Goal: Task Accomplishment & Management: Manage account settings

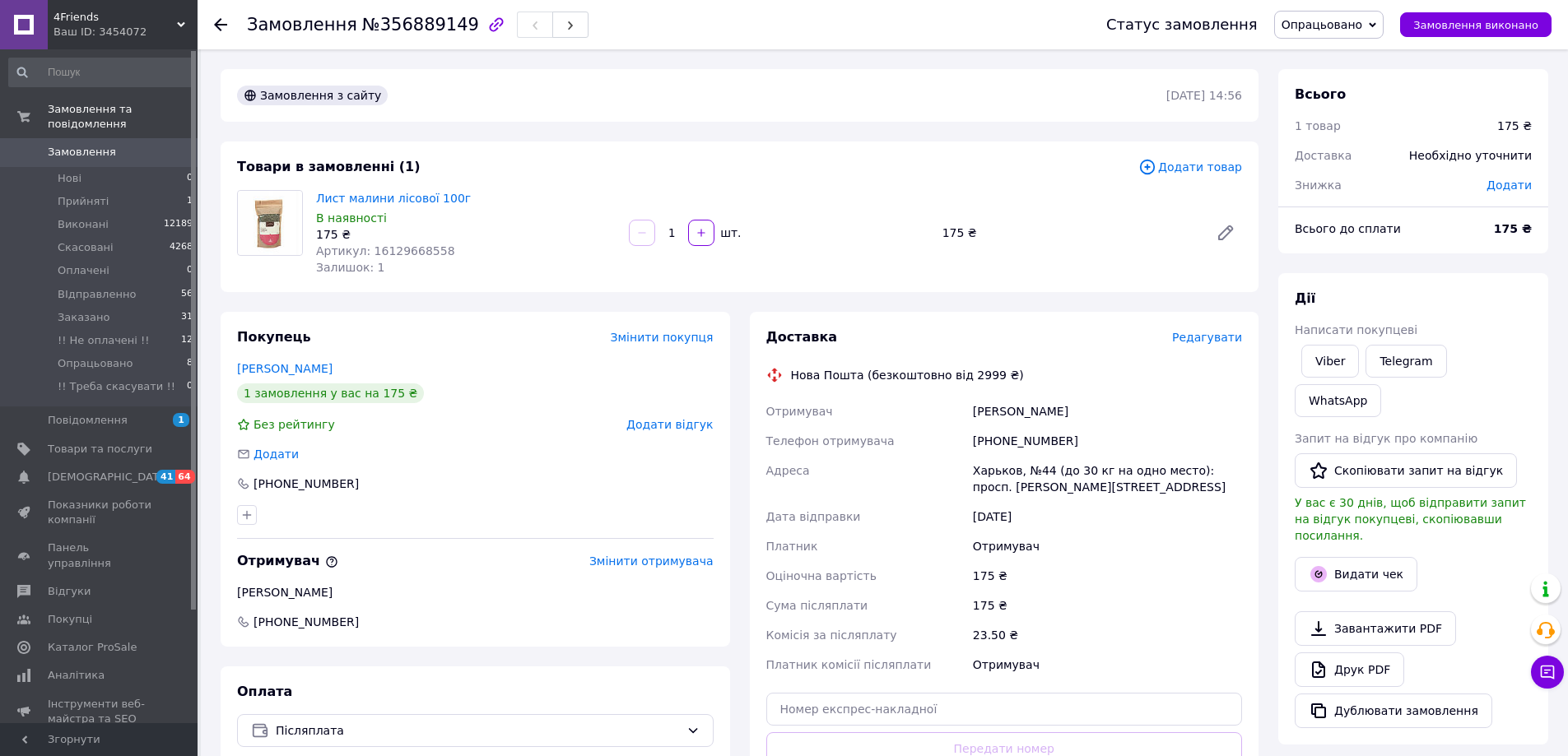
click at [211, 25] on div "Замовлення №356889149 Статус замовлення Опрацьовано Прийнято Виконано Скасовано…" at bounding box center [882, 25] width 1371 height 49
click at [219, 26] on icon at bounding box center [220, 25] width 13 height 13
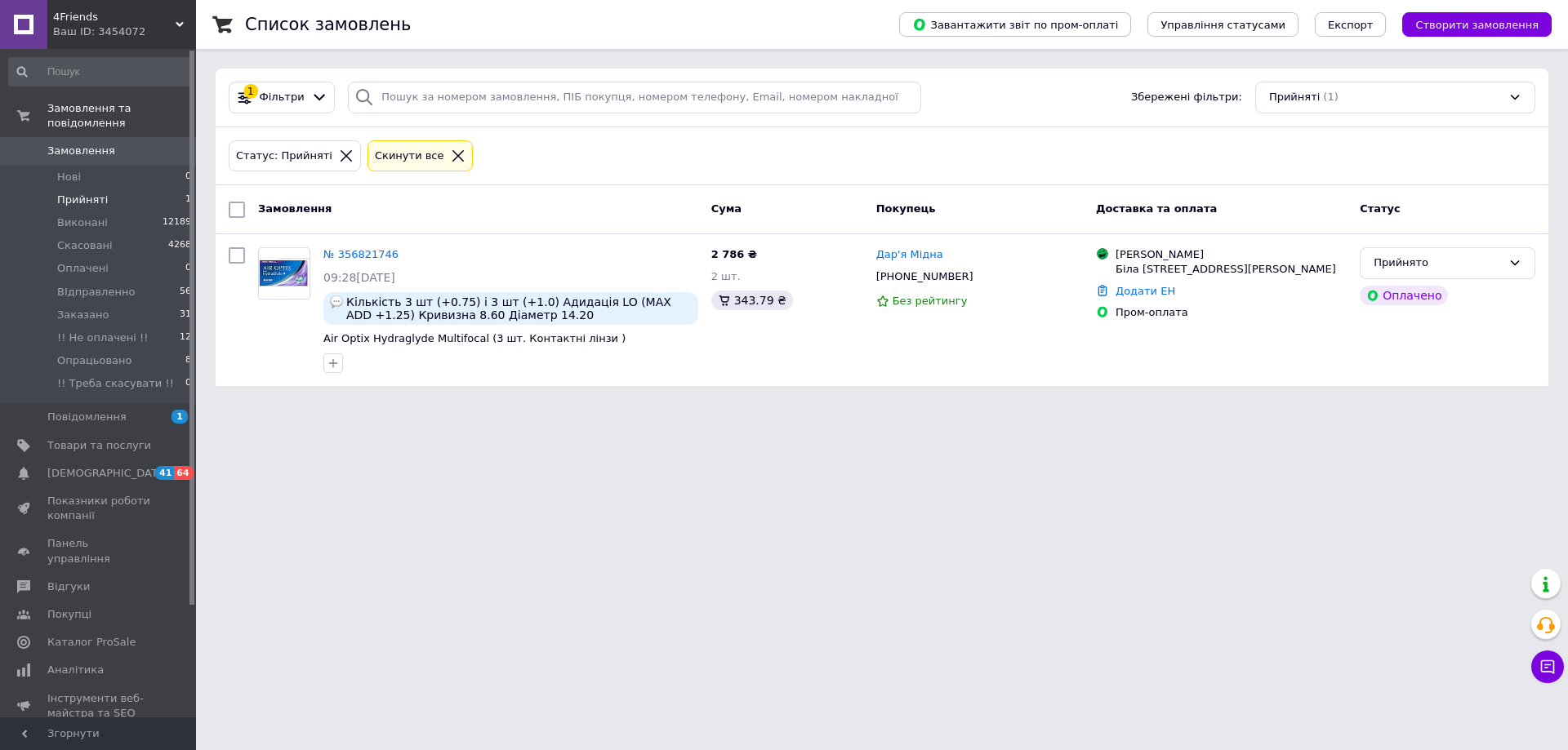
click at [450, 161] on icon at bounding box center [457, 156] width 15 height 15
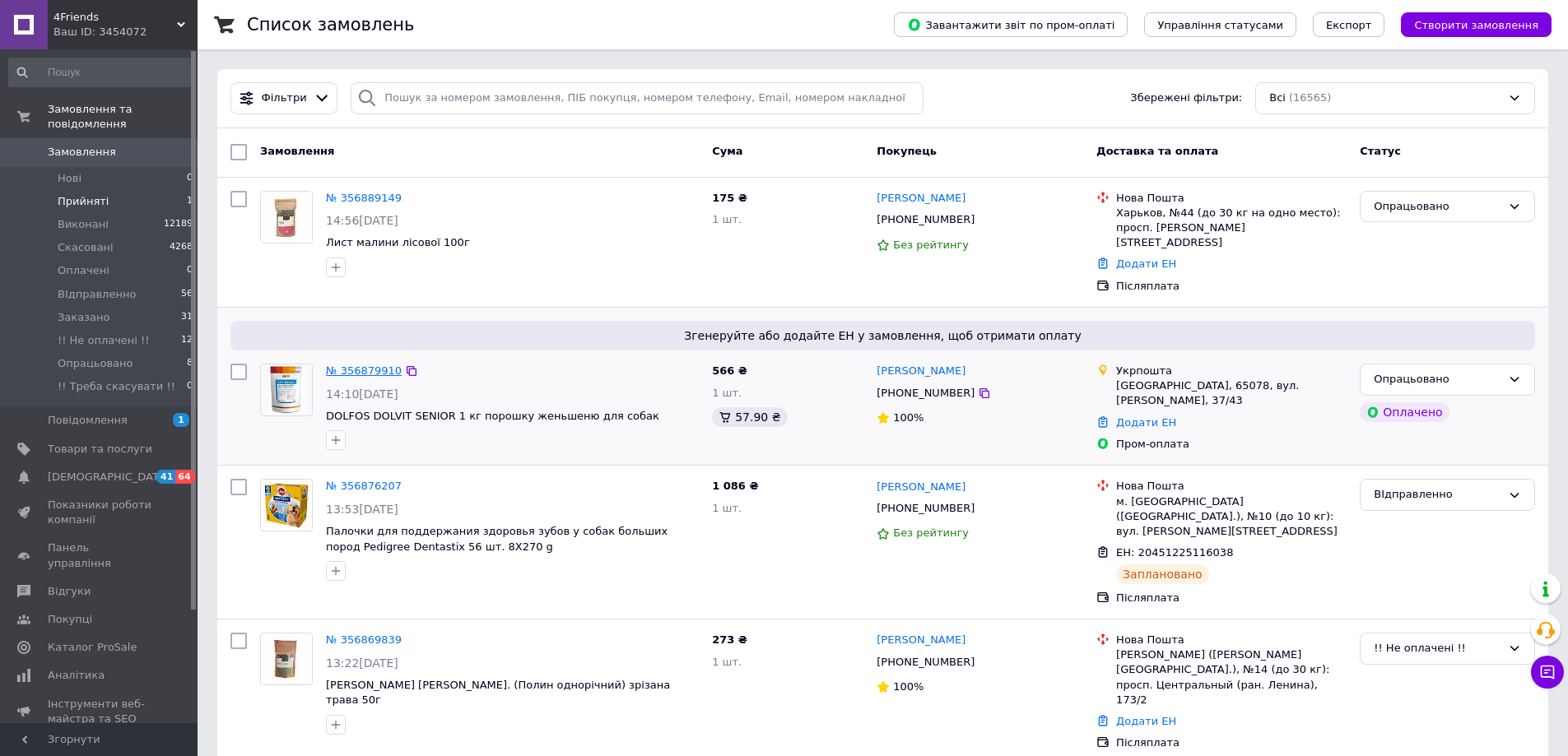
click at [356, 365] on link "№ 356879910" at bounding box center [364, 371] width 76 height 12
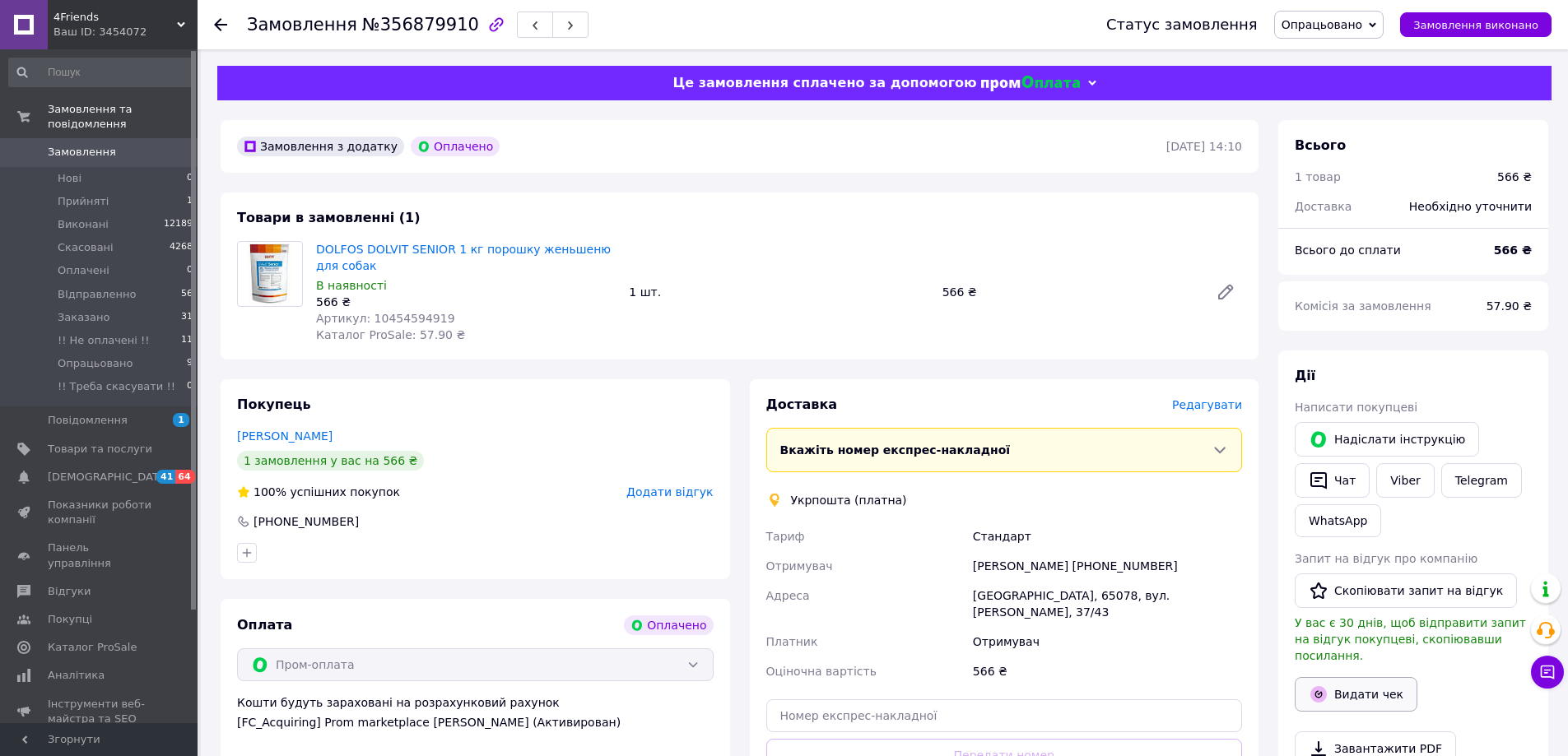
click at [1326, 685] on icon "button" at bounding box center [1319, 694] width 19 height 19
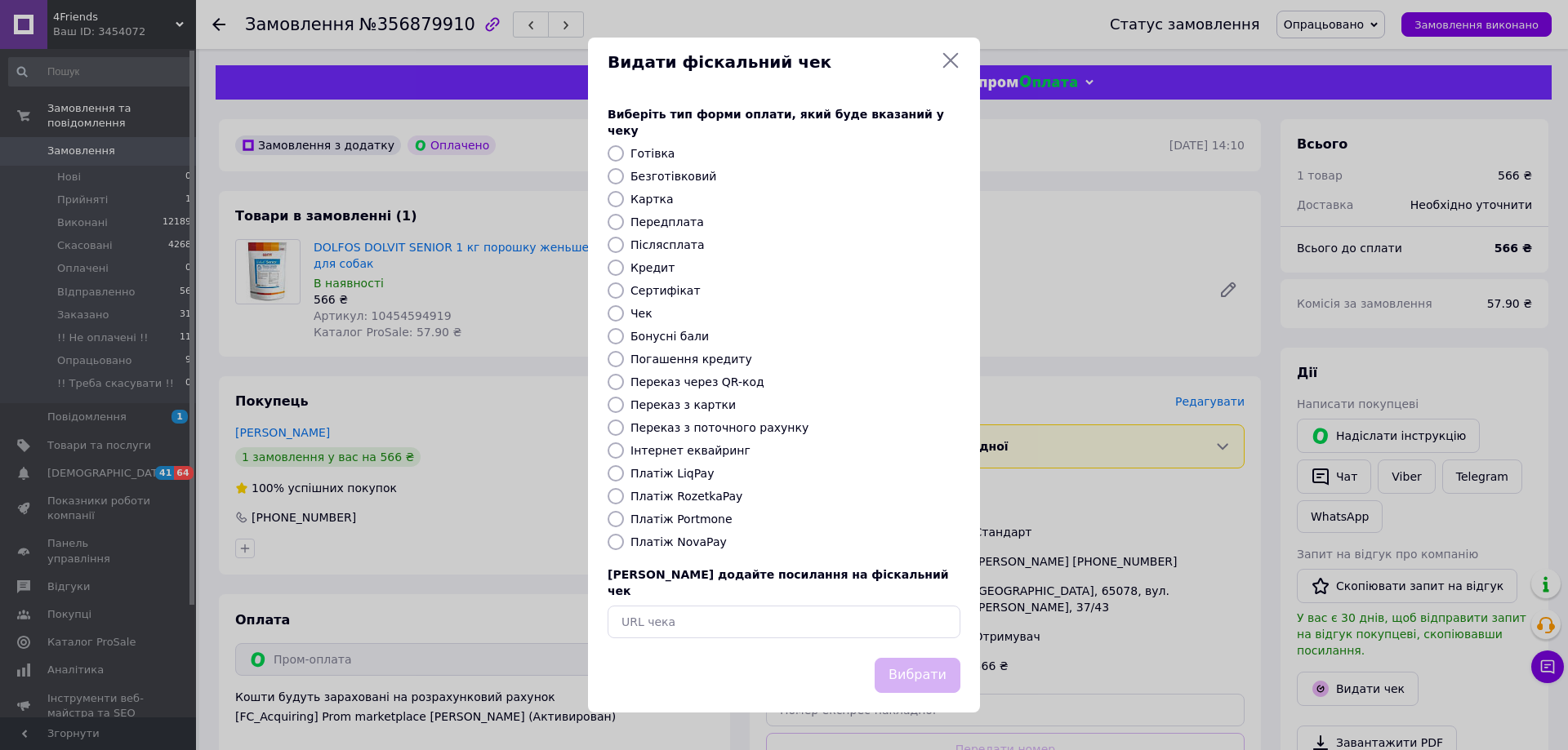
drag, startPoint x: 721, startPoint y: 493, endPoint x: 721, endPoint y: 522, distance: 29.0
click at [721, 494] on label "Платіж RozetkaPay" at bounding box center [686, 496] width 112 height 13
click at [624, 494] on input "Платіж RozetkaPay" at bounding box center [616, 496] width 17 height 17
radio input "true"
click at [906, 668] on button "Вибрати" at bounding box center [917, 676] width 86 height 35
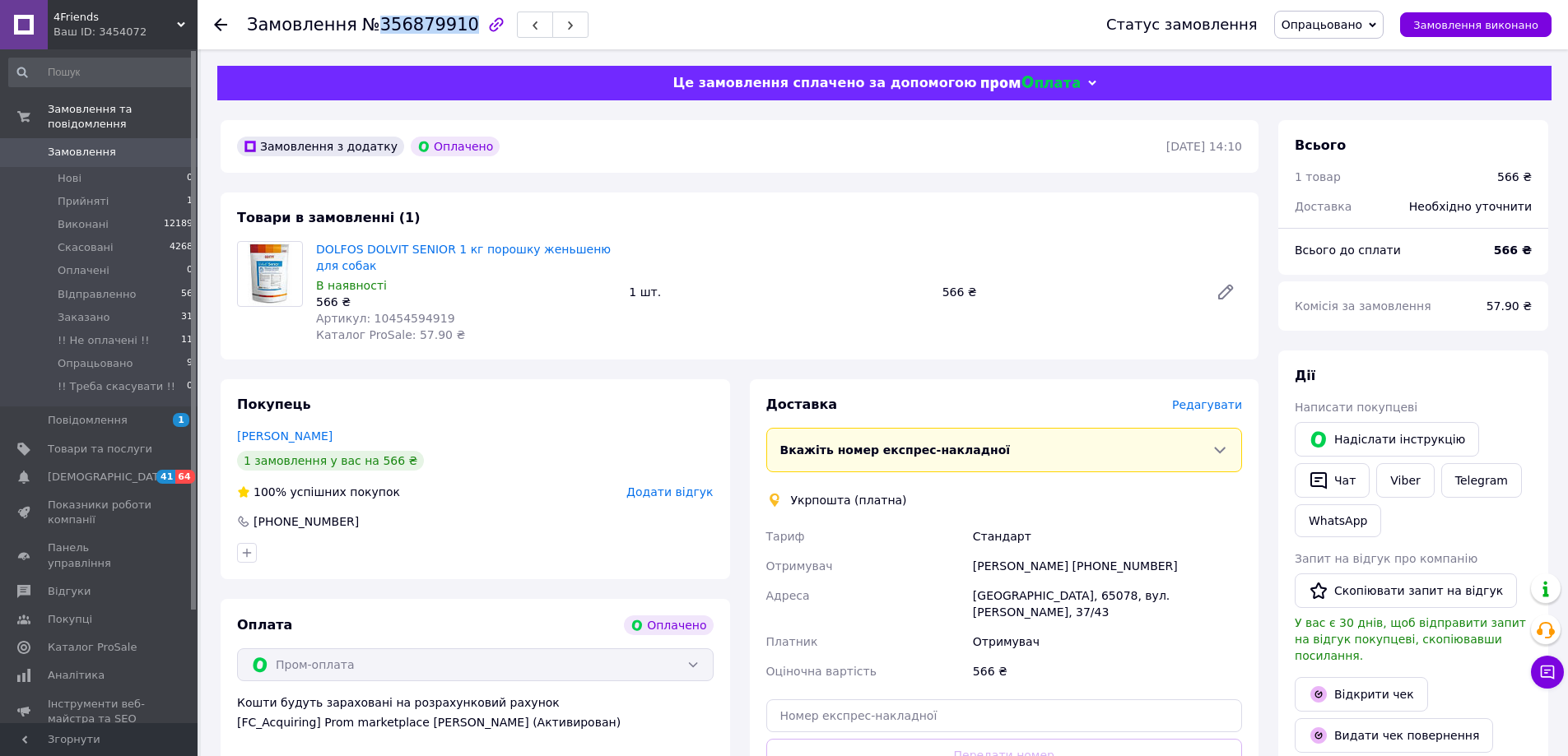
drag, startPoint x: 369, startPoint y: 23, endPoint x: 450, endPoint y: 27, distance: 81.1
click at [450, 27] on span "№356879910" at bounding box center [420, 25] width 117 height 19
copy span "356879910"
click at [218, 26] on use at bounding box center [220, 25] width 13 height 13
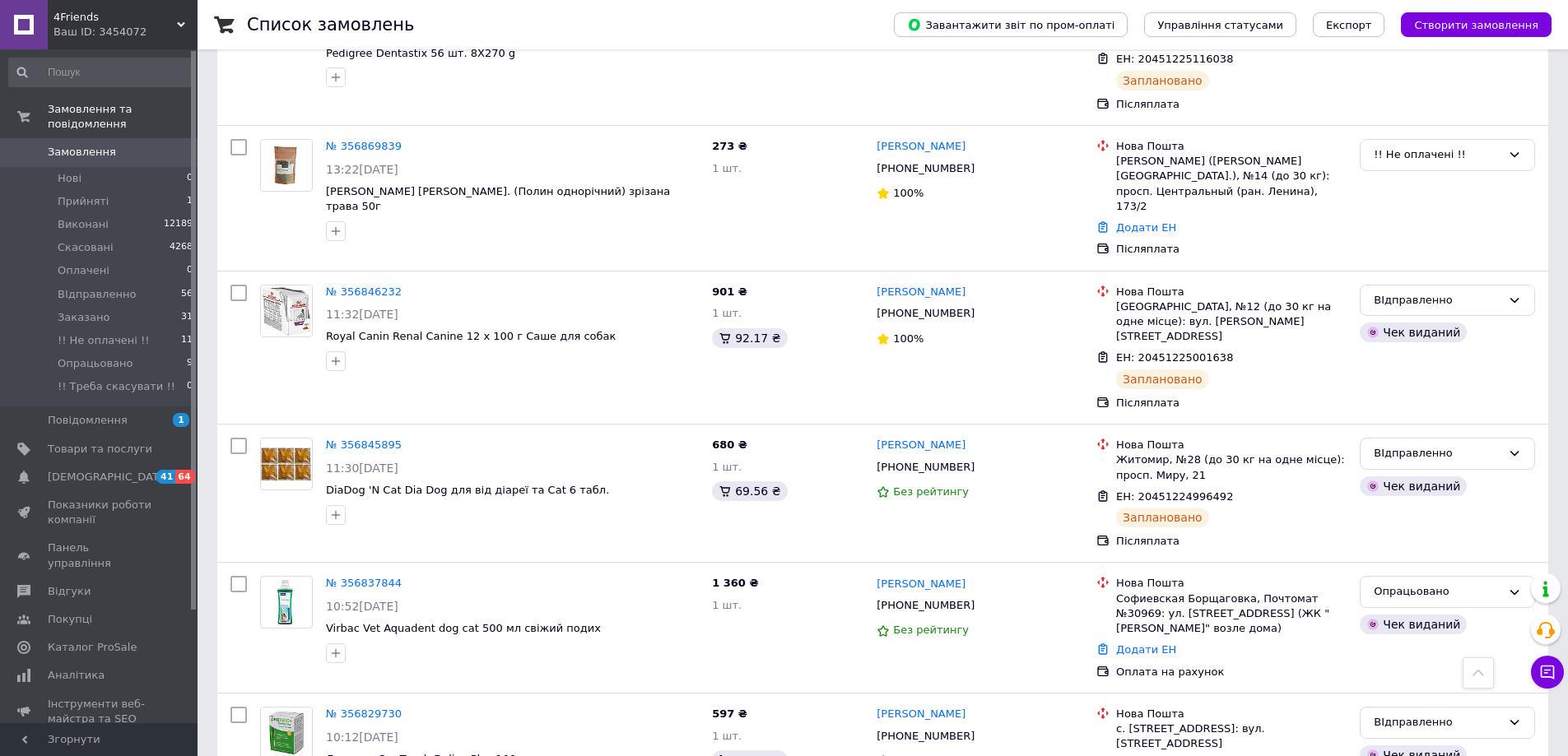
scroll to position [740, 0]
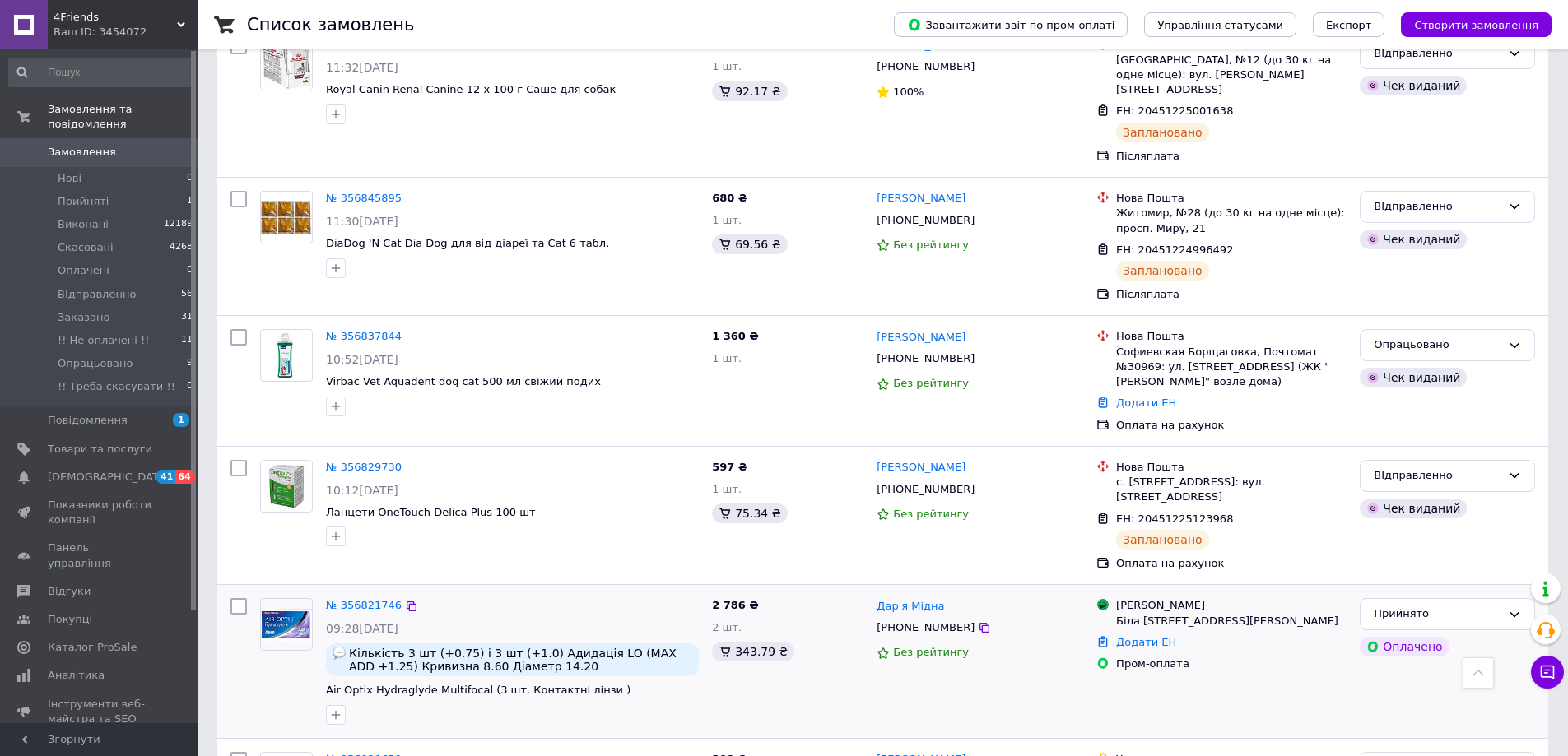
click at [375, 599] on link "№ 356821746" at bounding box center [364, 605] width 76 height 12
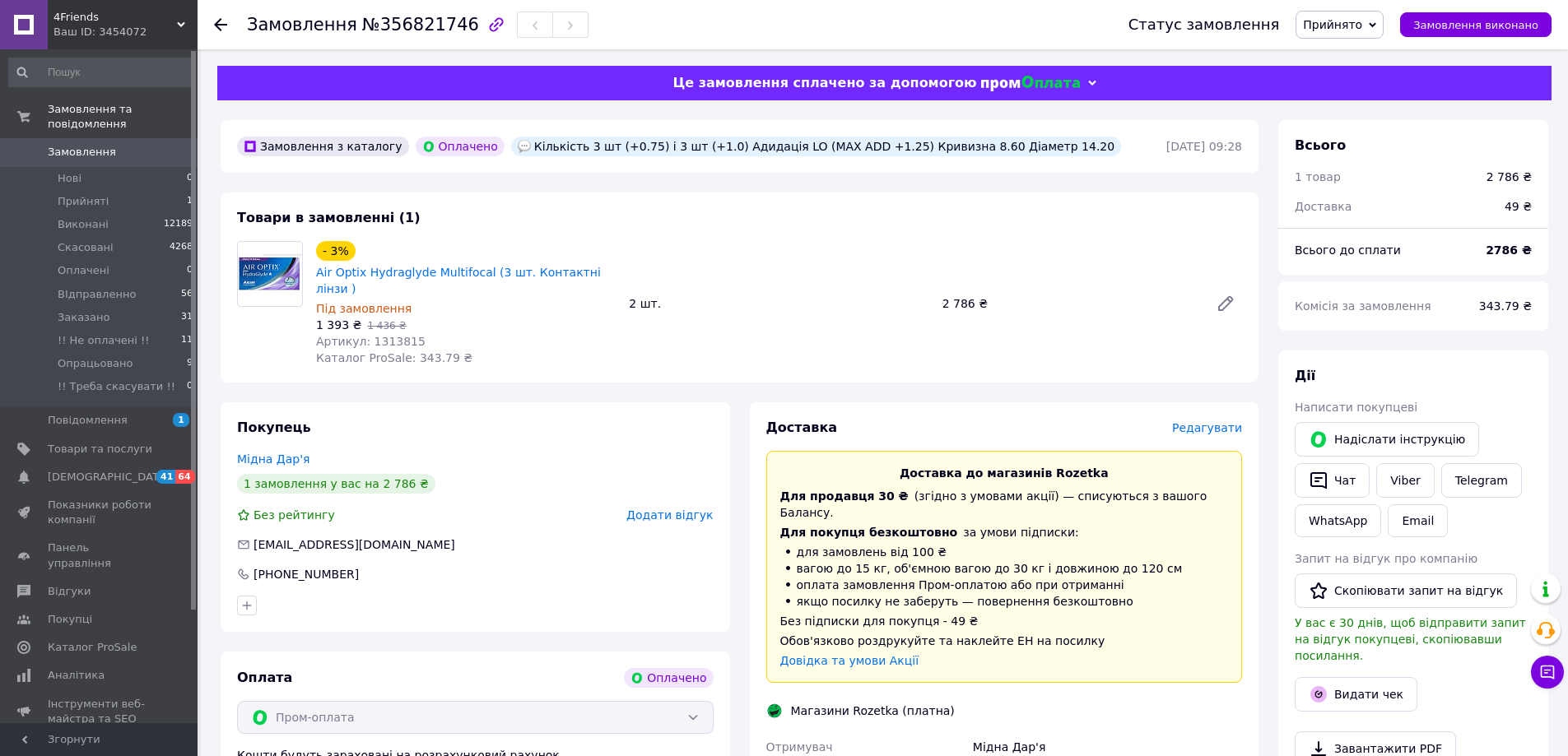
click at [1384, 24] on span "Прийнято" at bounding box center [1340, 25] width 88 height 28
click at [1349, 162] on li "Опрацьовано" at bounding box center [1364, 163] width 134 height 25
drag, startPoint x: 315, startPoint y: 275, endPoint x: 489, endPoint y: 274, distance: 174.0
click at [489, 274] on div "Air Optix Hydraglyde Multifocal (3 шт. Контактні лінзи )" at bounding box center [466, 280] width 303 height 36
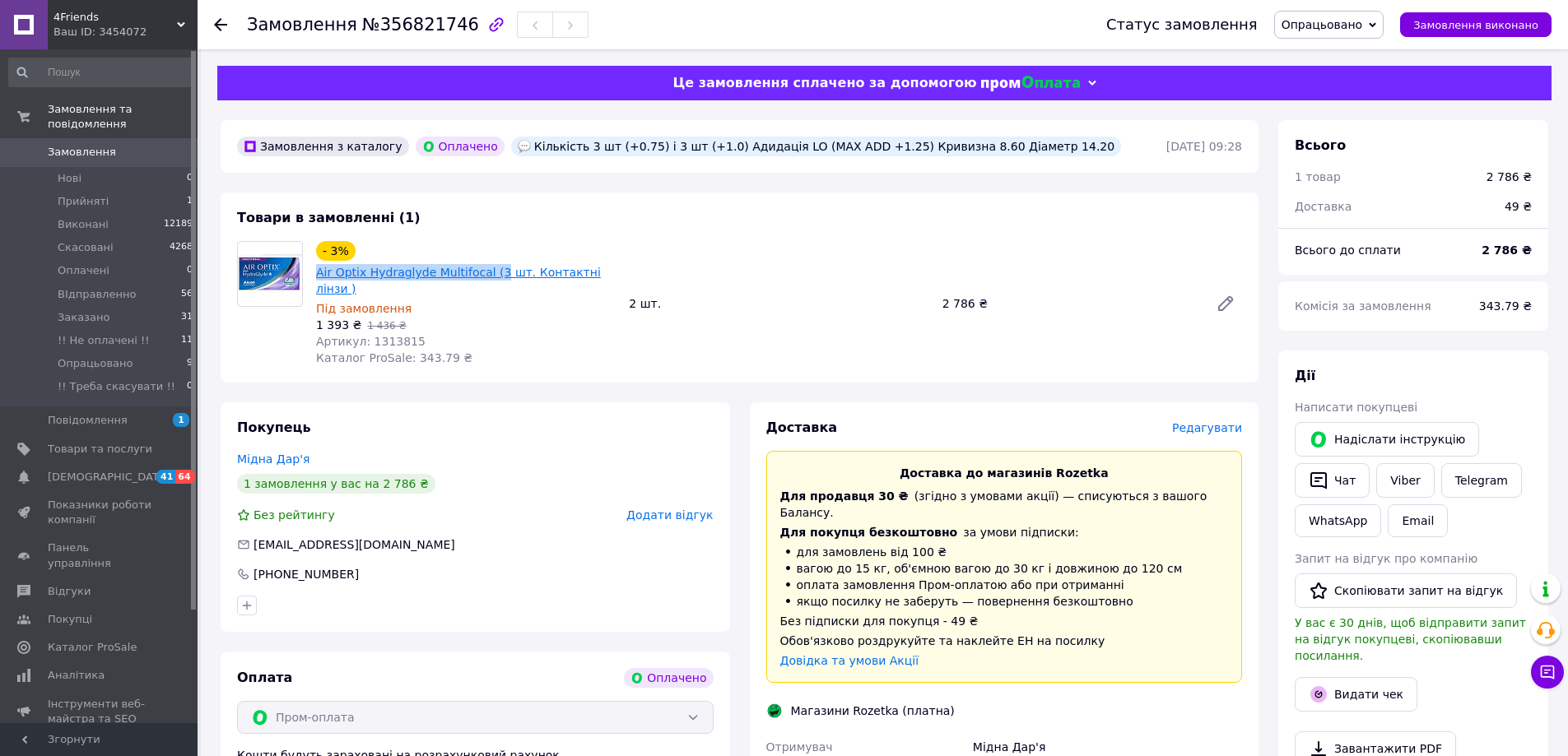
copy link "Air Optix Hydraglyde Multifocal (3"
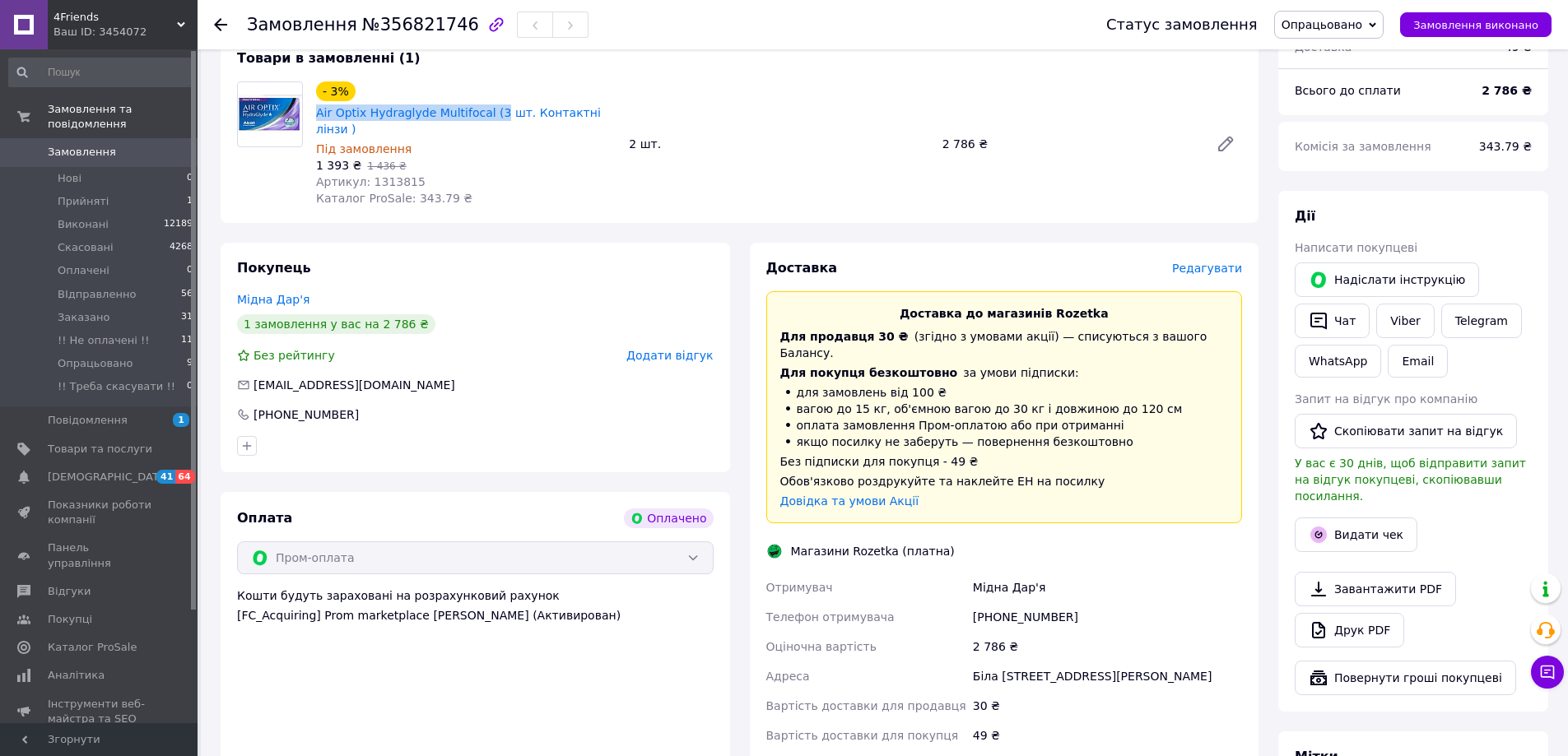
scroll to position [165, 0]
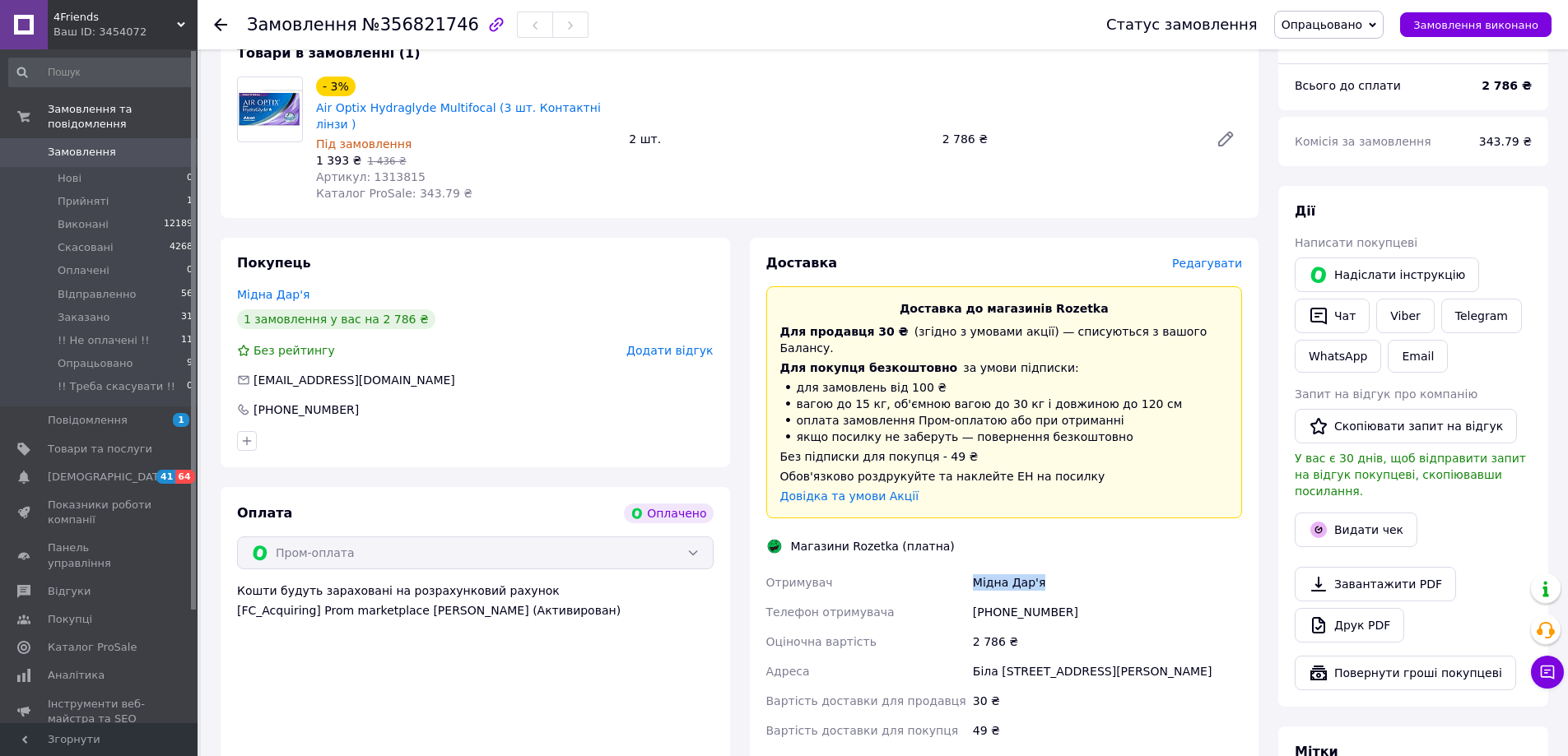
drag, startPoint x: 1047, startPoint y: 542, endPoint x: 975, endPoint y: 552, distance: 72.7
click at [975, 567] on div "Мідна Дар'я" at bounding box center [1107, 582] width 276 height 30
copy div "Мідна Дар'я"
drag, startPoint x: 1060, startPoint y: 579, endPoint x: 983, endPoint y: 580, distance: 77.0
click at [983, 597] on div "+380672599721" at bounding box center [1107, 612] width 276 height 30
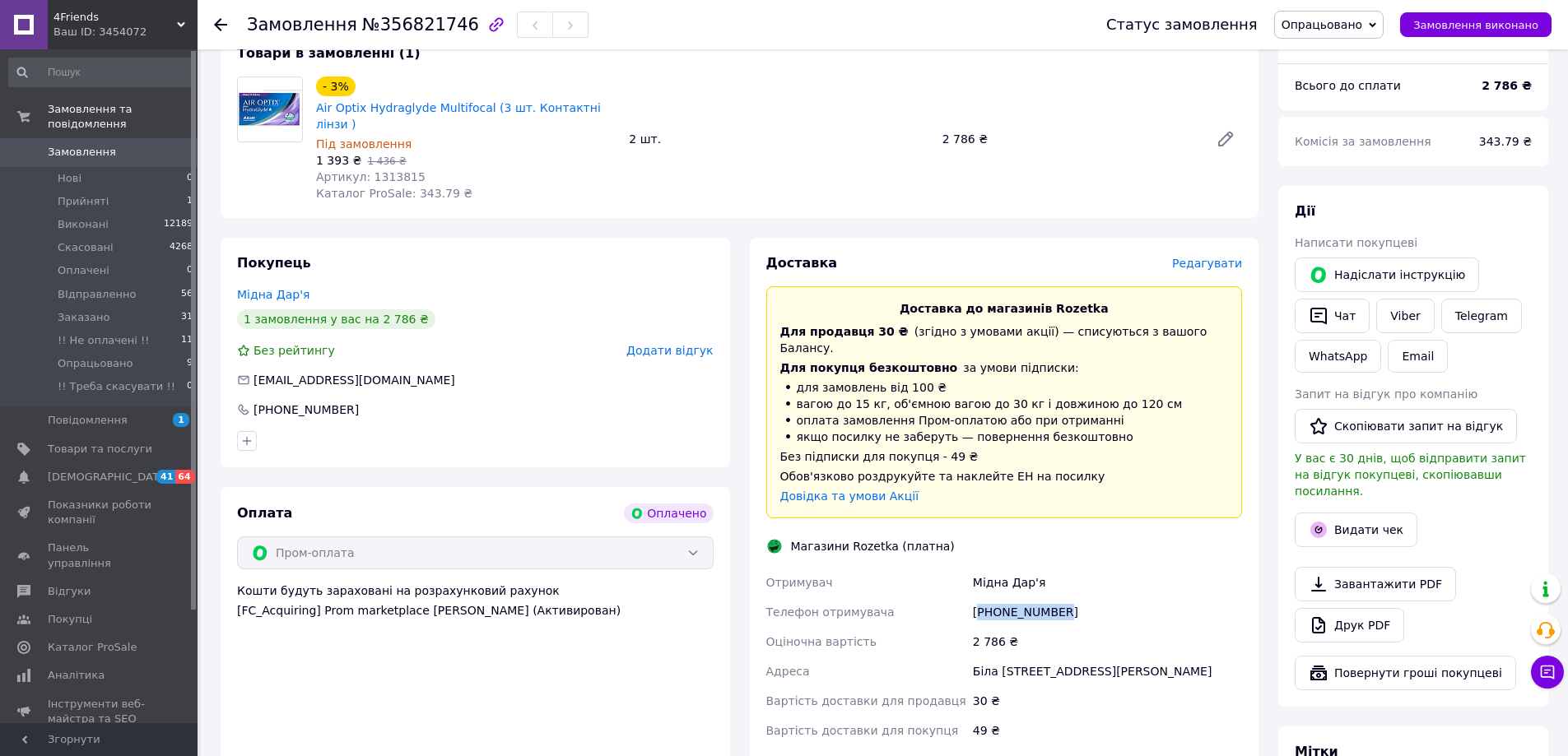
copy div "380672599721"
drag, startPoint x: 479, startPoint y: 109, endPoint x: 317, endPoint y: 111, distance: 162.0
click at [317, 111] on div "- 3% Air Optix Hydraglyde Multifocal (3 шт. Контактні лінзи )" at bounding box center [466, 104] width 303 height 59
copy link "Air Optix Hydraglyde Multifocal (3 шт. Контактні лінзи )"
click at [1349, 314] on button "Чат" at bounding box center [1332, 315] width 75 height 34
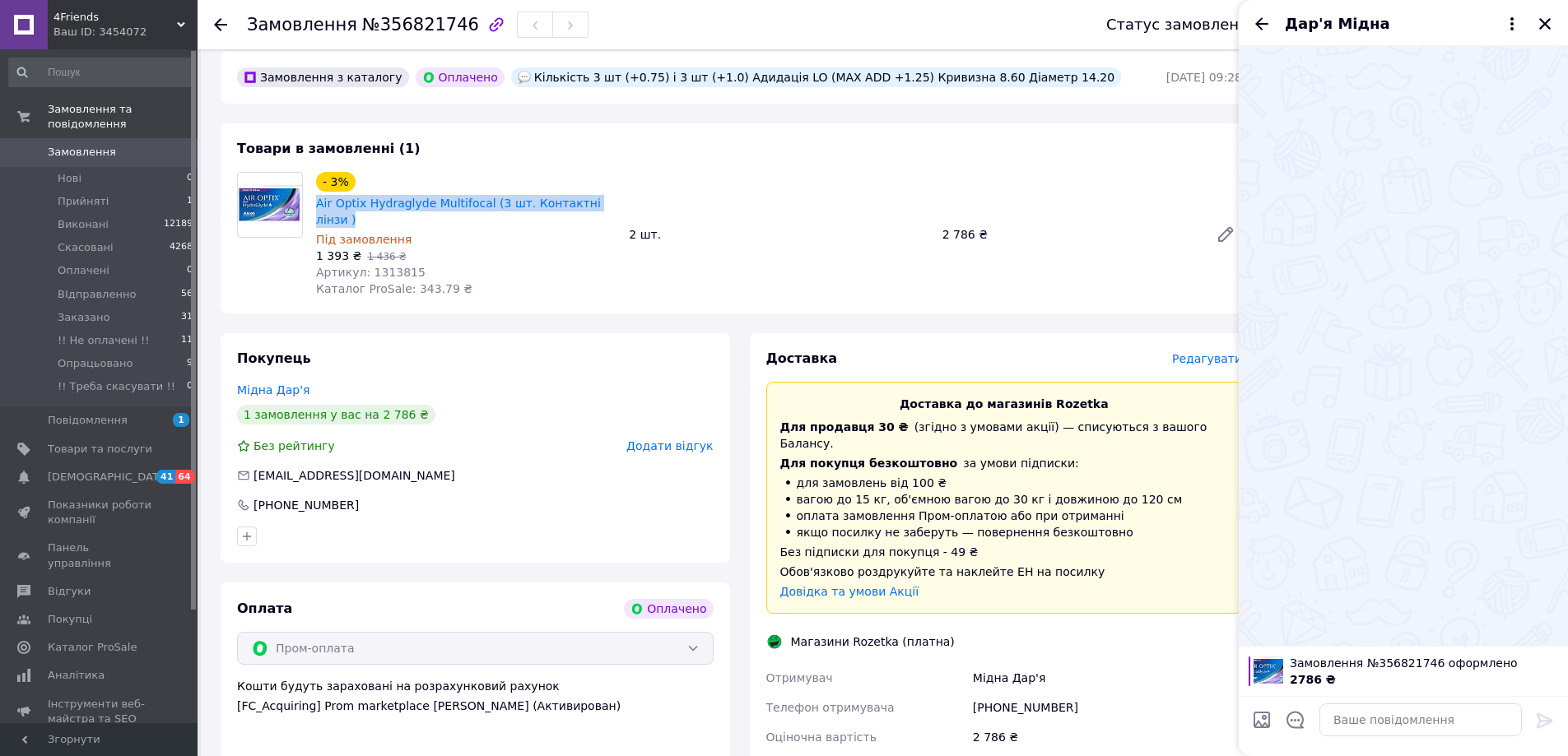
scroll to position [0, 0]
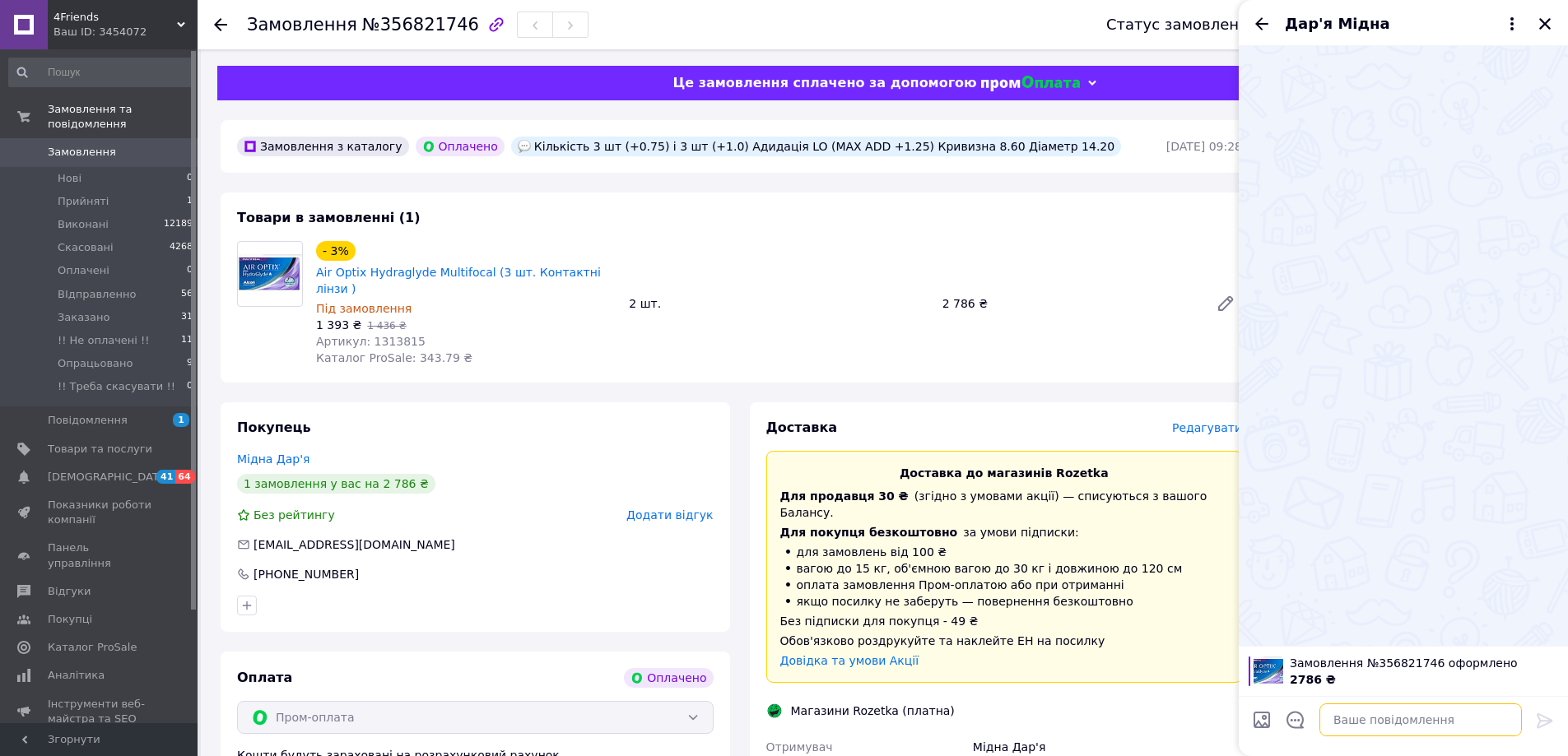
click at [1358, 729] on textarea at bounding box center [1421, 719] width 203 height 33
type textarea "Доброго дня!"
click at [1544, 714] on icon at bounding box center [1544, 721] width 19 height 19
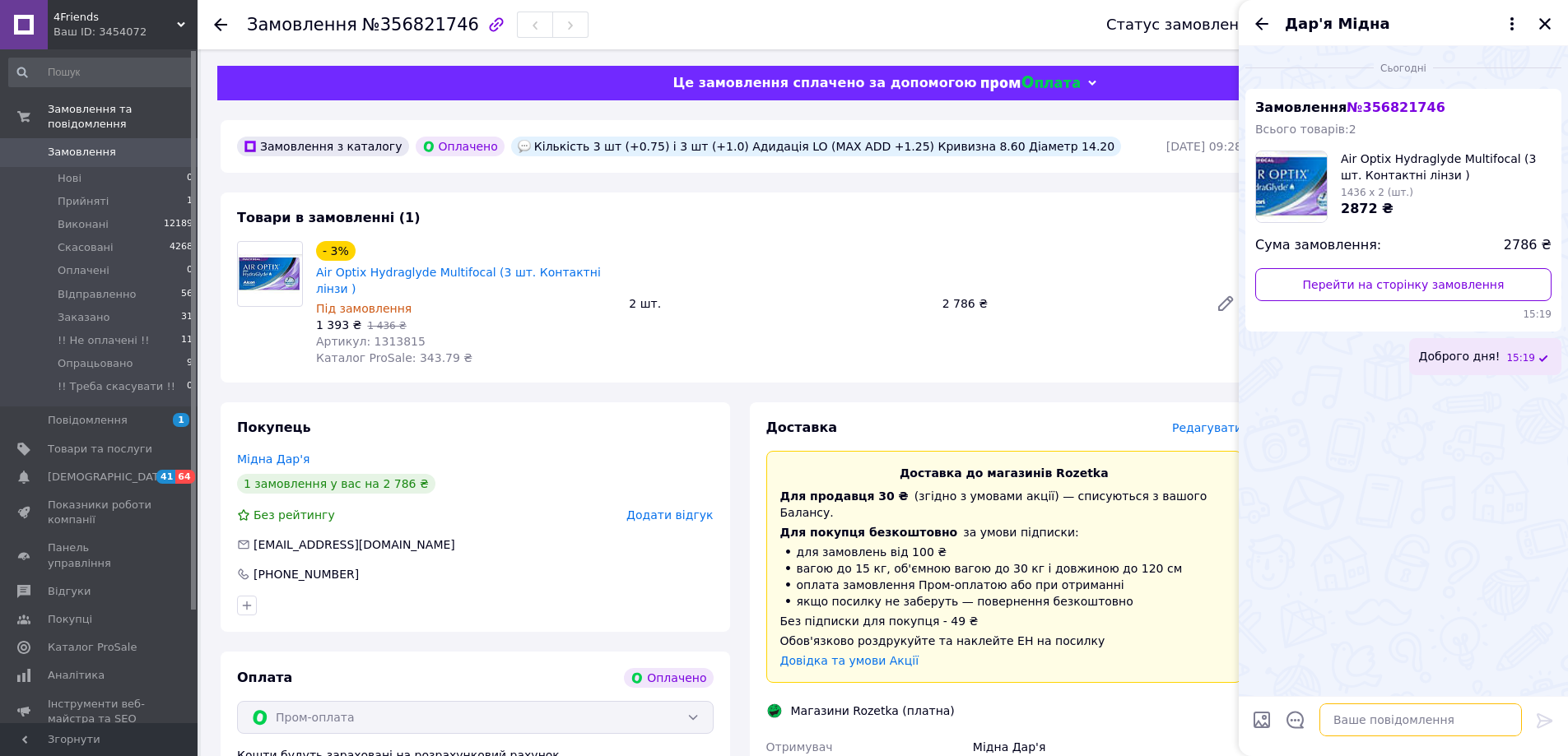
click at [1443, 727] on textarea at bounding box center [1421, 719] width 203 height 33
type textarea "Дякуємо за ваше замовлення!"
click at [1538, 713] on icon at bounding box center [1544, 721] width 19 height 19
click at [1390, 724] on textarea at bounding box center [1421, 719] width 203 height 33
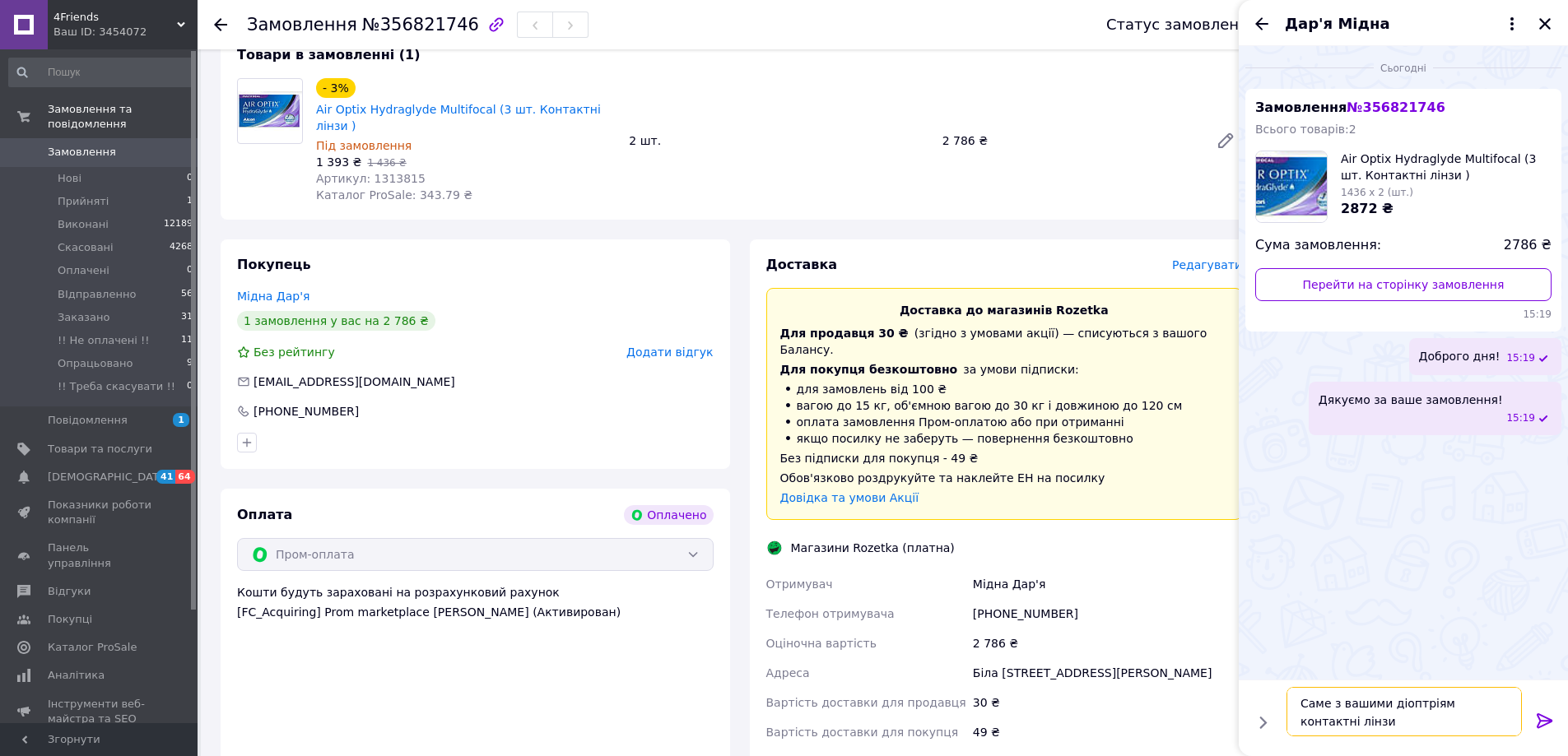
scroll to position [165, 0]
click at [1344, 705] on textarea "Саме з вашими діоптріям контактні лінзи" at bounding box center [1403, 712] width 235 height 49
click at [1436, 705] on textarea "Саме з Вашими діоптріям контактні лінзи" at bounding box center [1403, 712] width 235 height 49
click at [1341, 727] on textarea "Саме з Вашими діоптріями контактні лінзи" at bounding box center [1403, 712] width 235 height 49
click at [1355, 723] on textarea "Саме з Вашими діоптріями контактні лінзи є в" at bounding box center [1403, 712] width 235 height 49
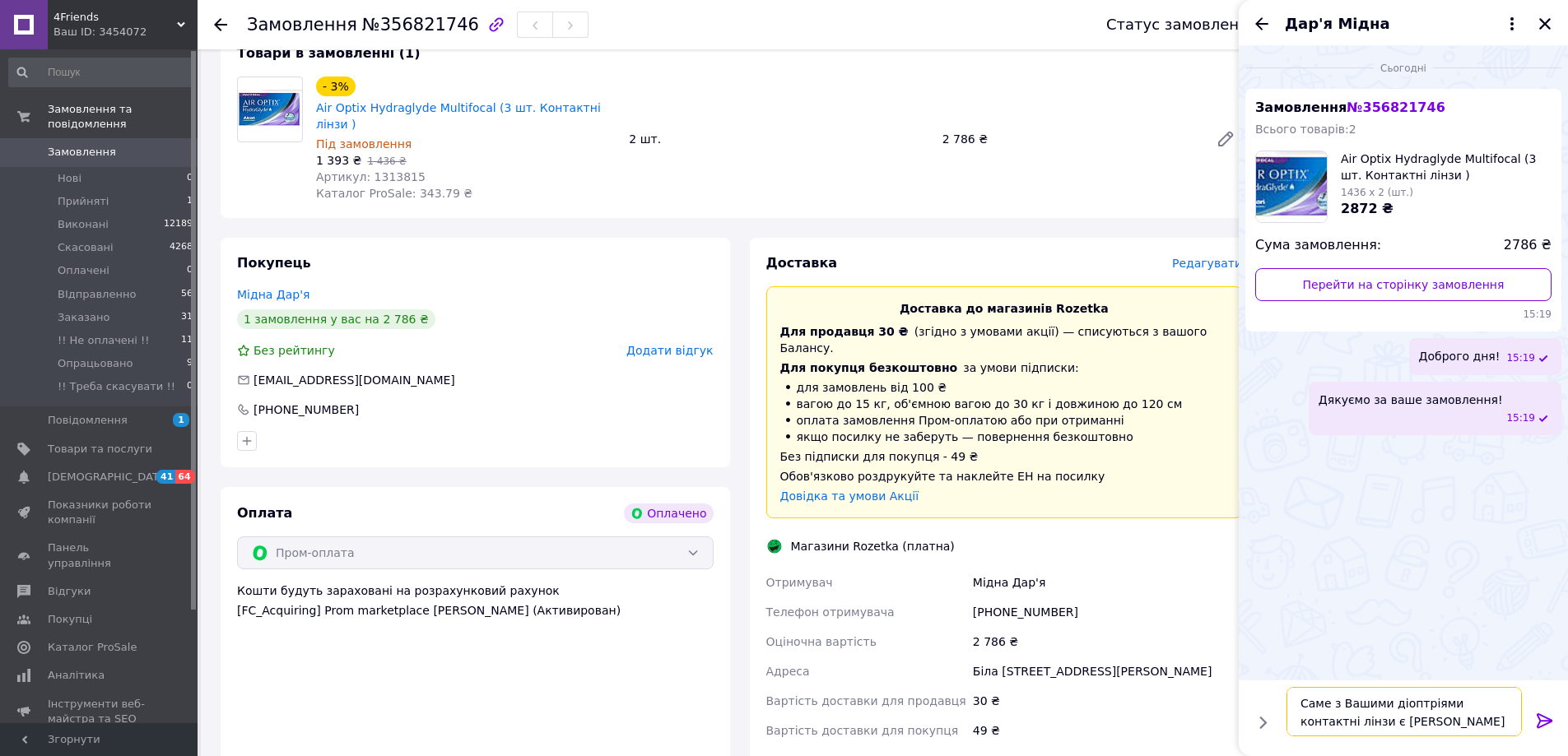
paste textarea "є в наявності на нашому віддаленому складі термін доставки до нас від 3-7 робоч…"
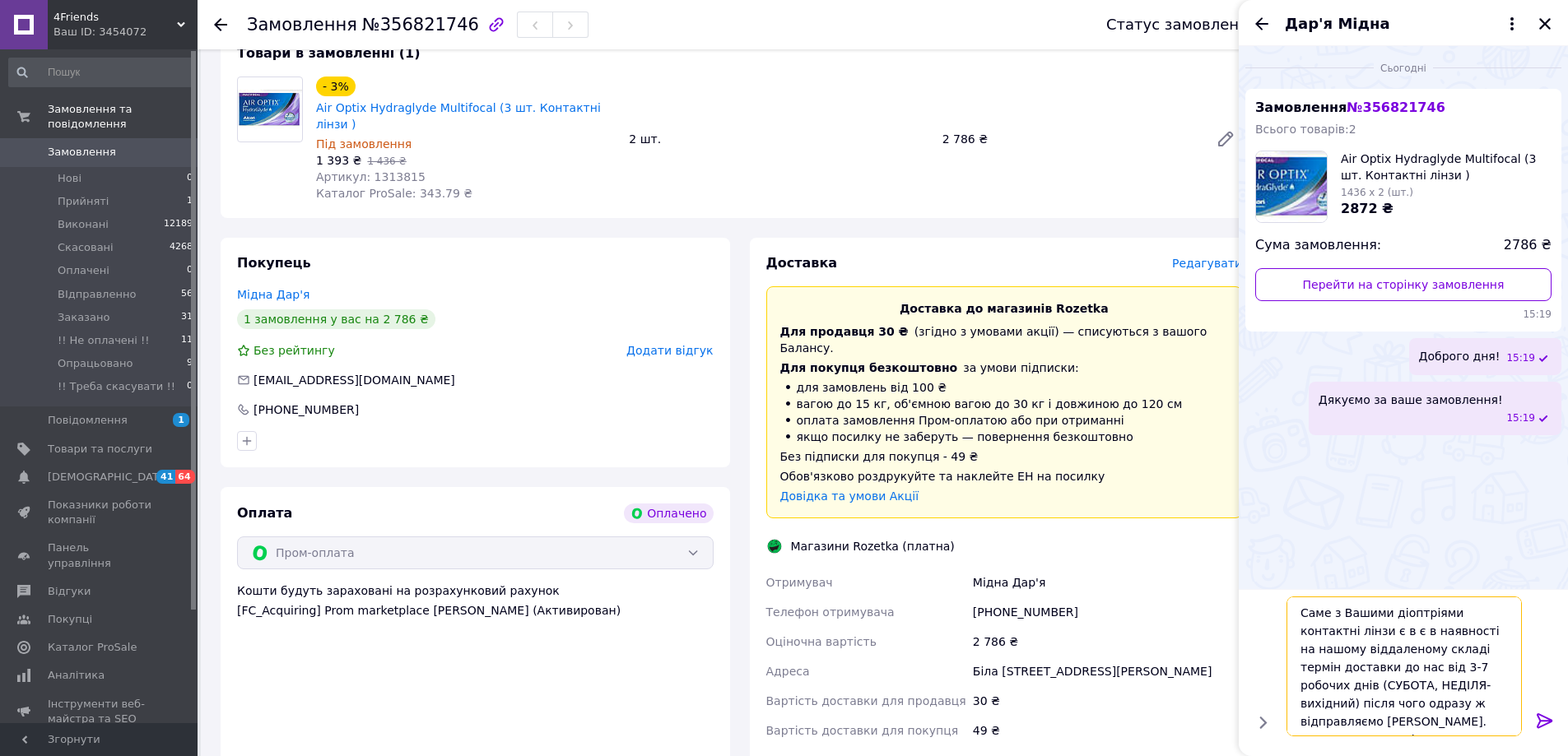
click at [1349, 629] on textarea "Саме з Вашими діоптріями контактні лінзи є в є в наявності на нашому віддаленом…" at bounding box center [1403, 666] width 235 height 140
drag, startPoint x: 1375, startPoint y: 666, endPoint x: 1355, endPoint y: 670, distance: 20.4
click at [1355, 670] on textarea "Саме з Вашими діоптріями контактні лінзи є в наявності на нашому віддаленому ск…" at bounding box center [1403, 666] width 235 height 140
type textarea "Саме з Вашими діоптріями контактні лінзи є в наявності на нашому віддаленому ск…"
click at [1543, 713] on icon at bounding box center [1544, 721] width 19 height 19
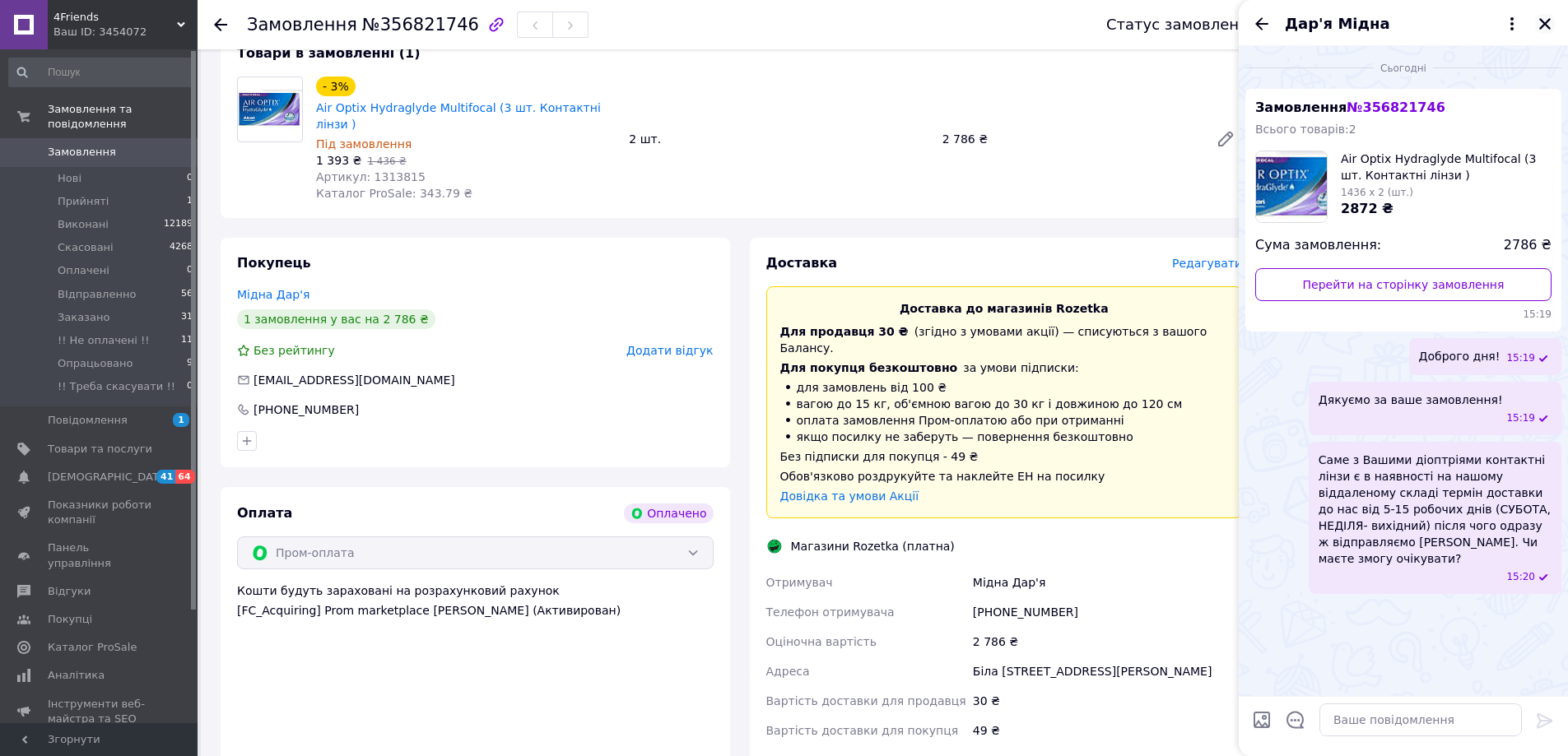
click at [1549, 25] on icon "Закрити" at bounding box center [1544, 24] width 15 height 15
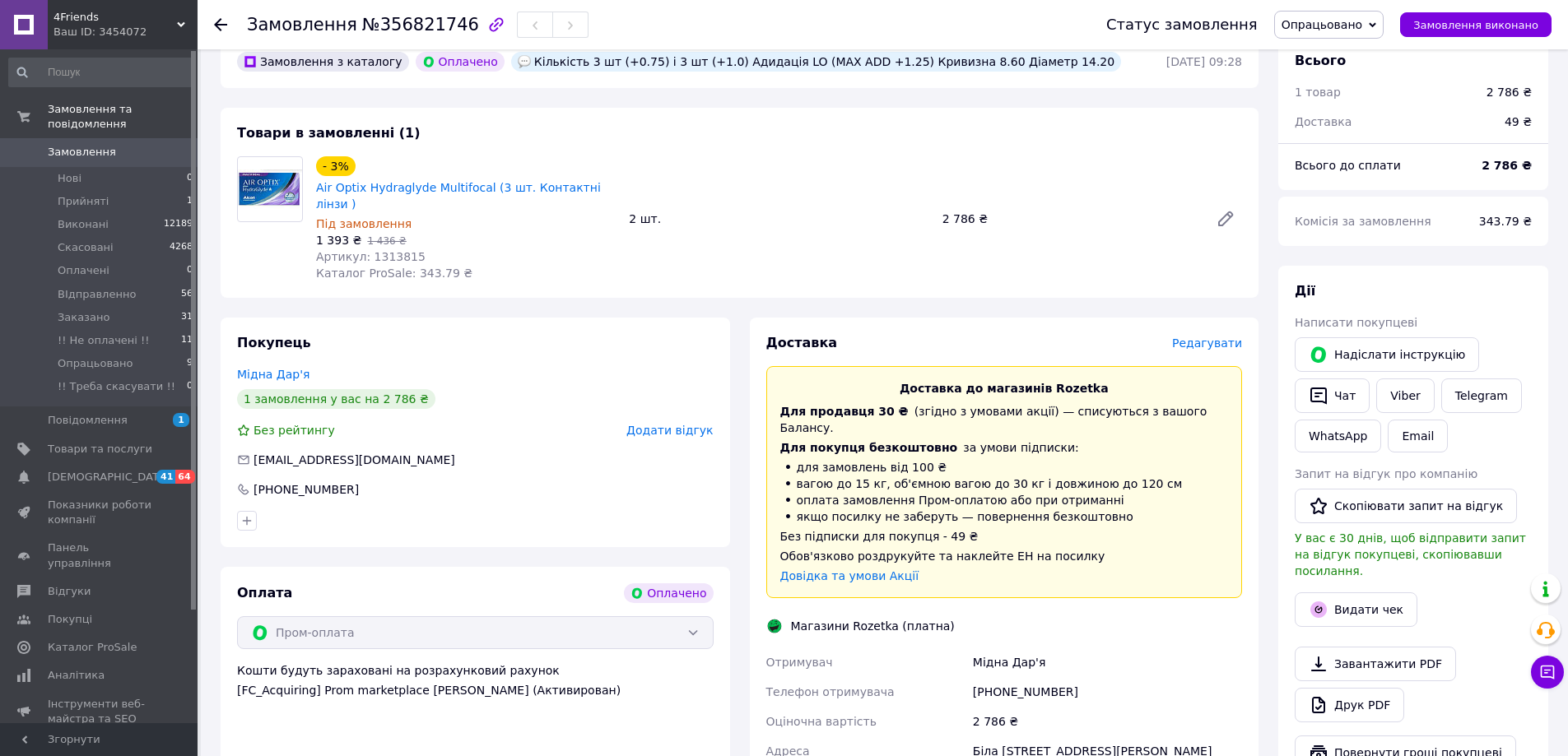
scroll to position [0, 0]
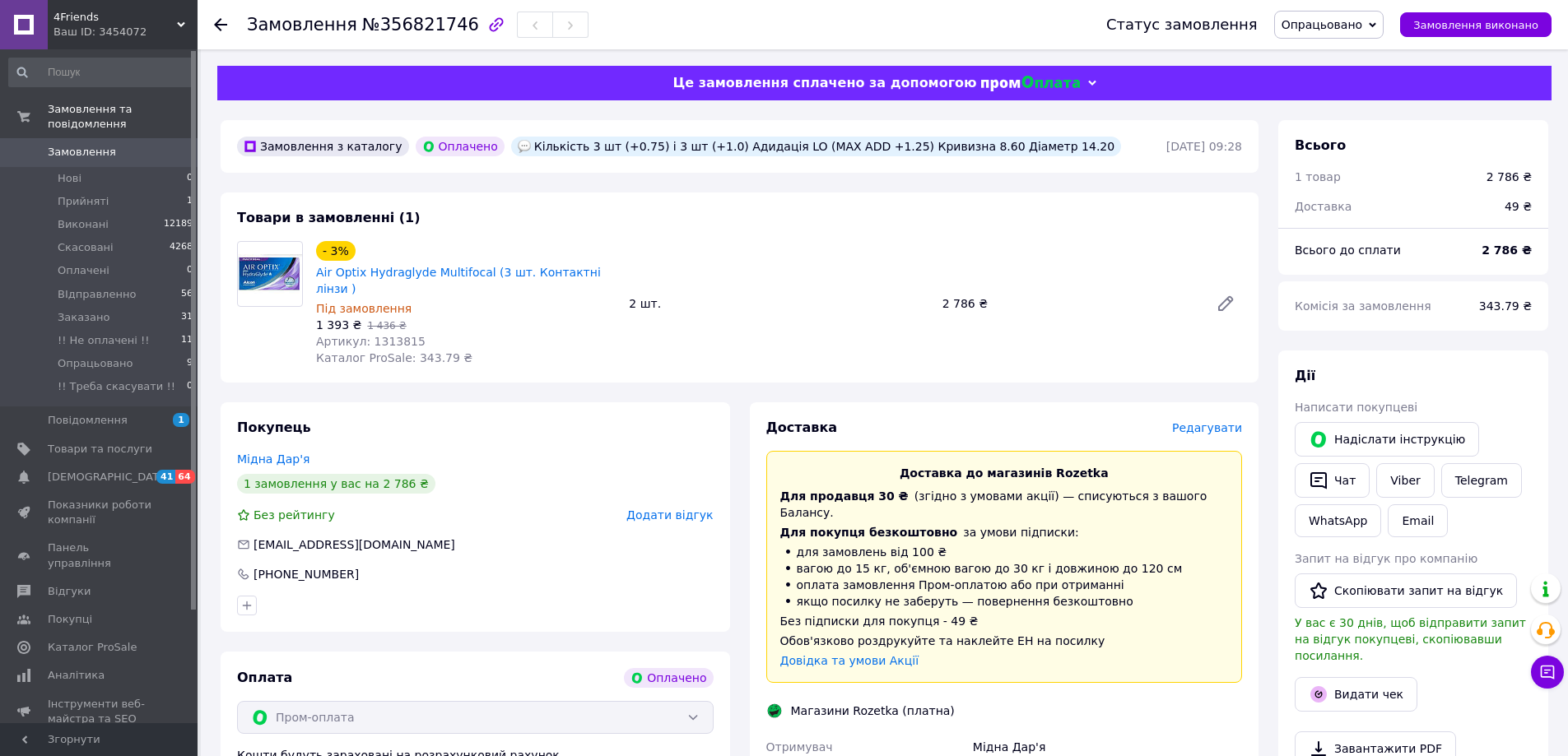
click at [1000, 150] on div "Кількість 3 шт (+0.75) і 3 шт (+1.0) Адидація LO (MAX ADD +1.25) Кривизна 8.60 …" at bounding box center [816, 146] width 610 height 19
drag, startPoint x: 550, startPoint y: 150, endPoint x: 996, endPoint y: 149, distance: 446.0
click at [996, 149] on div "Кількість 3 шт (+0.75) і 3 шт (+1.0) Адидація LO (MAX ADD +1.25) Кривизна 8.60 …" at bounding box center [816, 146] width 610 height 19
copy div "3 шт (+0.75) і 3 шт (+1.0) Адидація LO (MAX ADD +1.25) Кривизна 8.60 Діаметр 14…"
drag, startPoint x: 383, startPoint y: 25, endPoint x: 449, endPoint y: 26, distance: 66.0
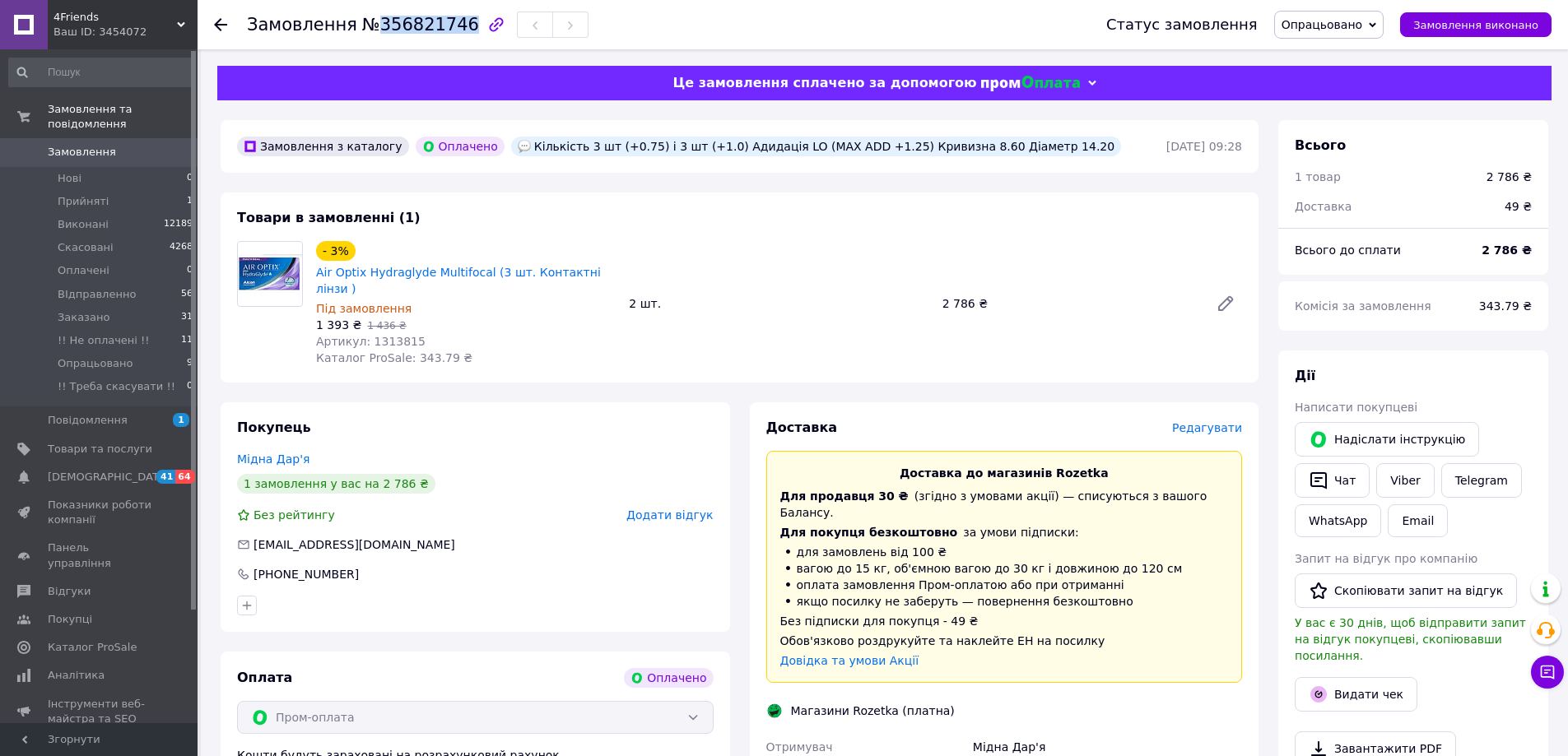
click at [449, 26] on span "№356821746" at bounding box center [420, 25] width 117 height 19
copy span "356821746"
click at [227, 25] on use at bounding box center [220, 25] width 13 height 13
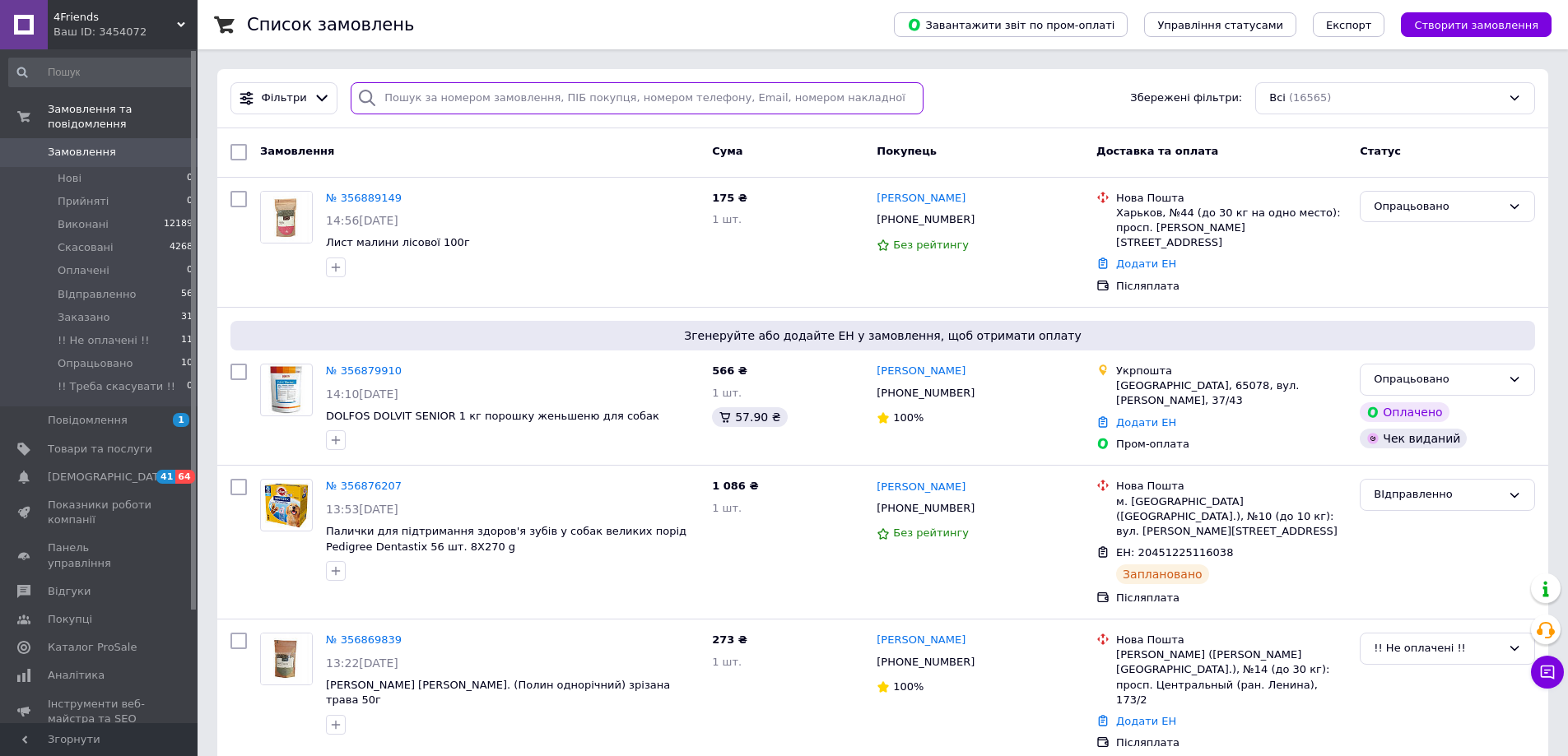
click at [406, 104] on input "search" at bounding box center [637, 98] width 573 height 32
paste input "355905742"
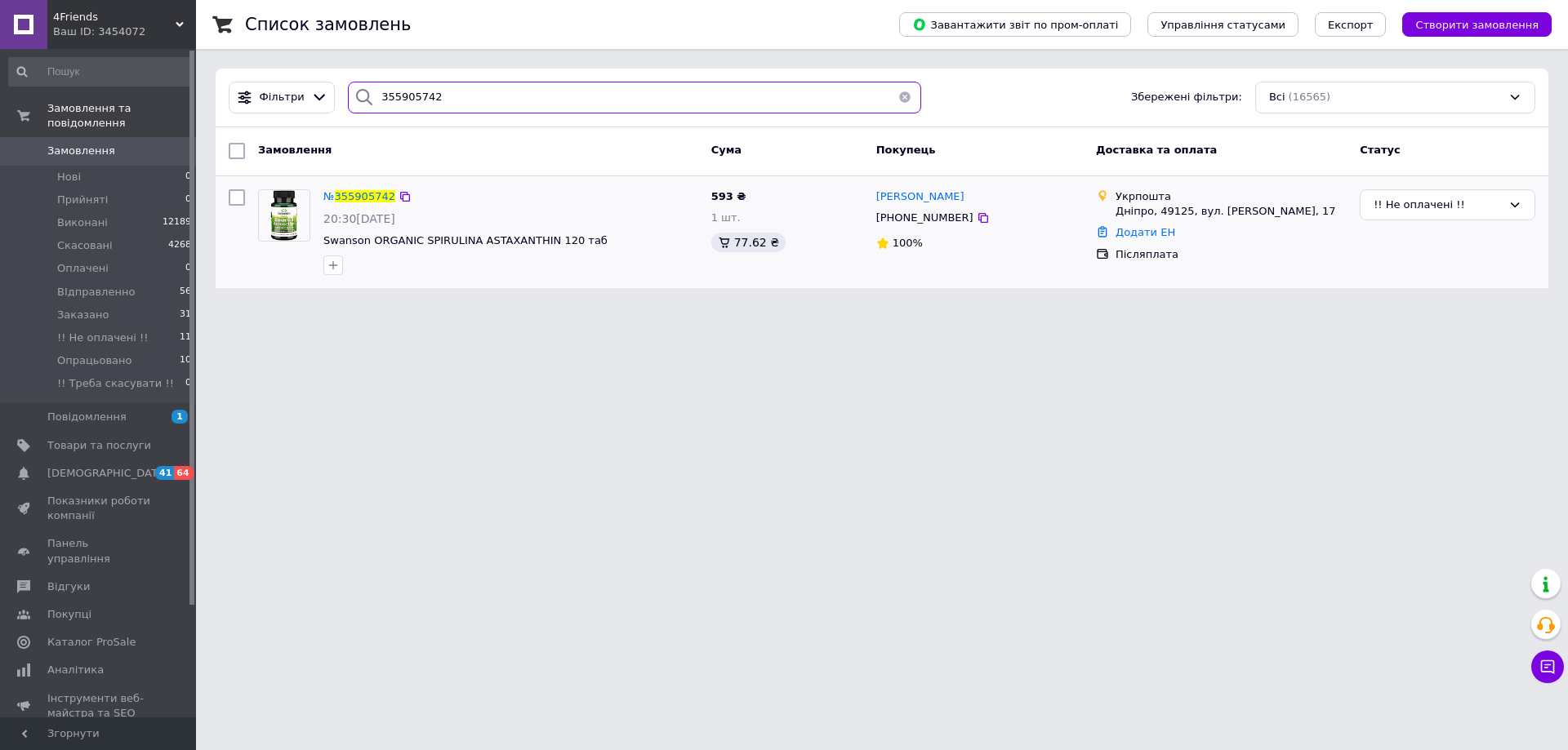
type input "355905742"
click at [350, 188] on div "№ 355905742" at bounding box center [359, 197] width 75 height 18
click at [356, 191] on span "355905742" at bounding box center [365, 197] width 60 height 12
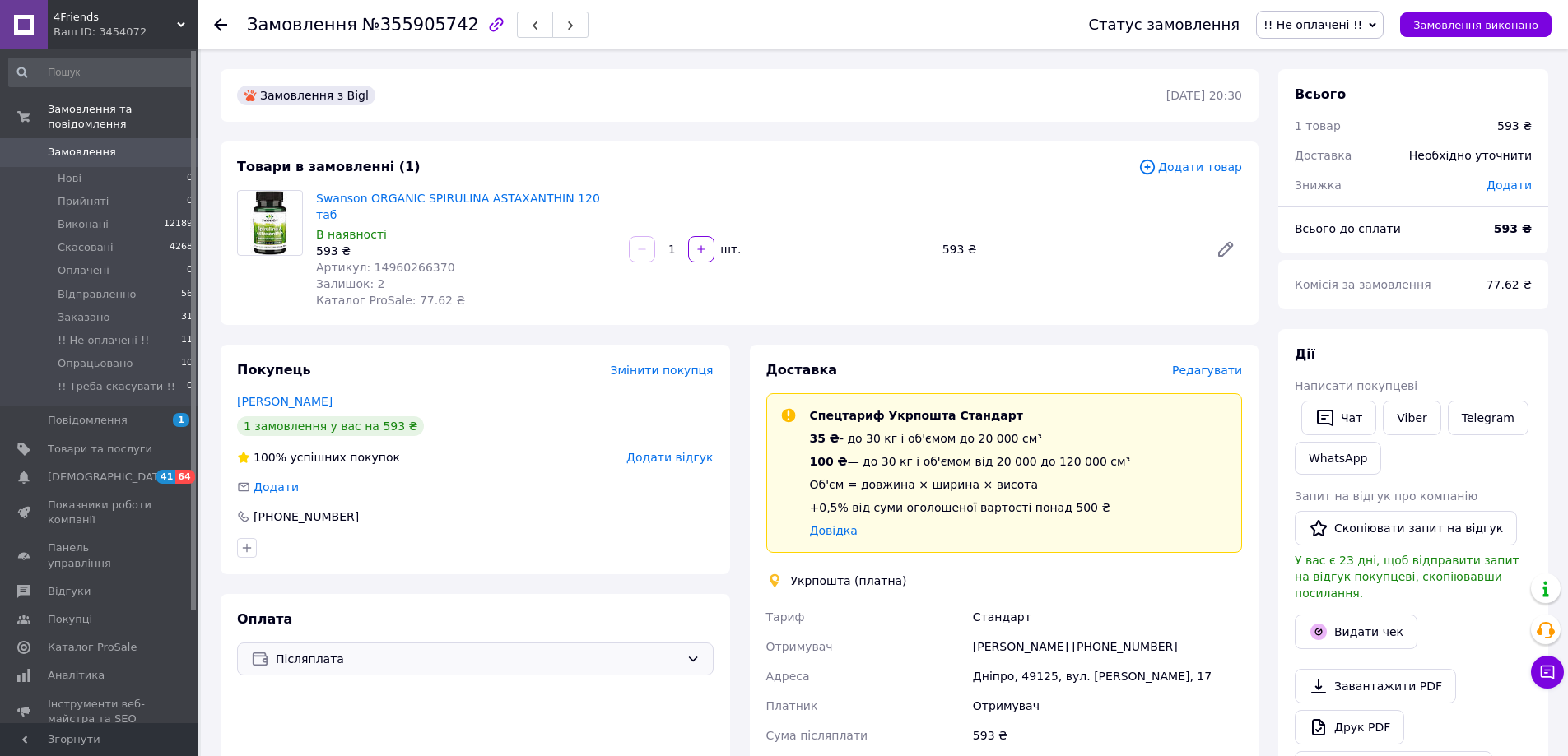
click at [681, 650] on div "Післяплата" at bounding box center [478, 659] width 411 height 19
click at [330, 749] on span "Оплата на рахунок" at bounding box center [487, 757] width 424 height 17
click at [1406, 19] on div "Статус замовлення !! Не оплачені !! Прийнято Виконано Скасовано Оплачено ВІдпра…" at bounding box center [1312, 25] width 479 height 28
click at [1376, 25] on icon at bounding box center [1372, 25] width 7 height 7
click at [1329, 112] on li "Скасовано" at bounding box center [1324, 107] width 134 height 25
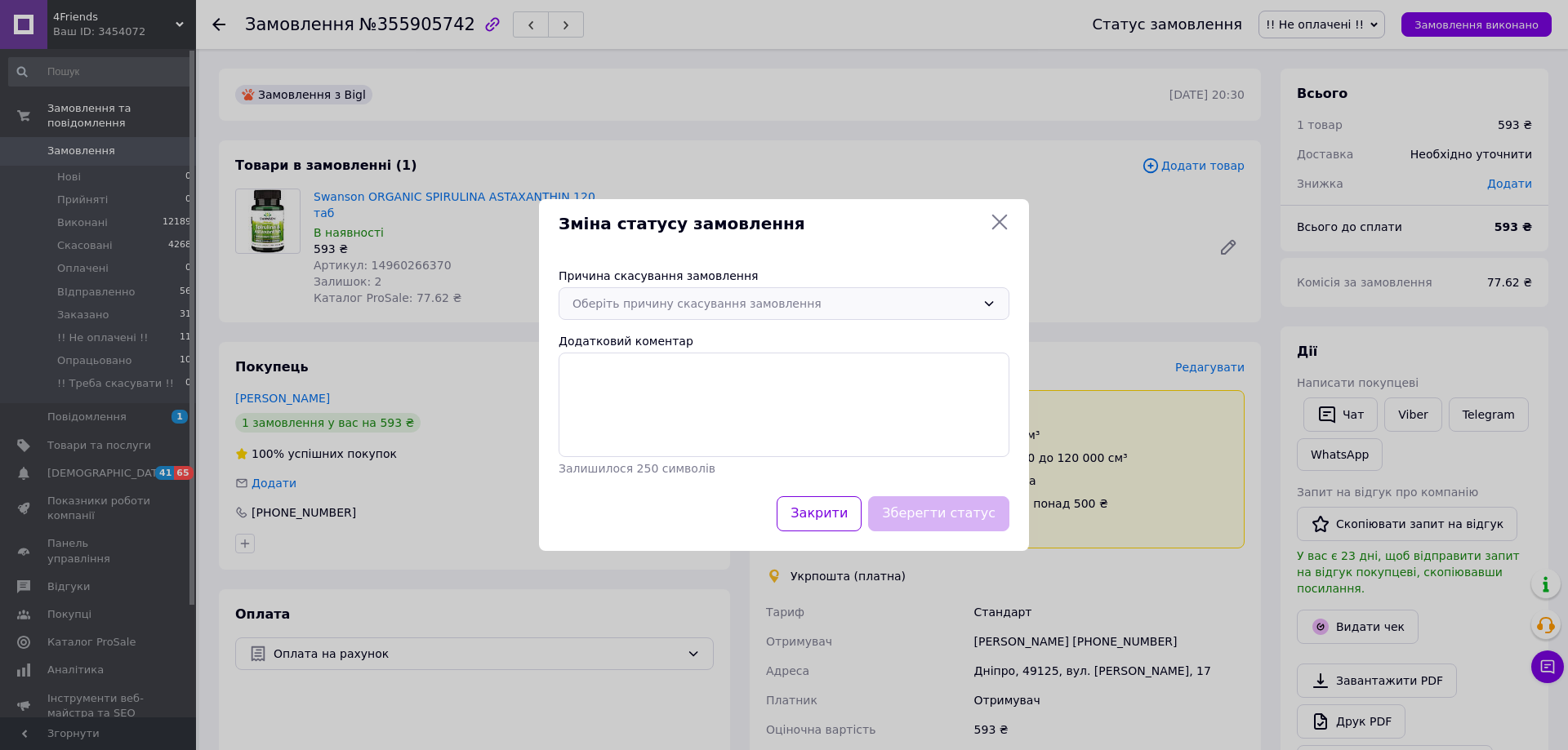
click at [991, 295] on div "Оберіть причину скасування замовлення" at bounding box center [784, 303] width 450 height 32
click at [661, 396] on li "Оплата не надійшла" at bounding box center [784, 400] width 449 height 31
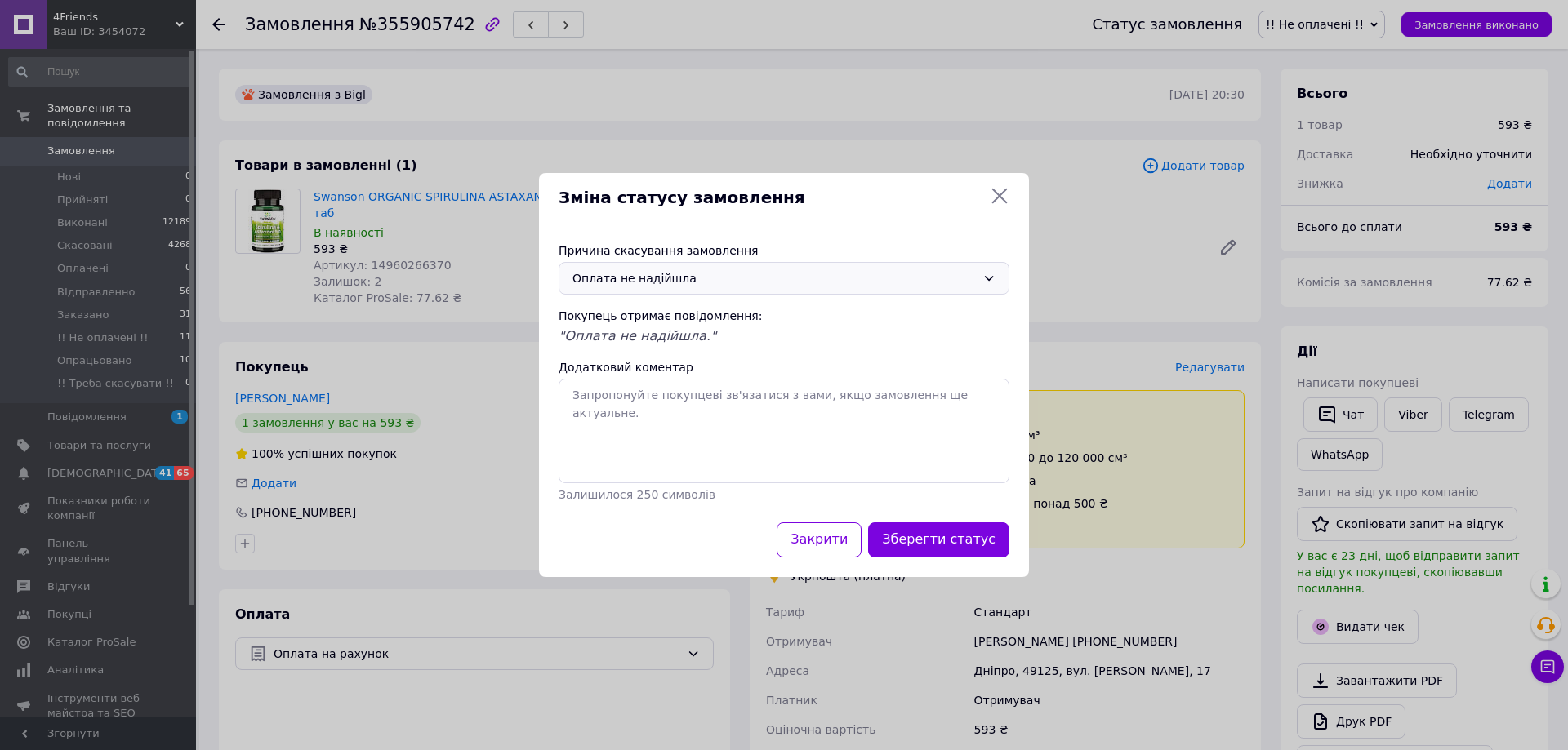
click at [939, 539] on button "Зберегти статус" at bounding box center [939, 540] width 142 height 35
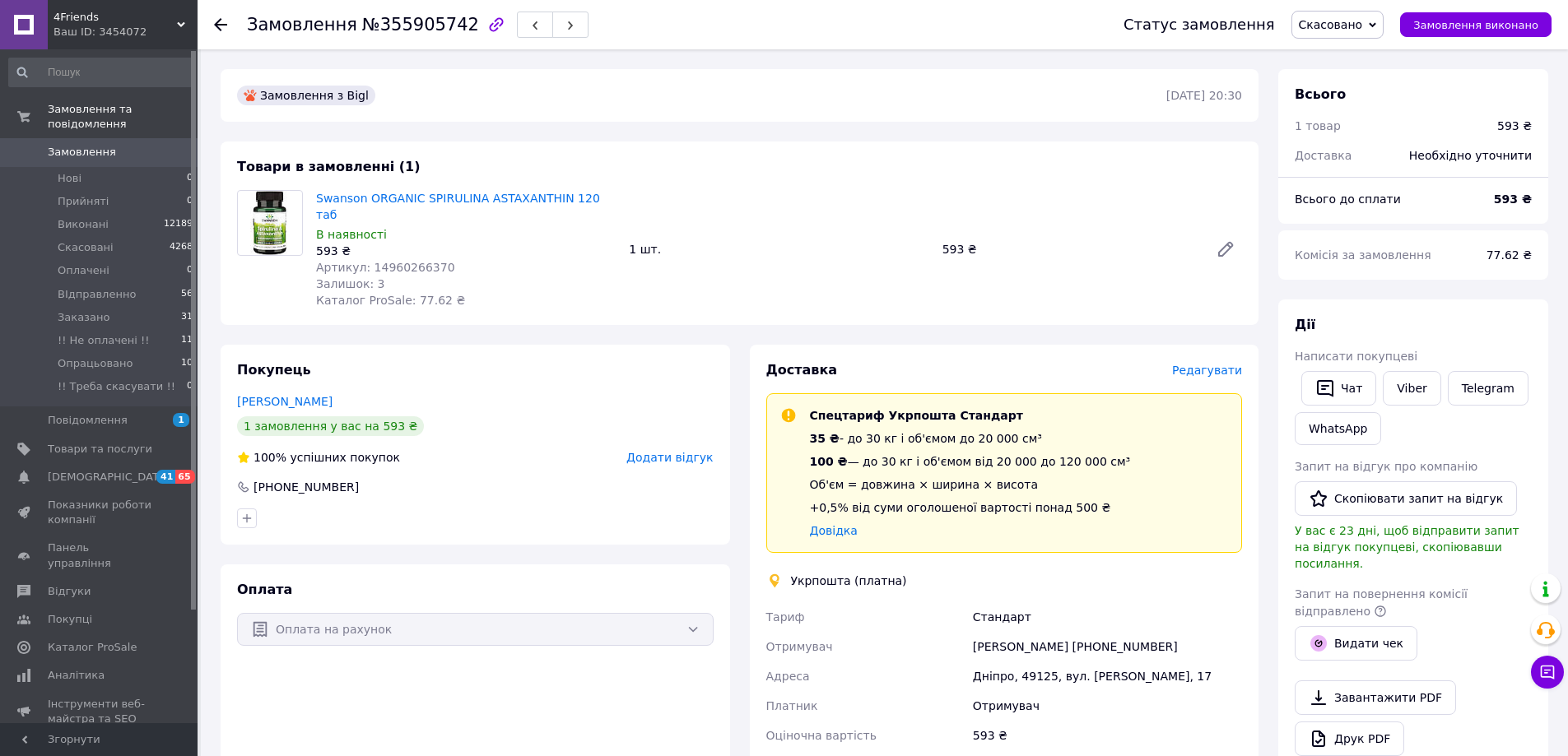
click at [225, 19] on icon at bounding box center [220, 25] width 13 height 13
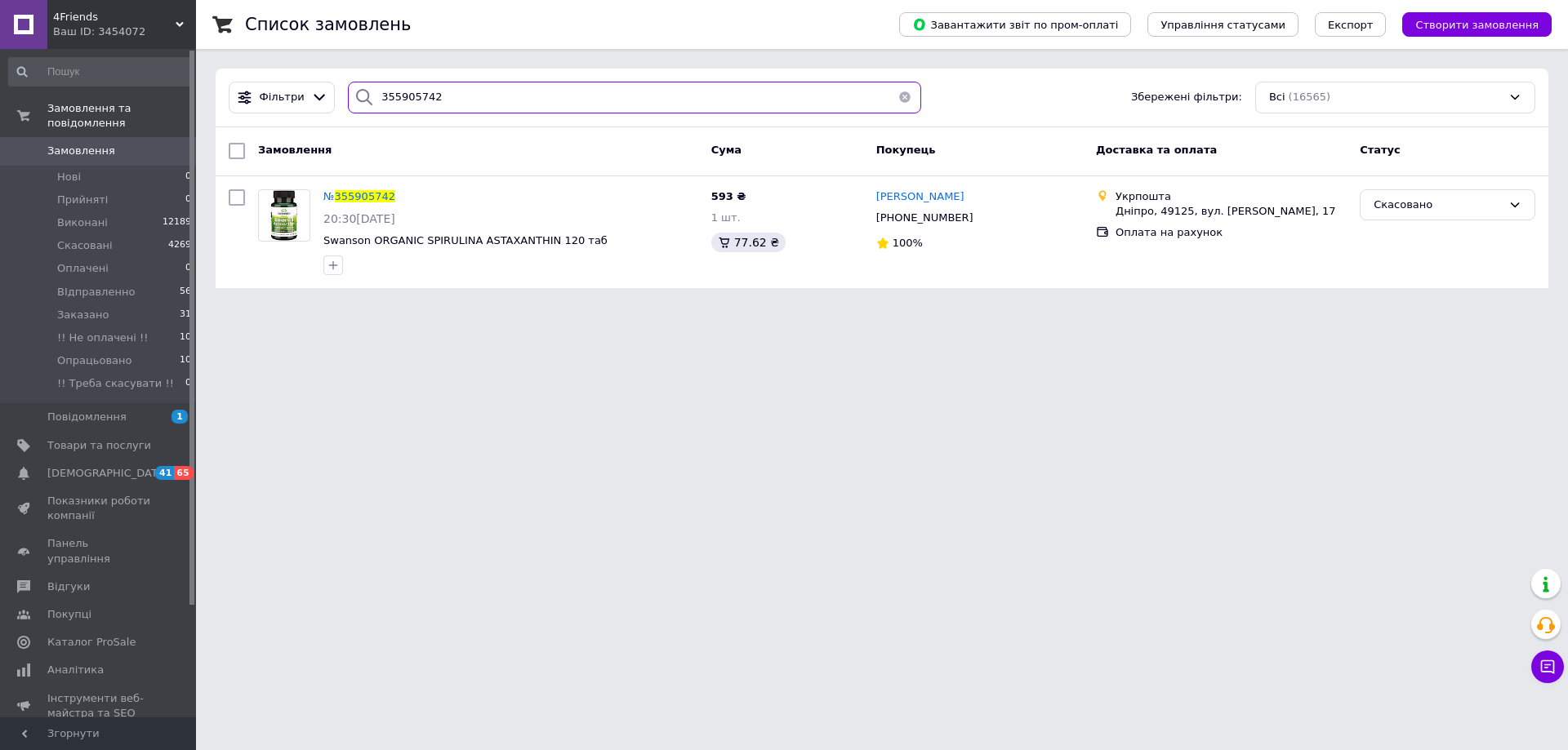
drag, startPoint x: 453, startPoint y: 97, endPoint x: 336, endPoint y: 115, distance: 118.4
click at [338, 115] on div "Фільтри 355905742 Збережені фільтри: Всі (16565)" at bounding box center [882, 97] width 1333 height 59
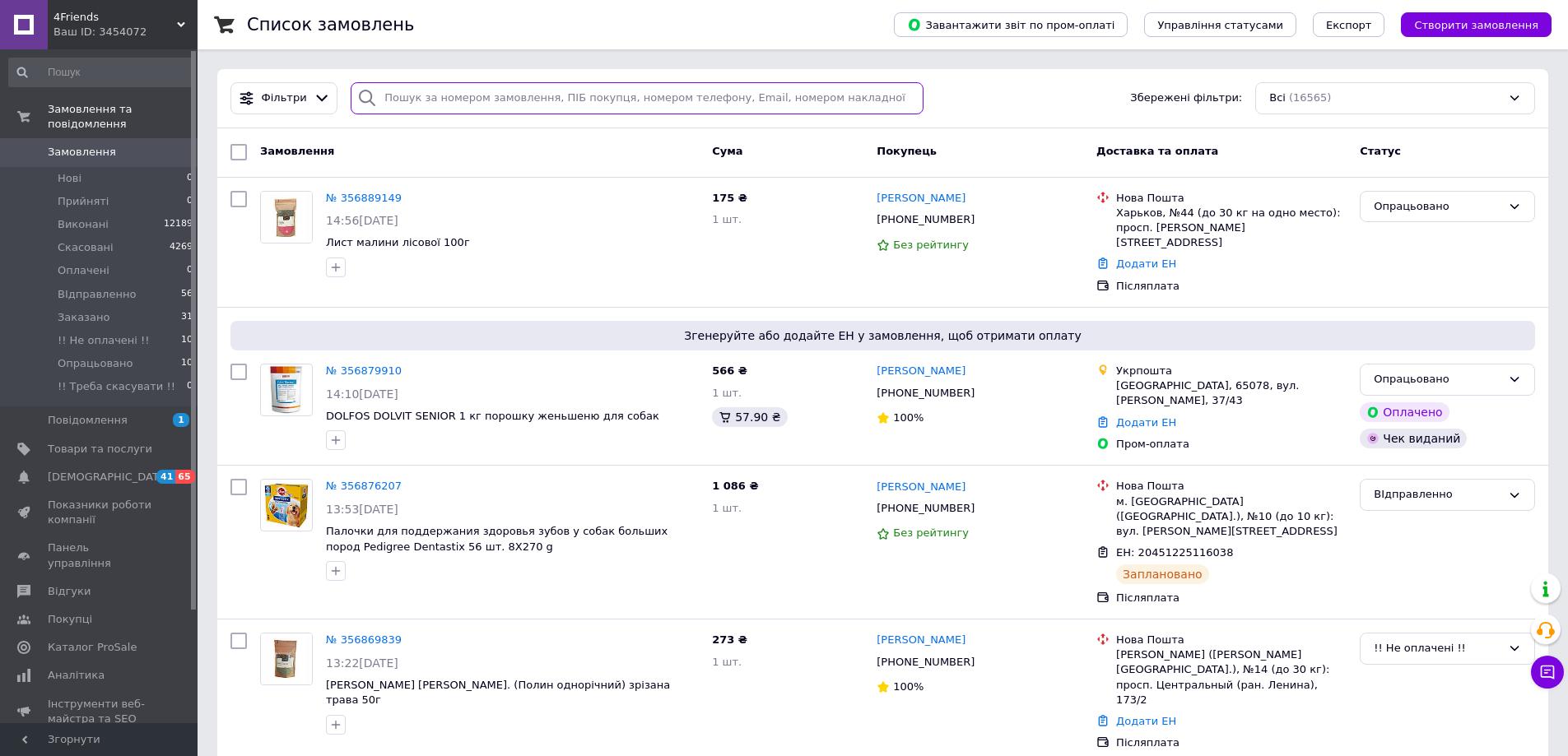
drag, startPoint x: 412, startPoint y: 86, endPoint x: 416, endPoint y: 101, distance: 15.5
click at [415, 96] on input "search" at bounding box center [637, 98] width 573 height 32
click at [415, 100] on input "search" at bounding box center [637, 98] width 573 height 32
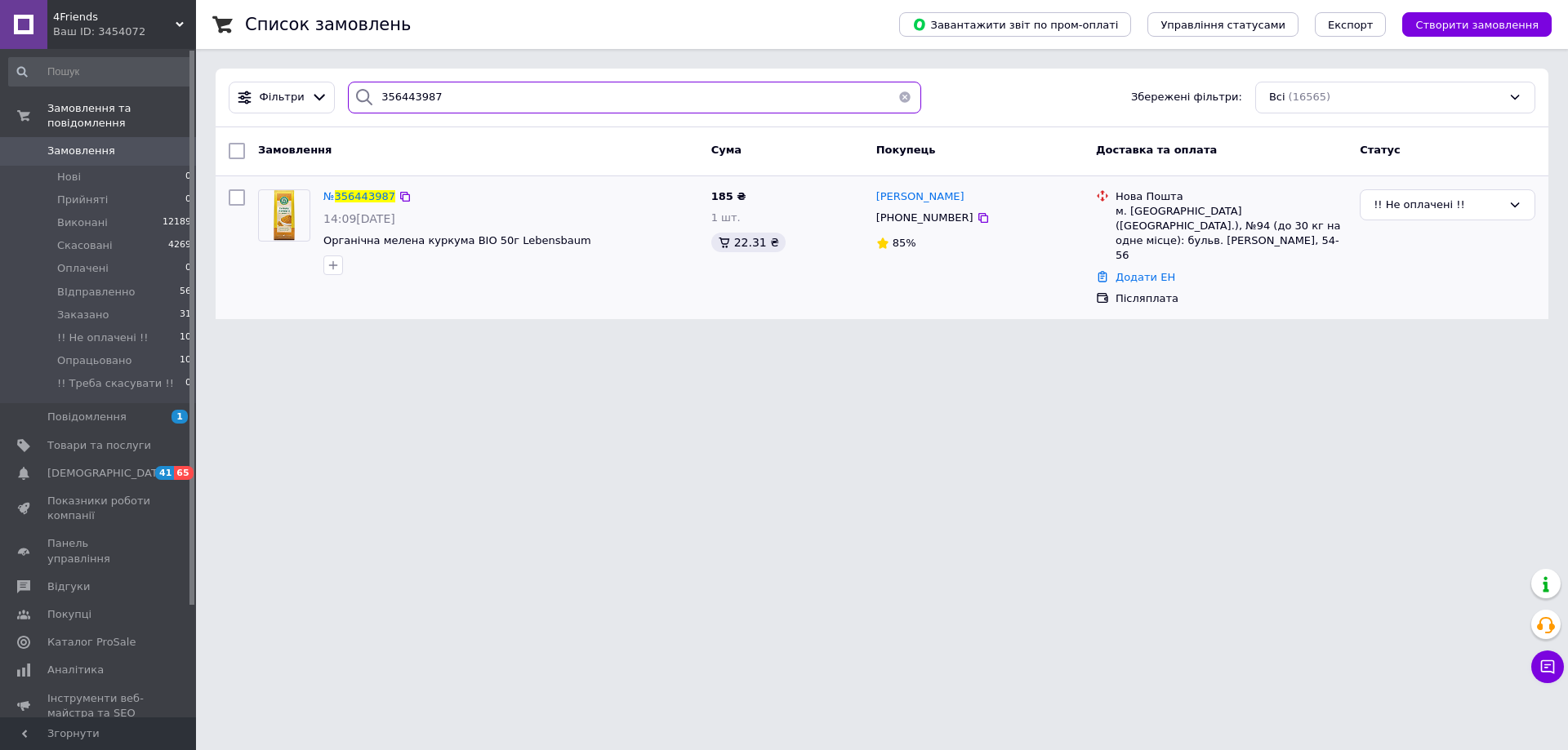
type input "356443987"
click at [362, 184] on div "№ 356443987 14:09, 09.08.2025 Органічна мелена куркума BIO 50г Lebensbaum" at bounding box center [511, 232] width 388 height 99
click at [359, 191] on span "356443987" at bounding box center [365, 197] width 60 height 12
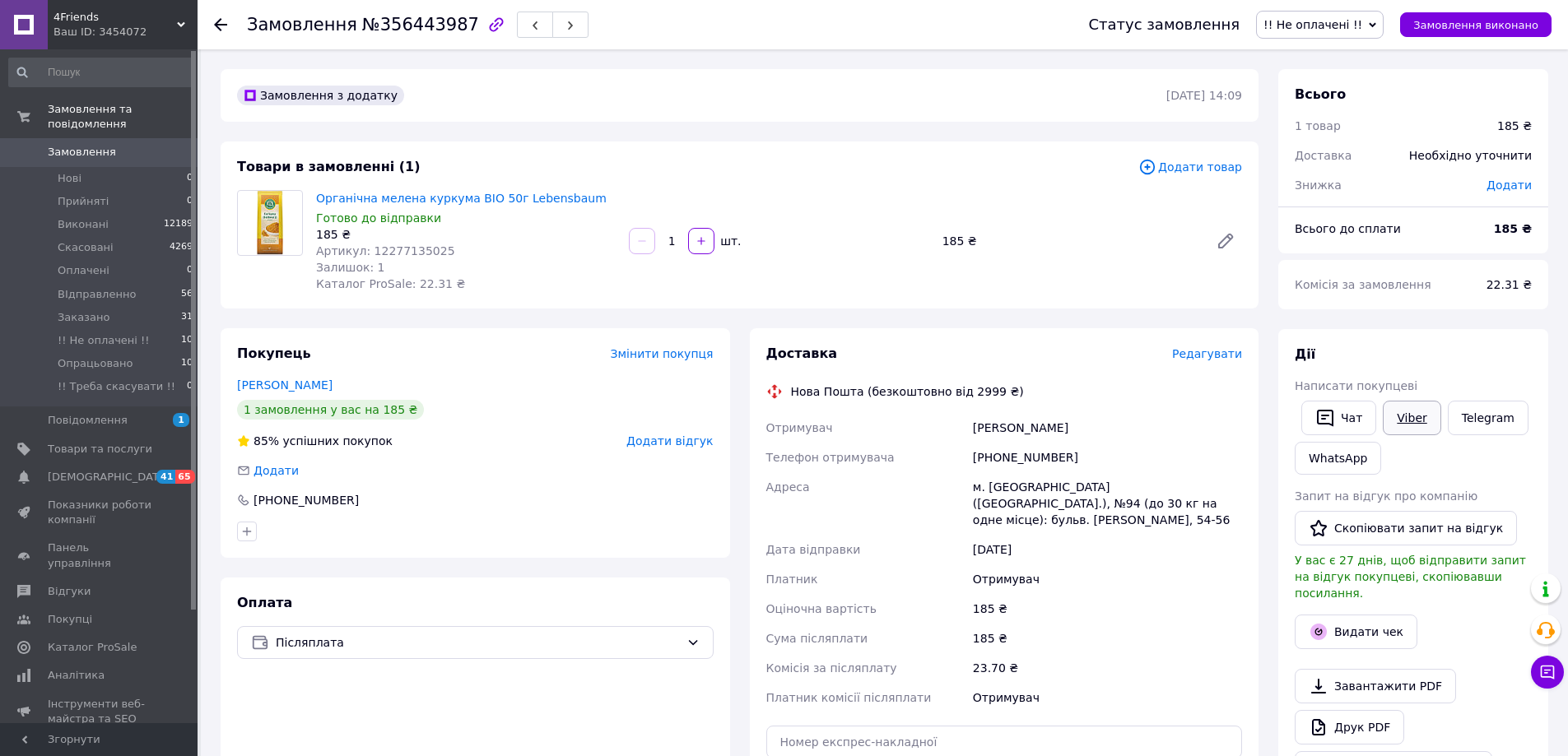
click at [1402, 420] on link "Viber" at bounding box center [1411, 418] width 57 height 34
click at [604, 126] on div "Замовлення з додатку 09.08.2025 | 14:09 Товари в замовленні (1) Додати товар Ор…" at bounding box center [739, 634] width 1058 height 1131
click at [1418, 412] on link "Viber" at bounding box center [1411, 418] width 57 height 34
click at [1014, 93] on div "Замовлення з додатку" at bounding box center [700, 95] width 933 height 26
click at [1412, 420] on link "Viber" at bounding box center [1411, 418] width 57 height 34
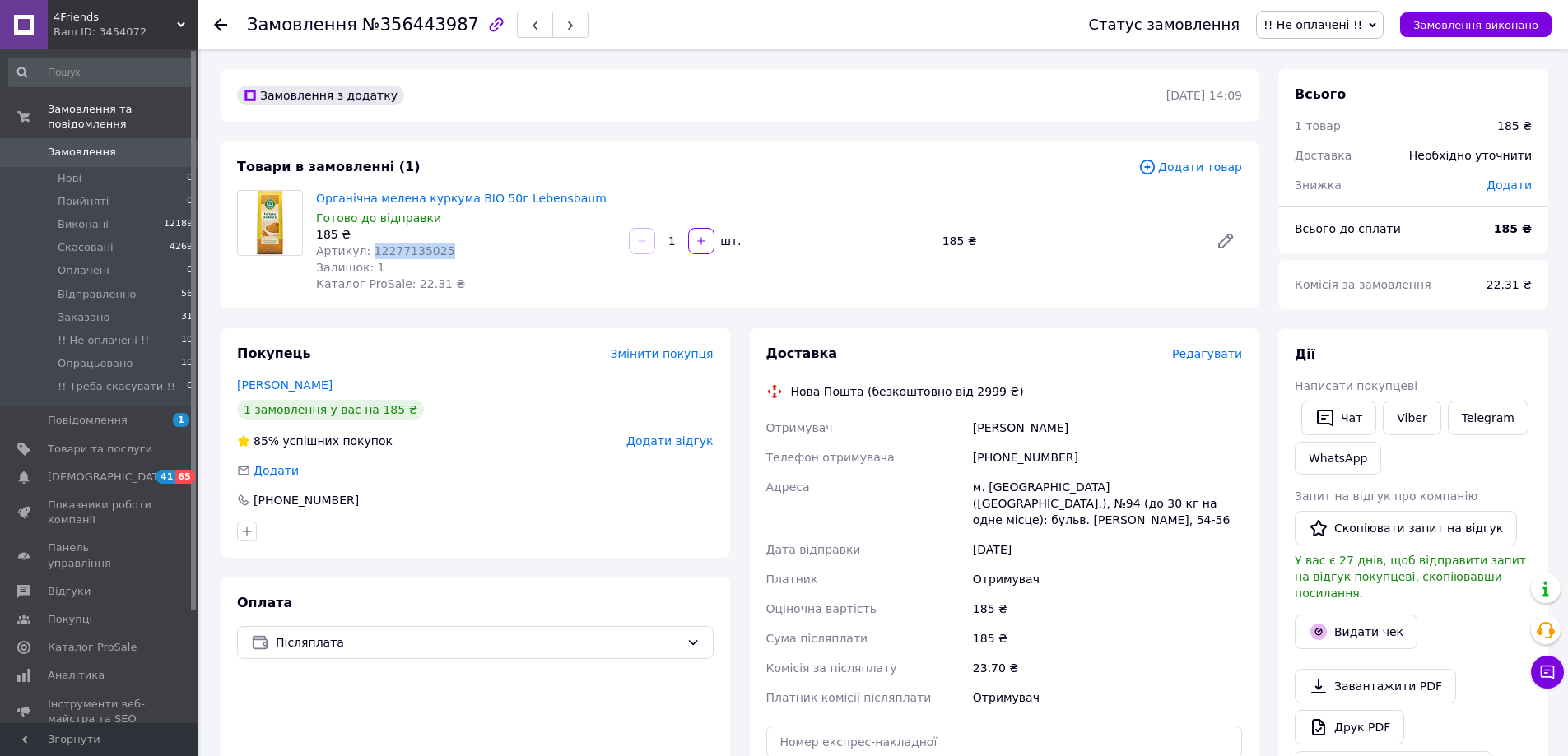
drag, startPoint x: 442, startPoint y: 250, endPoint x: 367, endPoint y: 250, distance: 75.0
click at [367, 250] on div "Артикул: 12277135025" at bounding box center [466, 250] width 300 height 17
copy span "12277135025"
drag, startPoint x: 576, startPoint y: 199, endPoint x: 463, endPoint y: 202, distance: 113.0
click at [463, 202] on span "Органічна мелена куркума BIO 50г Lebensbaum" at bounding box center [466, 198] width 300 height 17
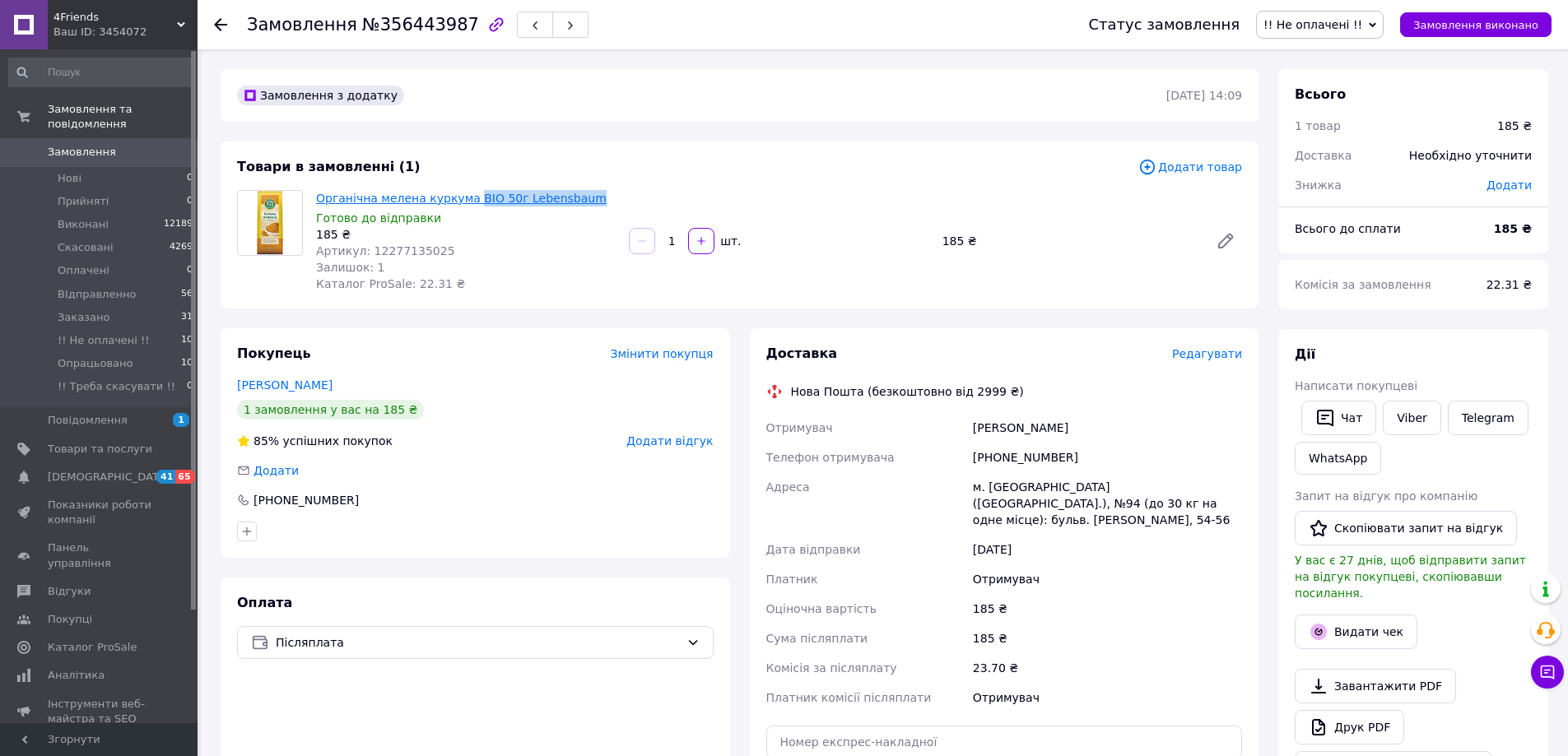
copy link "BIO 50г Lebensbaum"
drag, startPoint x: 599, startPoint y: 201, endPoint x: 583, endPoint y: 200, distance: 16.0
click at [599, 200] on span "Органічна мелена куркума BIO 50г Lebensbaum" at bounding box center [466, 198] width 300 height 17
click at [472, 176] on div "Товари в замовленні (1)" at bounding box center [687, 167] width 901 height 19
click at [420, 198] on link "Органічна мелена куркума BIO 50г Lebensbaum" at bounding box center [462, 198] width 291 height 13
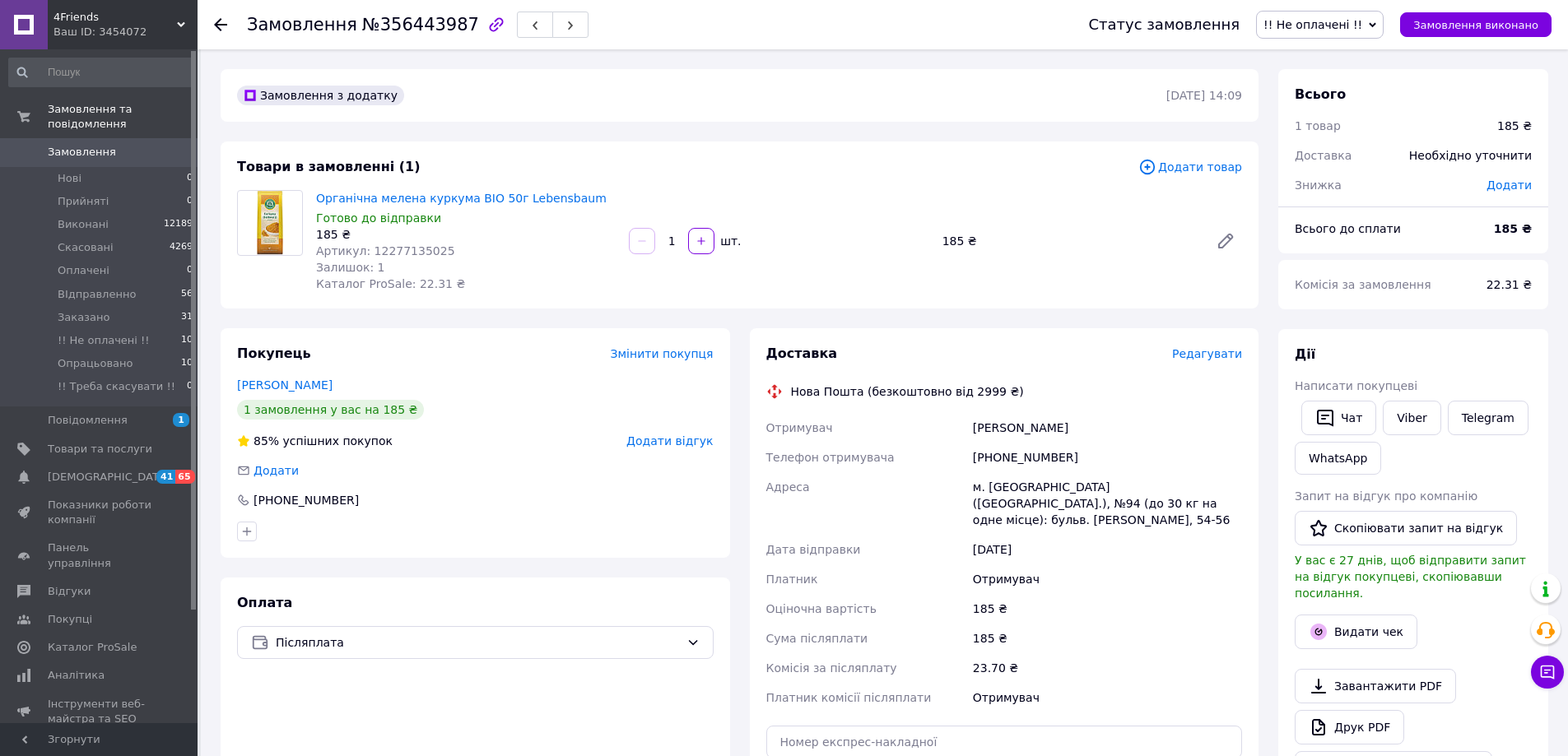
click at [1362, 27] on span "!! Не оплачені !!" at bounding box center [1312, 25] width 99 height 13
click at [1349, 158] on li "ВІдправленно" at bounding box center [1324, 156] width 134 height 25
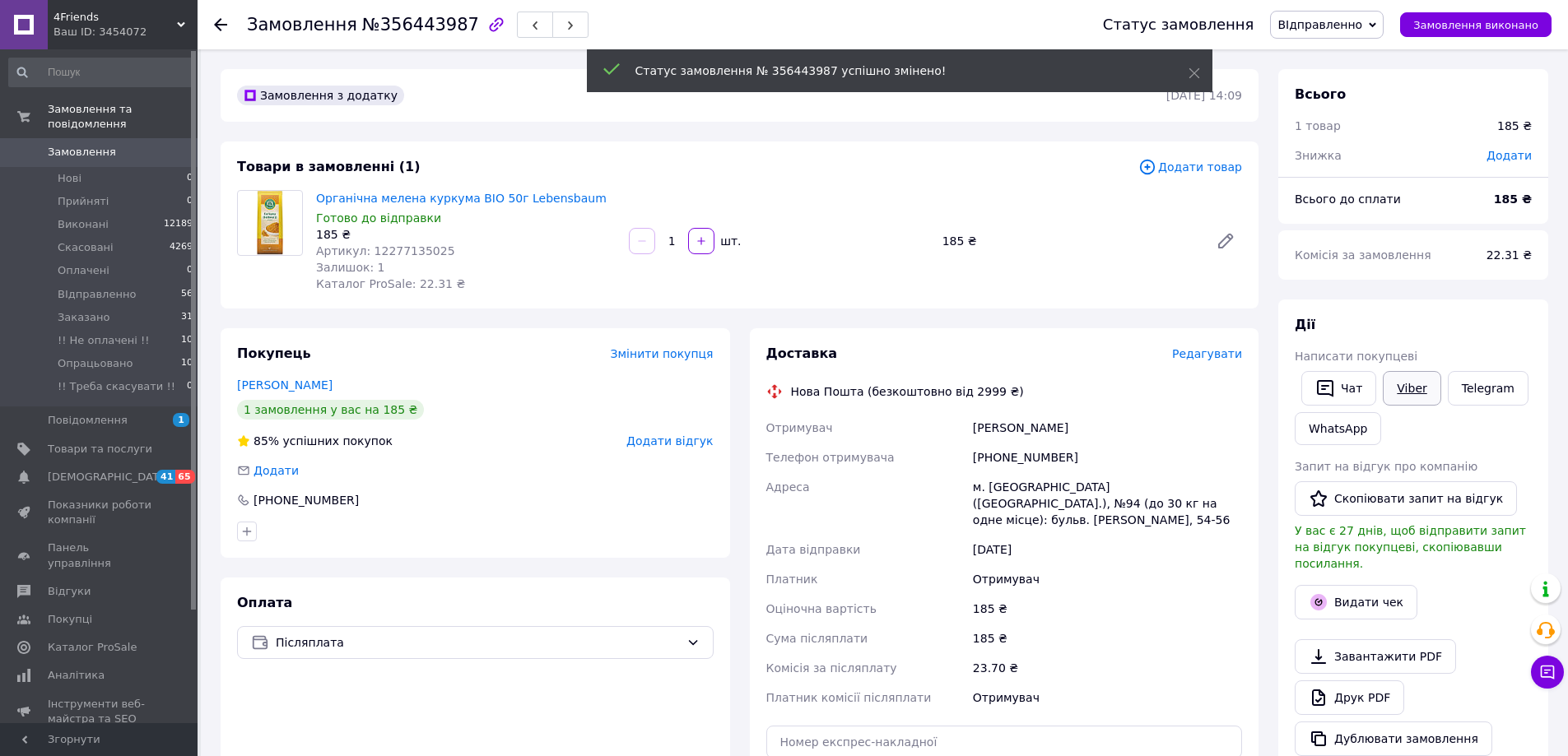
click at [1401, 390] on link "Viber" at bounding box center [1411, 388] width 57 height 34
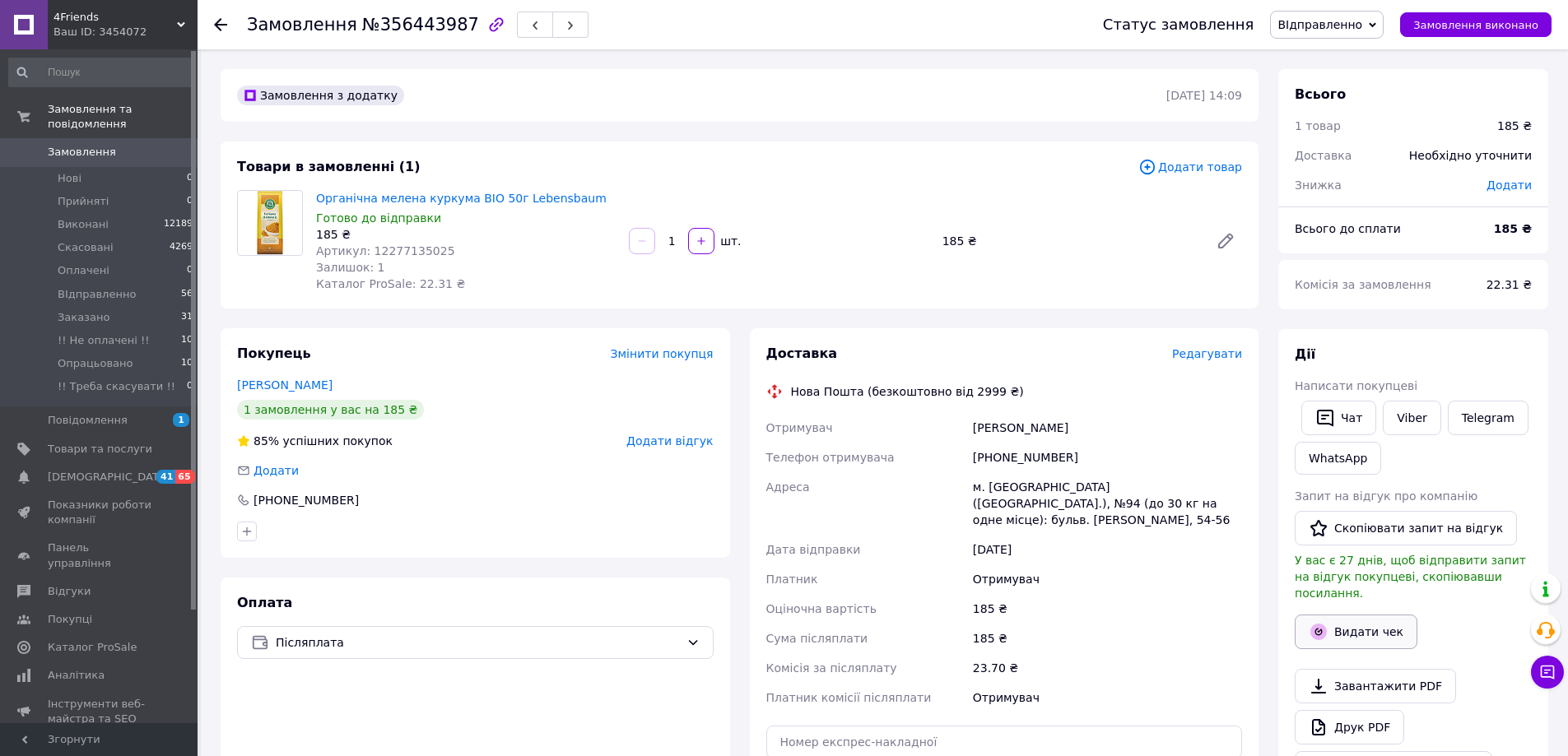
click at [1333, 616] on button "Видати чек" at bounding box center [1356, 632] width 123 height 34
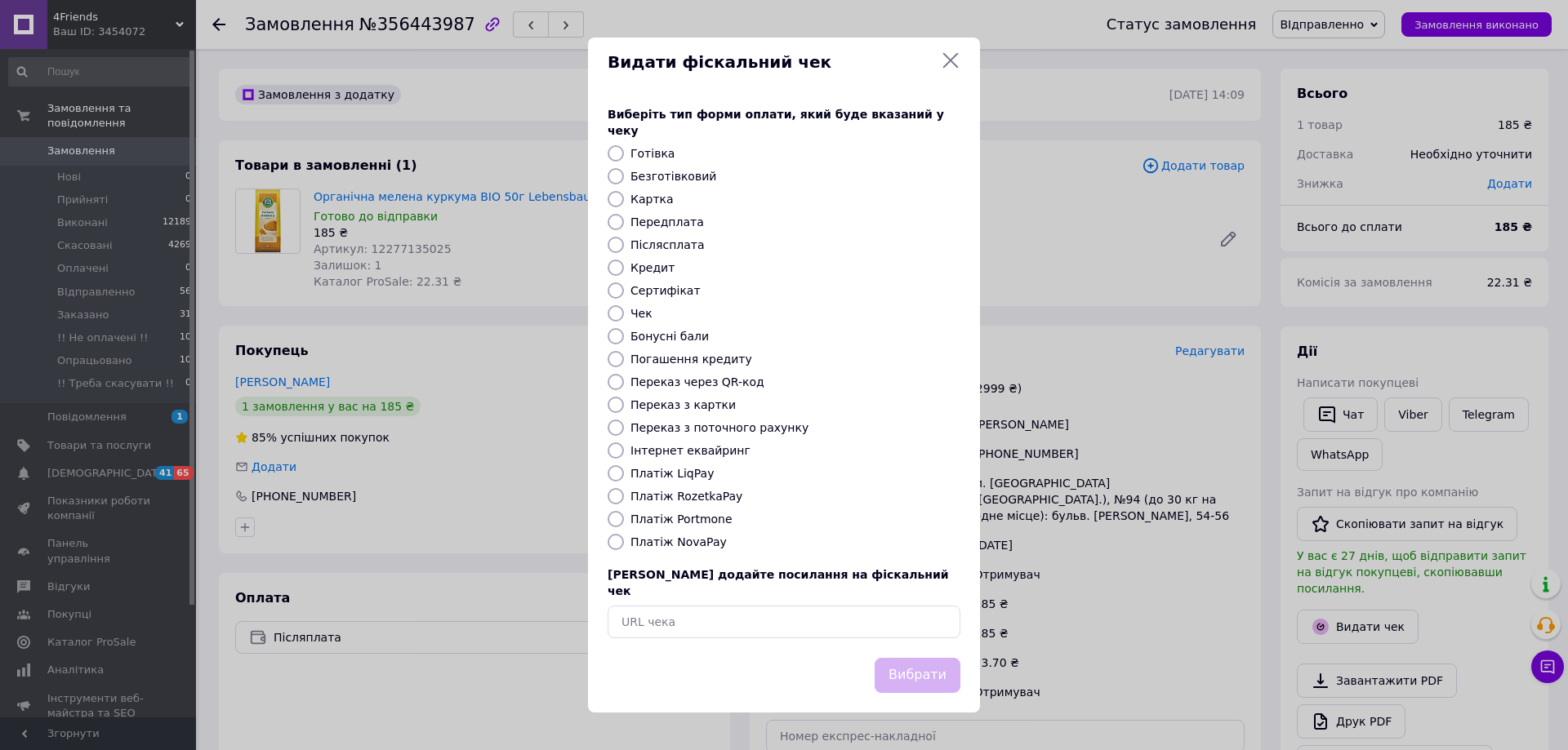
click at [669, 548] on label "Платіж NovaPay" at bounding box center [679, 542] width 96 height 13
click at [624, 548] on input "Платіж NovaPay" at bounding box center [616, 542] width 17 height 17
radio input "true"
click at [916, 663] on button "Вибрати" at bounding box center [917, 676] width 86 height 35
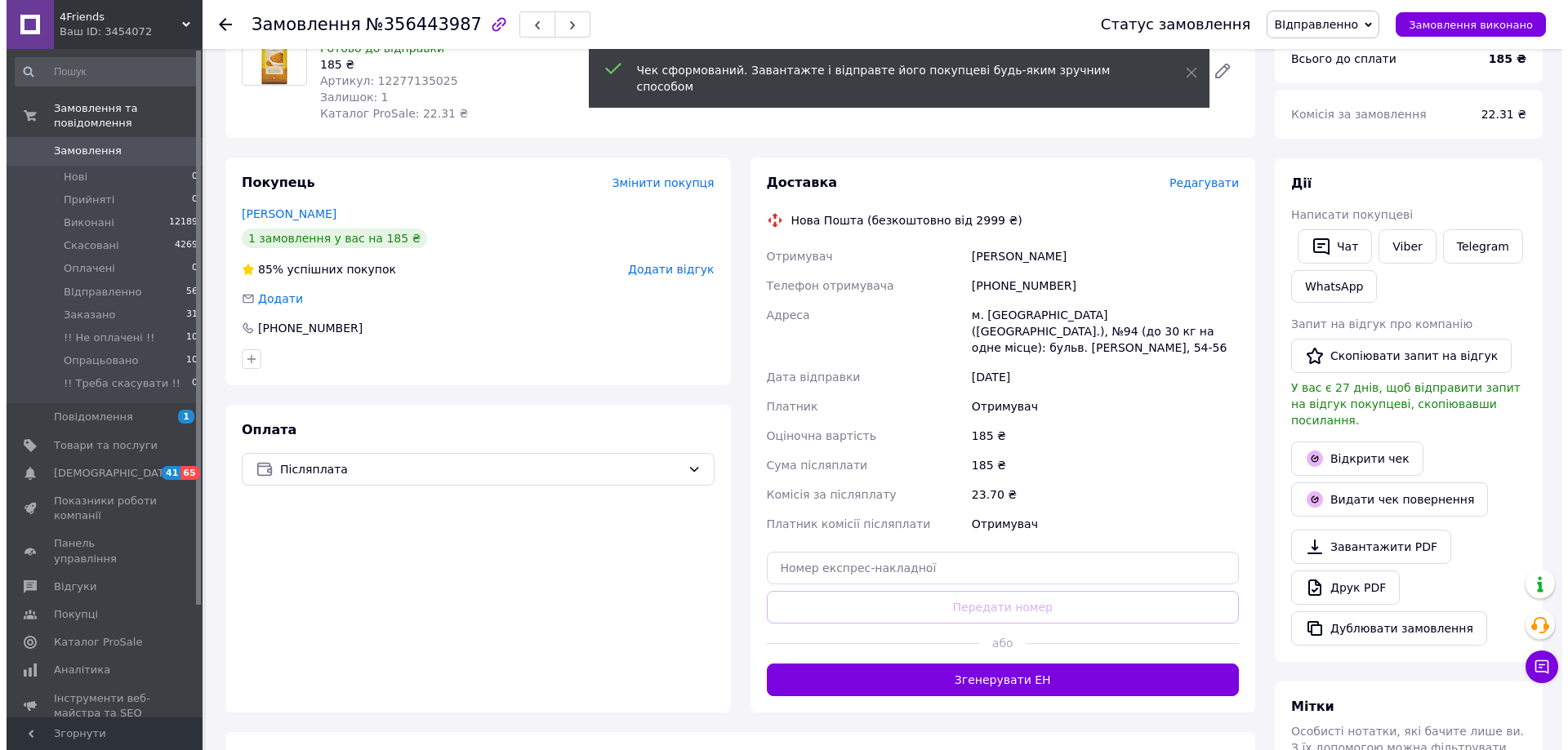
scroll to position [245, 0]
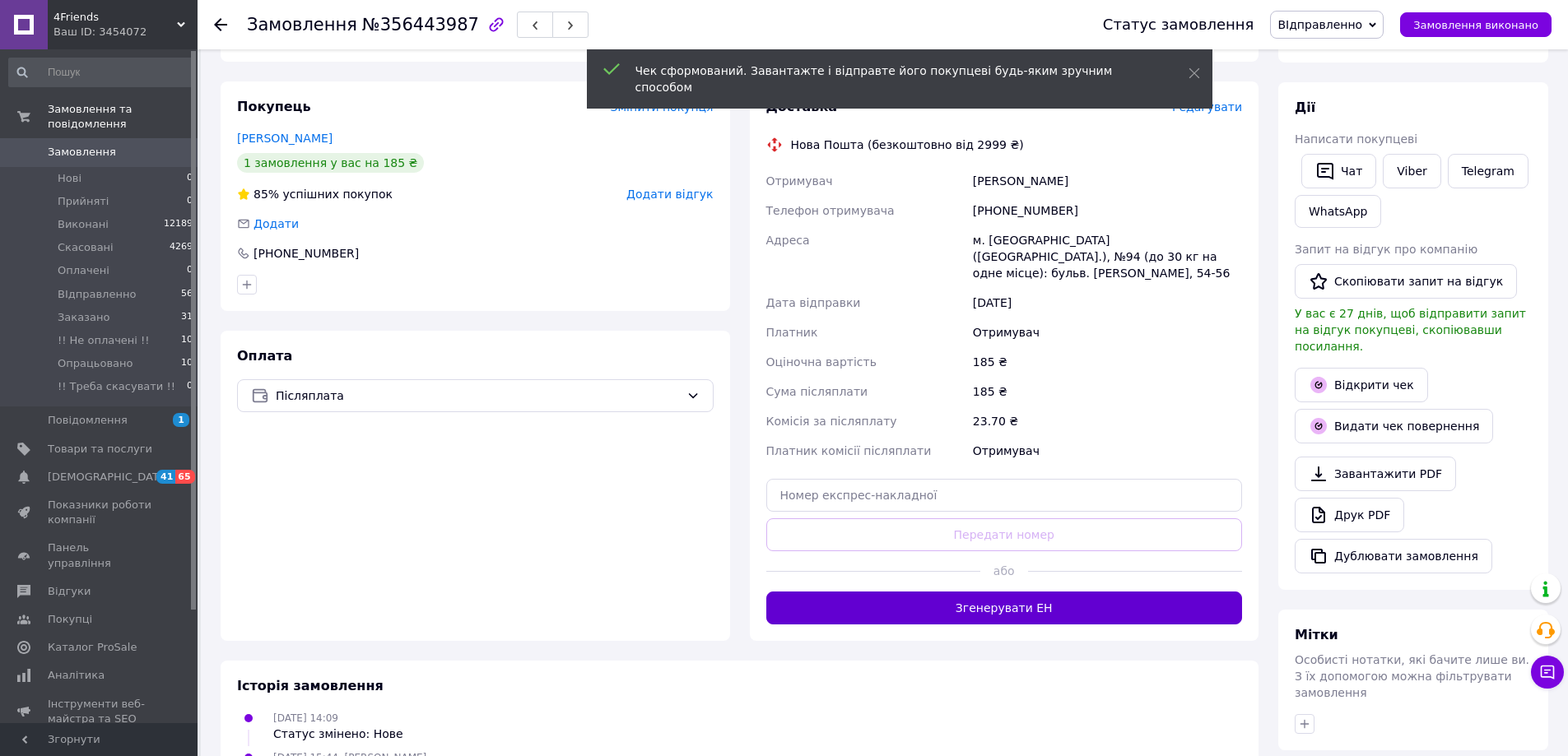
click at [991, 595] on button "Згенерувати ЕН" at bounding box center [1004, 607] width 477 height 33
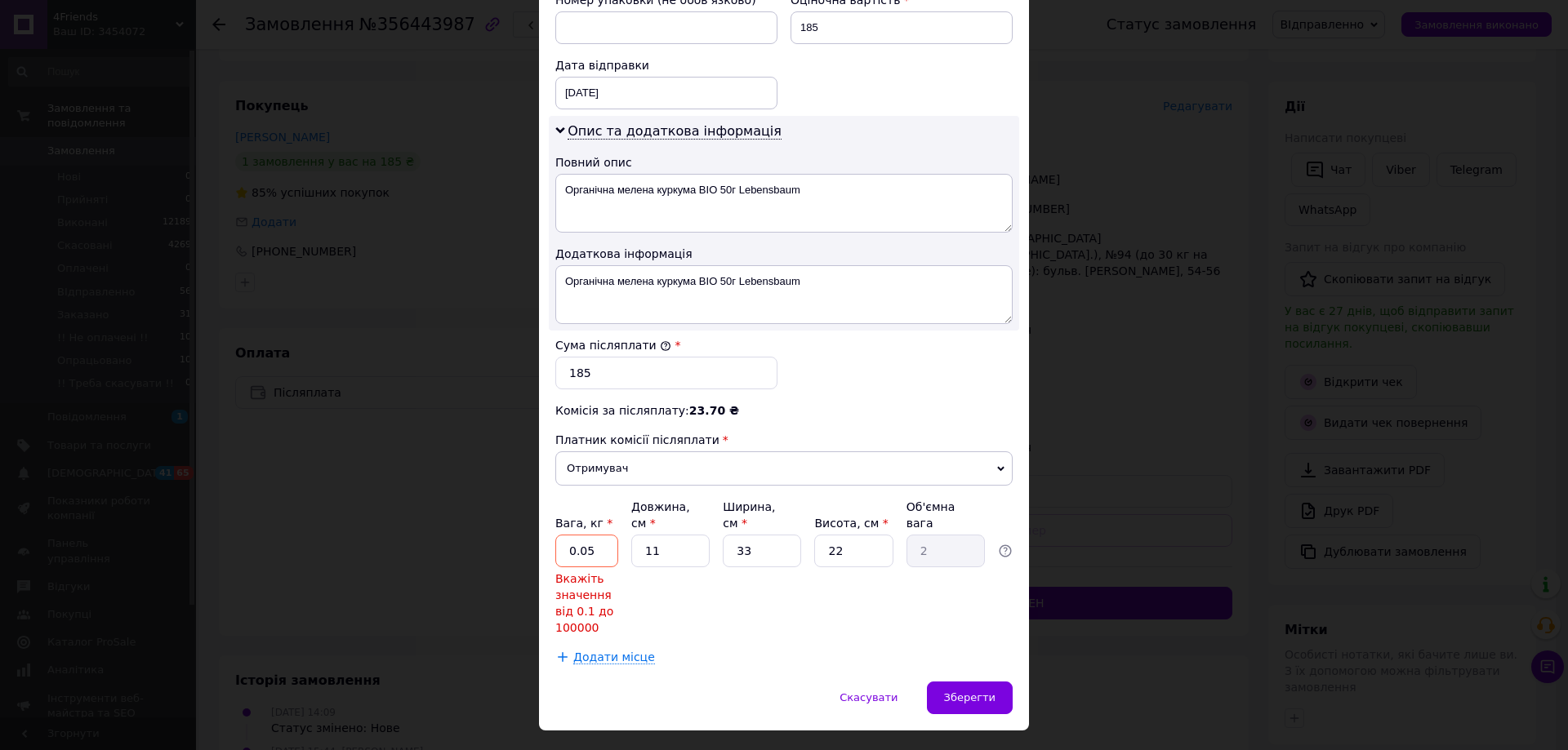
scroll to position [734, 0]
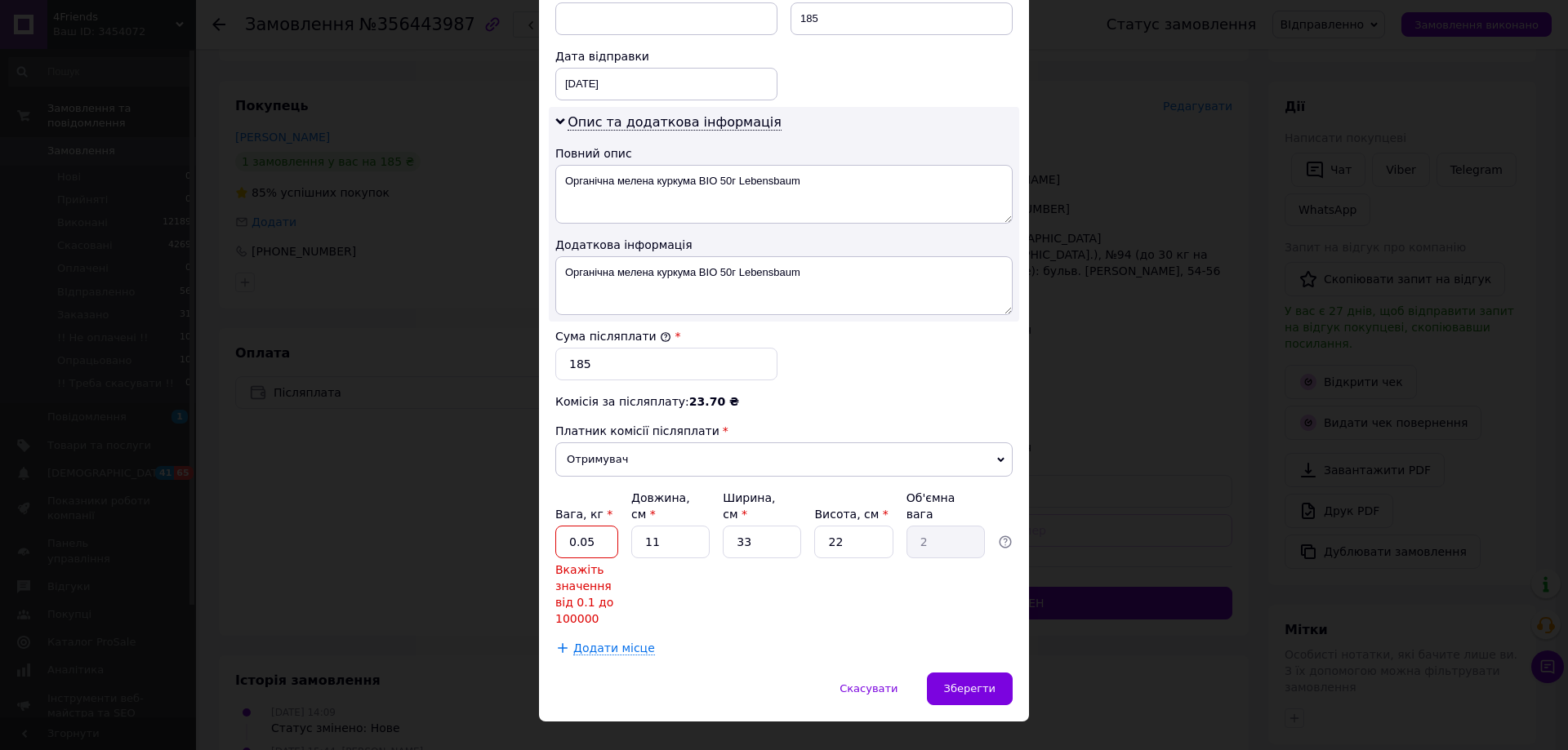
click at [592, 531] on input "0.05" at bounding box center [587, 541] width 63 height 32
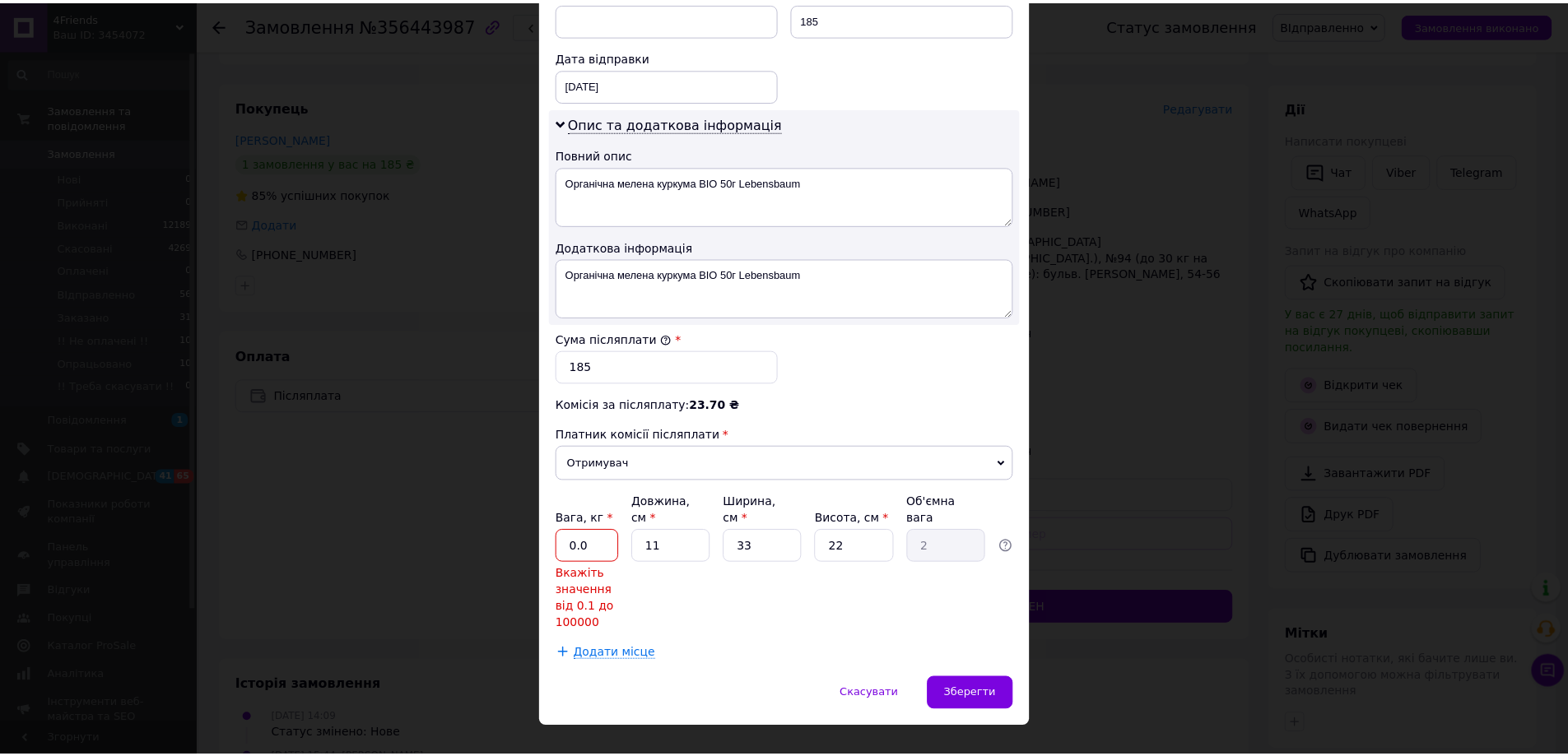
scroll to position [684, 0]
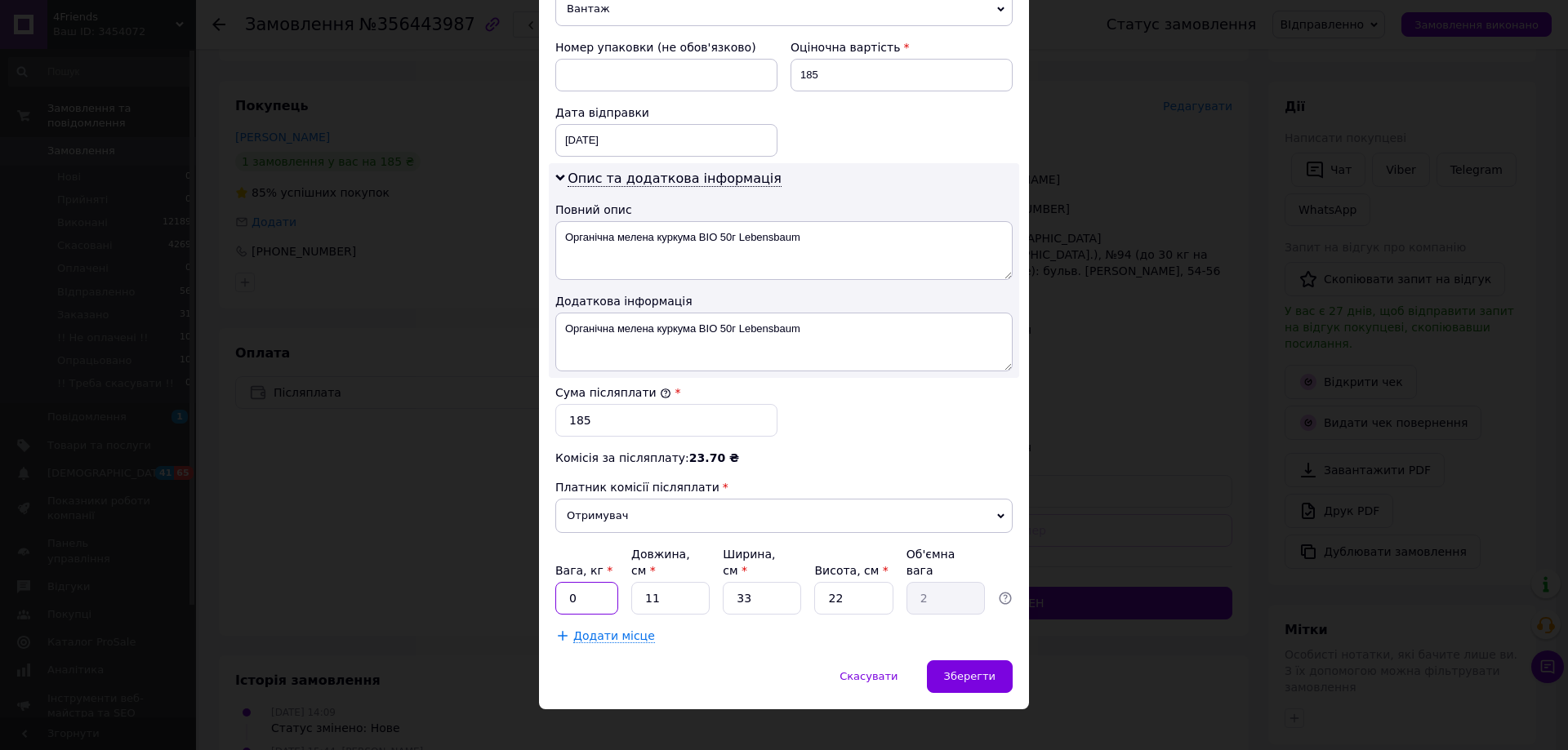
type input "0.5"
click at [969, 670] on span "Зберегти" at bounding box center [969, 677] width 52 height 12
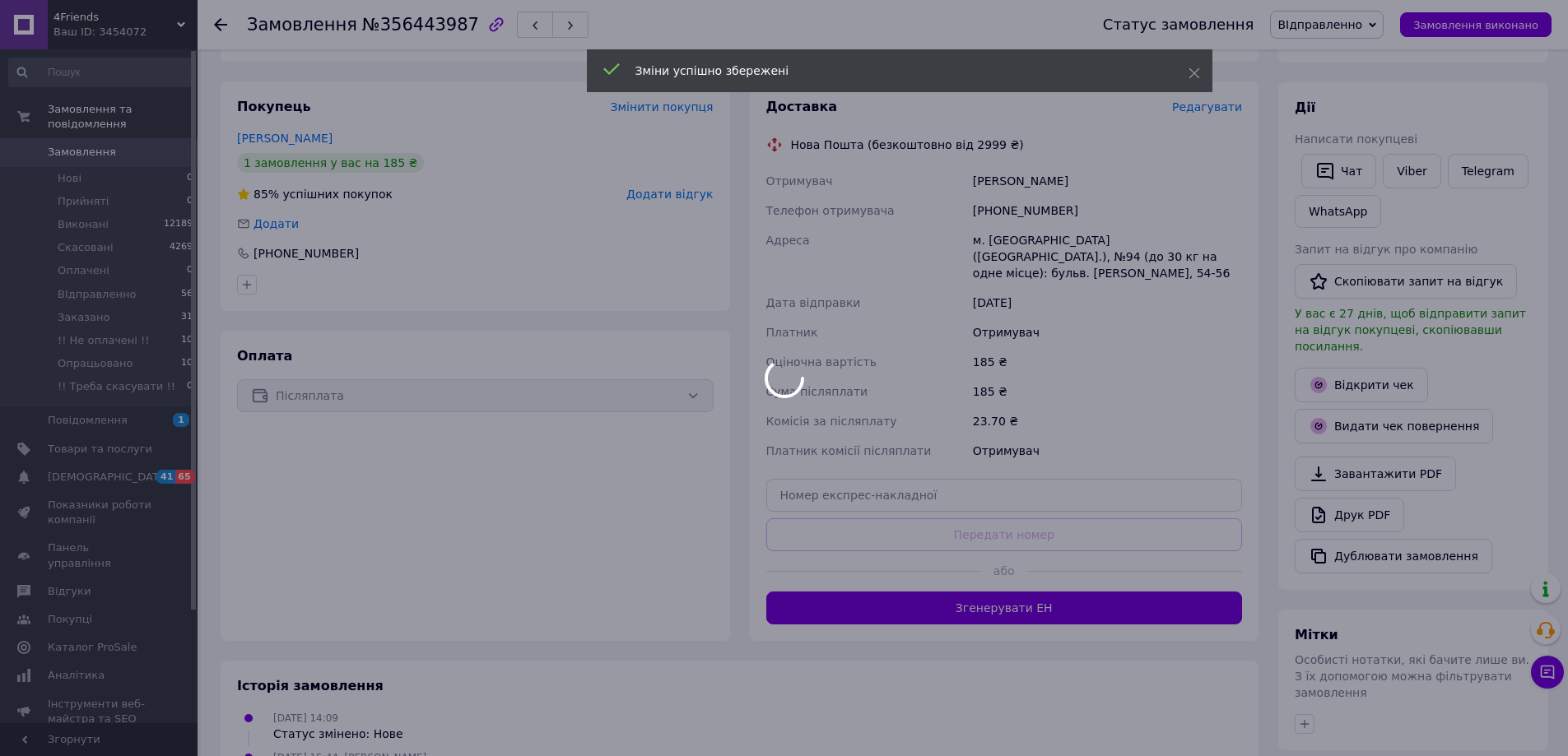
click at [996, 599] on div at bounding box center [784, 378] width 1568 height 756
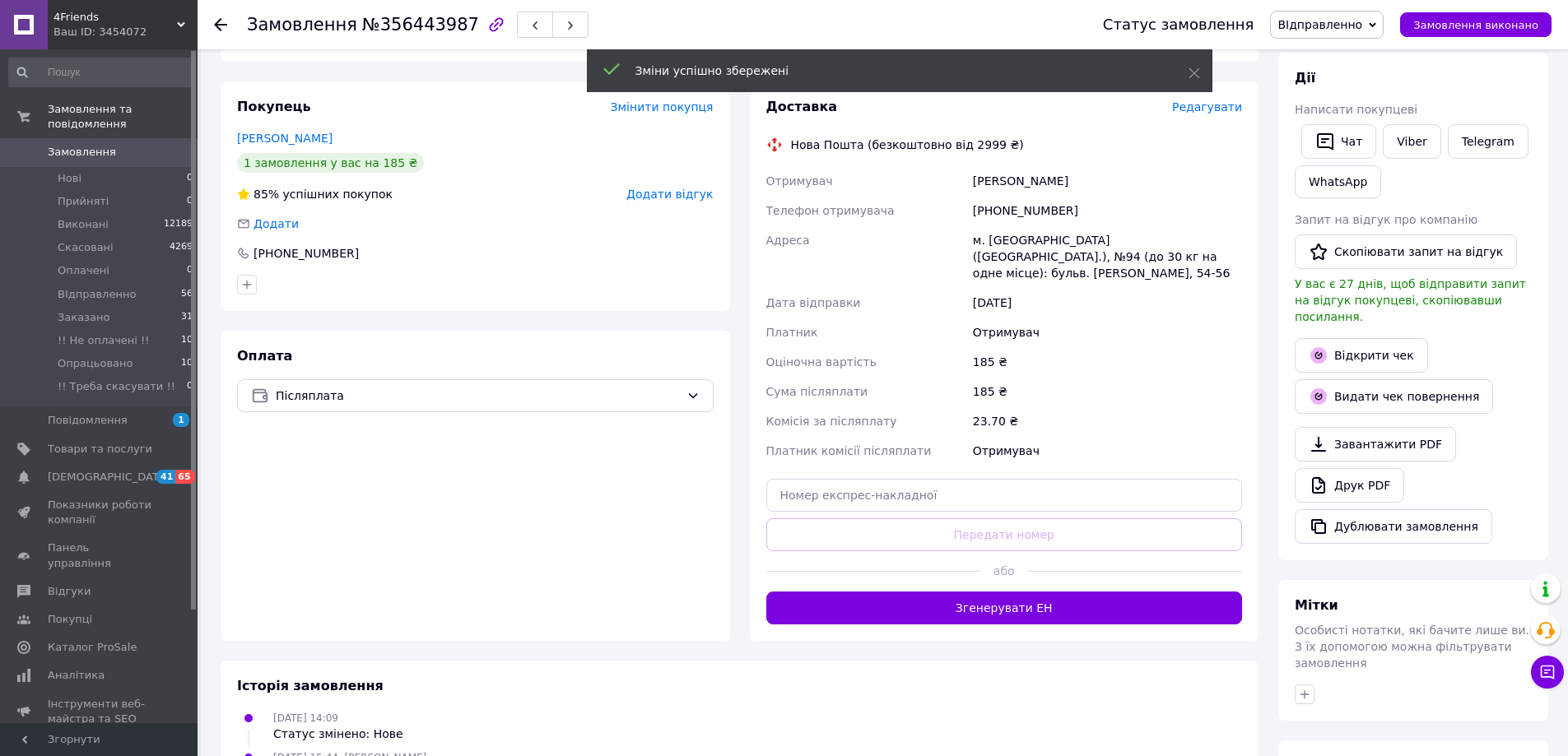
click at [996, 591] on button "Згенерувати ЕН" at bounding box center [1004, 607] width 477 height 33
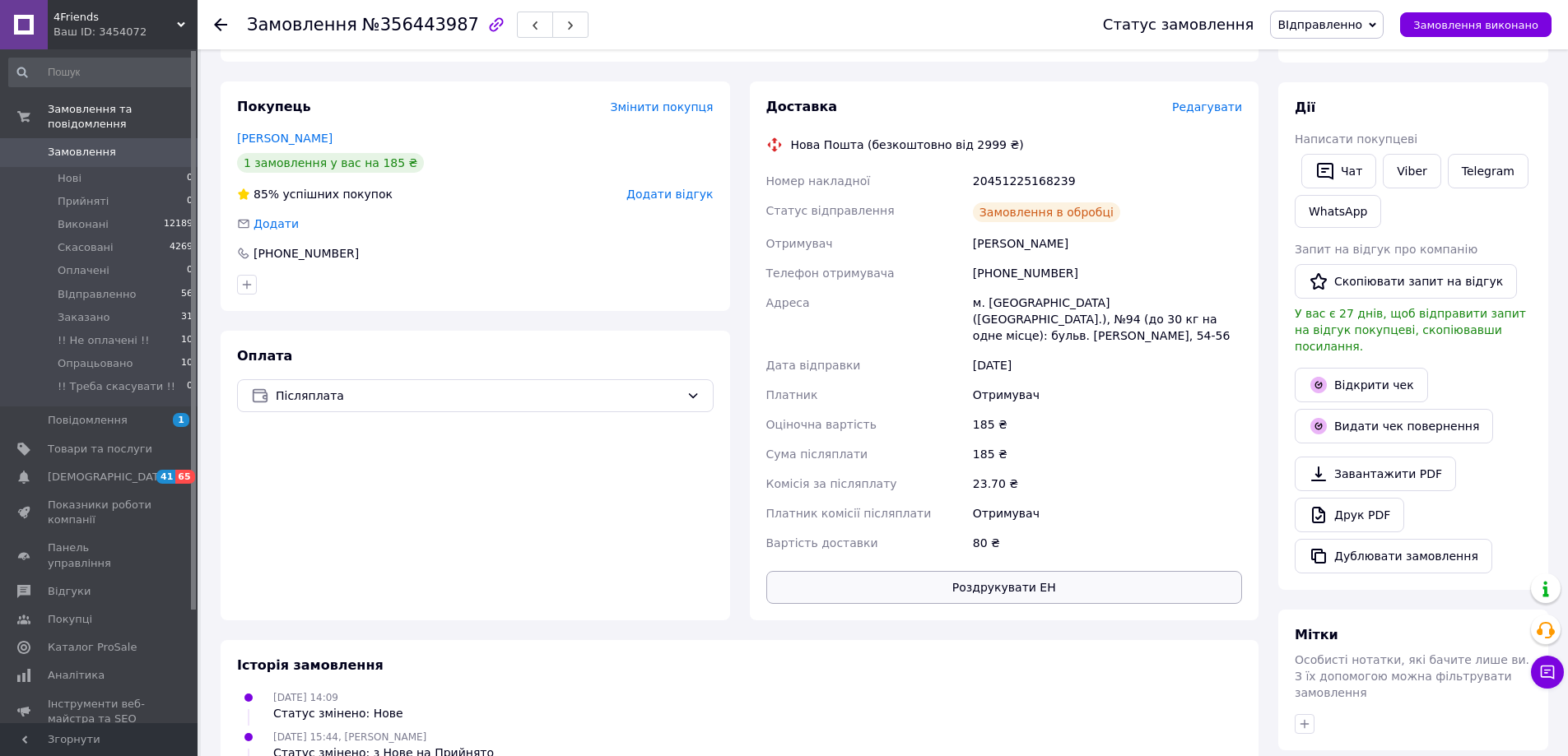
click at [974, 578] on button "Роздрукувати ЕН" at bounding box center [1004, 587] width 477 height 33
click at [837, 571] on button "Роздрукувати ЕН" at bounding box center [1004, 587] width 477 height 33
click at [862, 571] on button "Роздрукувати ЕН" at bounding box center [1004, 587] width 477 height 33
drag, startPoint x: 580, startPoint y: 127, endPoint x: 663, endPoint y: 135, distance: 83.4
click at [589, 127] on div "Покупець Змінити покупця Лисицина Наталія 1 замовлення у вас на 185 ₴ 85% успіш…" at bounding box center [475, 196] width 509 height 230
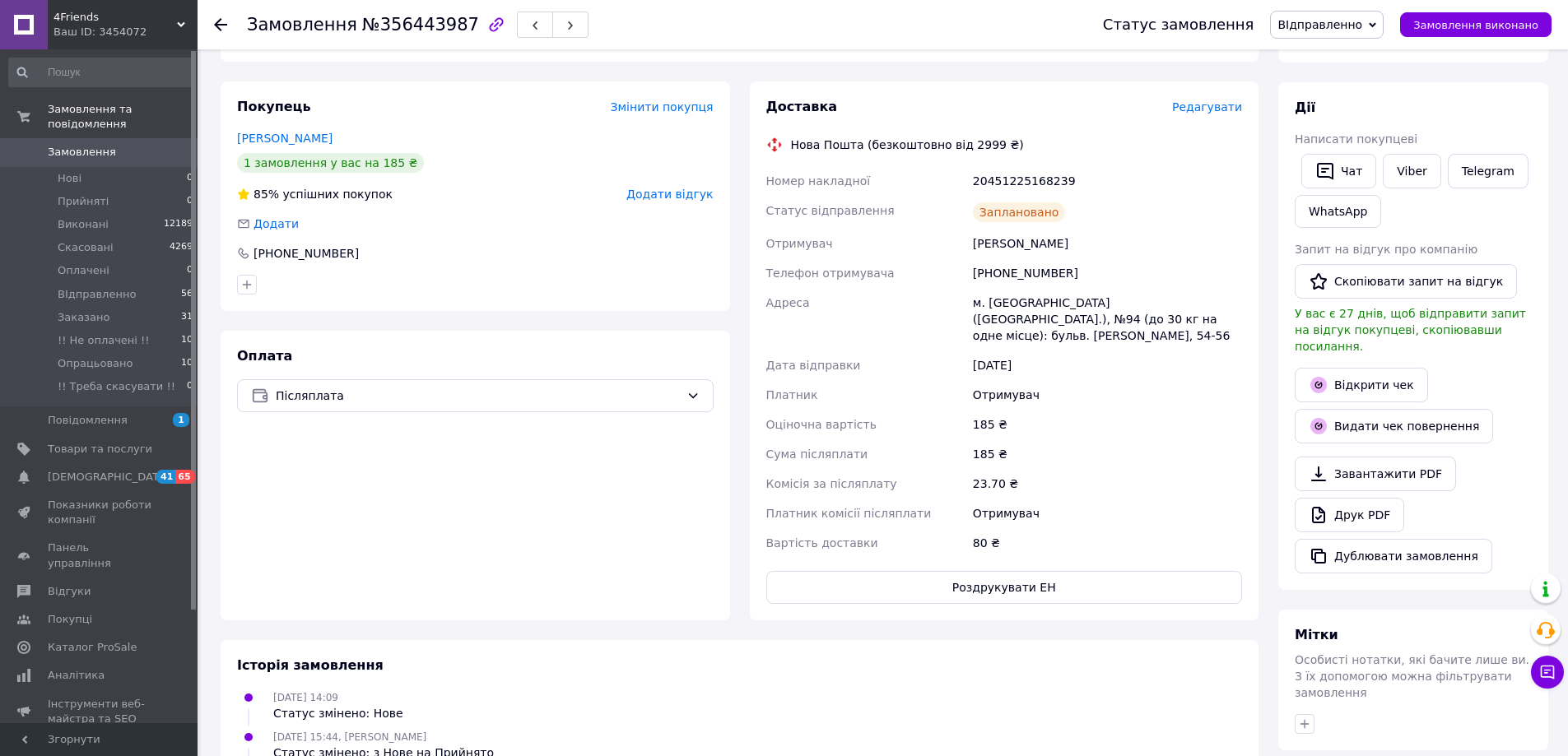
click at [218, 26] on use at bounding box center [220, 25] width 13 height 13
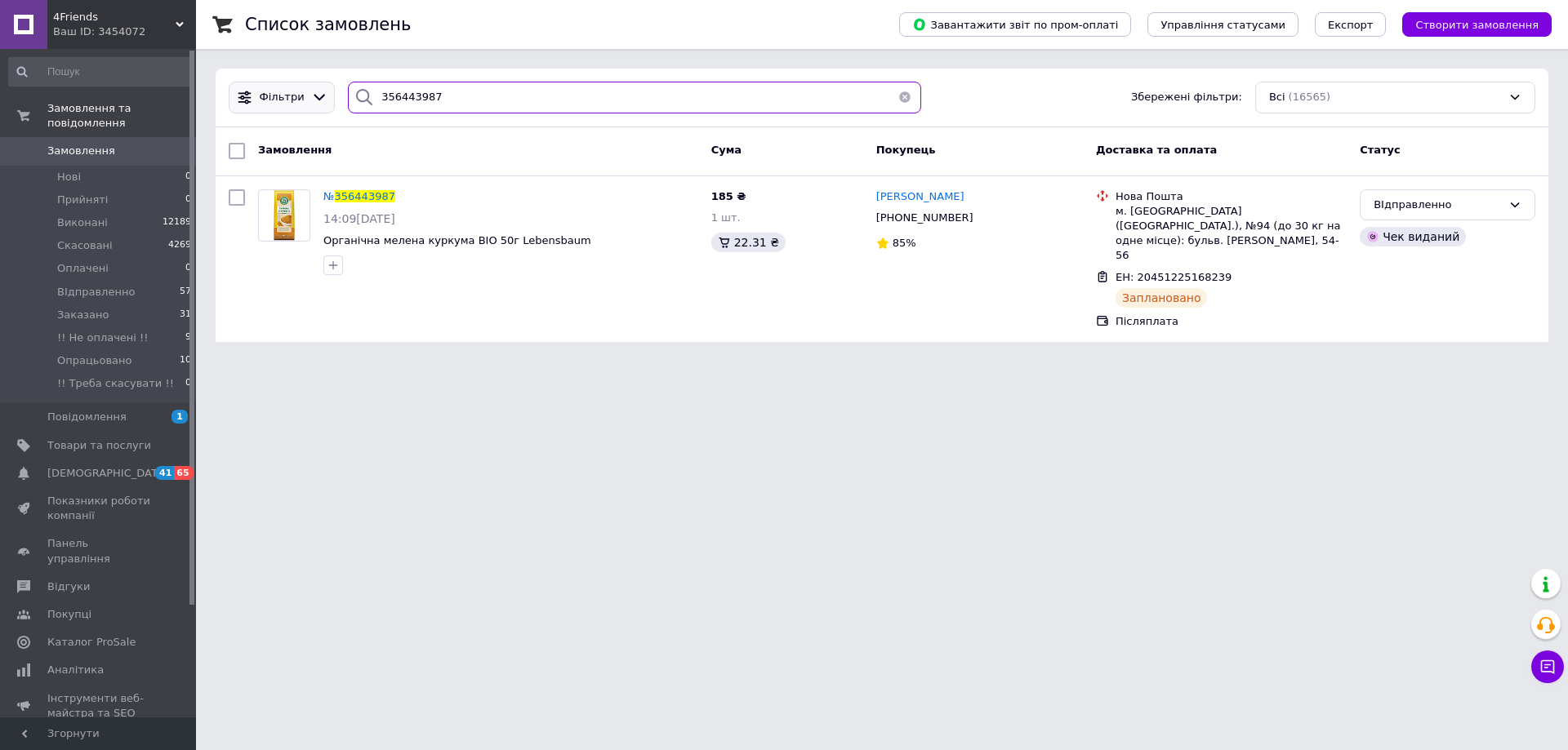
drag, startPoint x: 295, startPoint y: 111, endPoint x: 287, endPoint y: 113, distance: 8.2
click at [290, 112] on div "Фільтри 356443987 Збережені фільтри: Всі (16565)" at bounding box center [882, 97] width 1320 height 31
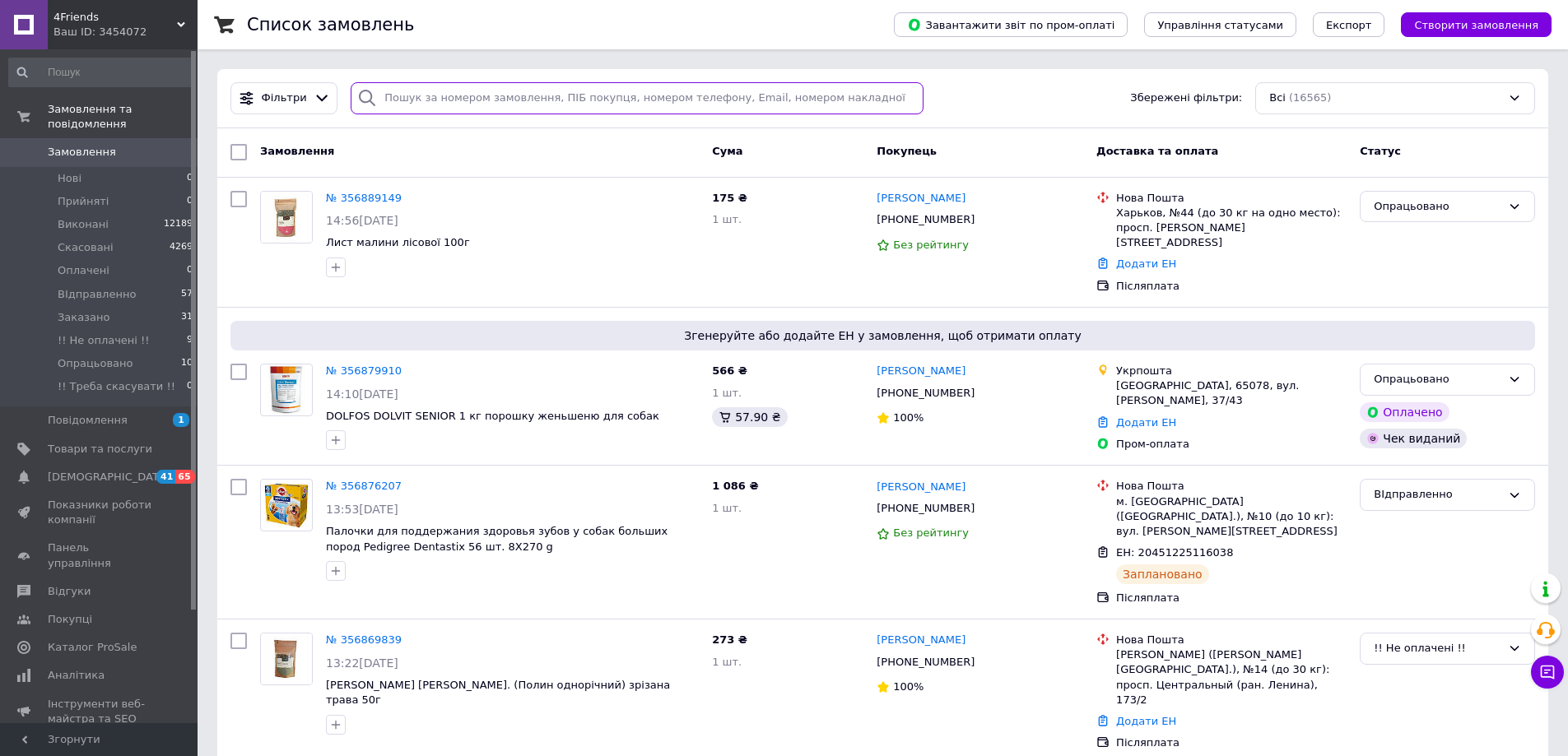
click at [416, 100] on input "search" at bounding box center [637, 98] width 573 height 32
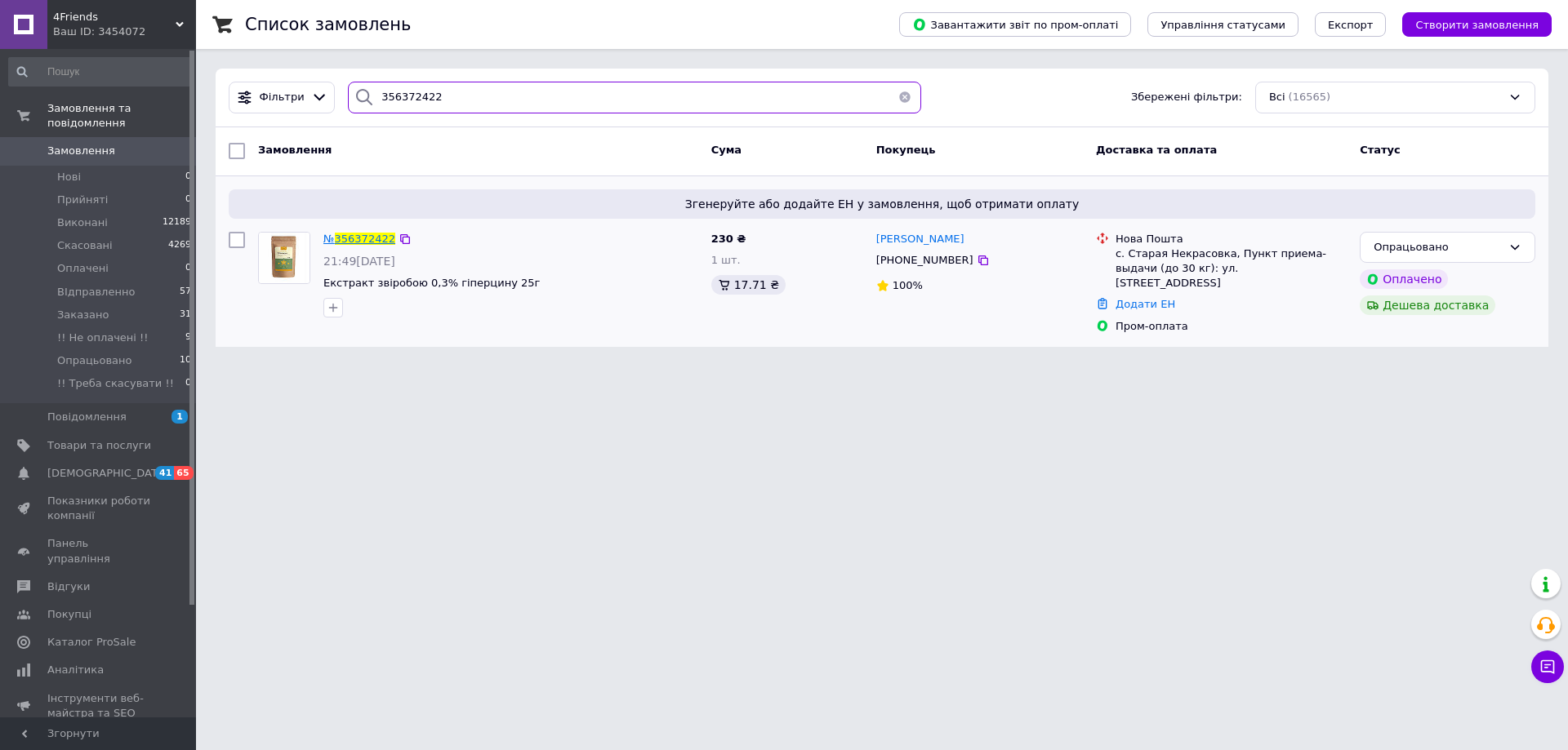
type input "356372422"
click at [362, 240] on span "356372422" at bounding box center [365, 239] width 60 height 12
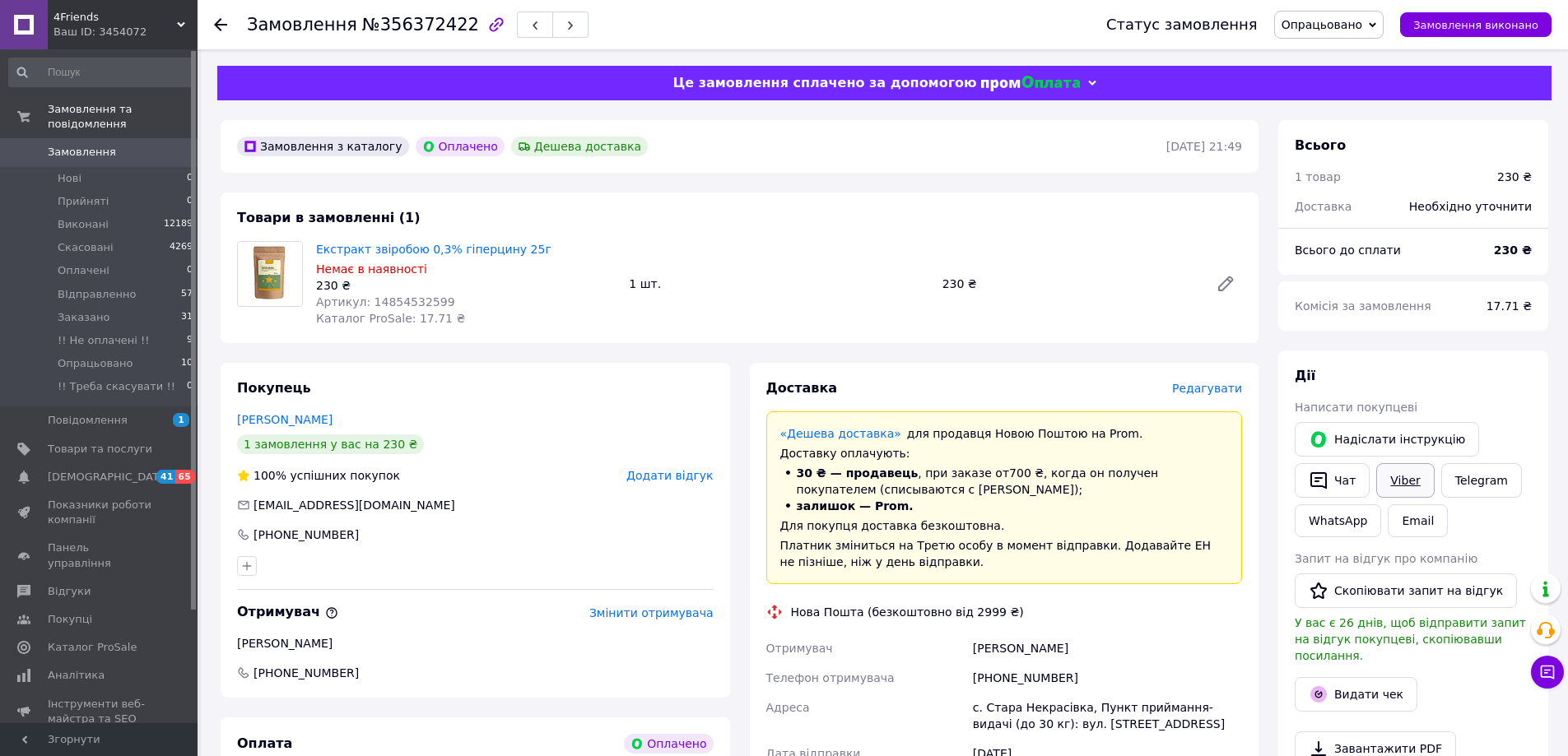
click at [1401, 478] on link "Viber" at bounding box center [1404, 480] width 57 height 34
click at [1398, 479] on link "Viber" at bounding box center [1404, 480] width 57 height 34
click at [628, 143] on div "Замовлення з каталогу Оплачено Дешева доставка" at bounding box center [700, 146] width 933 height 26
drag, startPoint x: 539, startPoint y: 248, endPoint x: 316, endPoint y: 254, distance: 223.1
click at [316, 254] on span "Екстракт звіробою 0,3% гіперцину 25г" at bounding box center [466, 249] width 300 height 17
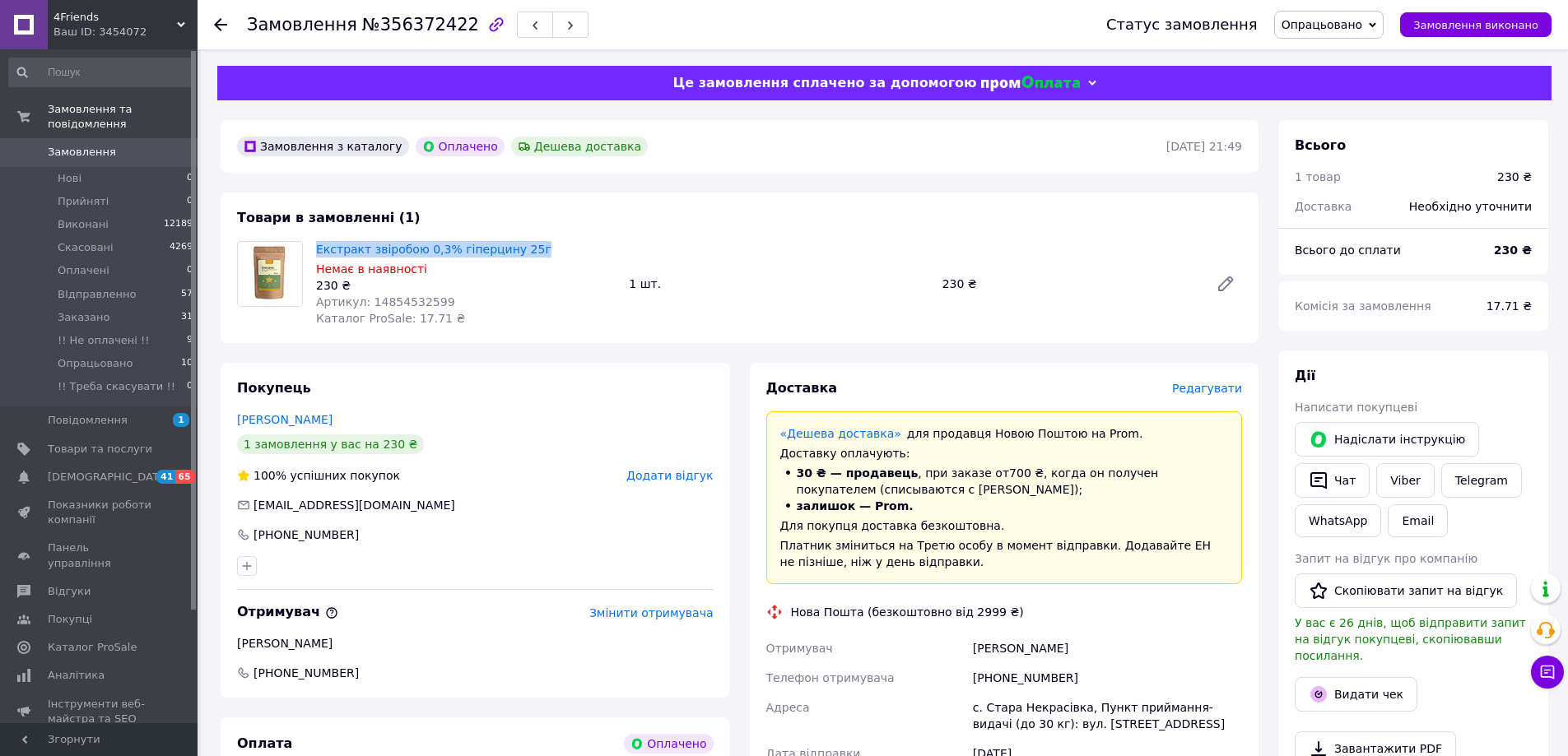
copy link "Екстракт звіробою 0,3% гіперцину 25г"
click at [928, 146] on div "Замовлення з каталогу Оплачено Дешева доставка" at bounding box center [700, 146] width 933 height 26
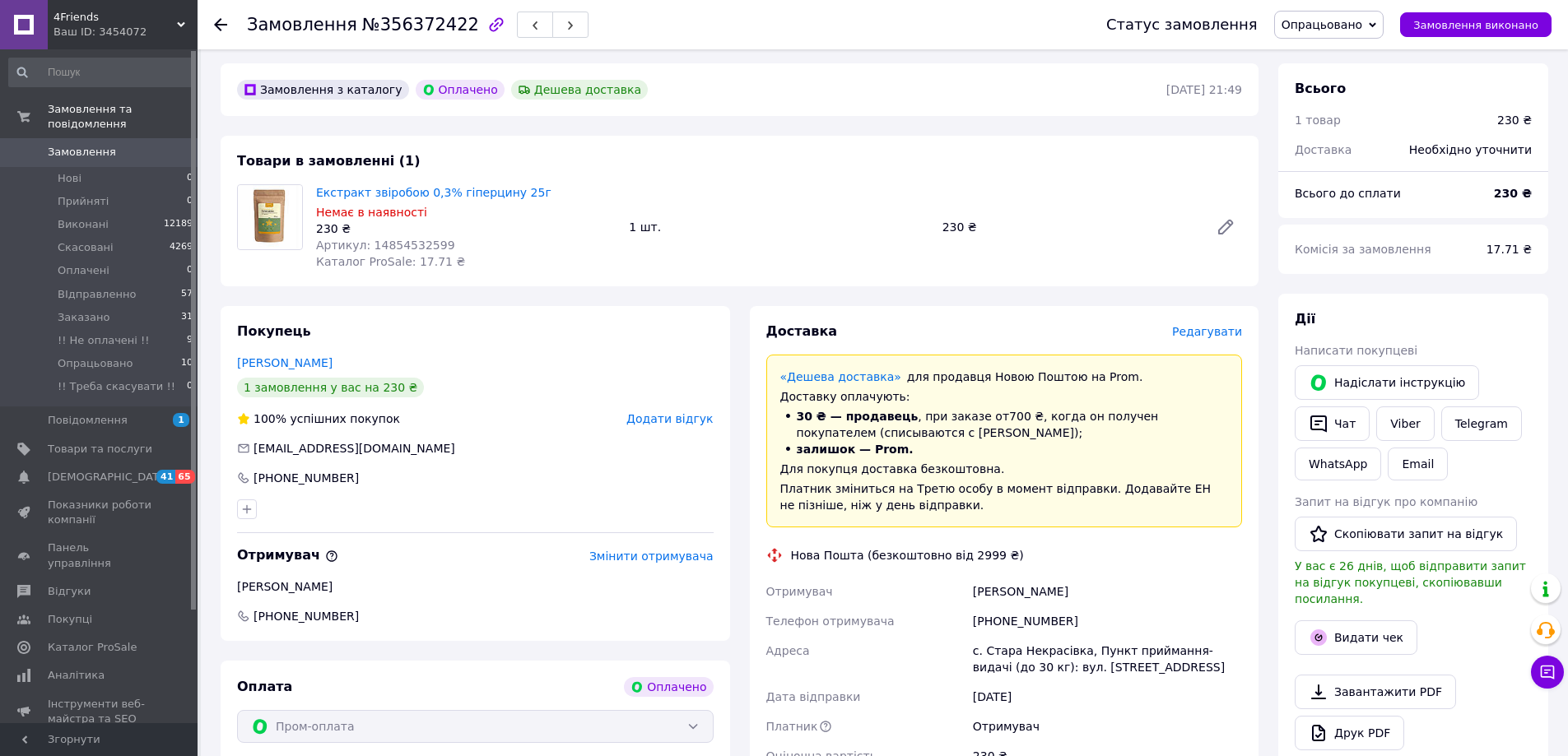
scroll to position [82, 0]
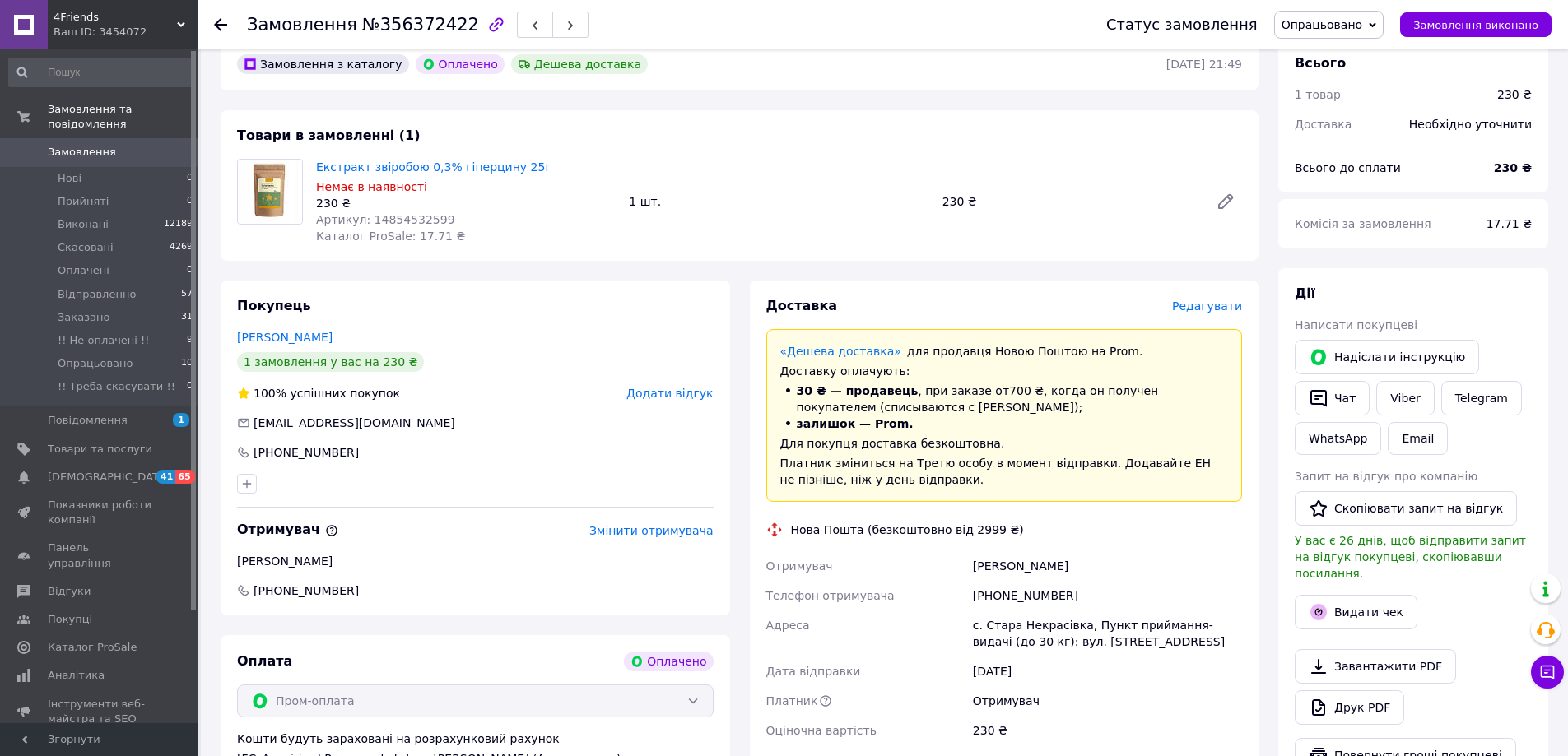
click at [1376, 22] on icon at bounding box center [1372, 25] width 7 height 7
click at [1323, 111] on li "Скасовано" at bounding box center [1341, 107] width 134 height 25
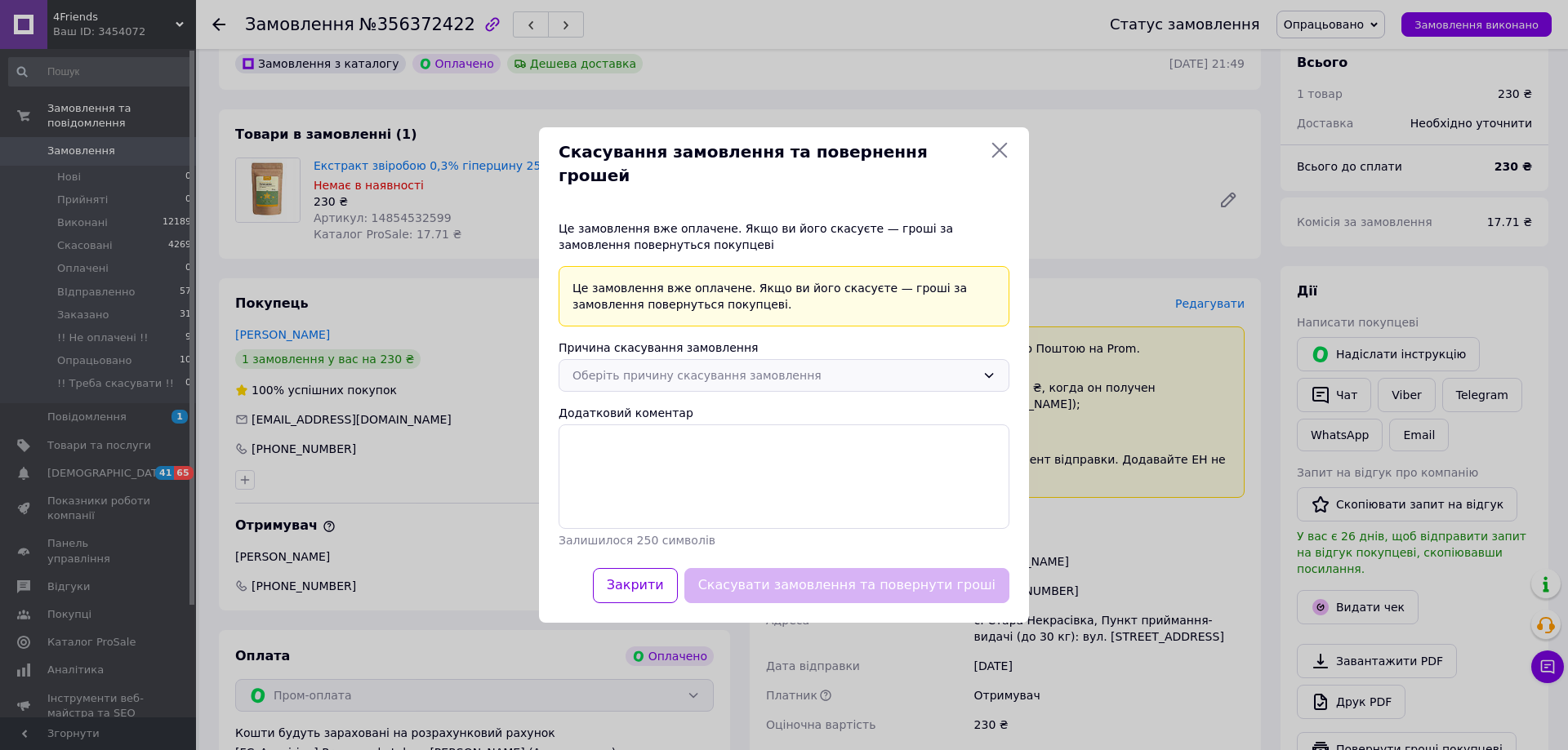
click at [990, 369] on icon at bounding box center [988, 375] width 13 height 13
click at [213, 24] on div "Скасування замовлення та повернення грошей Це замовлення вже оплачене. Якщо ви …" at bounding box center [784, 375] width 1568 height 750
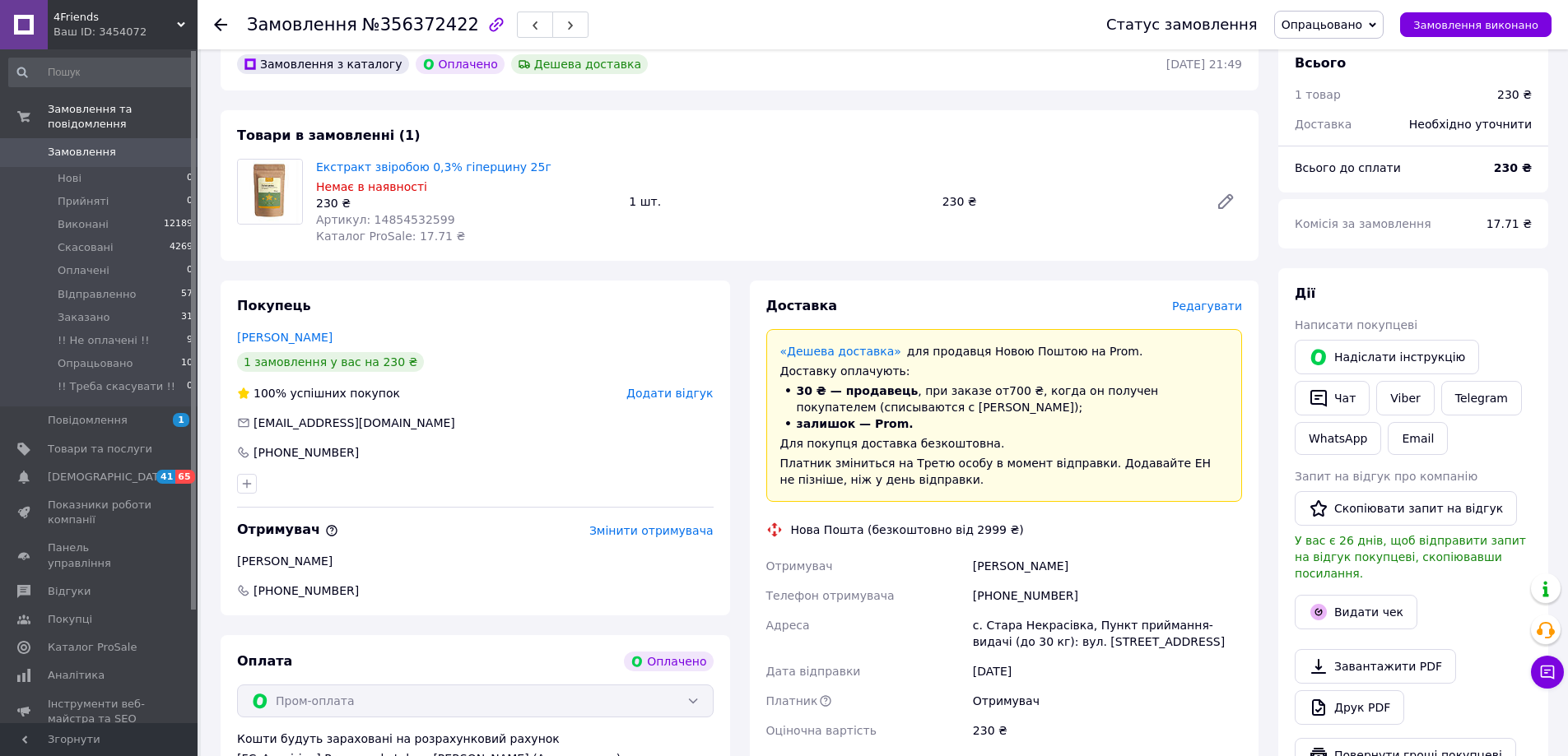
click at [218, 16] on div at bounding box center [230, 25] width 33 height 49
click at [221, 20] on icon at bounding box center [220, 25] width 13 height 13
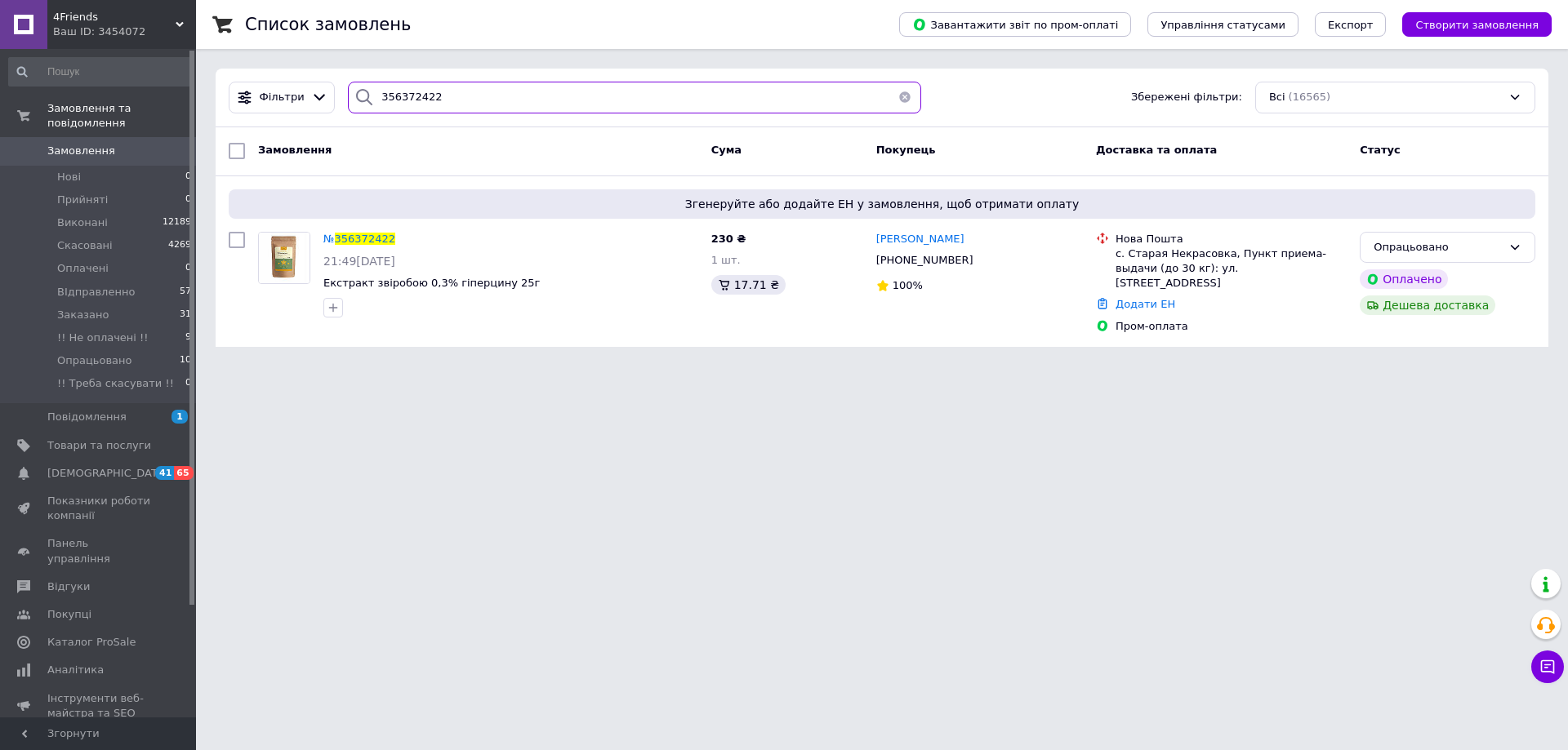
drag, startPoint x: 415, startPoint y: 102, endPoint x: 350, endPoint y: 98, distance: 65.1
click at [350, 98] on div "356372422" at bounding box center [635, 97] width 574 height 31
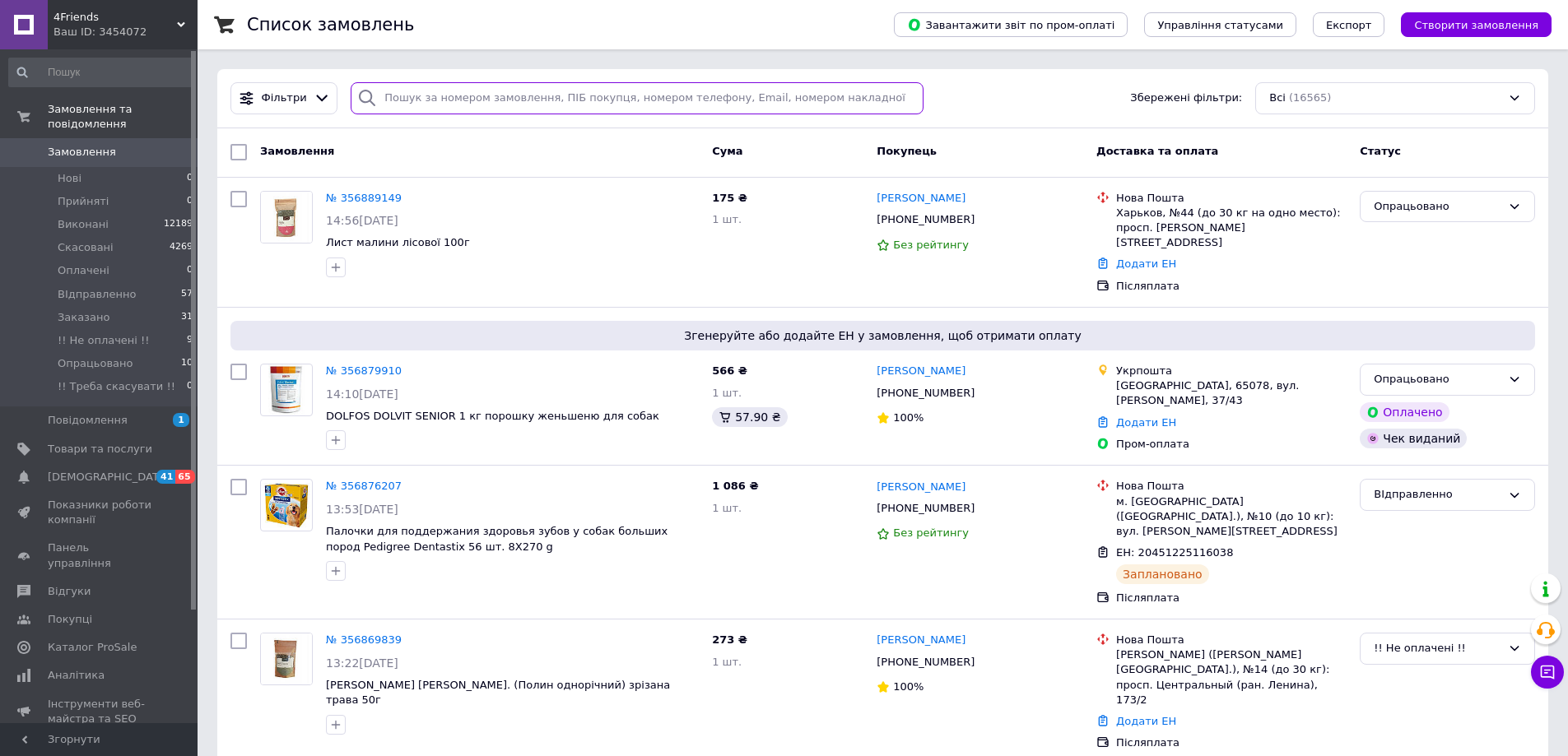
click at [392, 100] on input "search" at bounding box center [637, 98] width 573 height 32
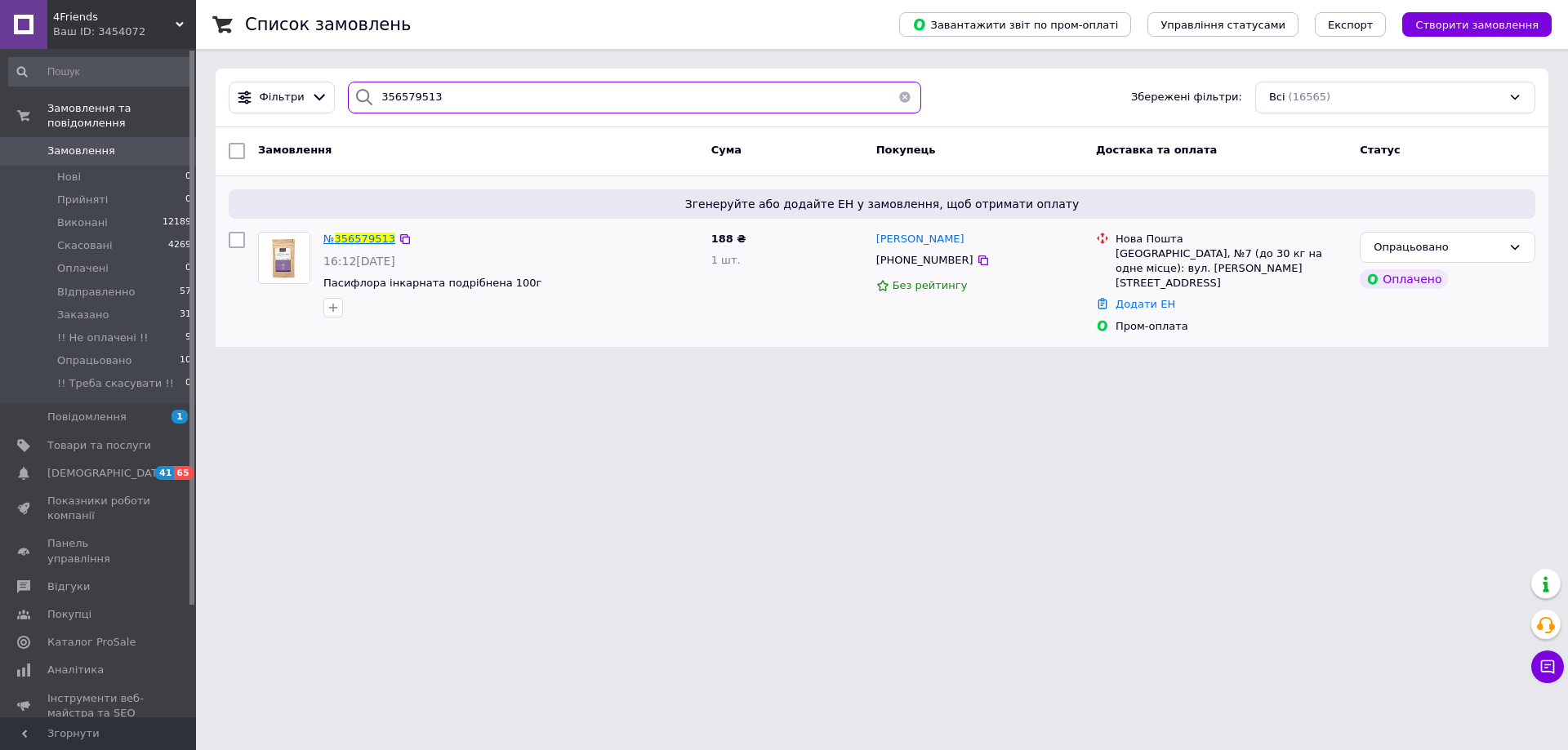
type input "356579513"
click at [363, 233] on span "356579513" at bounding box center [365, 239] width 60 height 12
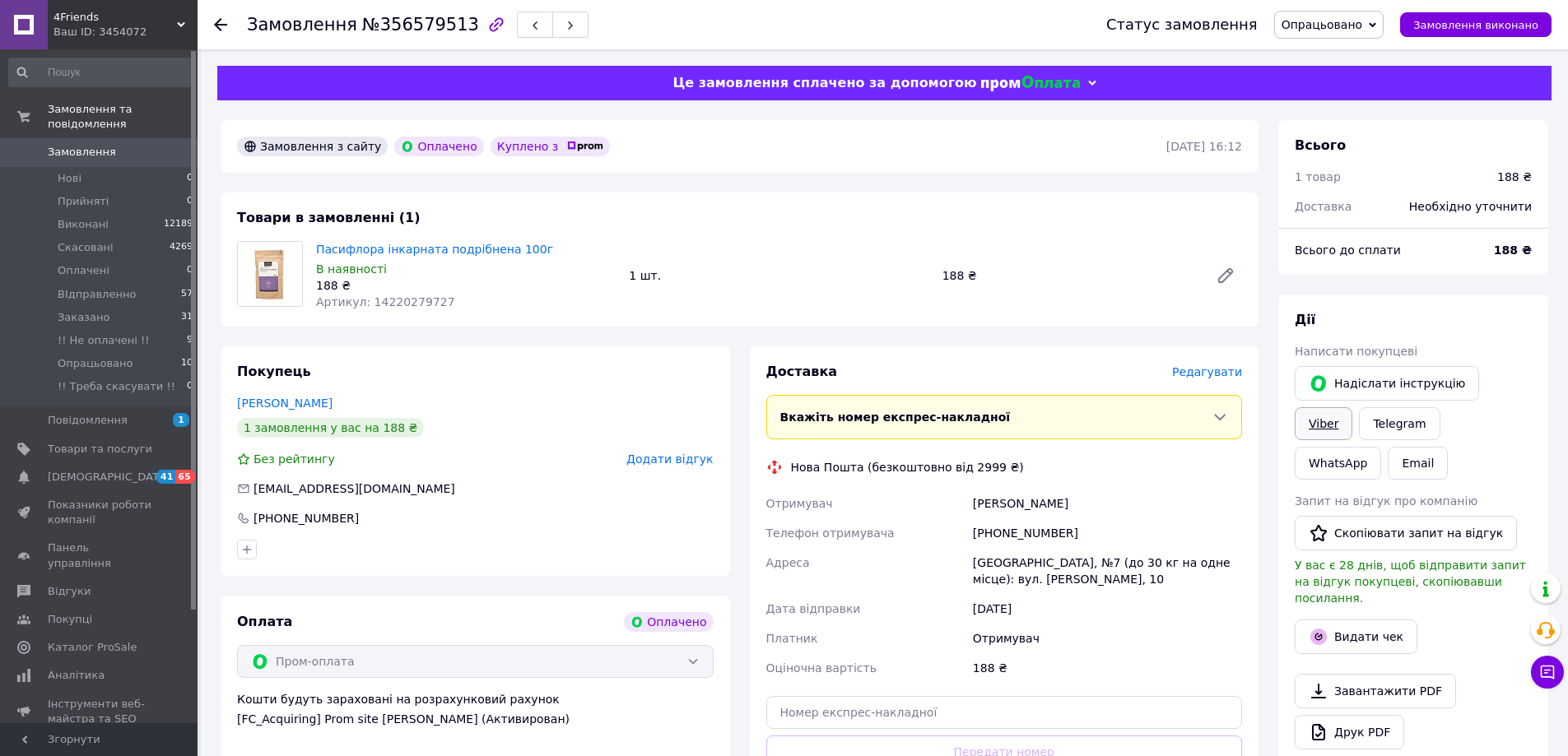
click at [1352, 407] on link "Viber" at bounding box center [1323, 423] width 57 height 33
drag, startPoint x: 1519, startPoint y: 381, endPoint x: 1380, endPoint y: 418, distance: 143.8
click at [1352, 407] on link "Viber" at bounding box center [1323, 423] width 57 height 33
drag, startPoint x: 526, startPoint y: 245, endPoint x: 322, endPoint y: 252, distance: 204.1
click at [313, 253] on div "Пасифлора інкарната подрібнена 100г В наявності 188 ₴ Артикул: 14220279727" at bounding box center [465, 276] width 313 height 76
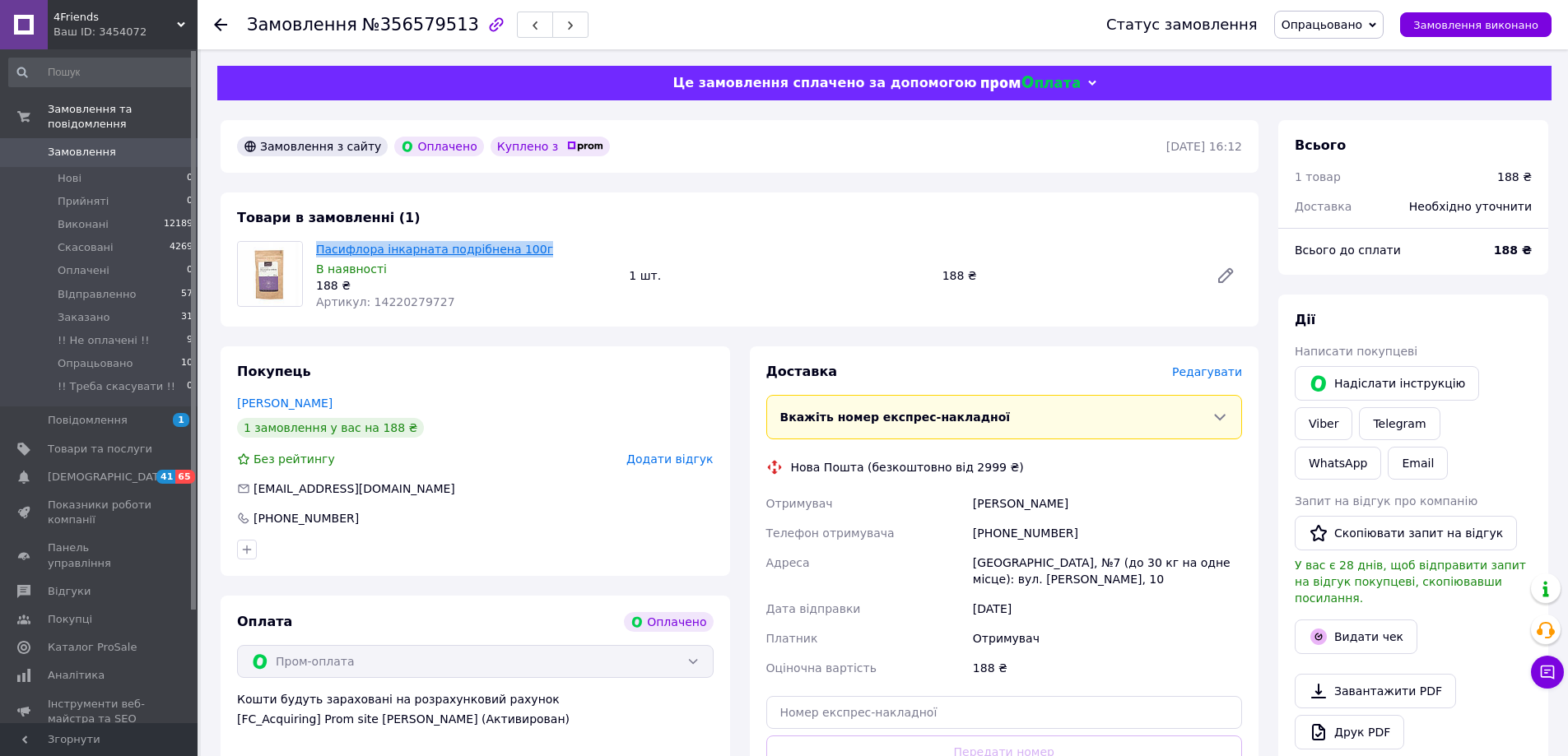
copy link "Пасифлора інкарната подрібнена 100г"
drag, startPoint x: 1376, startPoint y: 27, endPoint x: 1379, endPoint y: 46, distance: 19.2
click at [1363, 27] on span "Опрацьовано" at bounding box center [1322, 25] width 81 height 13
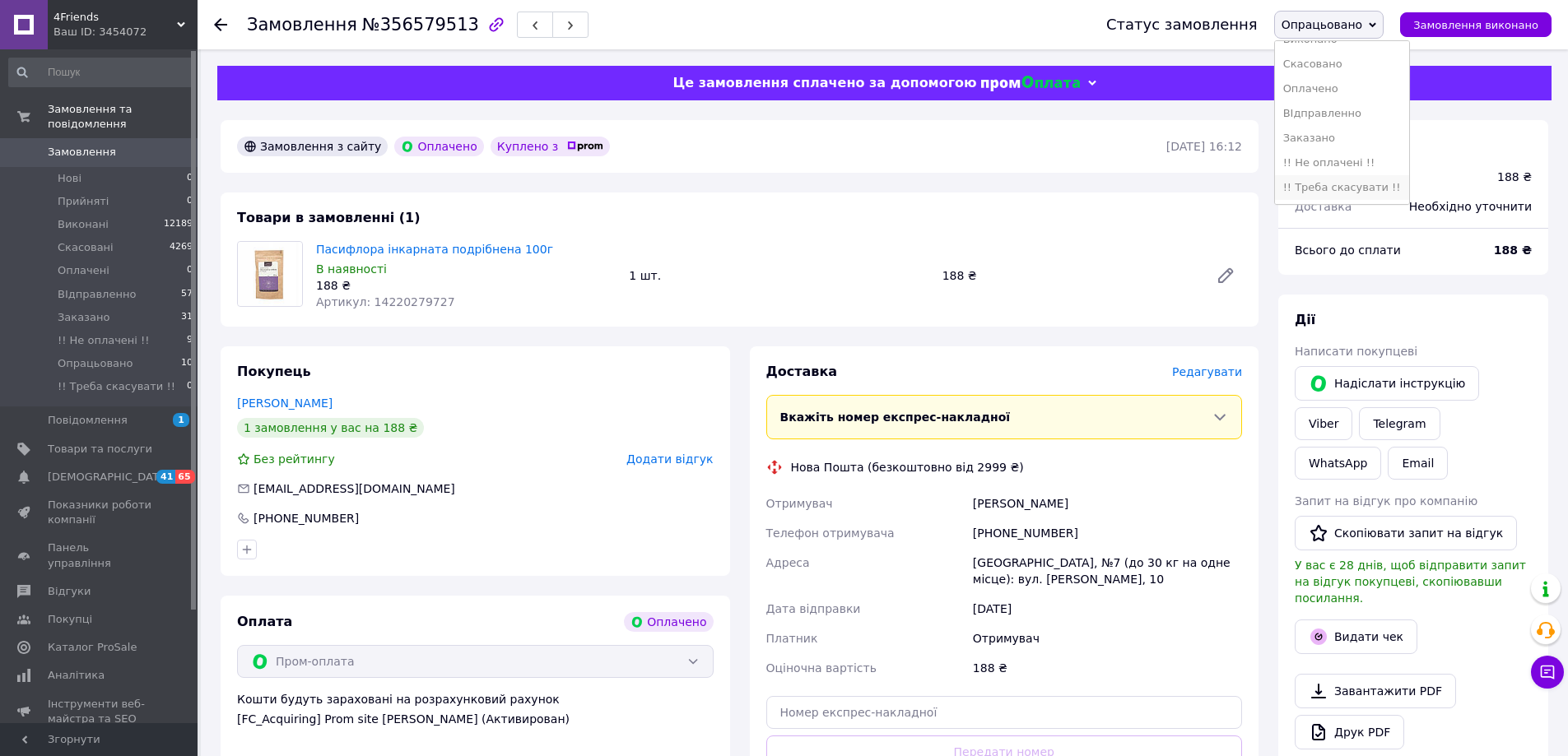
click at [1346, 188] on li "!! Треба скасувати !!" at bounding box center [1341, 188] width 134 height 25
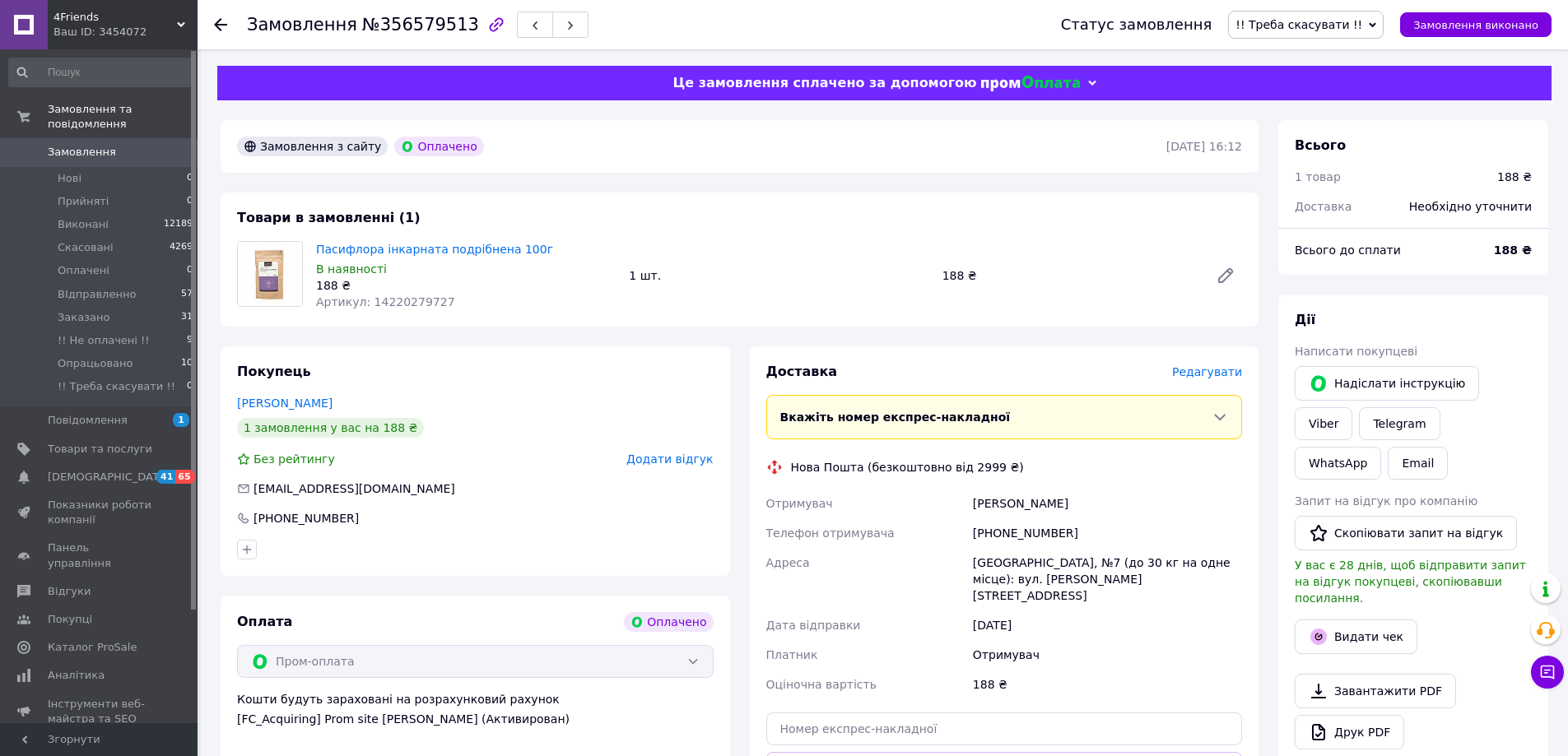
click at [220, 23] on icon at bounding box center [220, 25] width 13 height 13
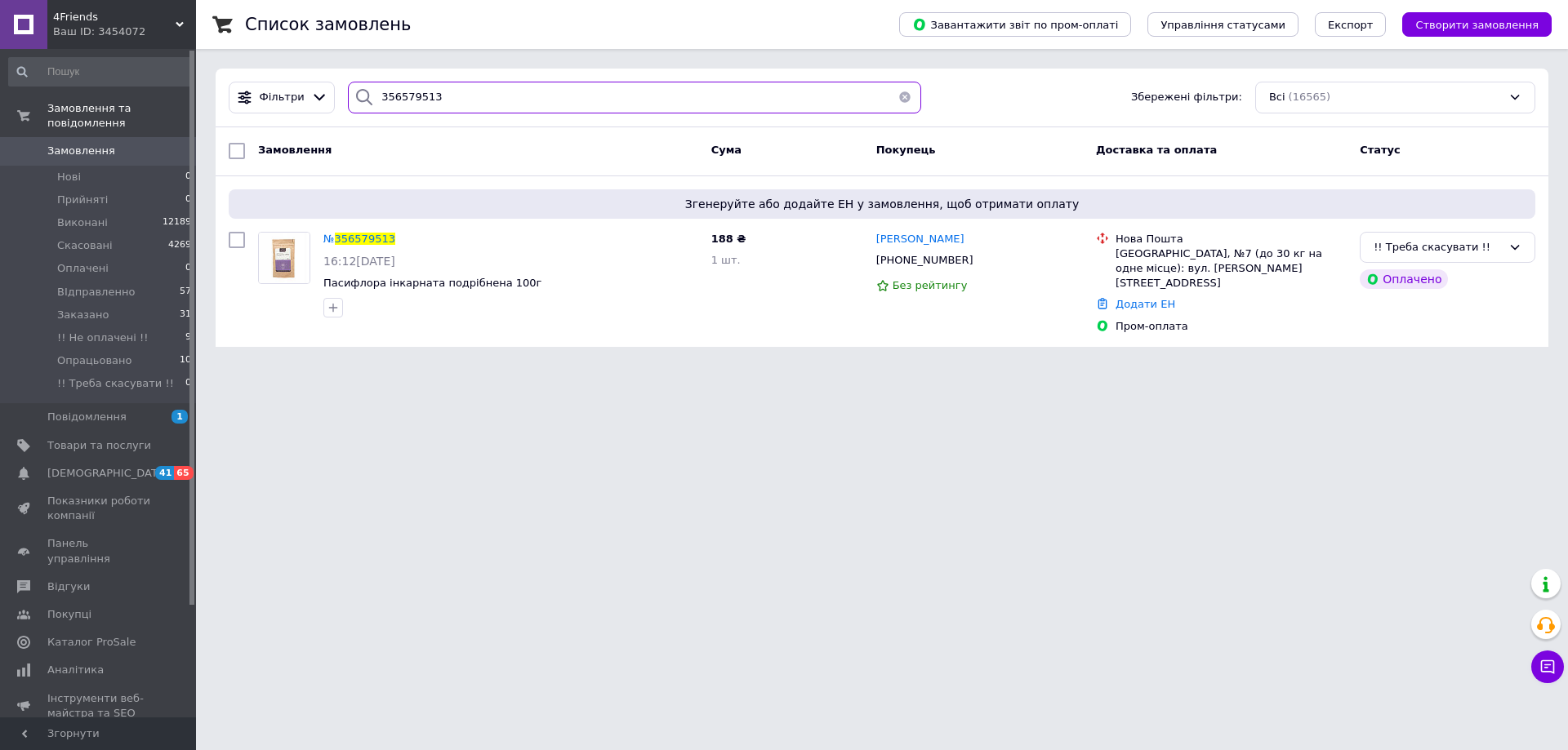
drag, startPoint x: 383, startPoint y: 94, endPoint x: 345, endPoint y: 93, distance: 38.0
click at [348, 93] on div "356579513" at bounding box center [635, 97] width 574 height 31
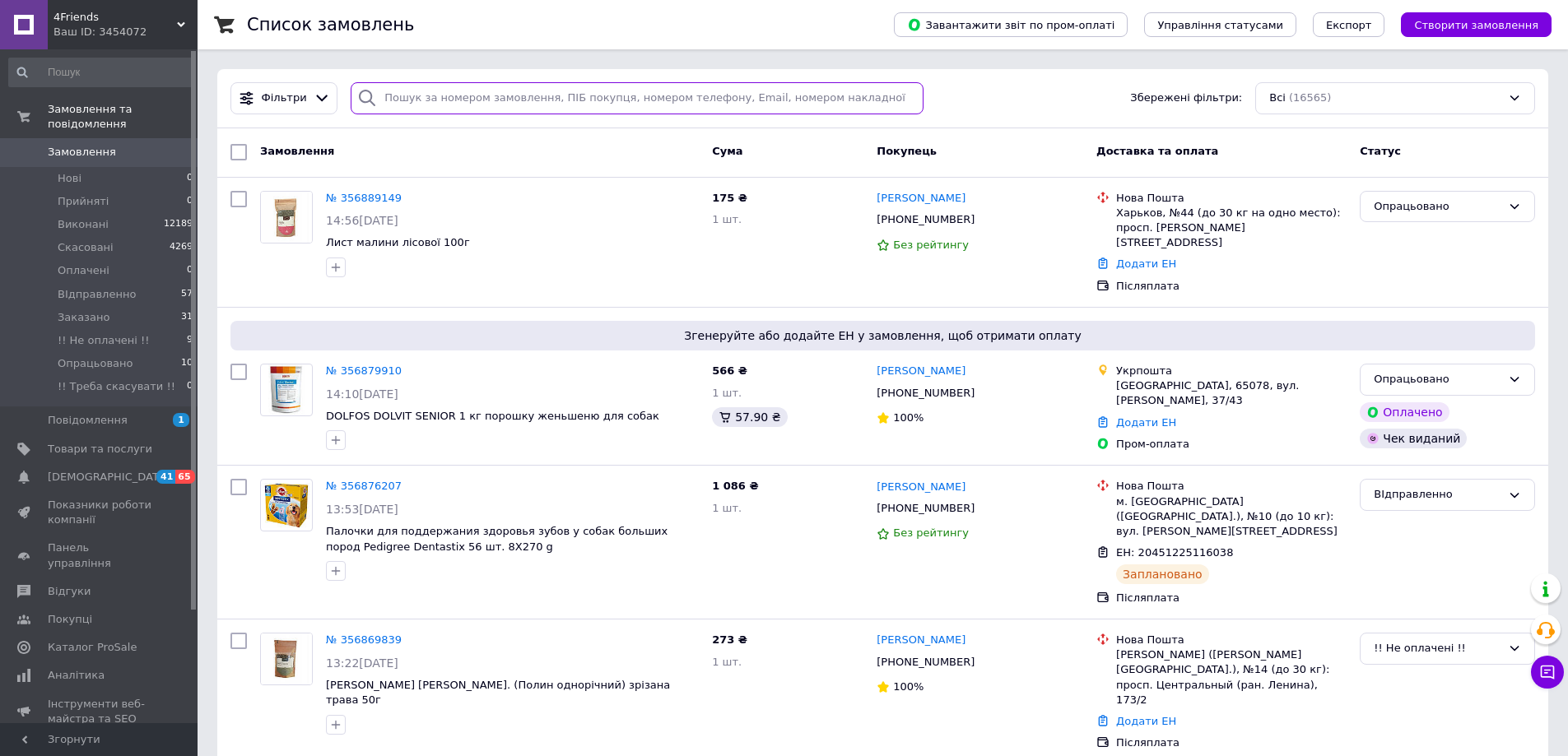
click at [386, 96] on input "search" at bounding box center [637, 98] width 573 height 32
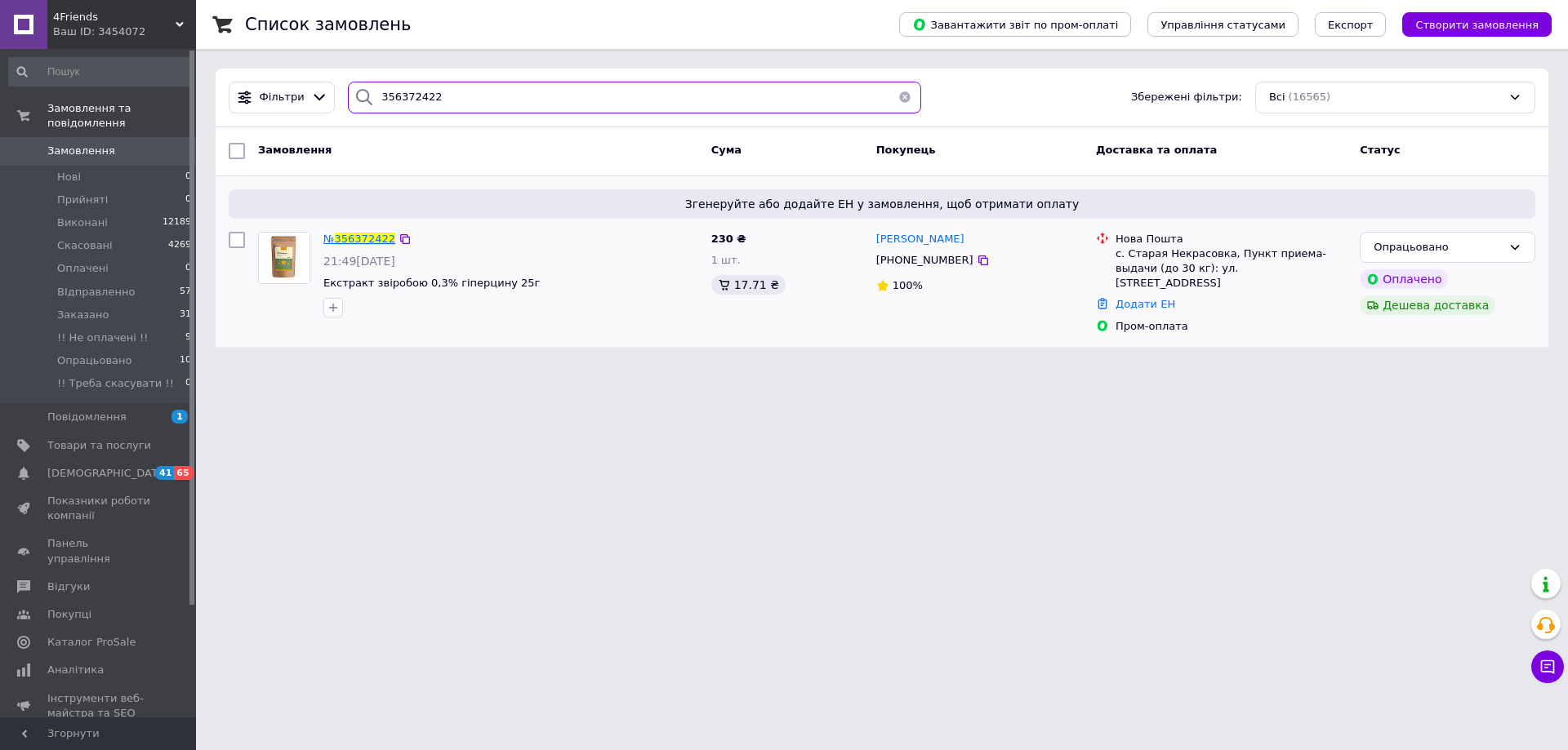
type input "356372422"
click at [344, 240] on span "356372422" at bounding box center [365, 239] width 60 height 12
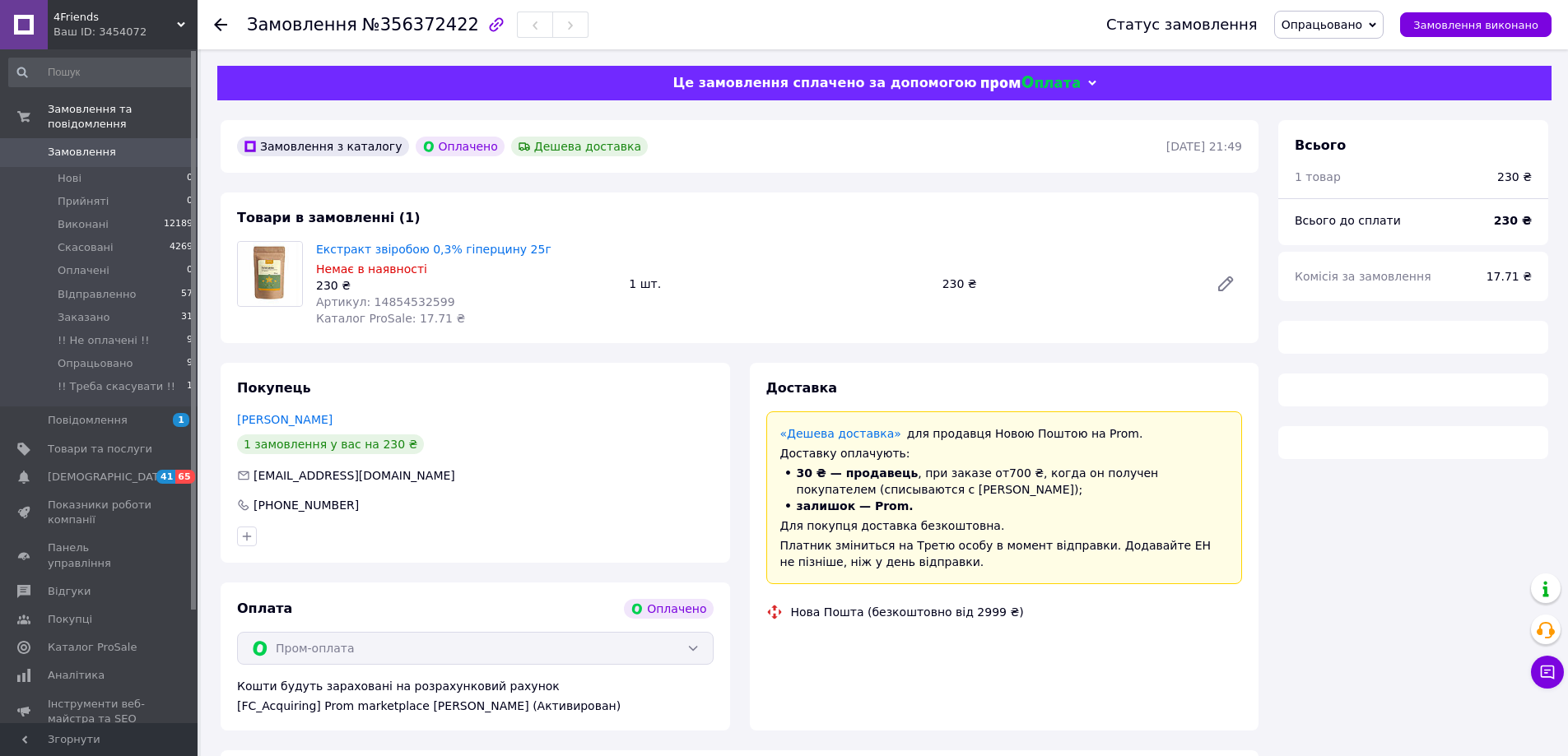
click at [1399, 19] on div "Статус замовлення Опрацьовано Прийнято Виконано Скасовано Оплачено ВІдправленно…" at bounding box center [1320, 25] width 462 height 28
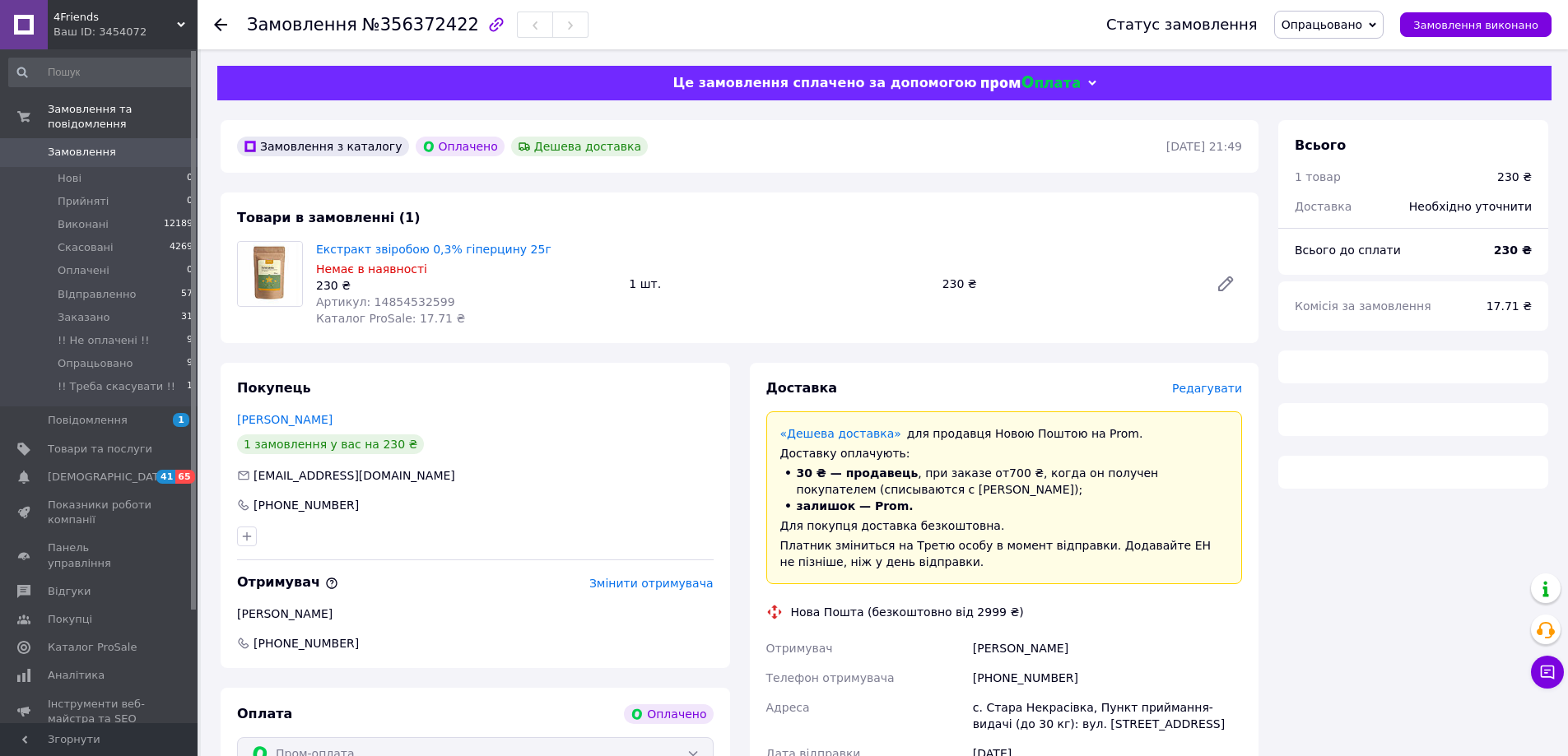
click at [1376, 21] on icon at bounding box center [1372, 25] width 7 height 7
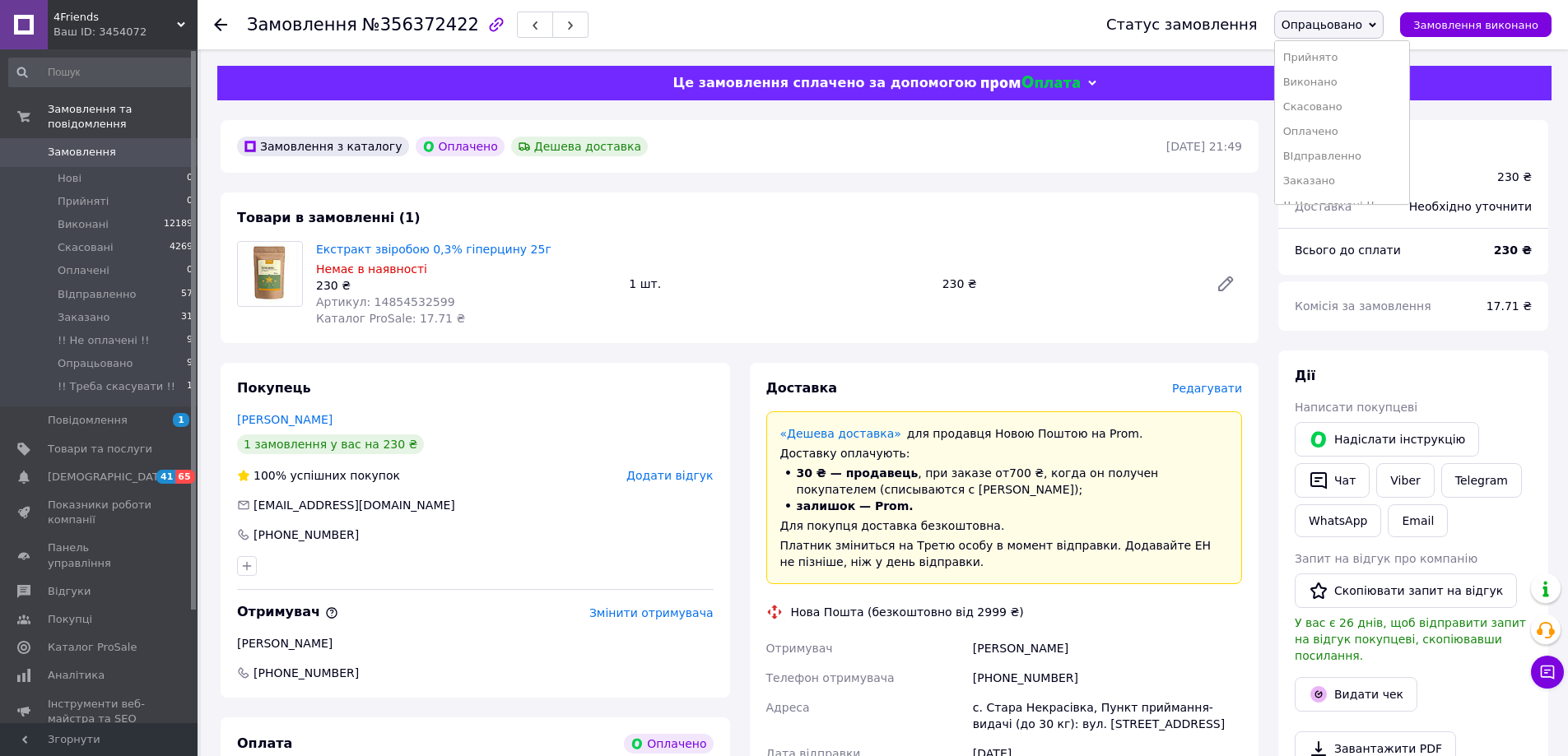
scroll to position [43, 0]
click at [1360, 181] on li "!! Треба скасувати !!" at bounding box center [1341, 188] width 134 height 25
click at [215, 20] on icon at bounding box center [220, 25] width 13 height 13
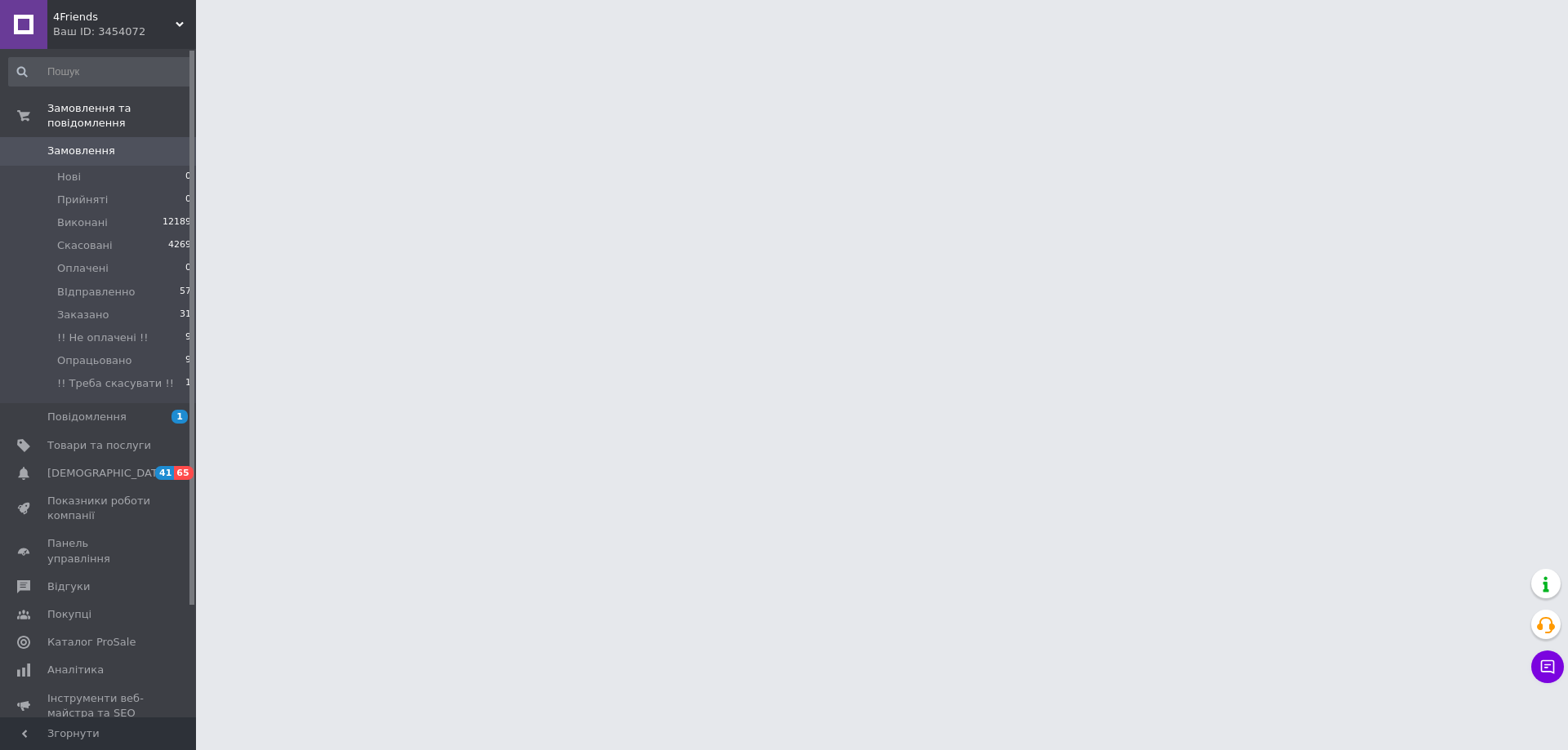
click at [217, 20] on div at bounding box center [784, 20] width 1568 height 41
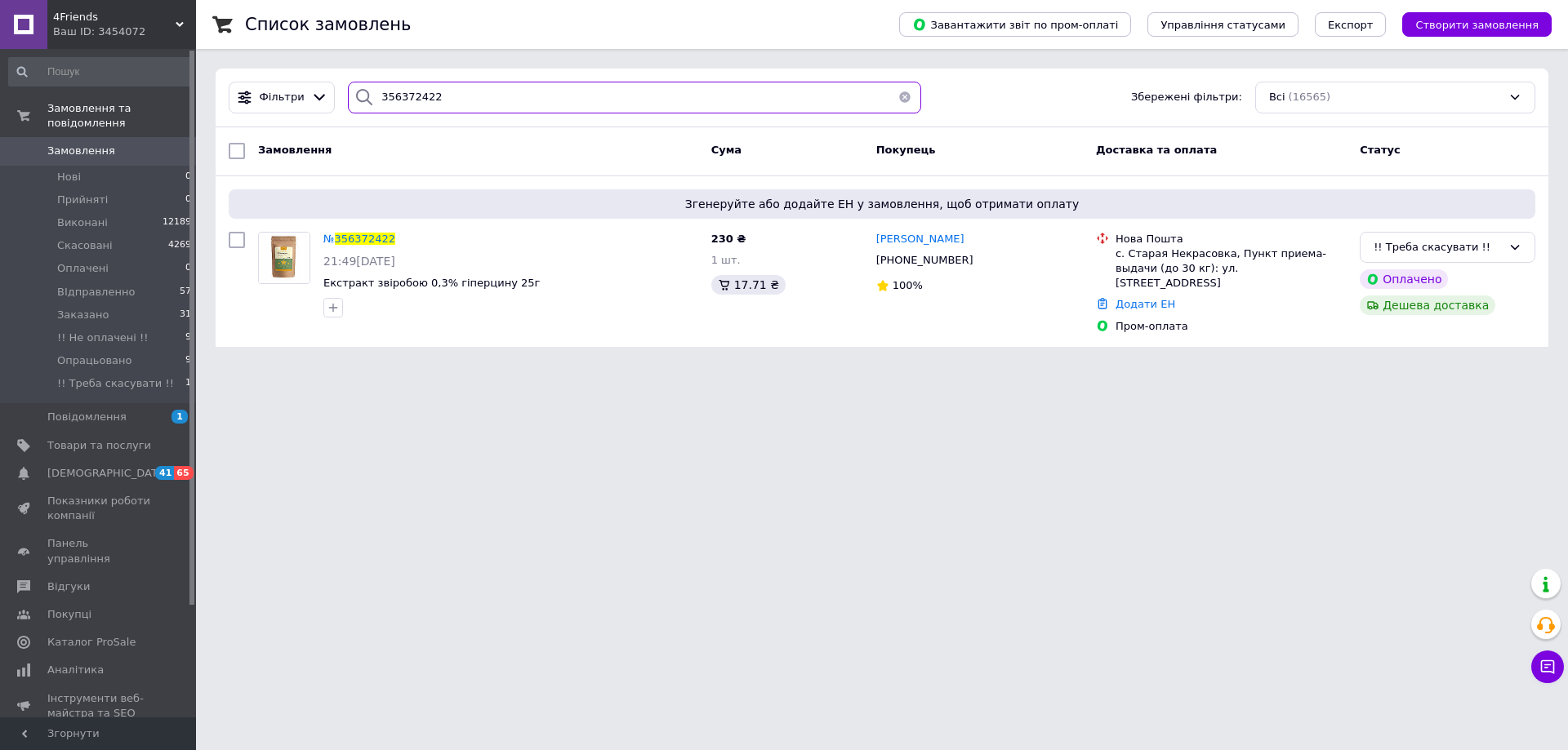
drag, startPoint x: 461, startPoint y: 108, endPoint x: 346, endPoint y: 105, distance: 115.0
click at [348, 105] on div "356372422" at bounding box center [635, 97] width 574 height 31
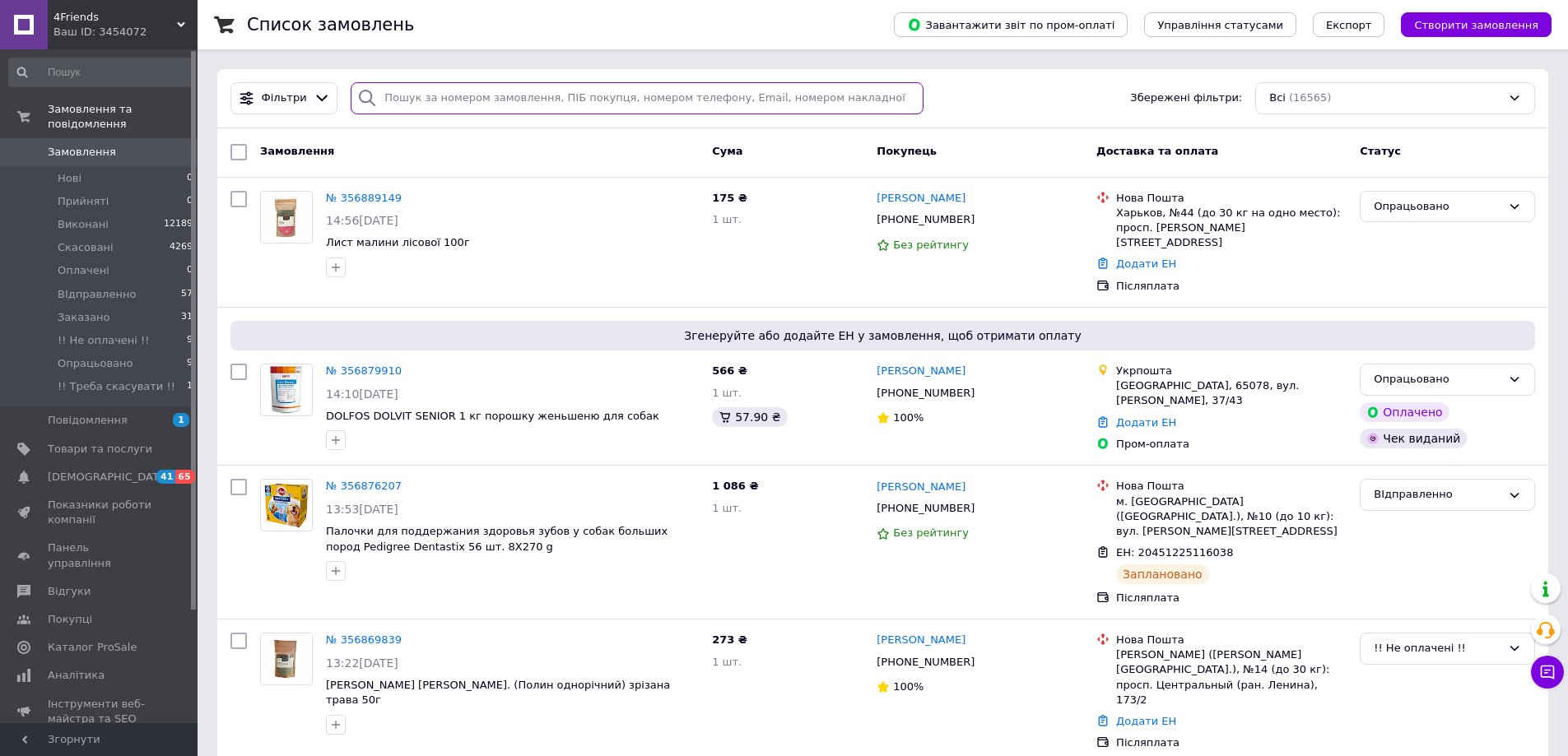
click at [395, 100] on input "search" at bounding box center [637, 98] width 573 height 32
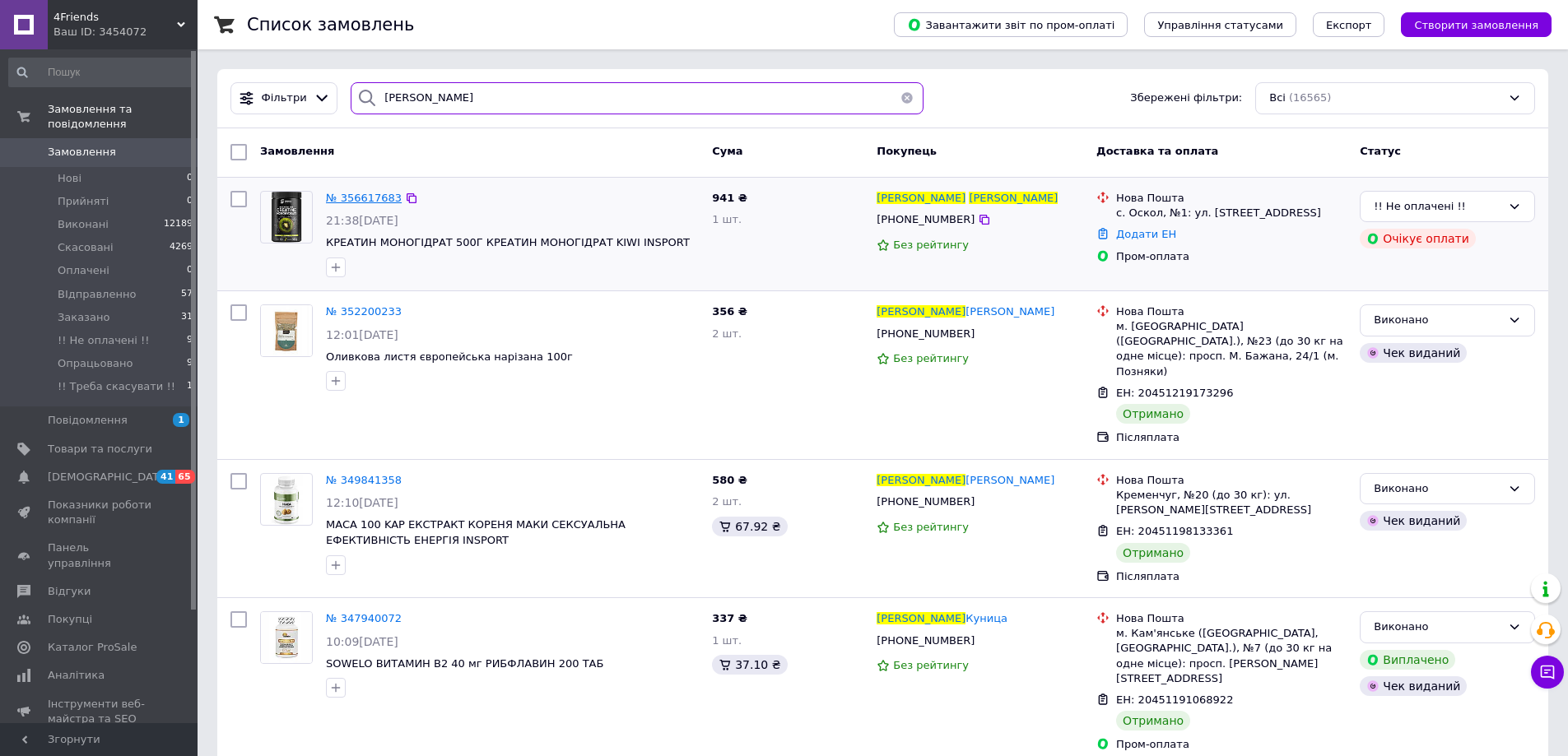
type input "Гладков Владимир"
click at [341, 197] on span "№ 356617683" at bounding box center [364, 198] width 76 height 12
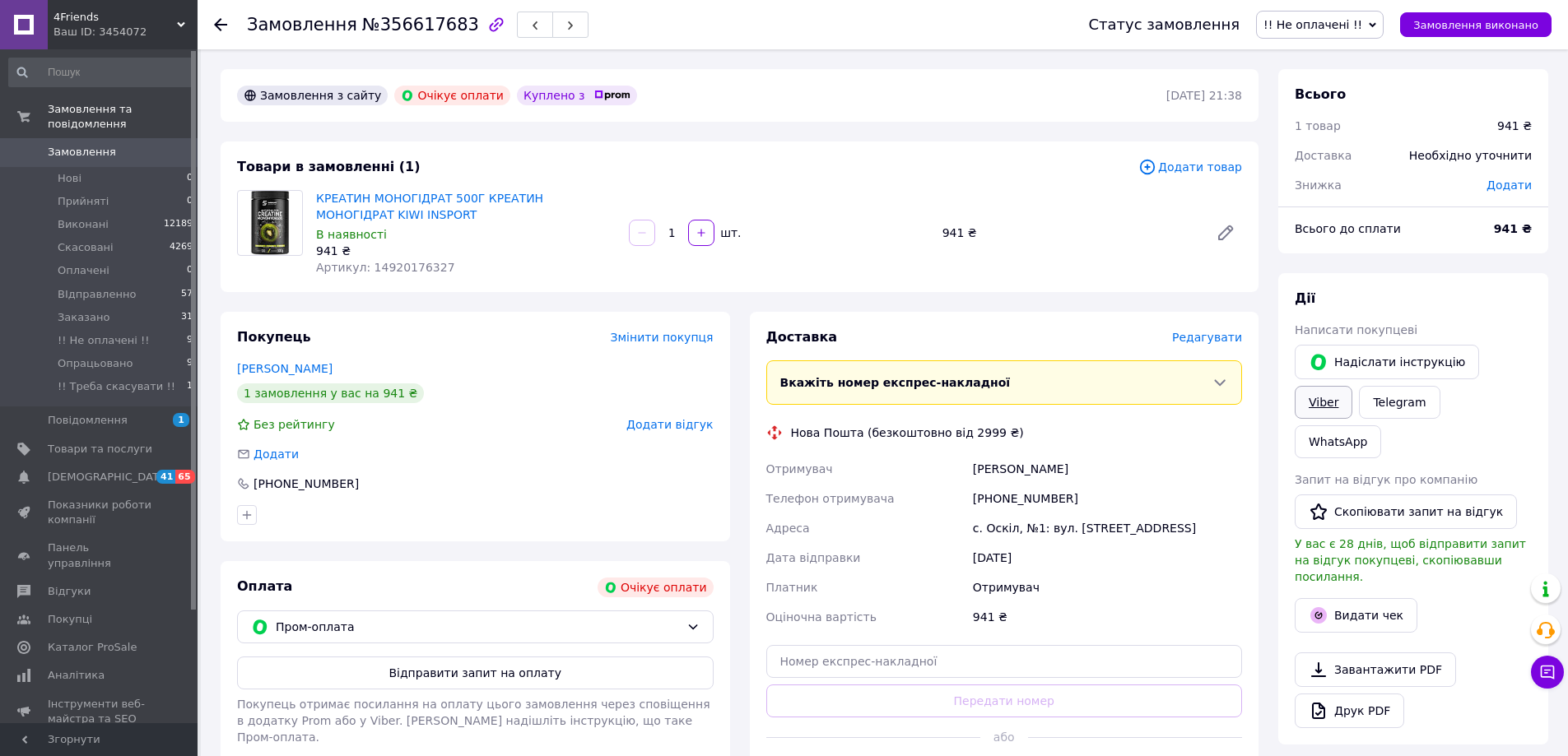
click at [1352, 386] on link "Viber" at bounding box center [1323, 402] width 57 height 33
click at [1376, 22] on icon at bounding box center [1372, 25] width 7 height 7
click at [1326, 105] on li "Скасовано" at bounding box center [1324, 107] width 134 height 25
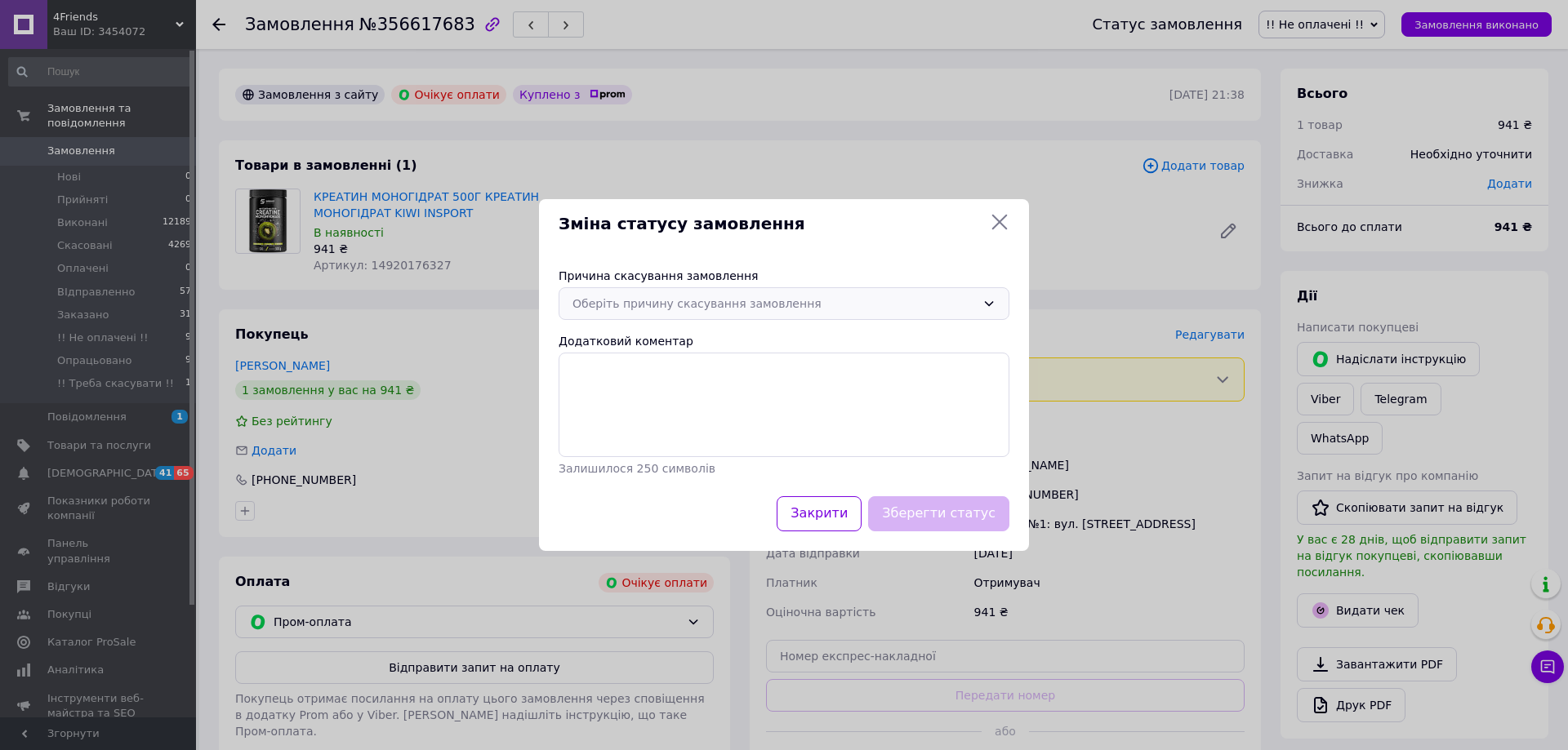
click at [986, 302] on icon at bounding box center [989, 304] width 9 height 5
click at [629, 398] on li "Оплата не надійшла" at bounding box center [784, 400] width 449 height 31
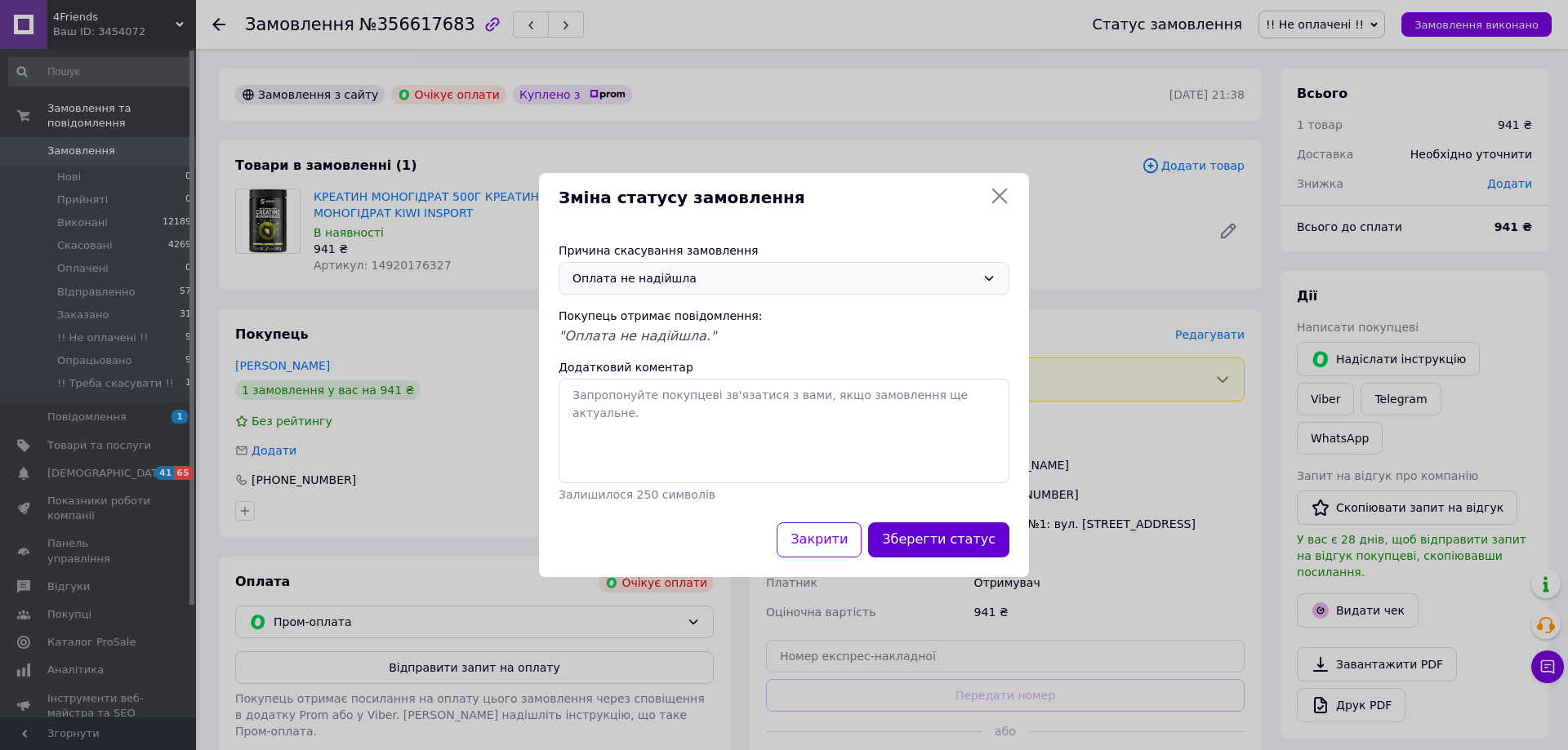
click at [922, 537] on button "Зберегти статус" at bounding box center [939, 540] width 142 height 35
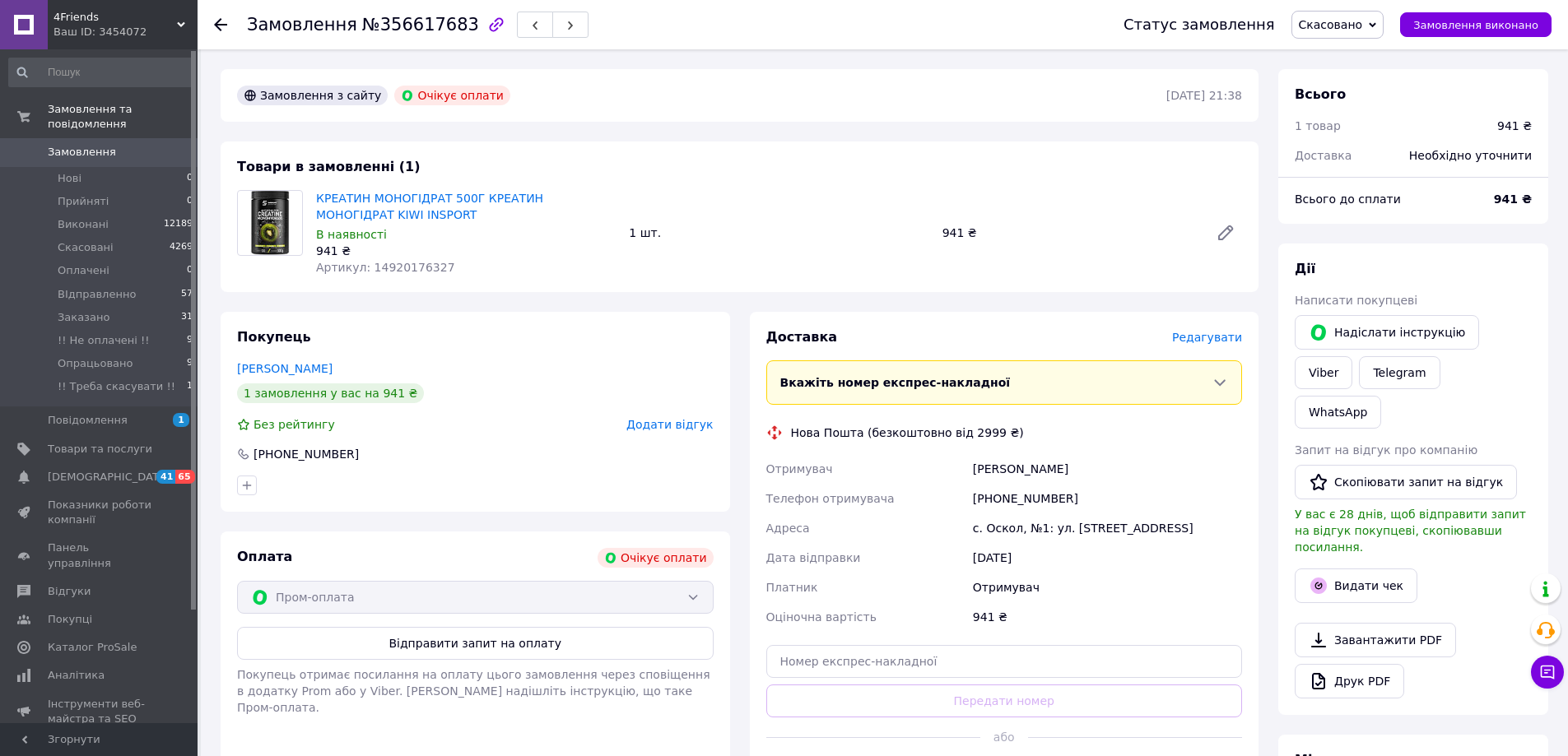
click at [216, 26] on use at bounding box center [220, 25] width 13 height 13
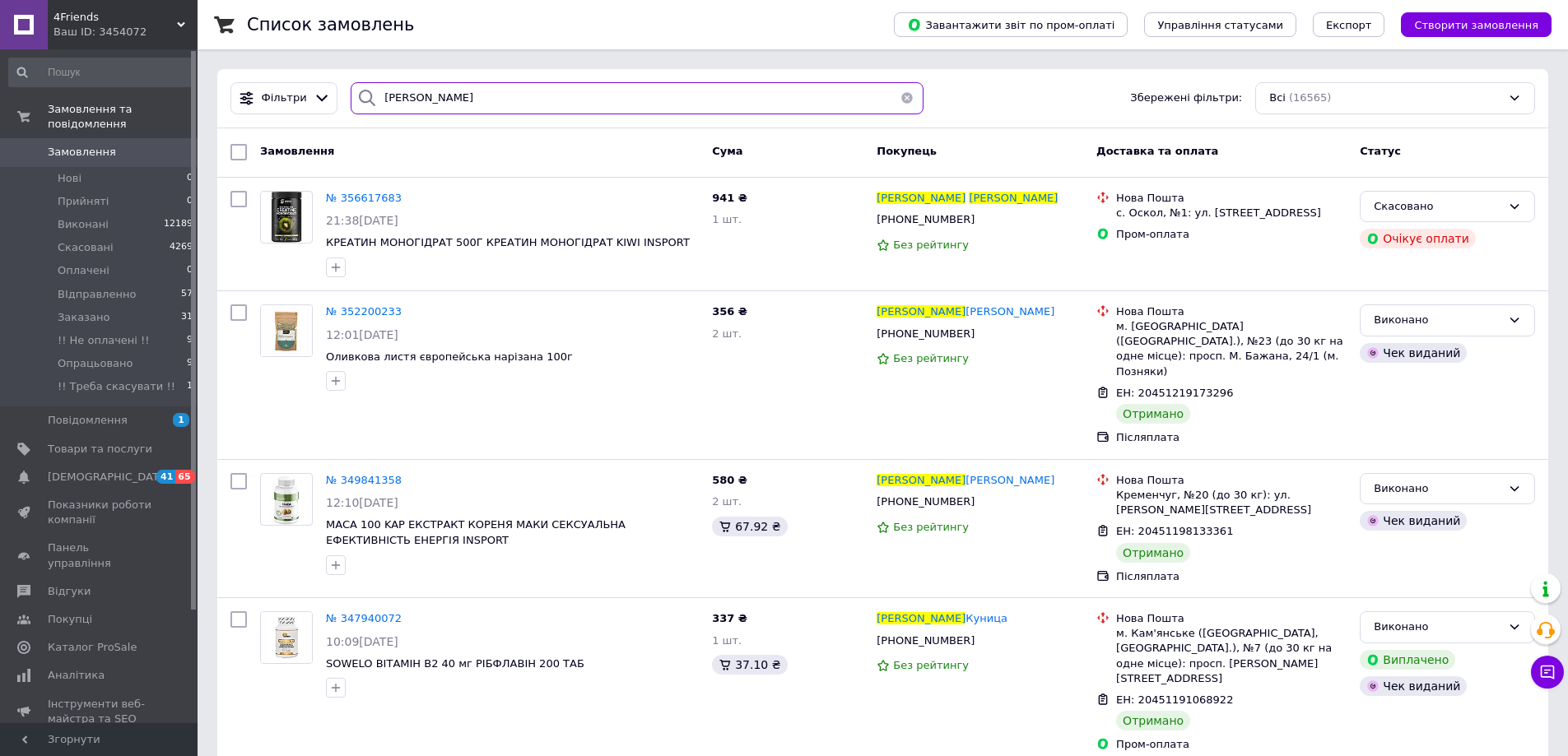
drag, startPoint x: 426, startPoint y: 99, endPoint x: 348, endPoint y: 85, distance: 79.2
click at [351, 106] on div "Гладков Владимир" at bounding box center [637, 98] width 573 height 32
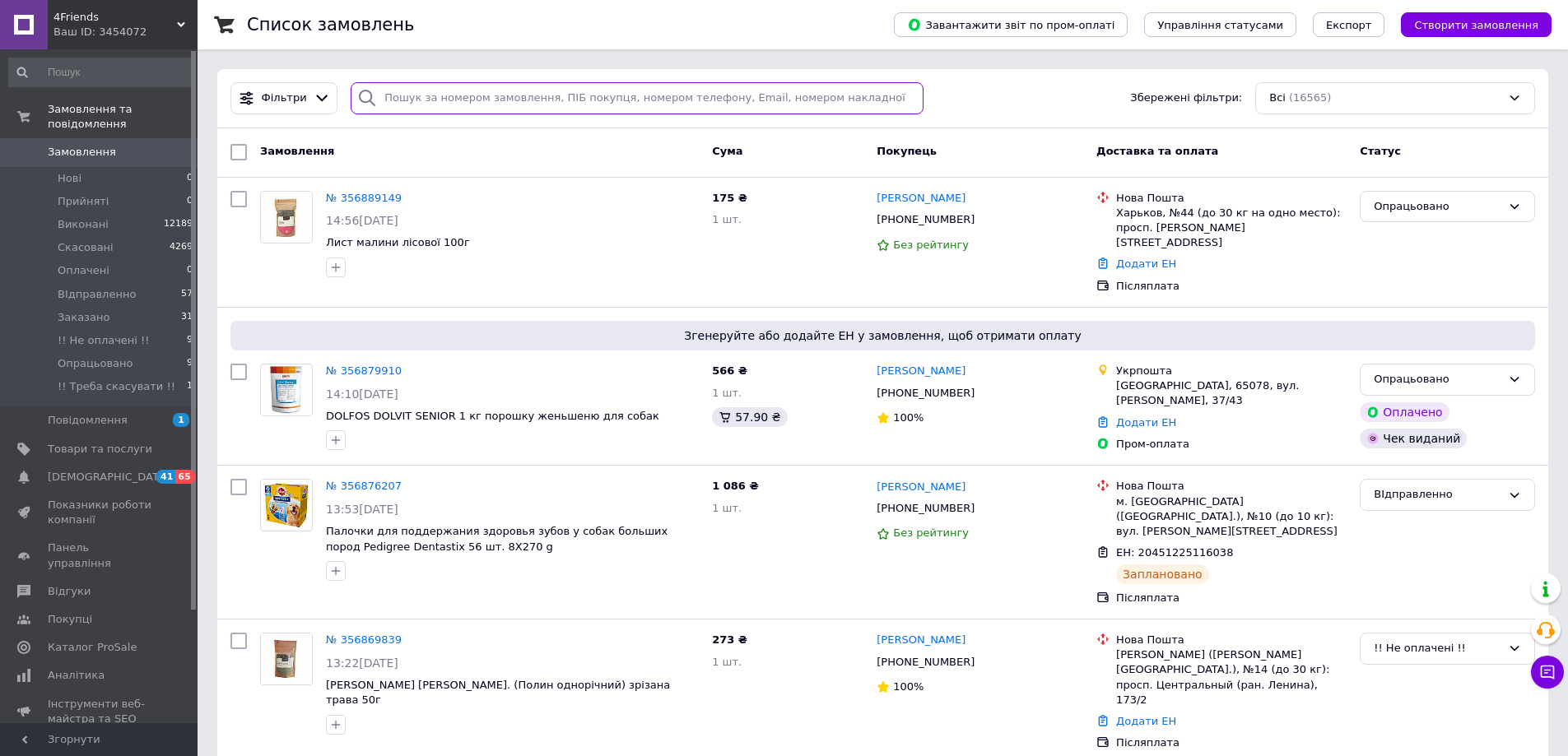
click at [398, 97] on input "search" at bounding box center [637, 98] width 573 height 32
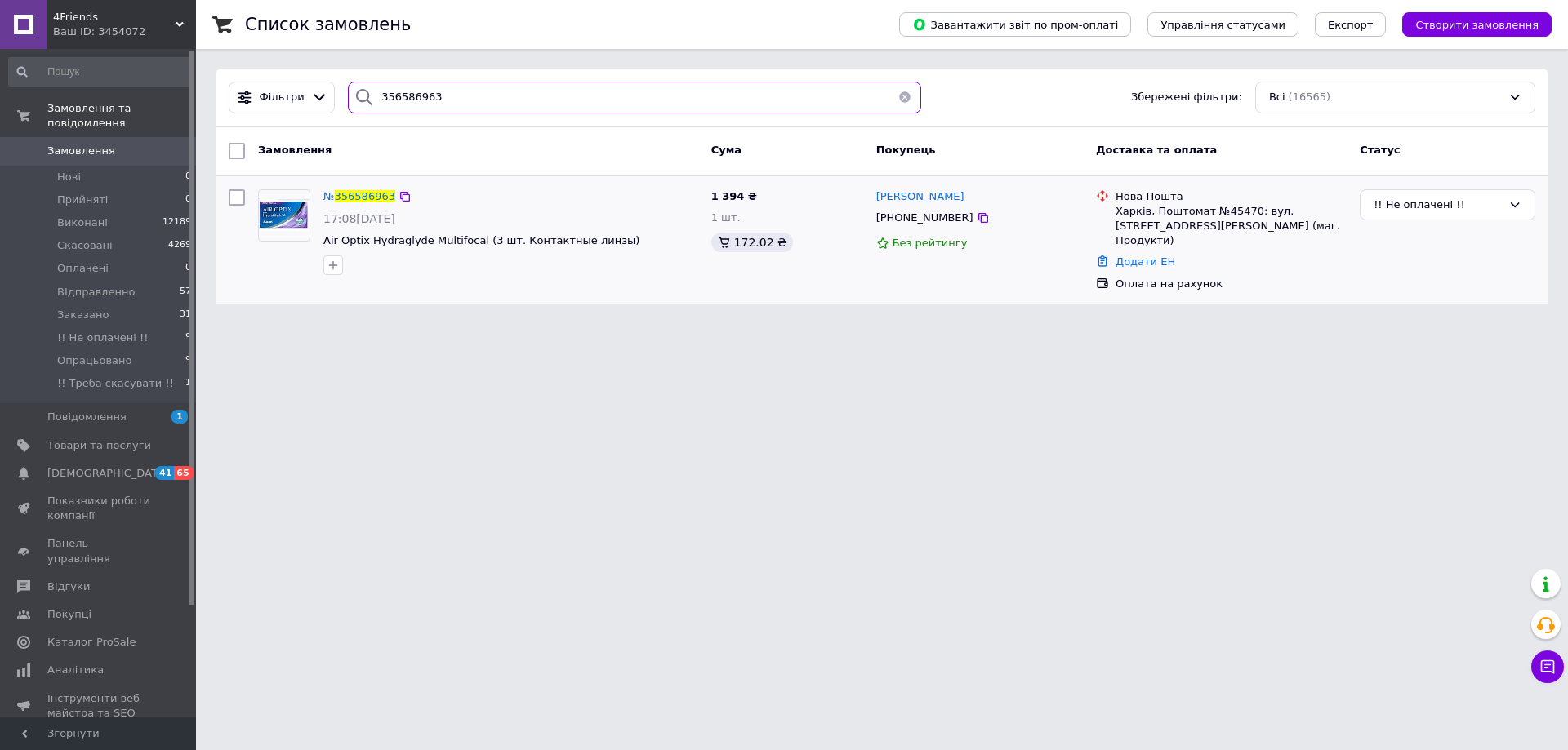
type input "356586963"
click at [361, 204] on div "№ 356586963" at bounding box center [359, 197] width 75 height 18
click at [362, 191] on span "356586963" at bounding box center [365, 197] width 60 height 12
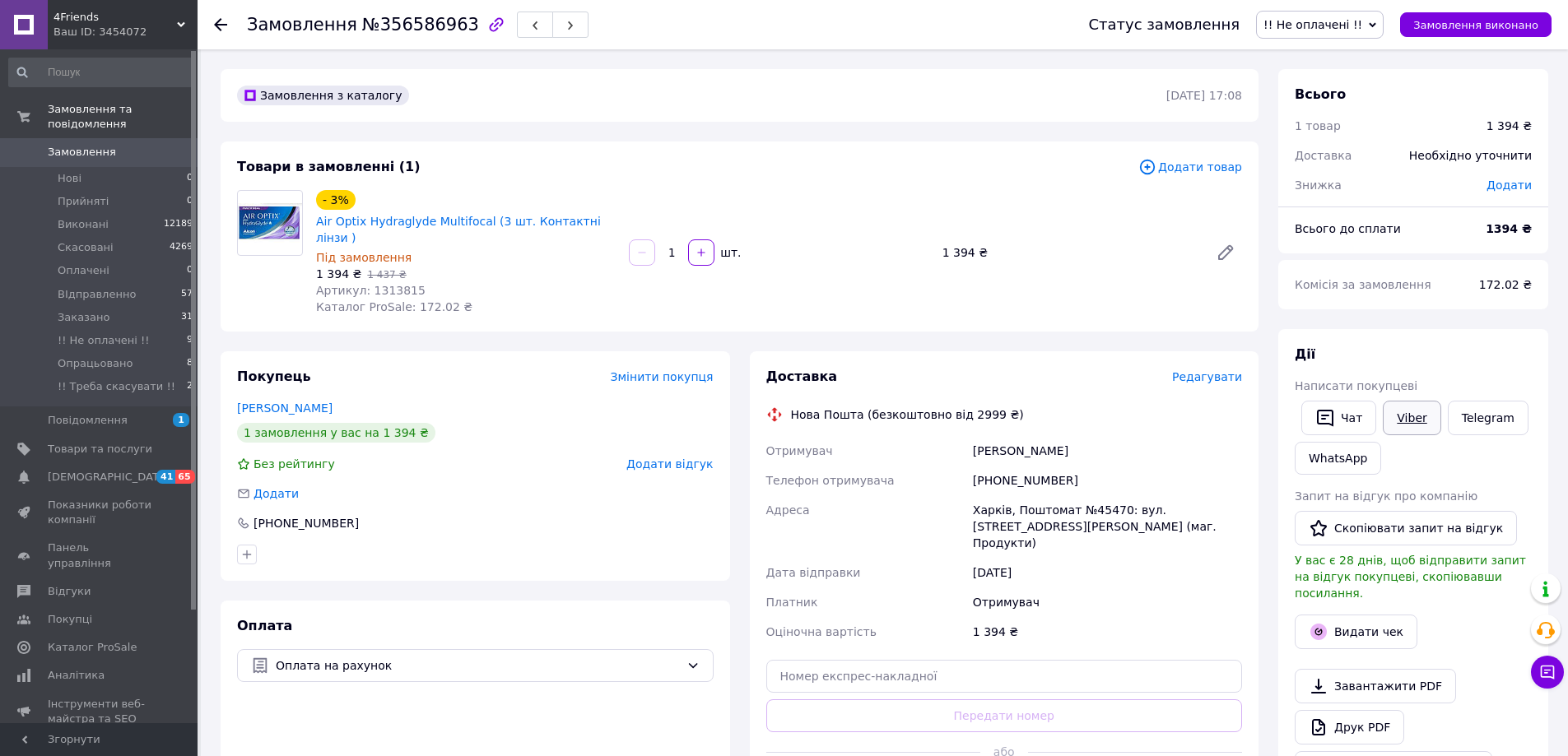
click at [1411, 415] on link "Viber" at bounding box center [1411, 418] width 57 height 34
click at [1409, 411] on link "Viber" at bounding box center [1411, 418] width 57 height 34
drag, startPoint x: 370, startPoint y: 23, endPoint x: 451, endPoint y: 28, distance: 81.2
click at [451, 28] on span "№356586963" at bounding box center [420, 25] width 117 height 19
copy span "356586963"
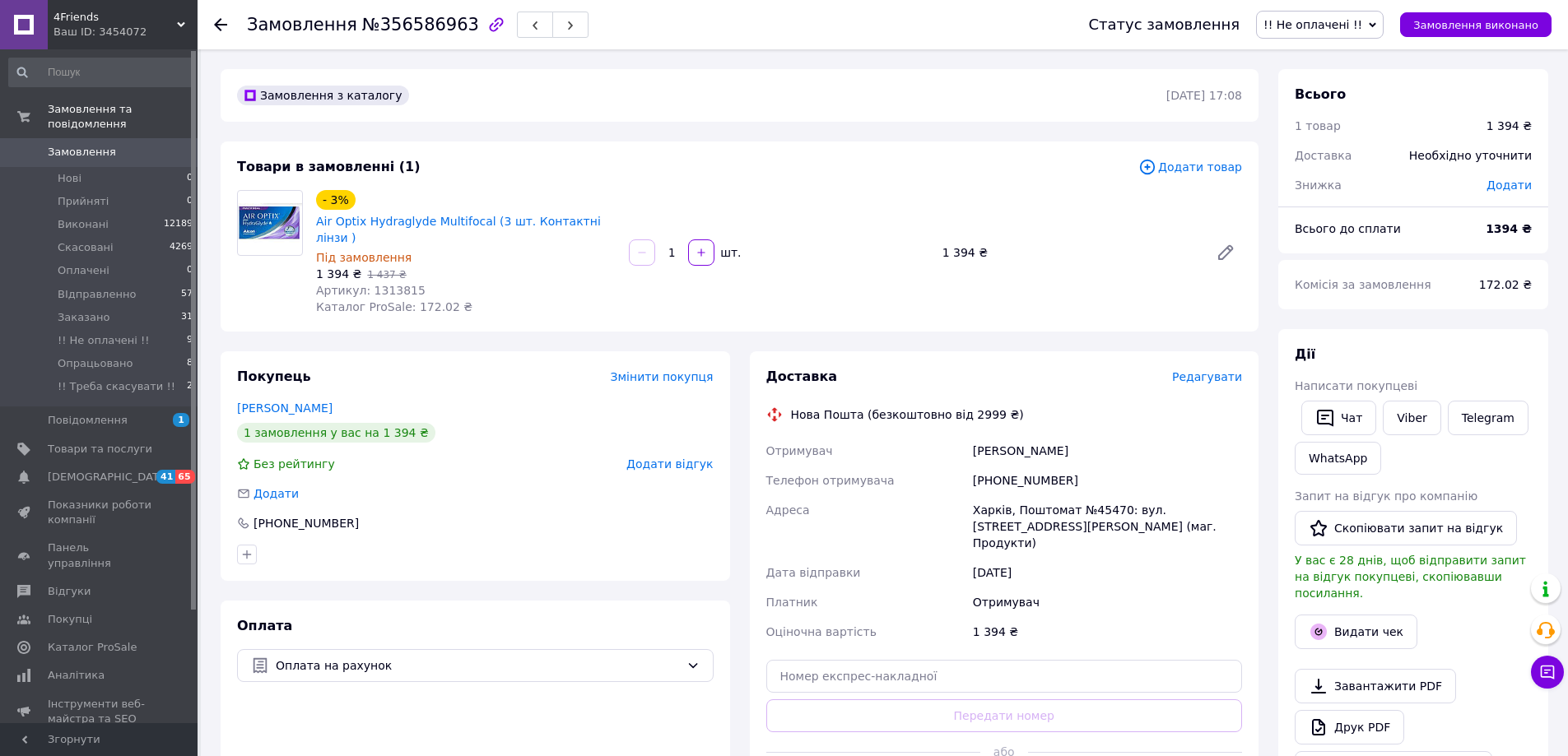
click at [219, 26] on icon at bounding box center [220, 25] width 13 height 13
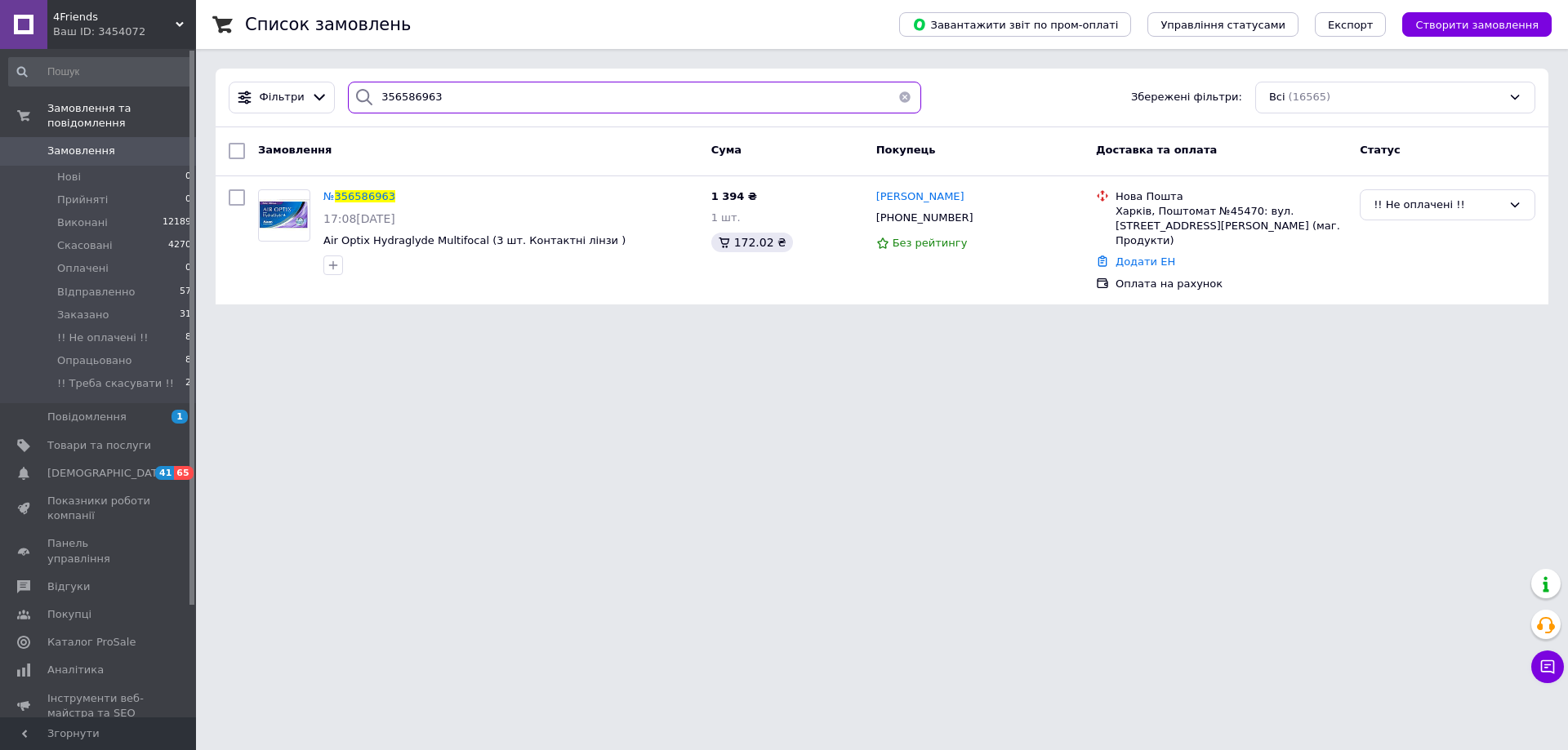
drag, startPoint x: 452, startPoint y: 96, endPoint x: 344, endPoint y: 80, distance: 109.2
click at [348, 96] on div "356586963" at bounding box center [635, 97] width 574 height 31
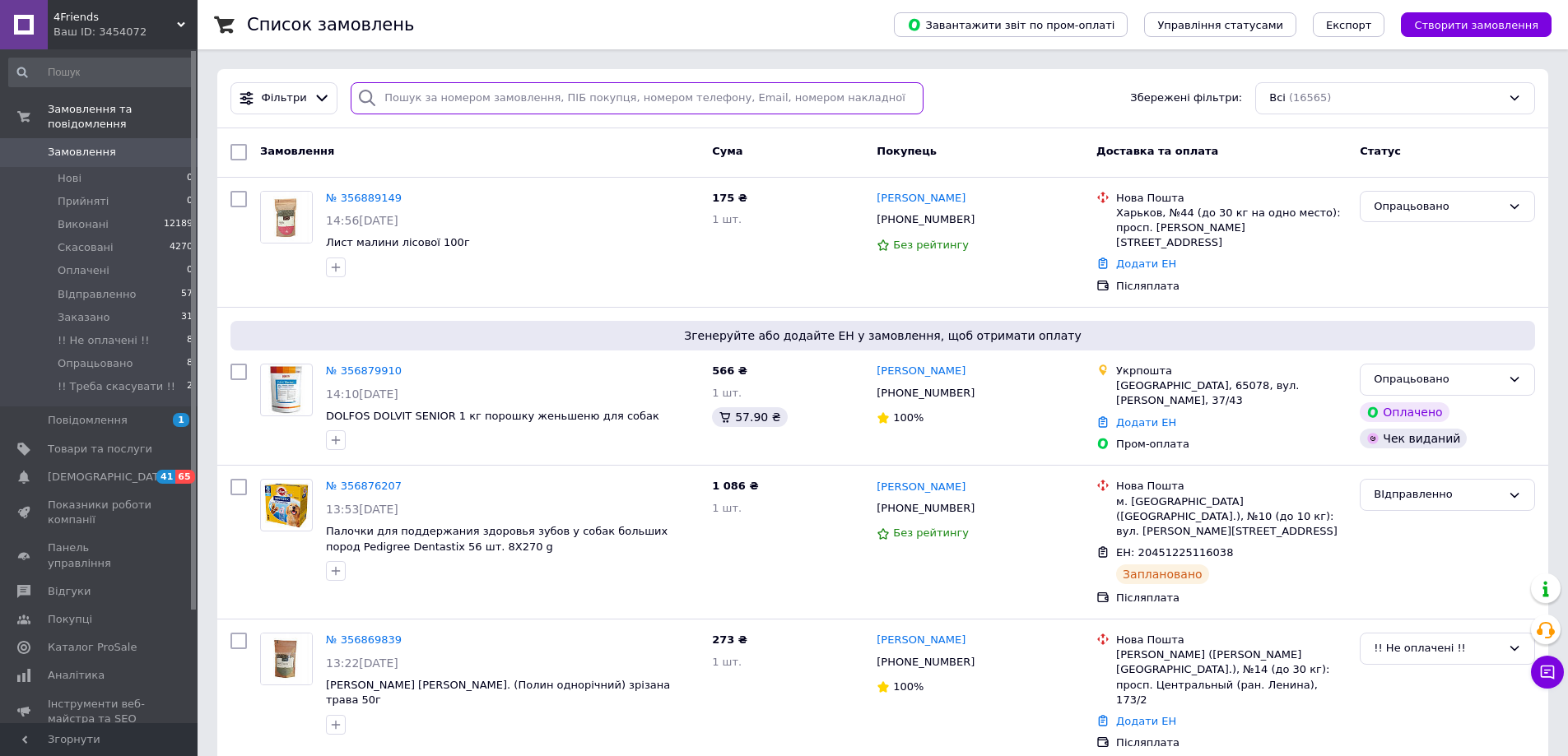
click at [402, 102] on input "search" at bounding box center [637, 98] width 573 height 32
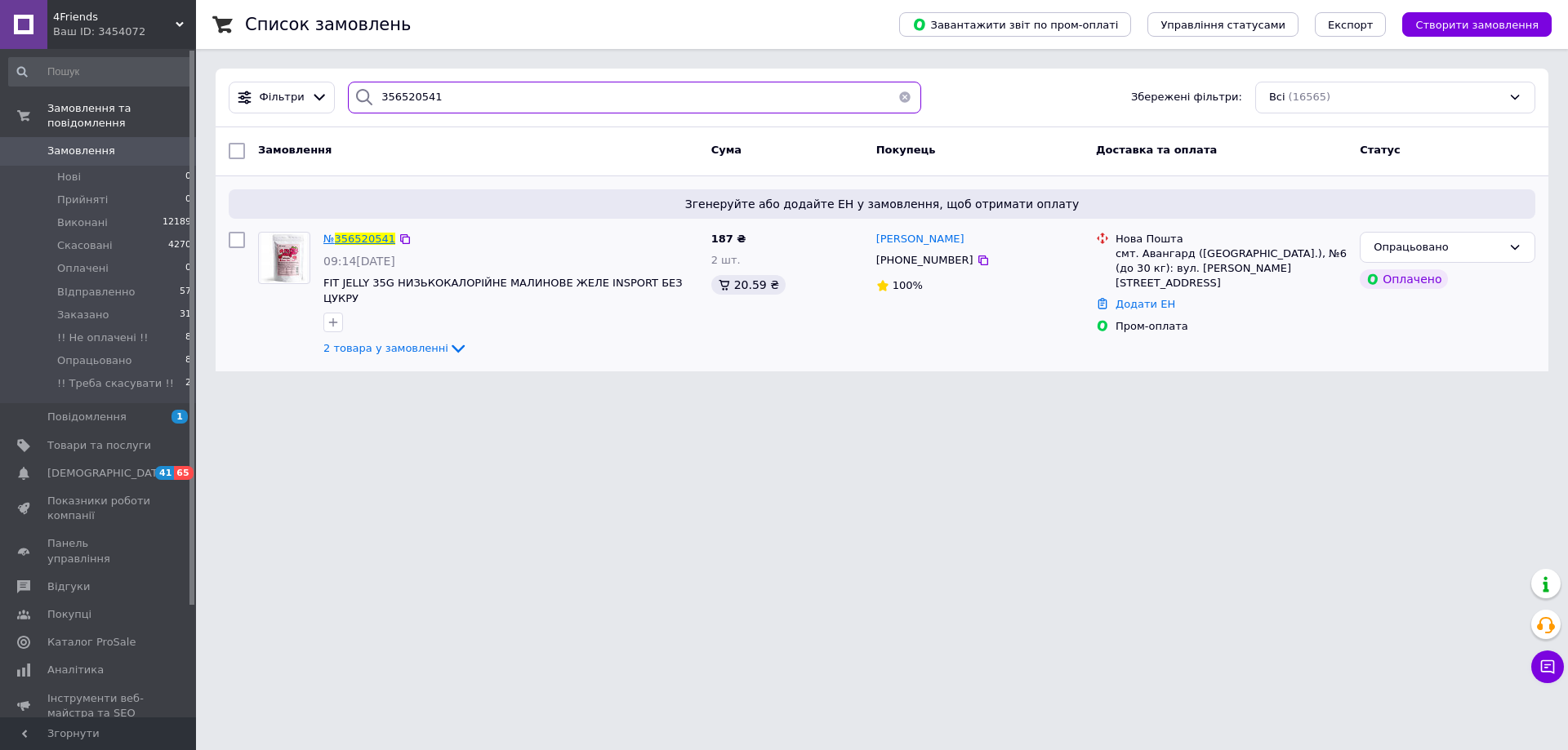
type input "356520541"
click at [353, 241] on span "356520541" at bounding box center [365, 239] width 60 height 12
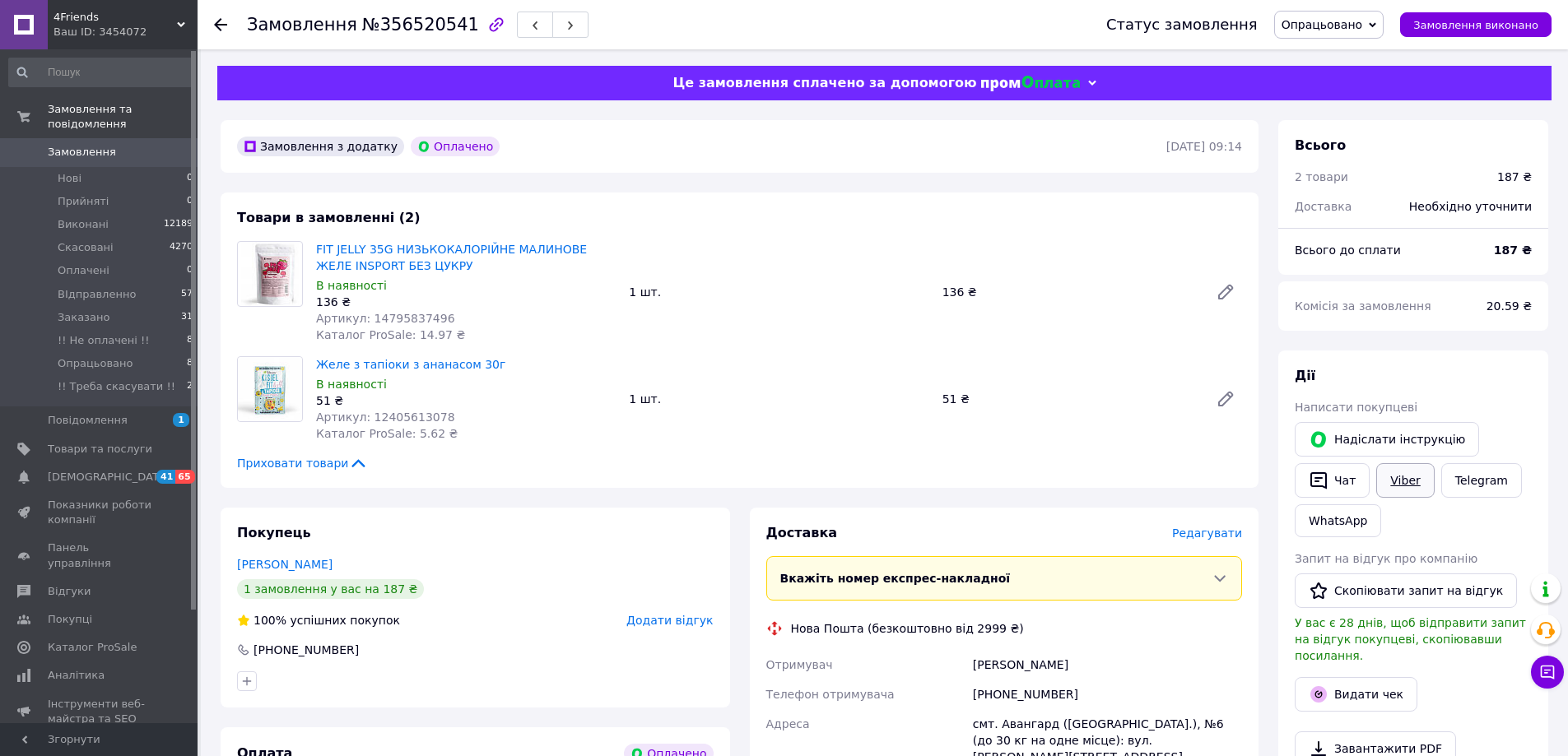
click at [1394, 478] on link "Viber" at bounding box center [1404, 480] width 57 height 34
click at [588, 36] on div "Замовлення №356520541" at bounding box center [659, 25] width 826 height 49
drag, startPoint x: 482, startPoint y: 363, endPoint x: 315, endPoint y: 367, distance: 167.0
click at [313, 369] on div "Желе з тапіоки з ананасом 30г В наявності 51 ₴ Артикул: 12405613078 Каталог Pro…" at bounding box center [465, 399] width 313 height 93
copy link "Желе з тапіоки з ананасом 30г"
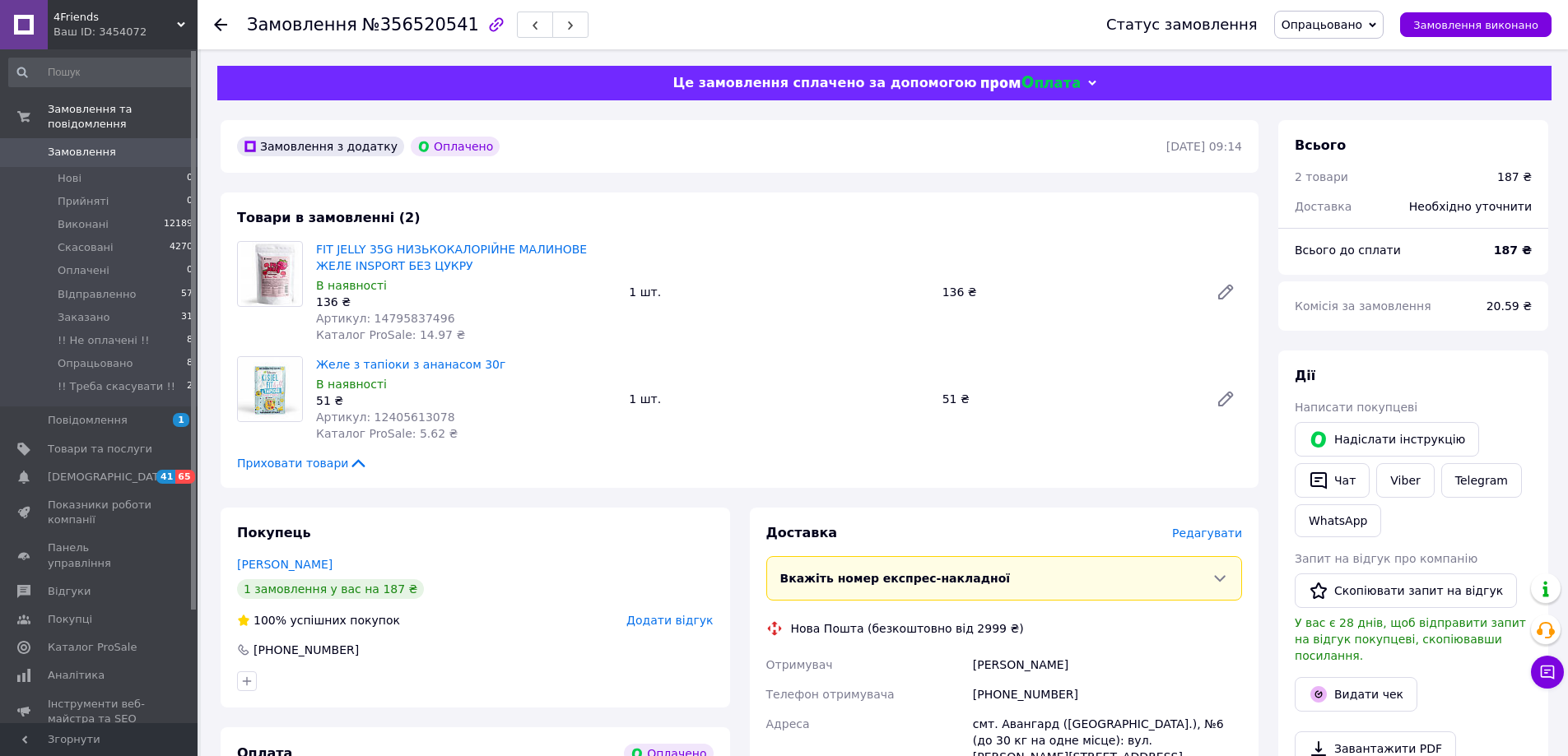
click at [620, 37] on div "Замовлення №356520541" at bounding box center [659, 25] width 826 height 49
drag, startPoint x: 313, startPoint y: 251, endPoint x: 597, endPoint y: 262, distance: 284.2
click at [597, 262] on div "FIT JELLY 35G НИЗЬКОКАЛОРІЙНЕ МАЛИНОВЕ ЖЕЛЕ INSPORT БЕЗ ЦУКРУ В наявності 136 ₴…" at bounding box center [465, 292] width 313 height 108
copy link "FIT JELLY 35G НИЗЬКОКАЛОРІЙНЕ МАЛИНОВЕ ЖЕЛЕ INSPORT БЕЗ ЦУКРУ"
drag, startPoint x: 216, startPoint y: 15, endPoint x: 209, endPoint y: 22, distance: 9.9
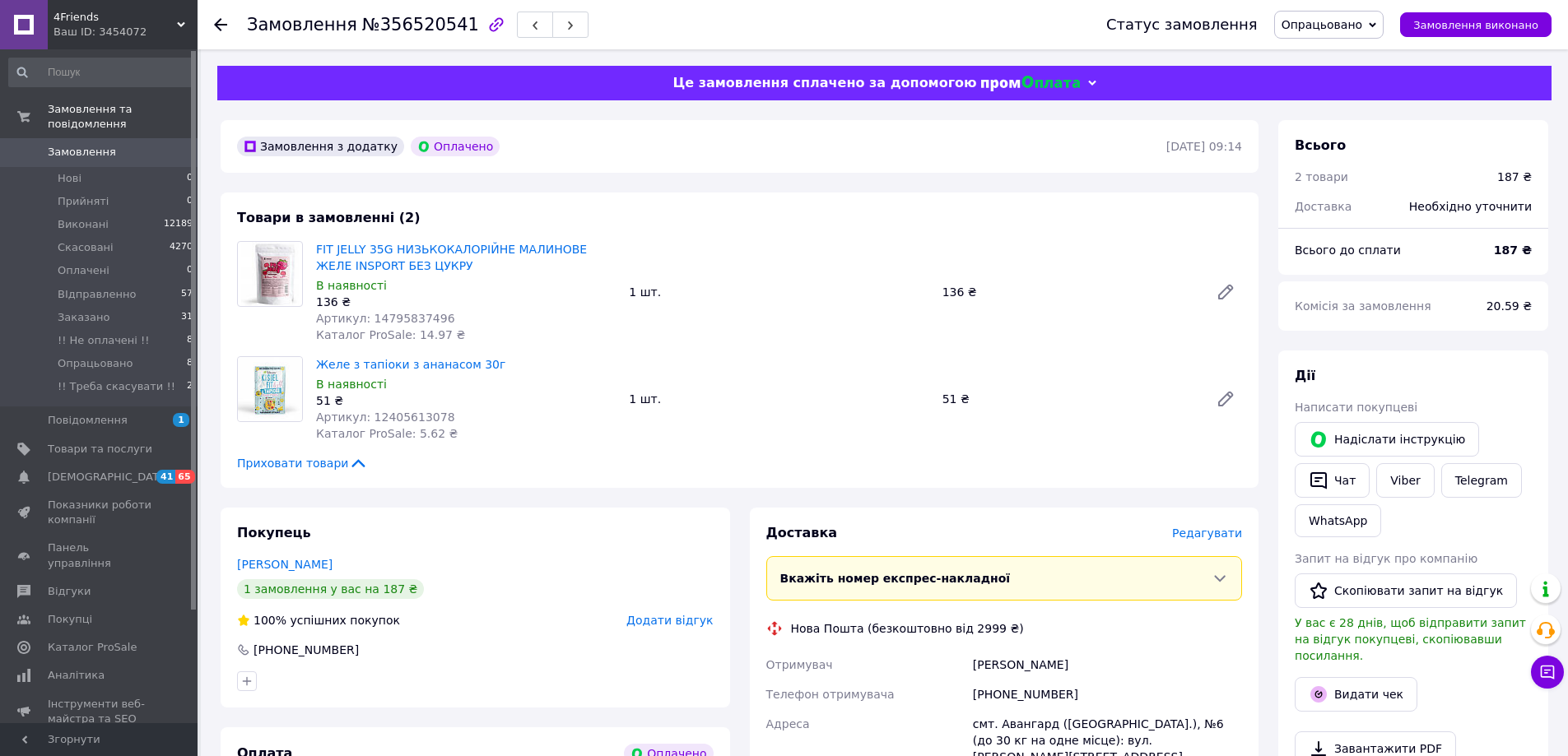
click at [217, 15] on div at bounding box center [230, 25] width 33 height 49
drag, startPoint x: 80, startPoint y: 564, endPoint x: 82, endPoint y: 553, distance: 11.2
click at [79, 584] on span "Відгуки" at bounding box center [69, 591] width 43 height 15
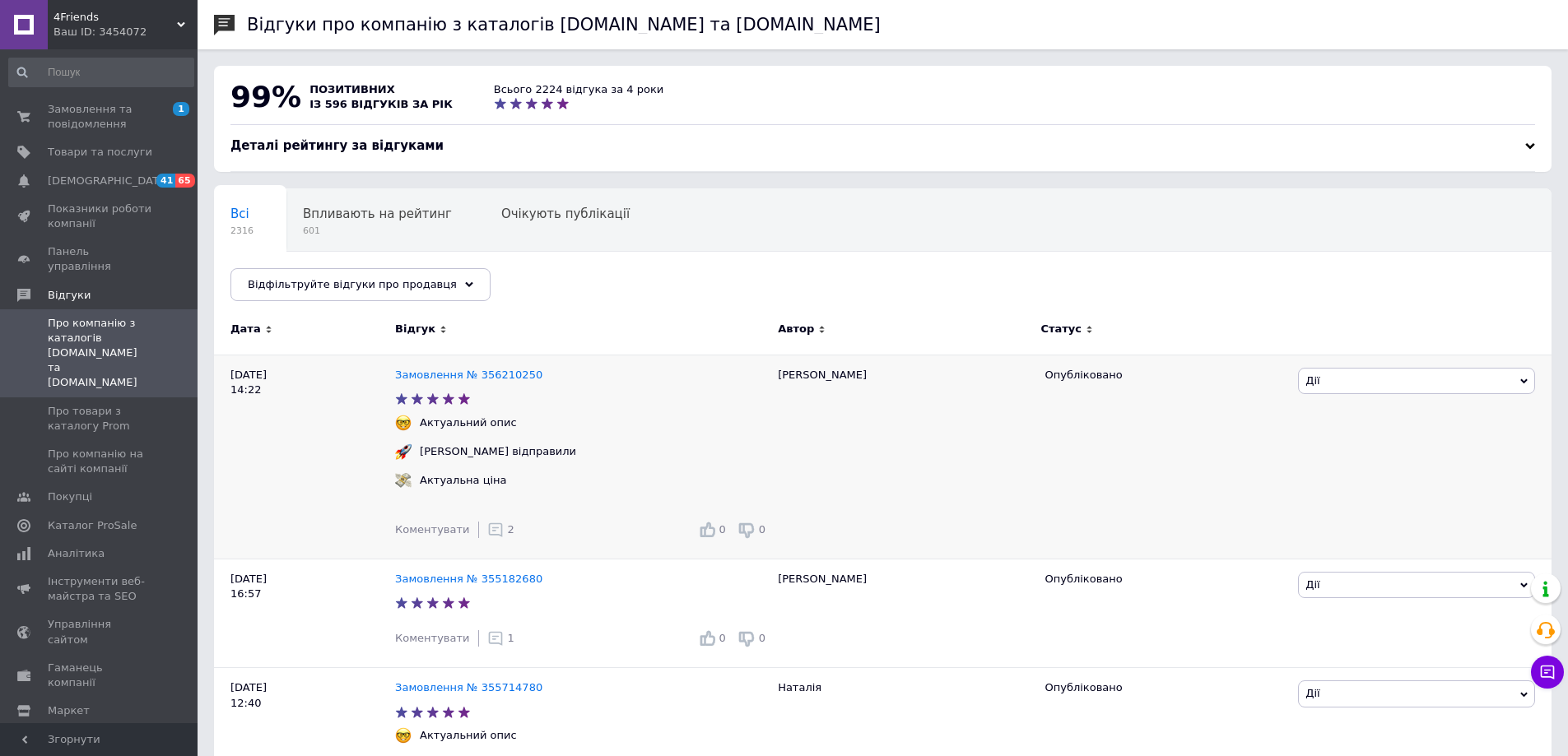
click at [492, 538] on div "2" at bounding box center [501, 530] width 27 height 17
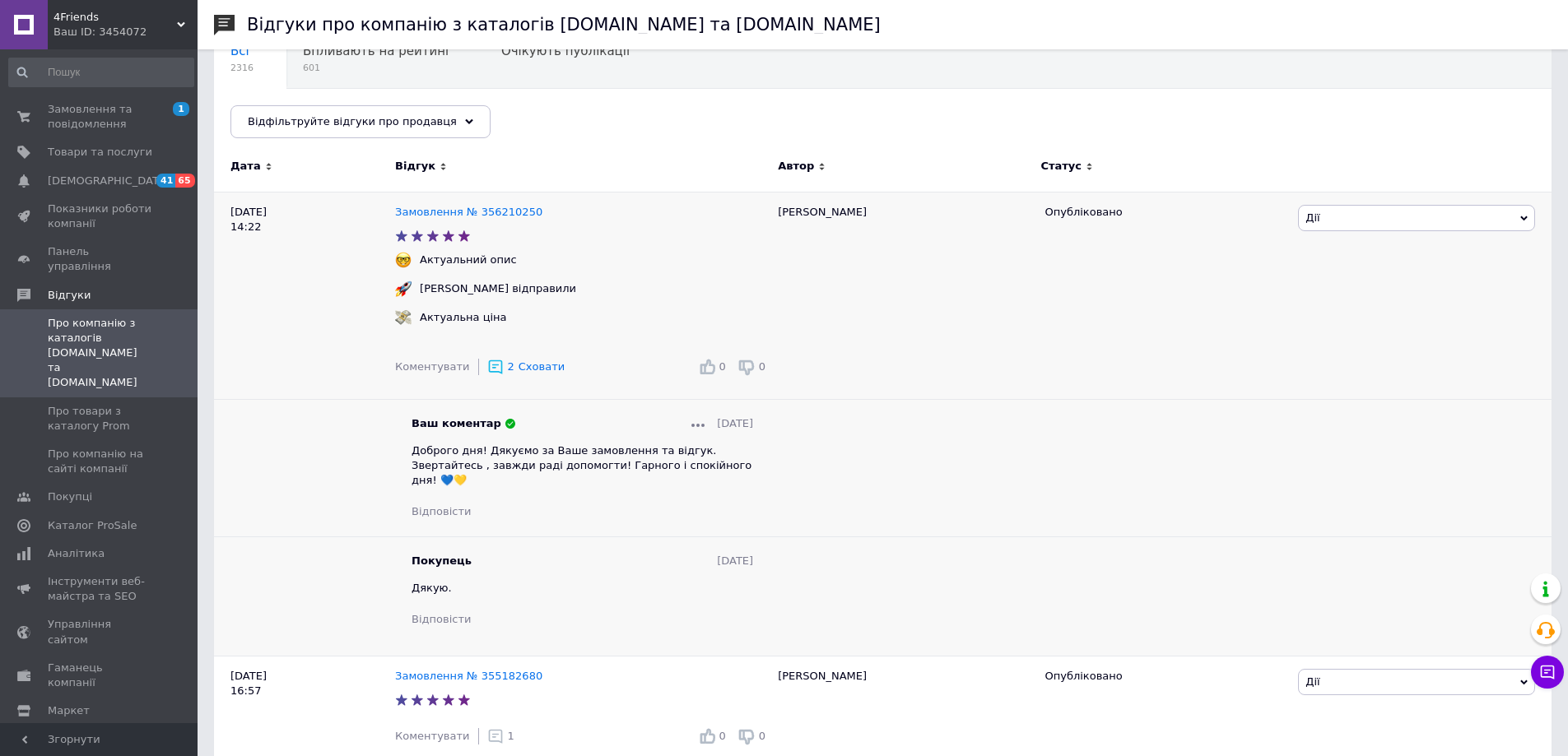
scroll to position [165, 0]
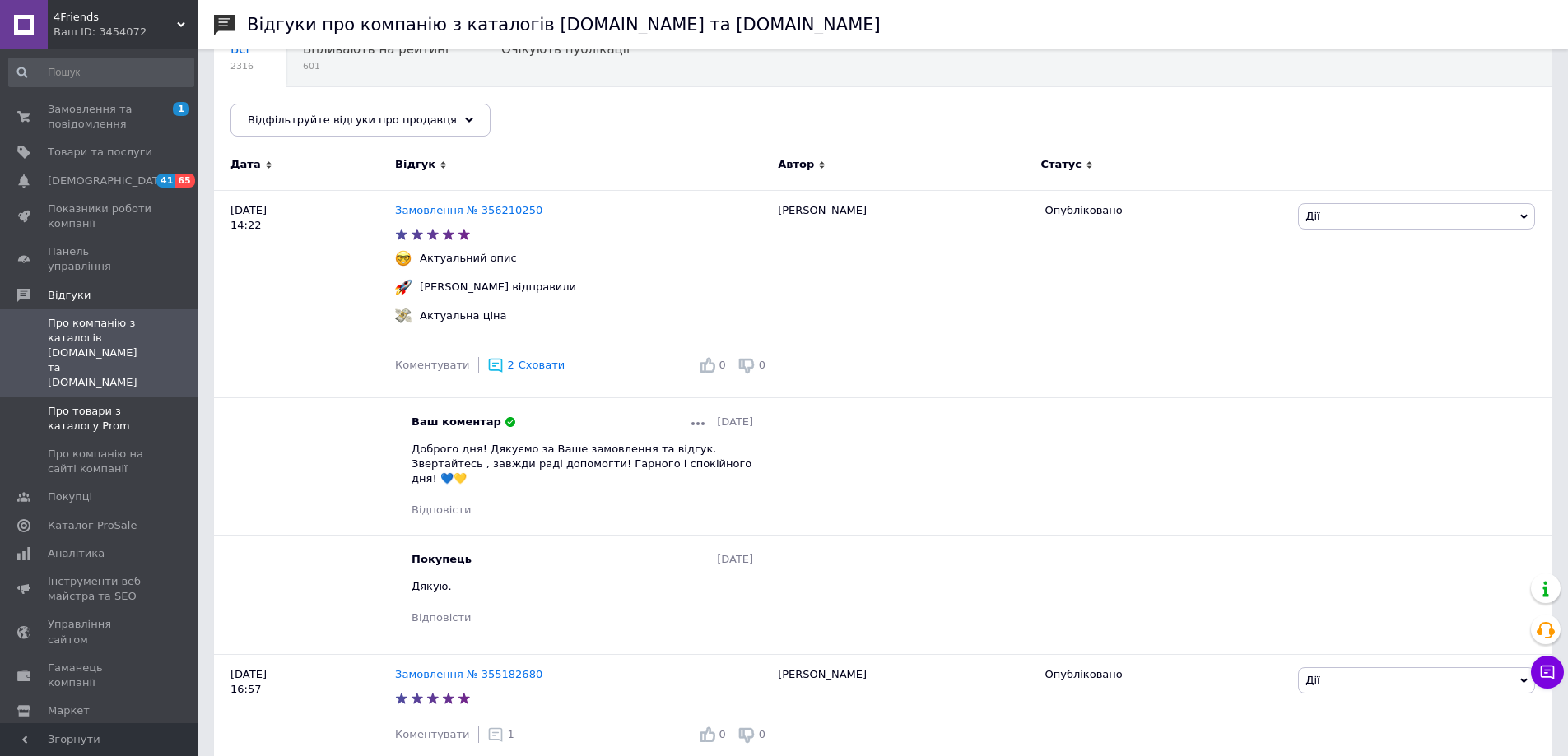
click at [85, 404] on span "Про товари з каталогу Prom" at bounding box center [100, 419] width 105 height 30
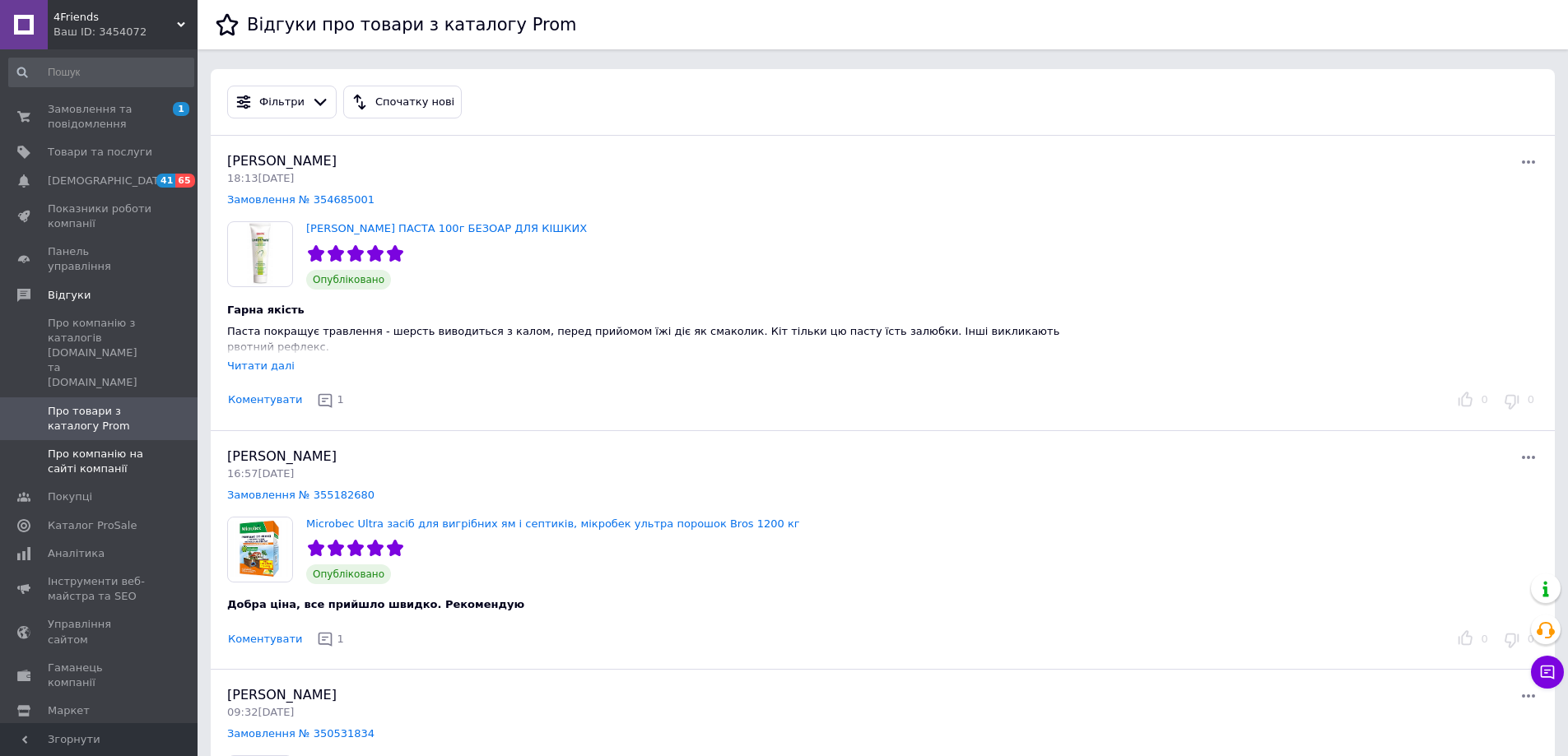
click at [81, 447] on span "Про компанію на сайті компанії" at bounding box center [100, 462] width 105 height 30
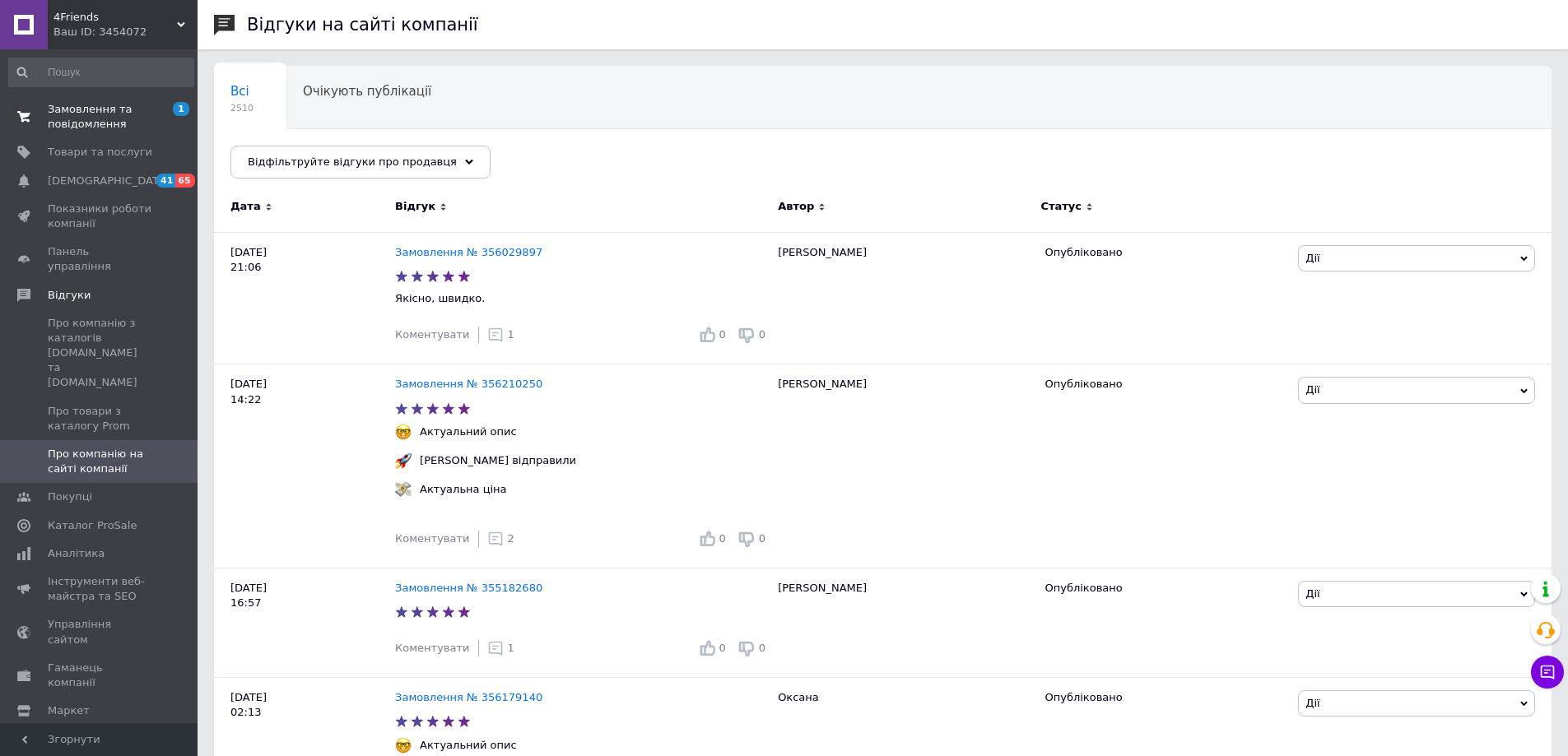
click at [76, 130] on span "Замовлення та повідомлення" at bounding box center [100, 117] width 105 height 30
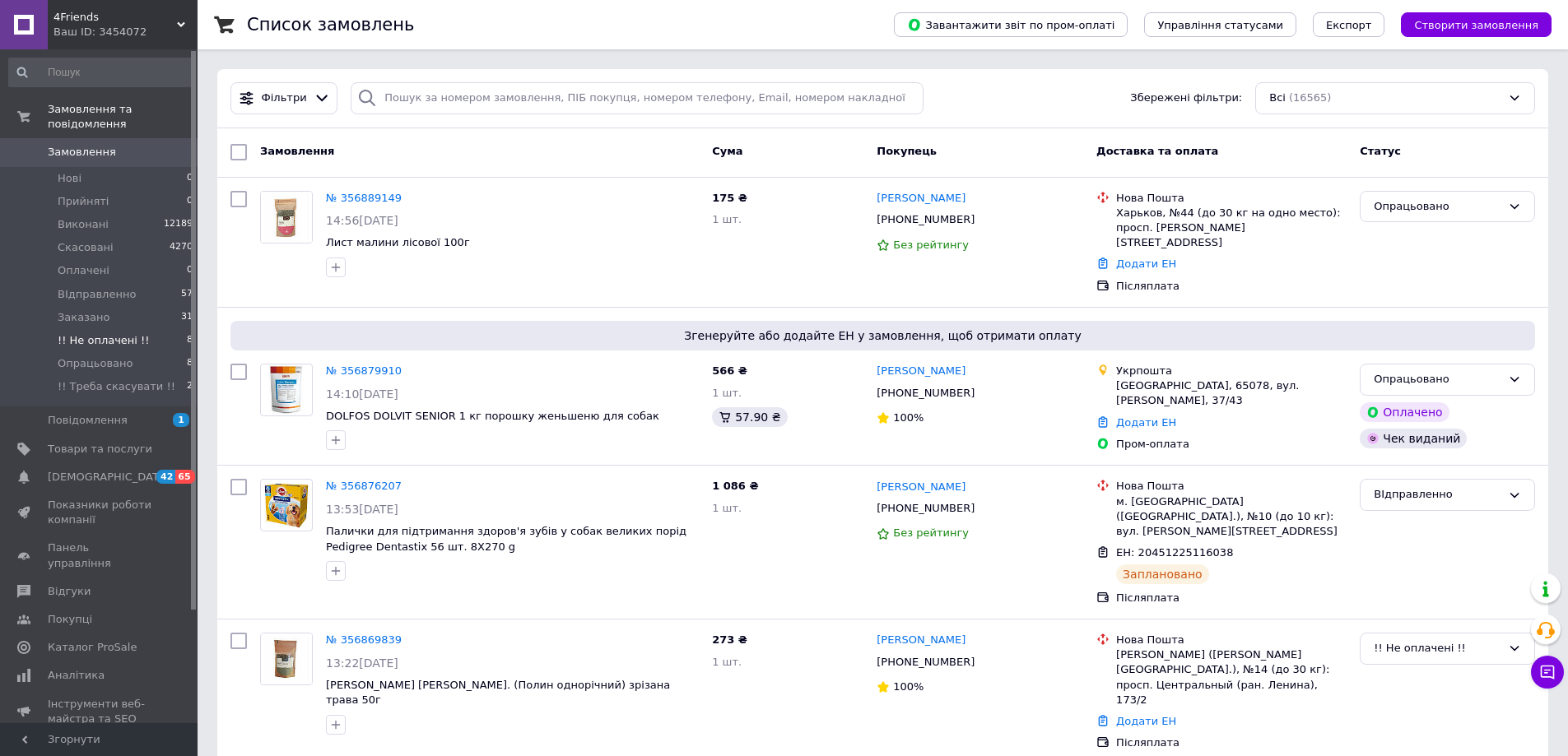
click at [107, 333] on span "!! Не оплачені !!" at bounding box center [103, 340] width 93 height 15
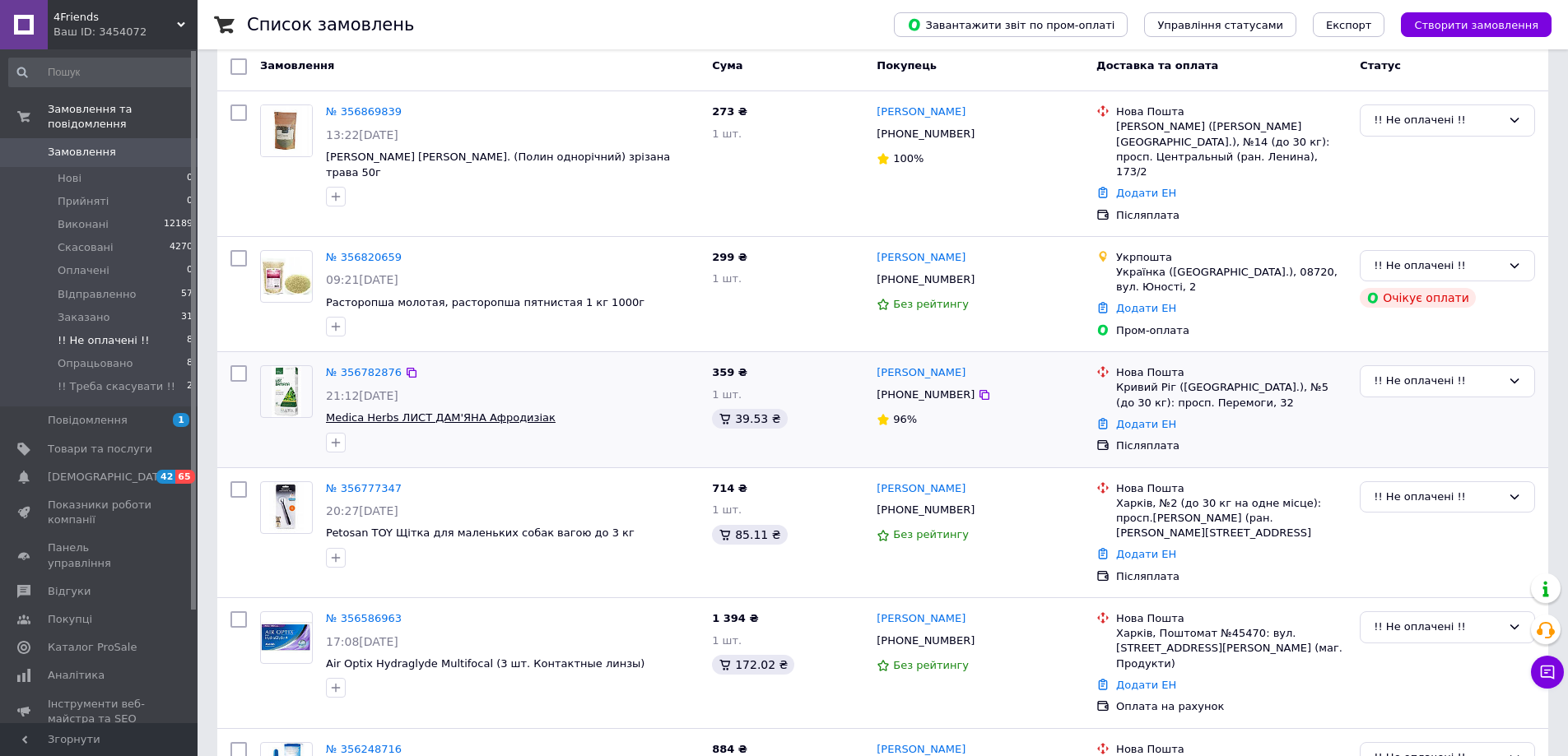
scroll to position [116, 0]
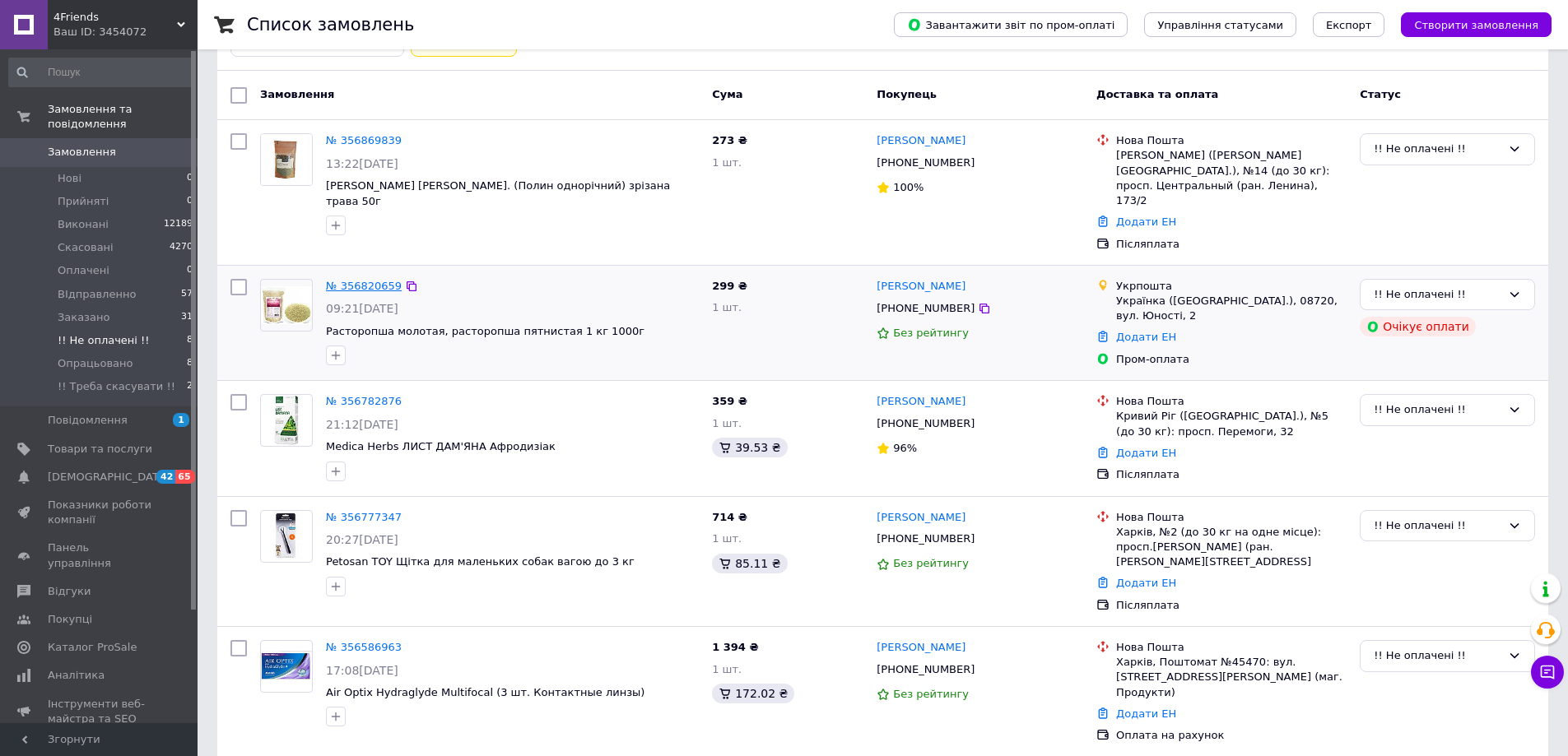
click at [351, 279] on link "№ 356820659" at bounding box center [364, 285] width 76 height 12
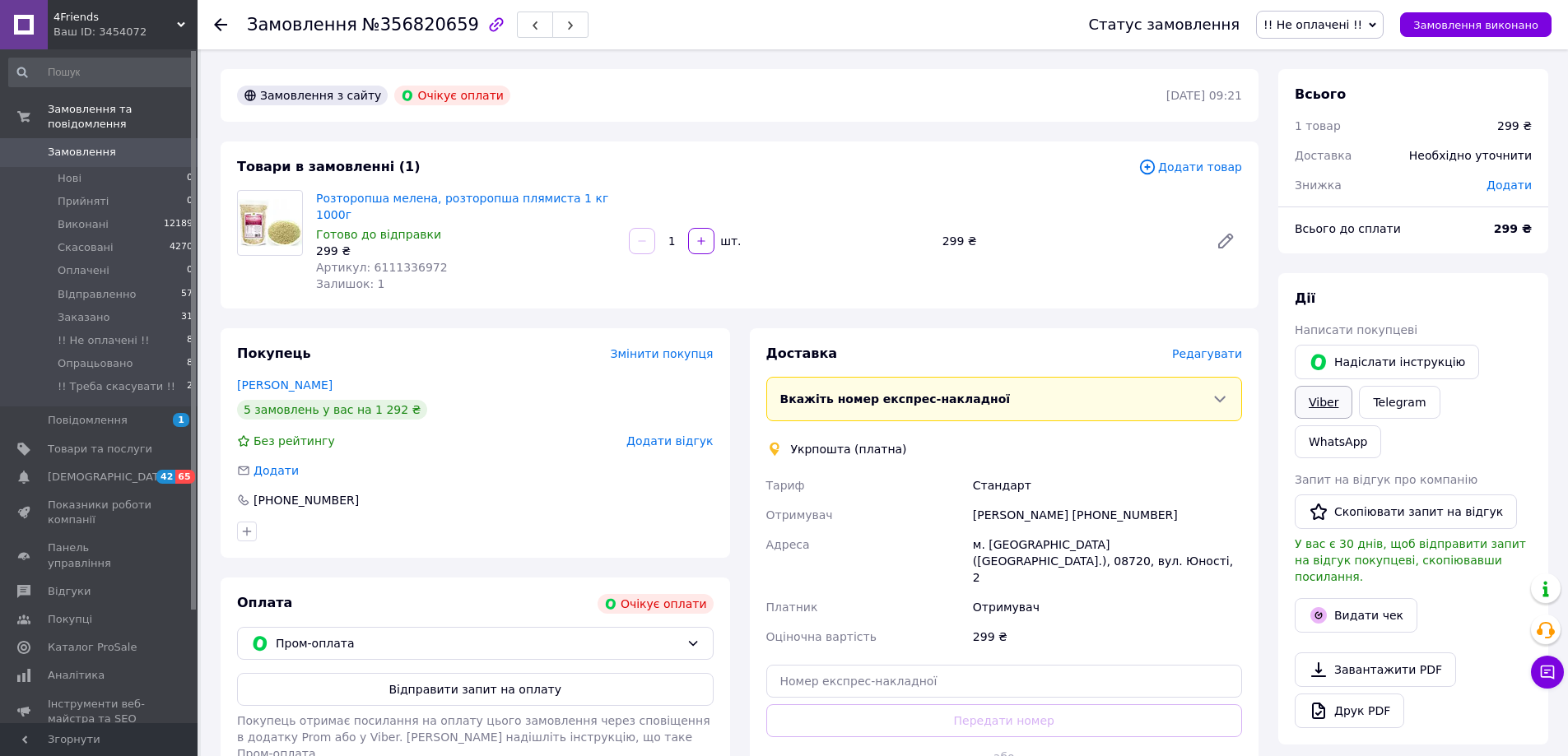
click at [1352, 386] on link "Viber" at bounding box center [1323, 402] width 57 height 33
click at [219, 18] on div at bounding box center [220, 25] width 13 height 17
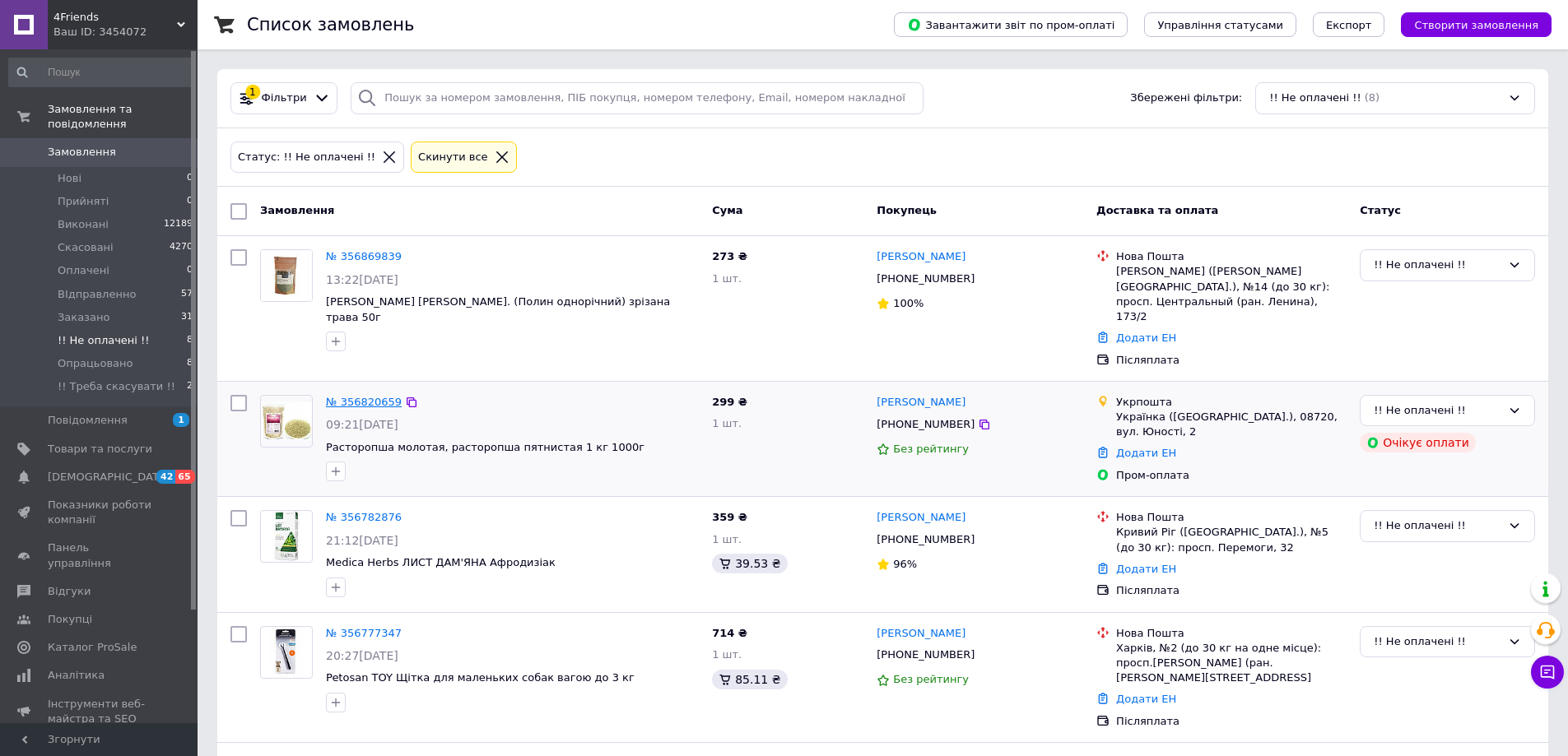
click at [362, 396] on link "№ 356820659" at bounding box center [364, 402] width 76 height 12
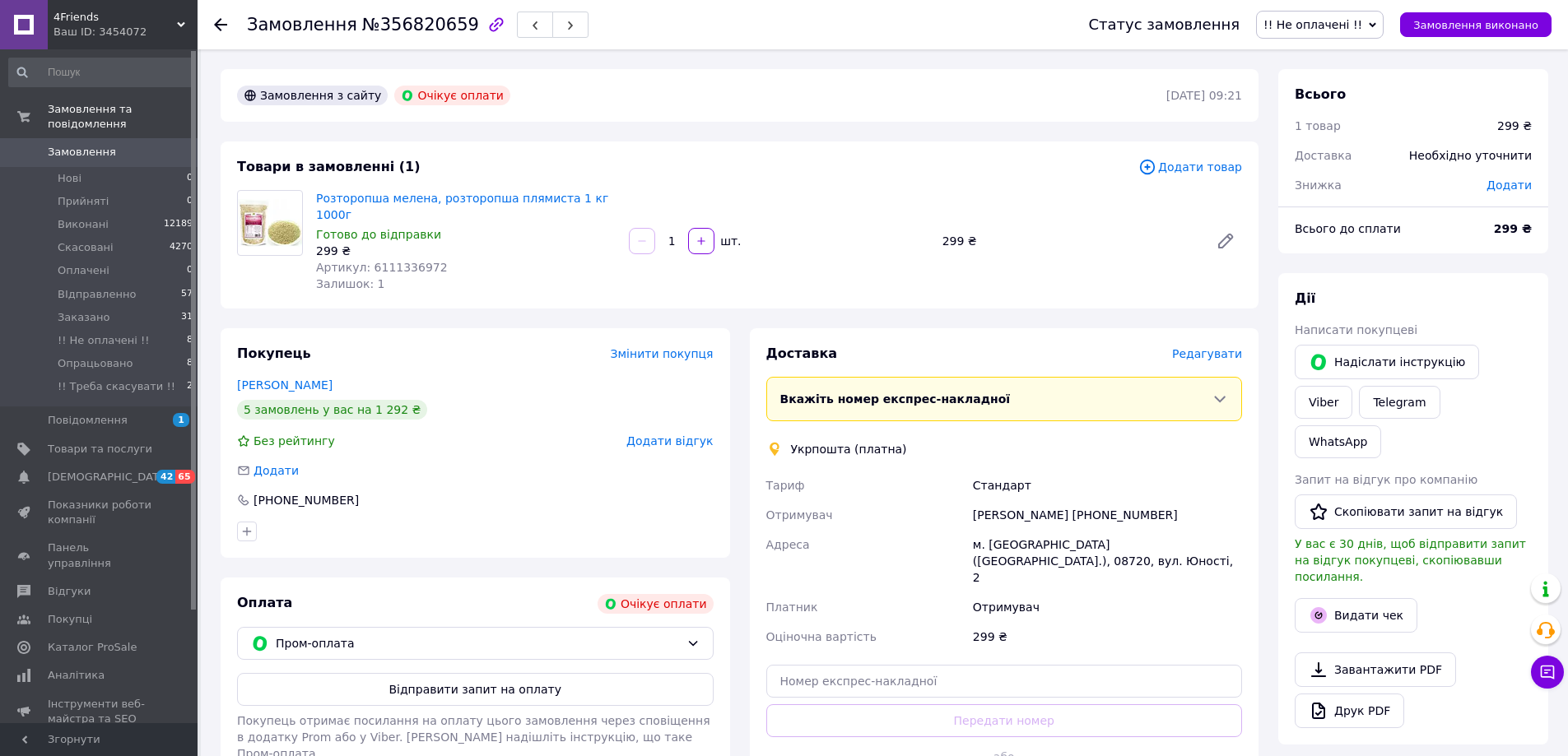
click at [1384, 19] on span "!! Не оплачені !!" at bounding box center [1319, 25] width 128 height 28
click at [1311, 111] on li "Скасовано" at bounding box center [1324, 107] width 134 height 25
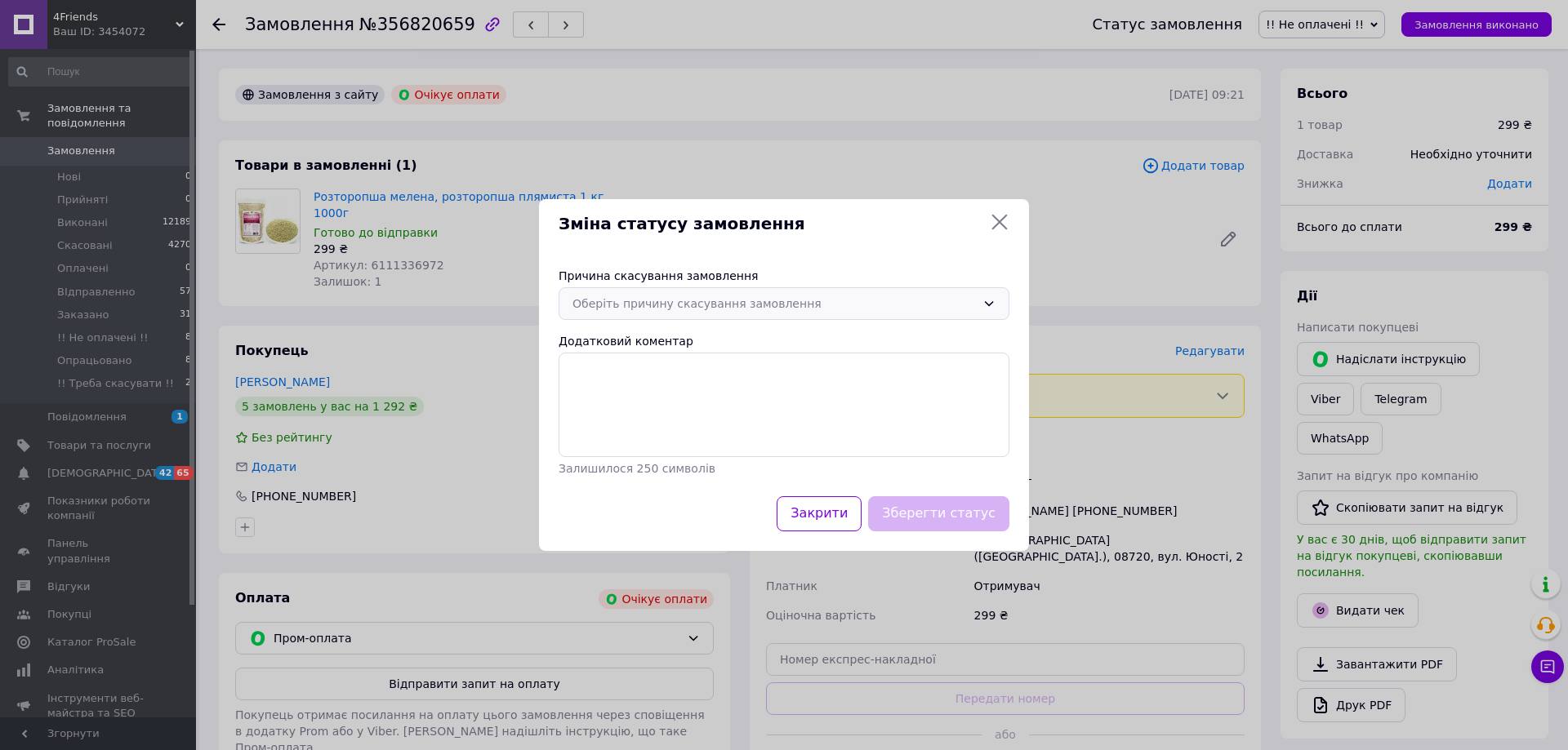
click at [980, 304] on div "Оберіть причину скасування замовлення" at bounding box center [784, 303] width 450 height 32
click at [610, 400] on li "Оплата не надійшла" at bounding box center [784, 400] width 449 height 31
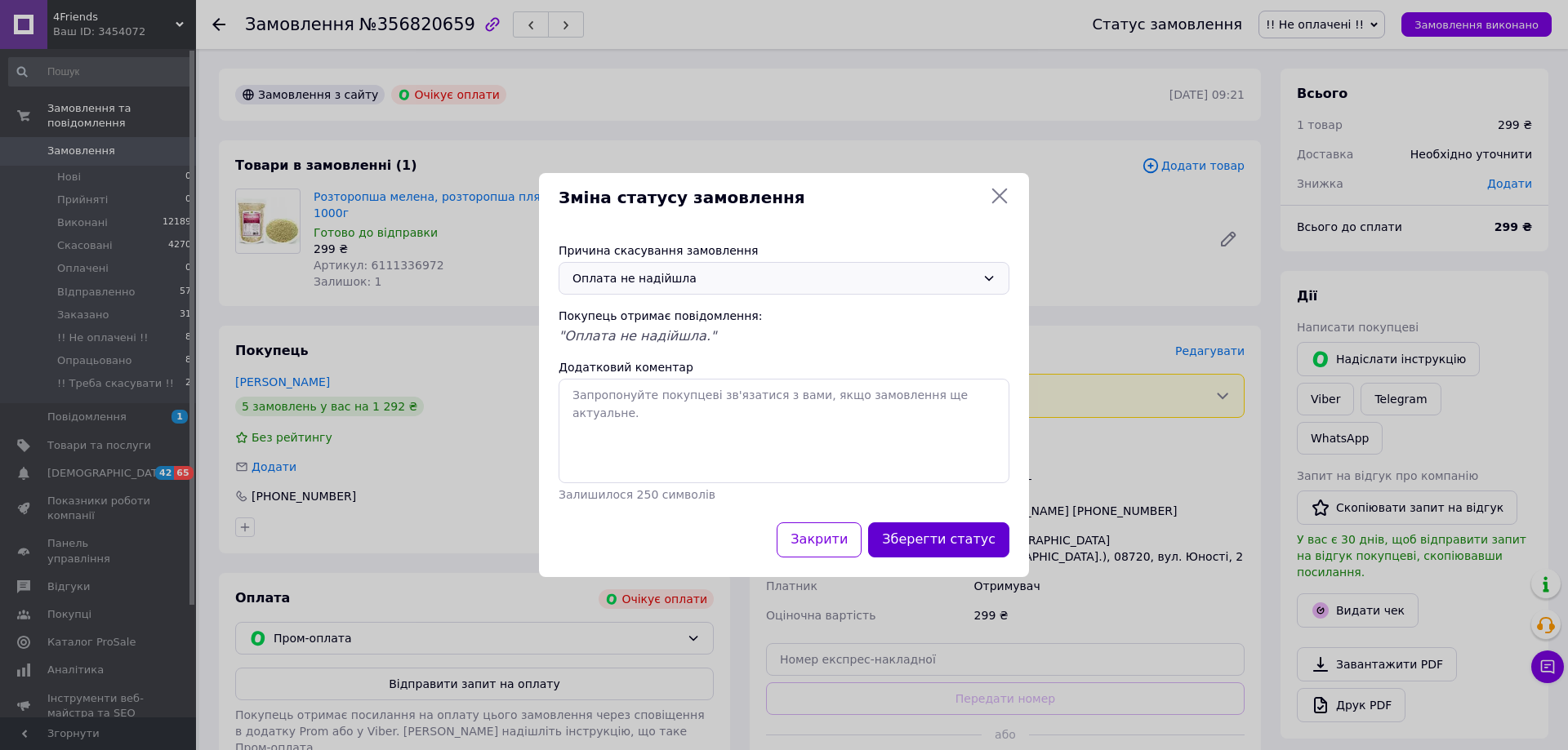
click at [923, 544] on button "Зберегти статус" at bounding box center [939, 540] width 142 height 35
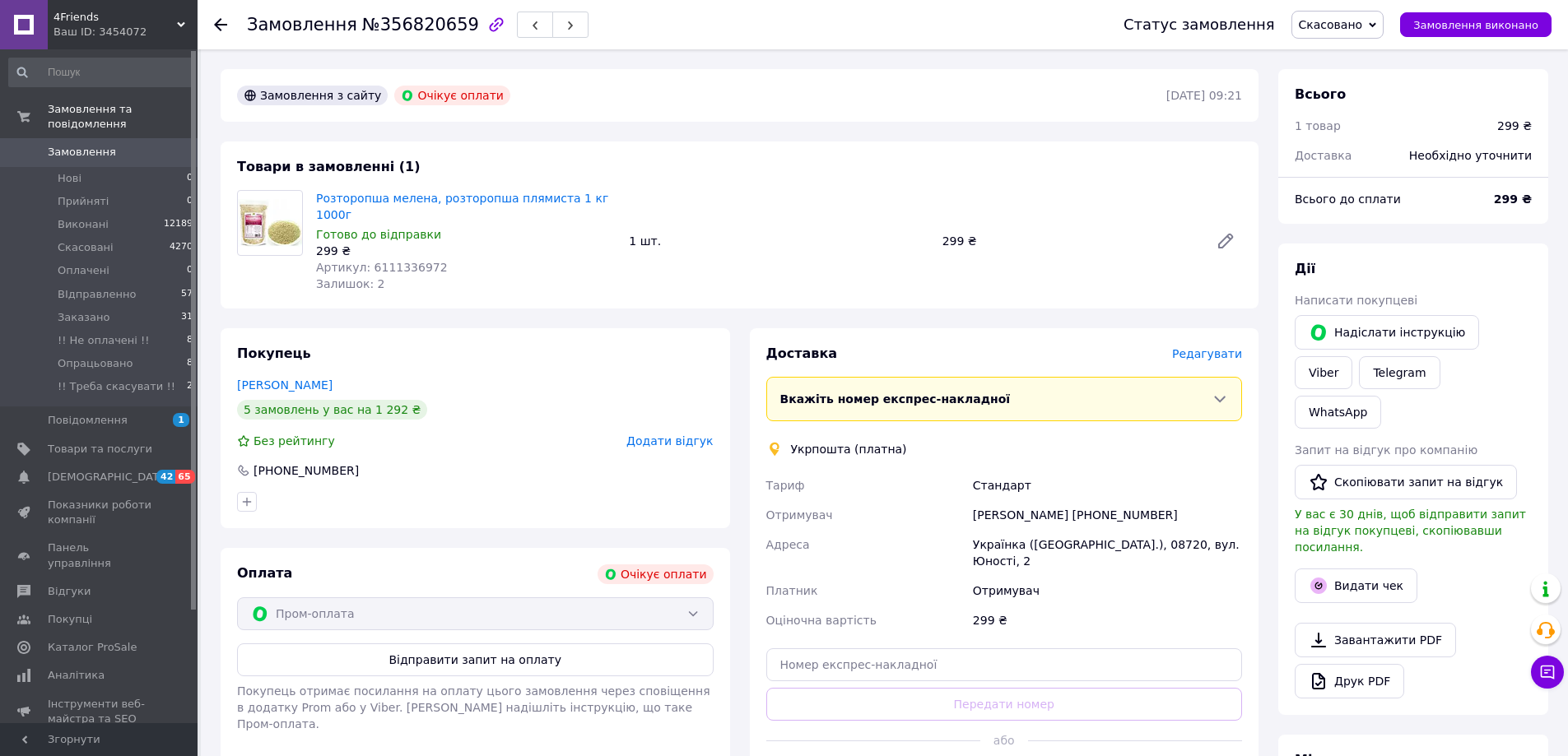
click at [227, 31] on div at bounding box center [230, 25] width 33 height 49
drag, startPoint x: 547, startPoint y: 93, endPoint x: 504, endPoint y: 93, distance: 43.0
click at [544, 93] on div "Замовлення з сайту Очікує оплати" at bounding box center [700, 95] width 933 height 26
click at [222, 17] on div at bounding box center [220, 25] width 13 height 17
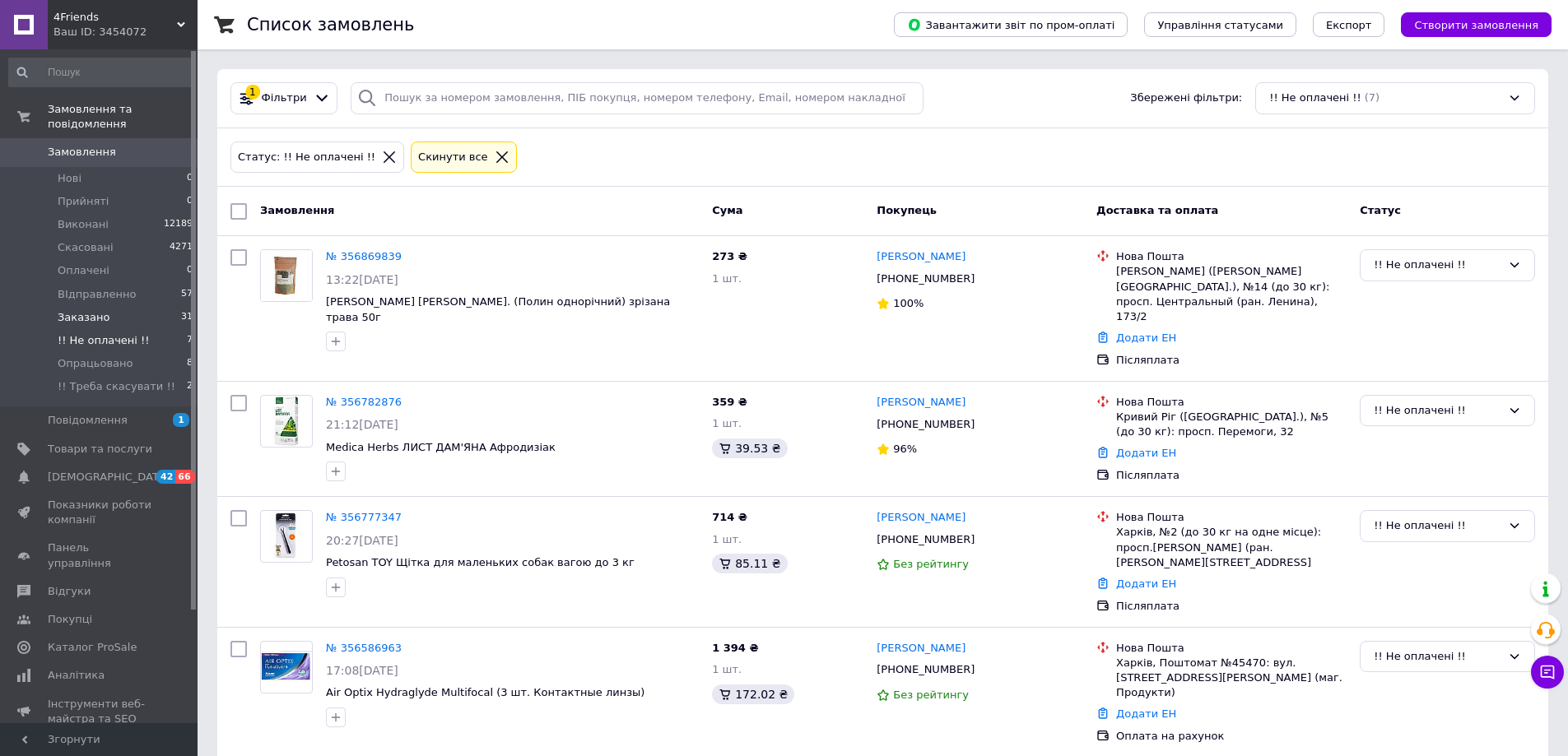
click at [97, 310] on span "Заказано" at bounding box center [83, 317] width 52 height 15
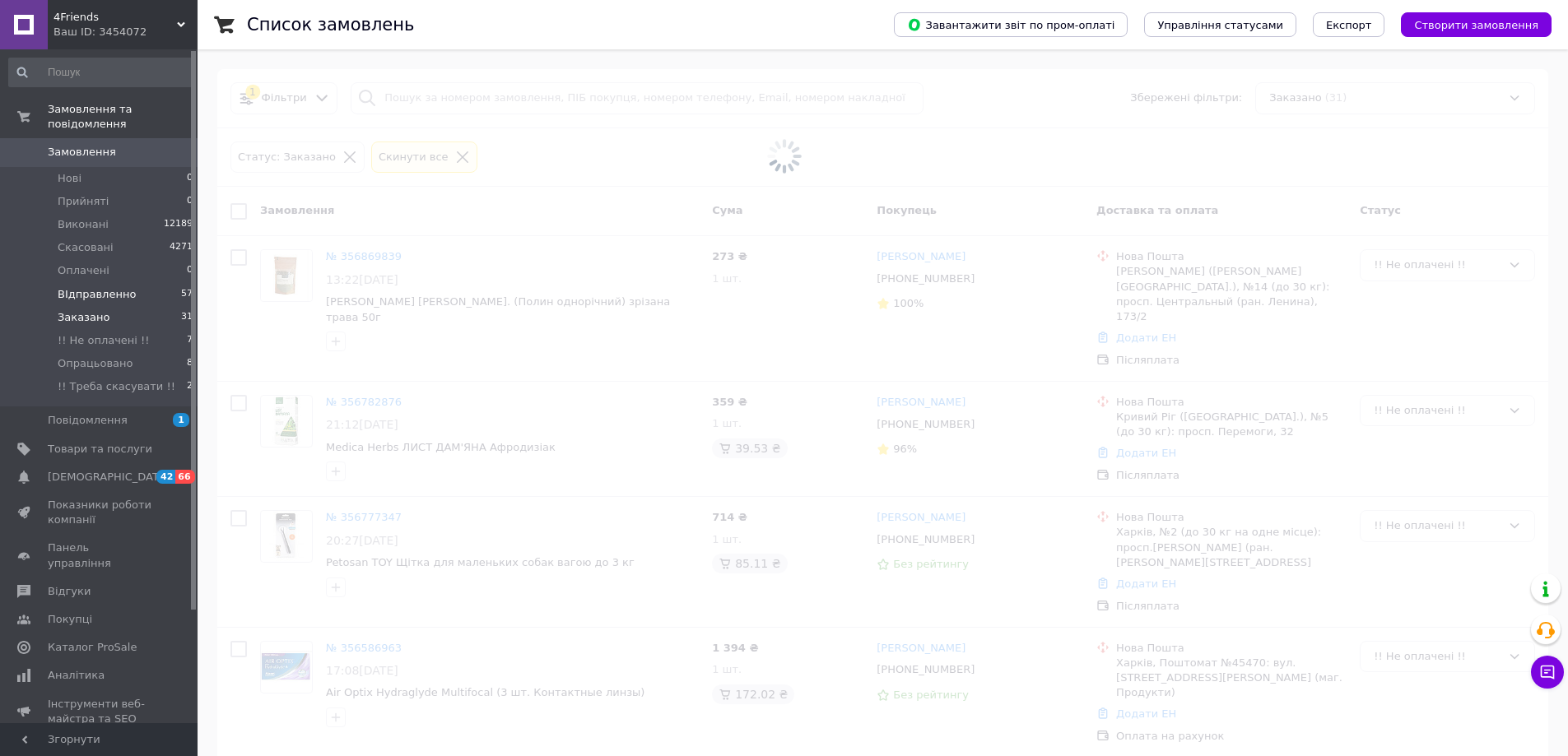
click at [99, 287] on span "ВІдправленно" at bounding box center [96, 294] width 78 height 15
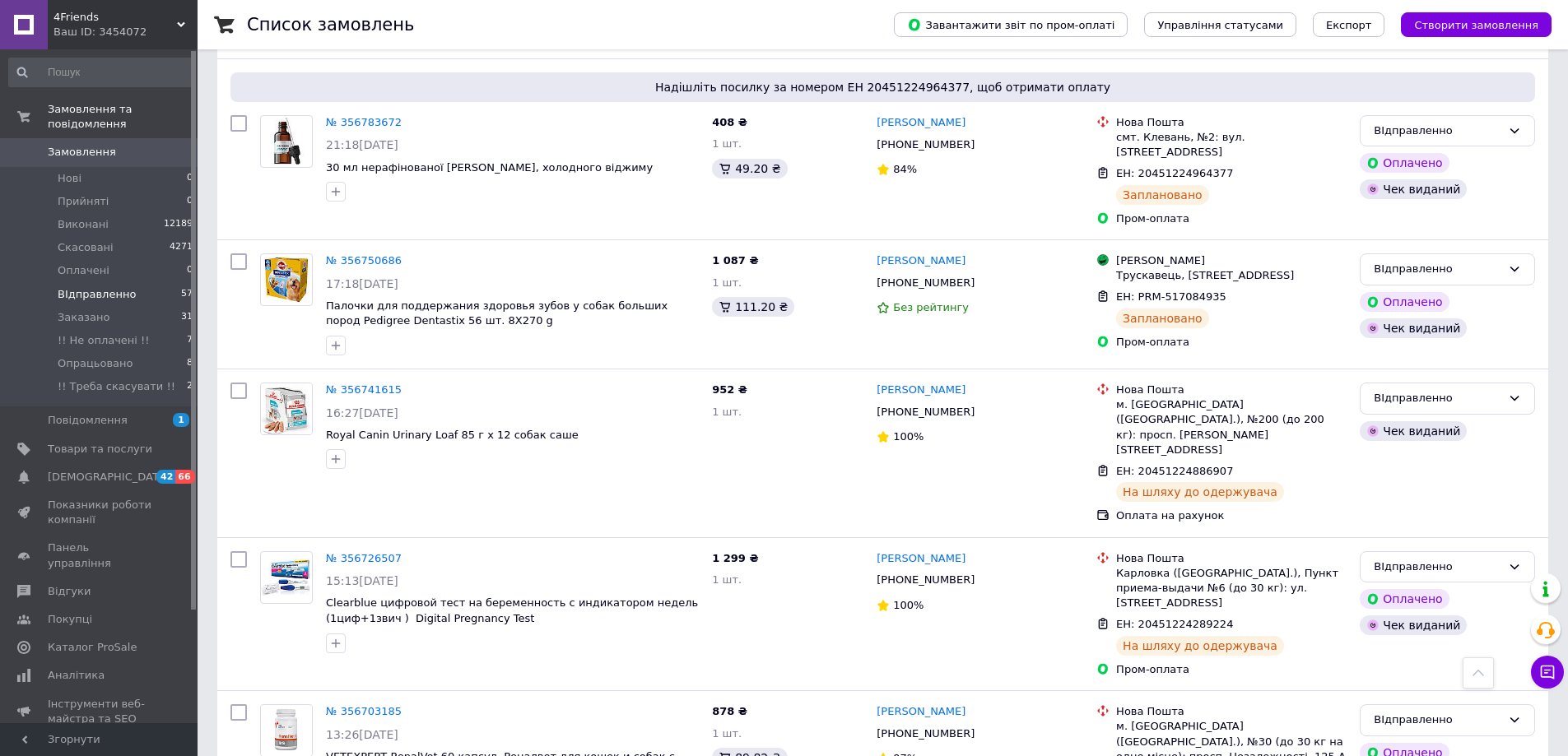
scroll to position [1316, 0]
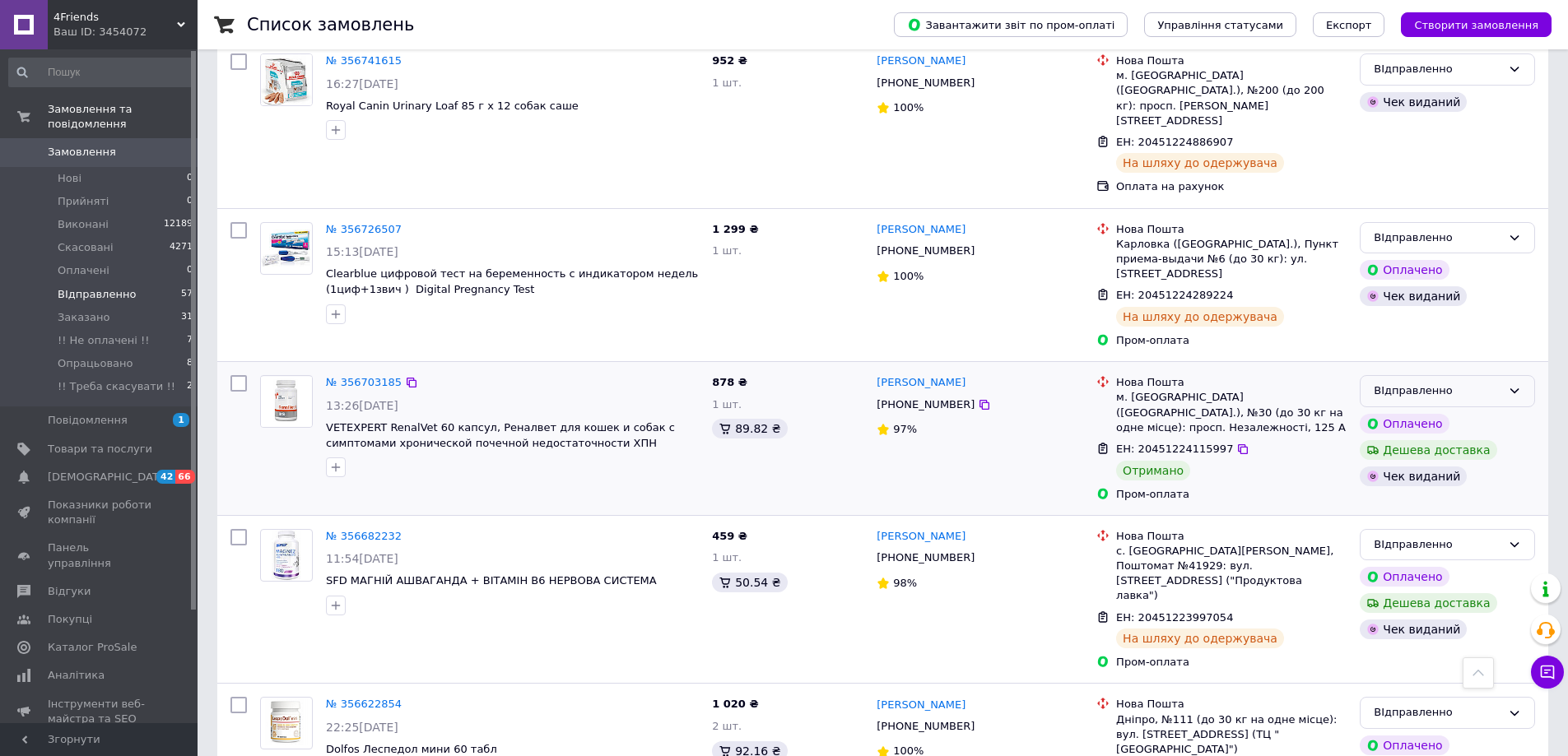
drag, startPoint x: 1500, startPoint y: 255, endPoint x: 1473, endPoint y: 259, distance: 27.3
click at [1499, 382] on div "ВІдправленно" at bounding box center [1437, 391] width 128 height 18
click at [1395, 441] on li "Виконано" at bounding box center [1447, 456] width 174 height 31
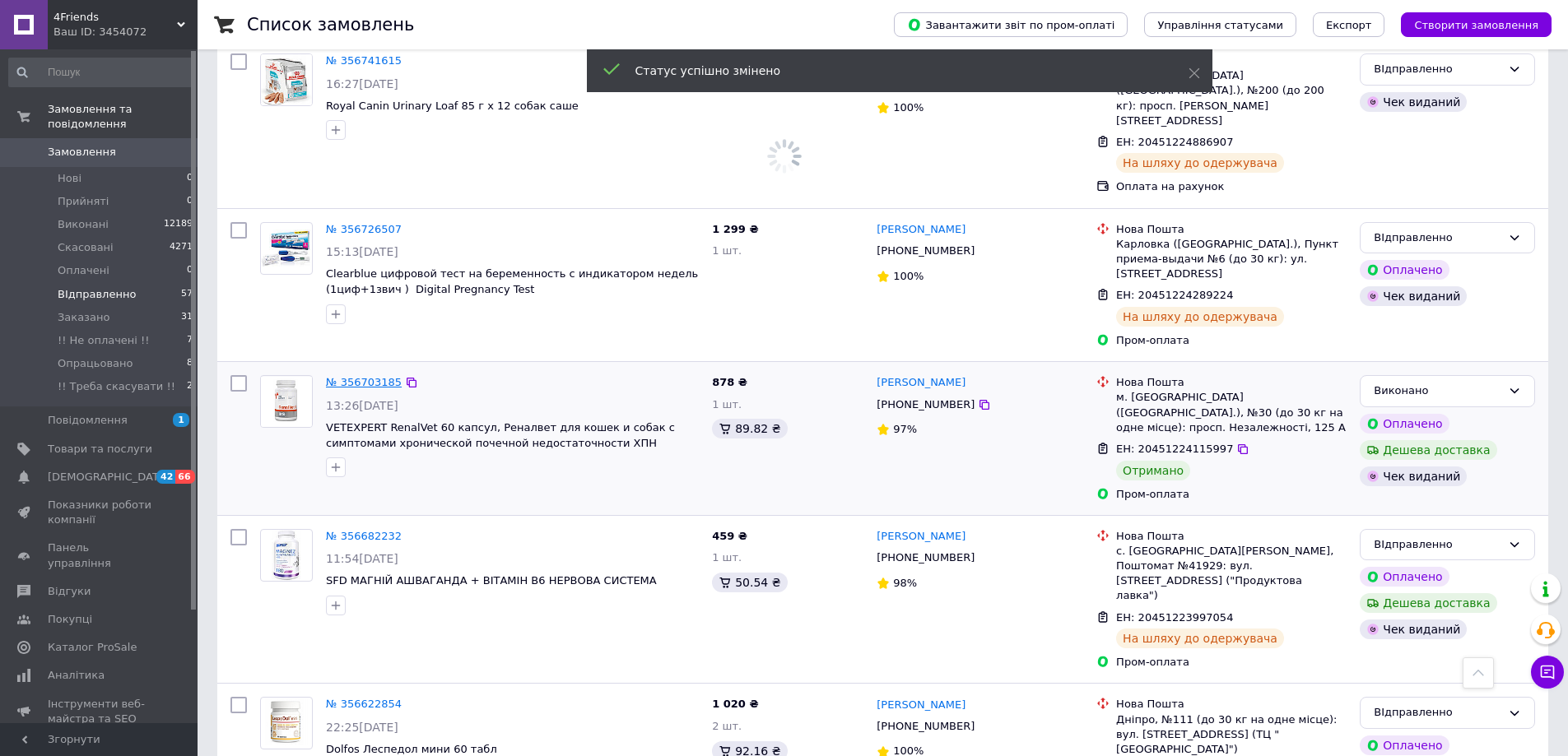
click at [353, 376] on link "№ 356703185" at bounding box center [364, 382] width 76 height 12
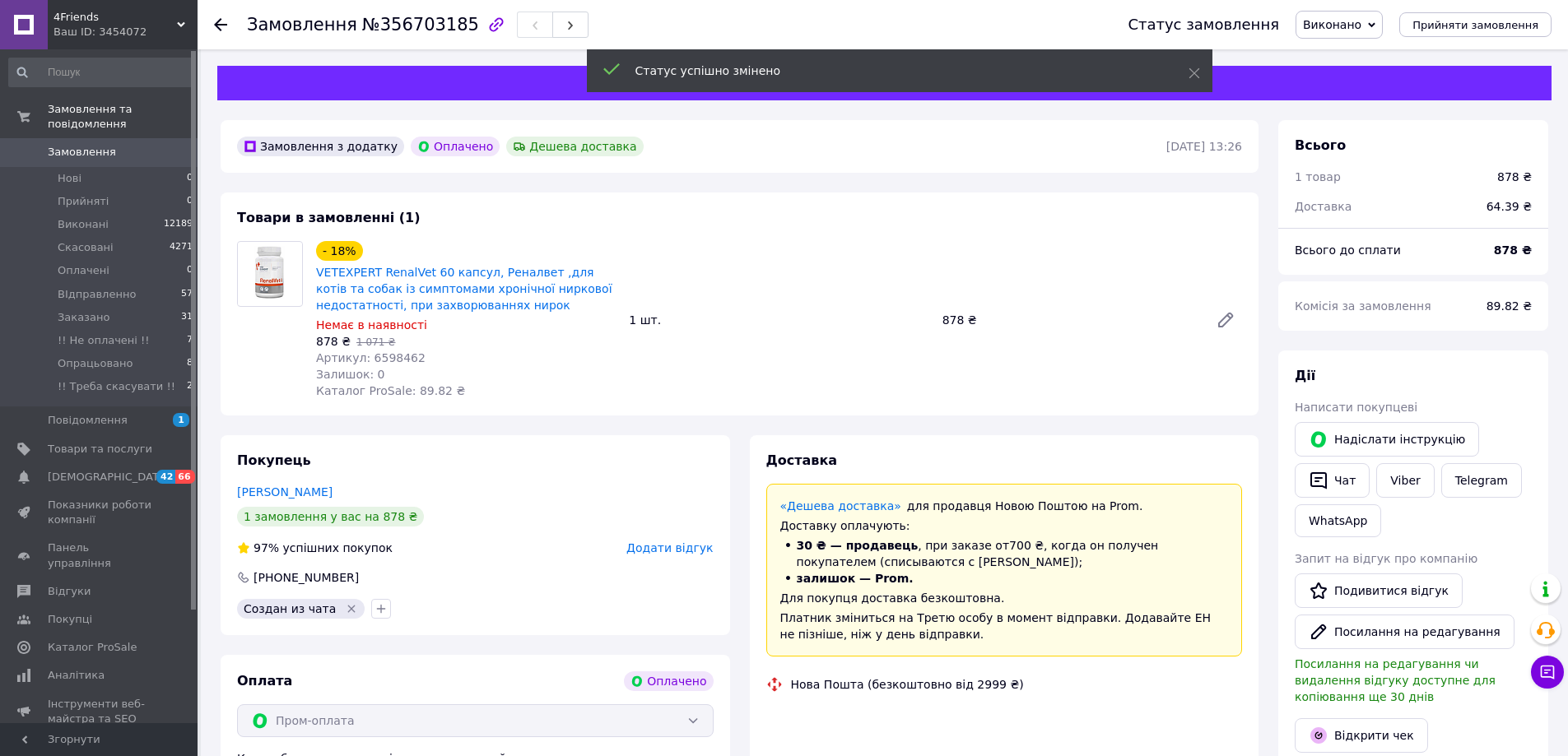
scroll to position [13, 0]
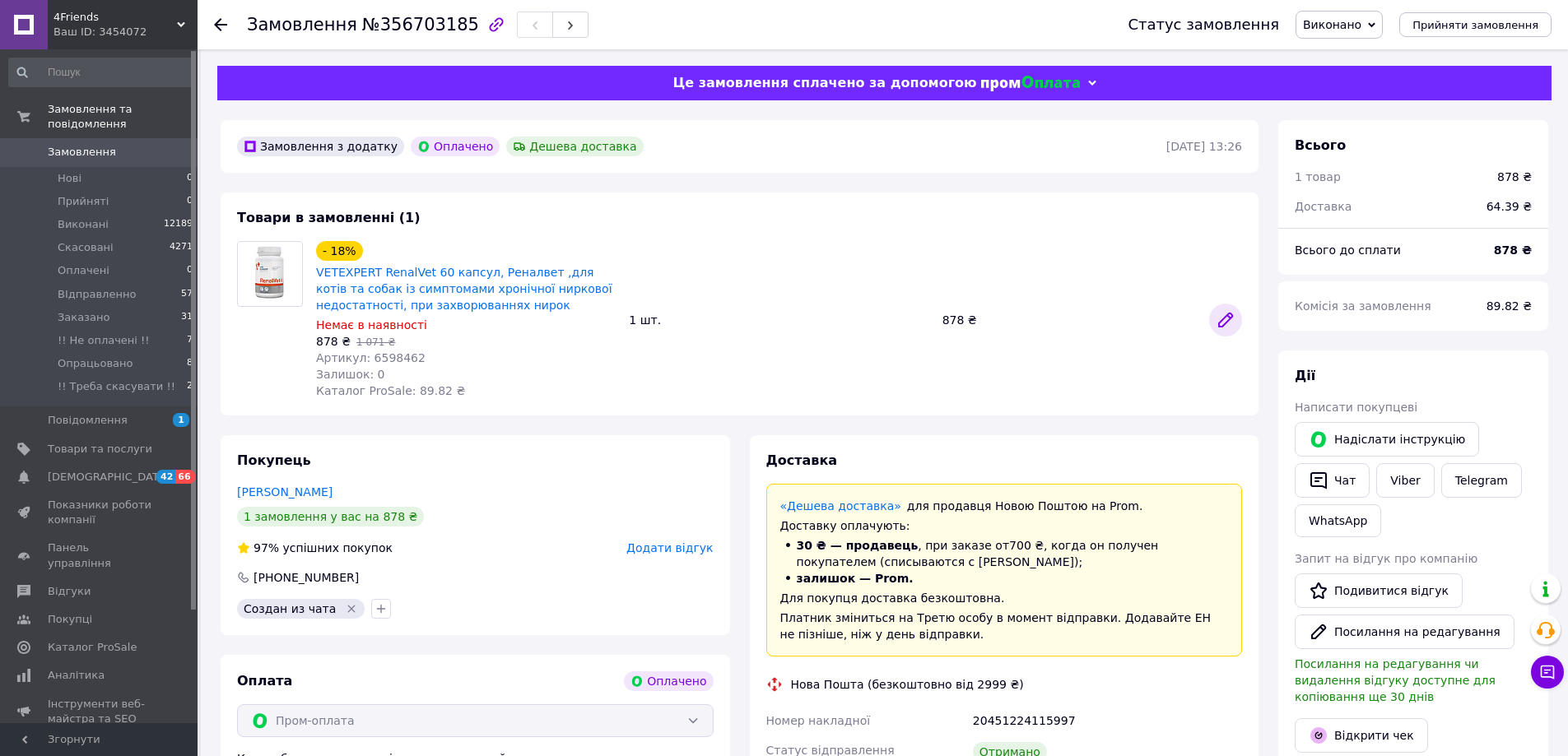
click at [1222, 322] on icon at bounding box center [1225, 320] width 13 height 13
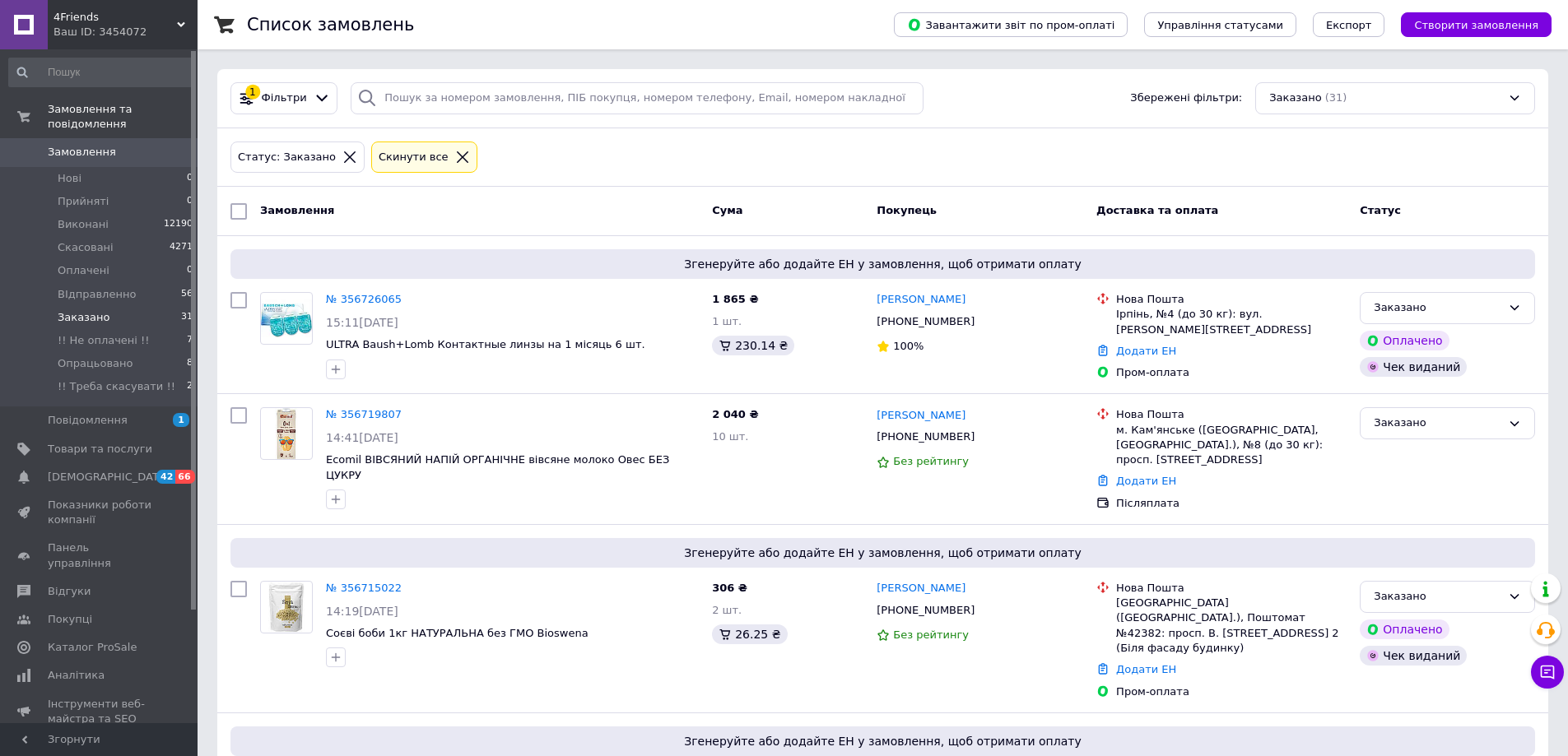
click at [455, 154] on icon at bounding box center [462, 157] width 15 height 15
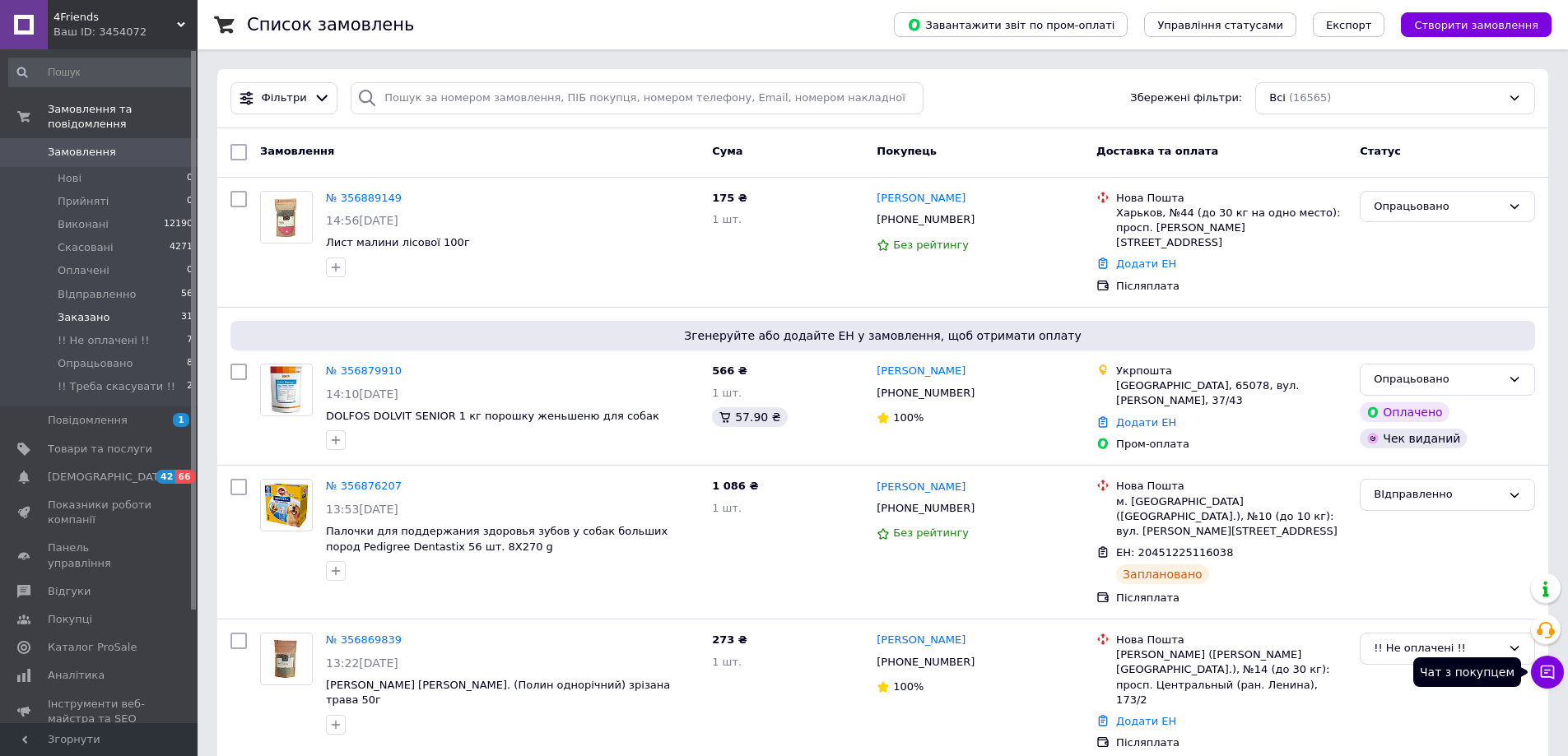
click at [1539, 672] on icon at bounding box center [1547, 672] width 17 height 17
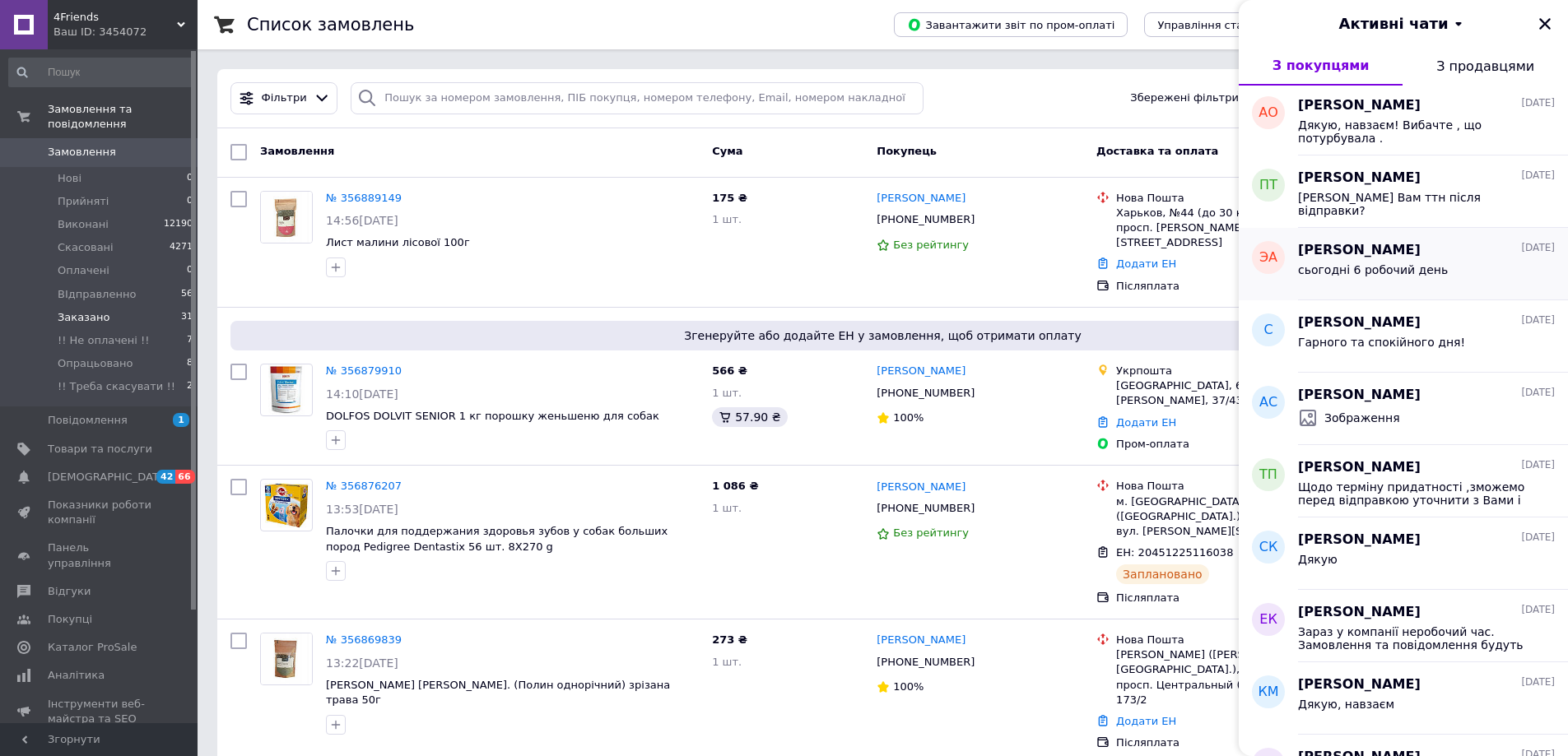
scroll to position [658, 0]
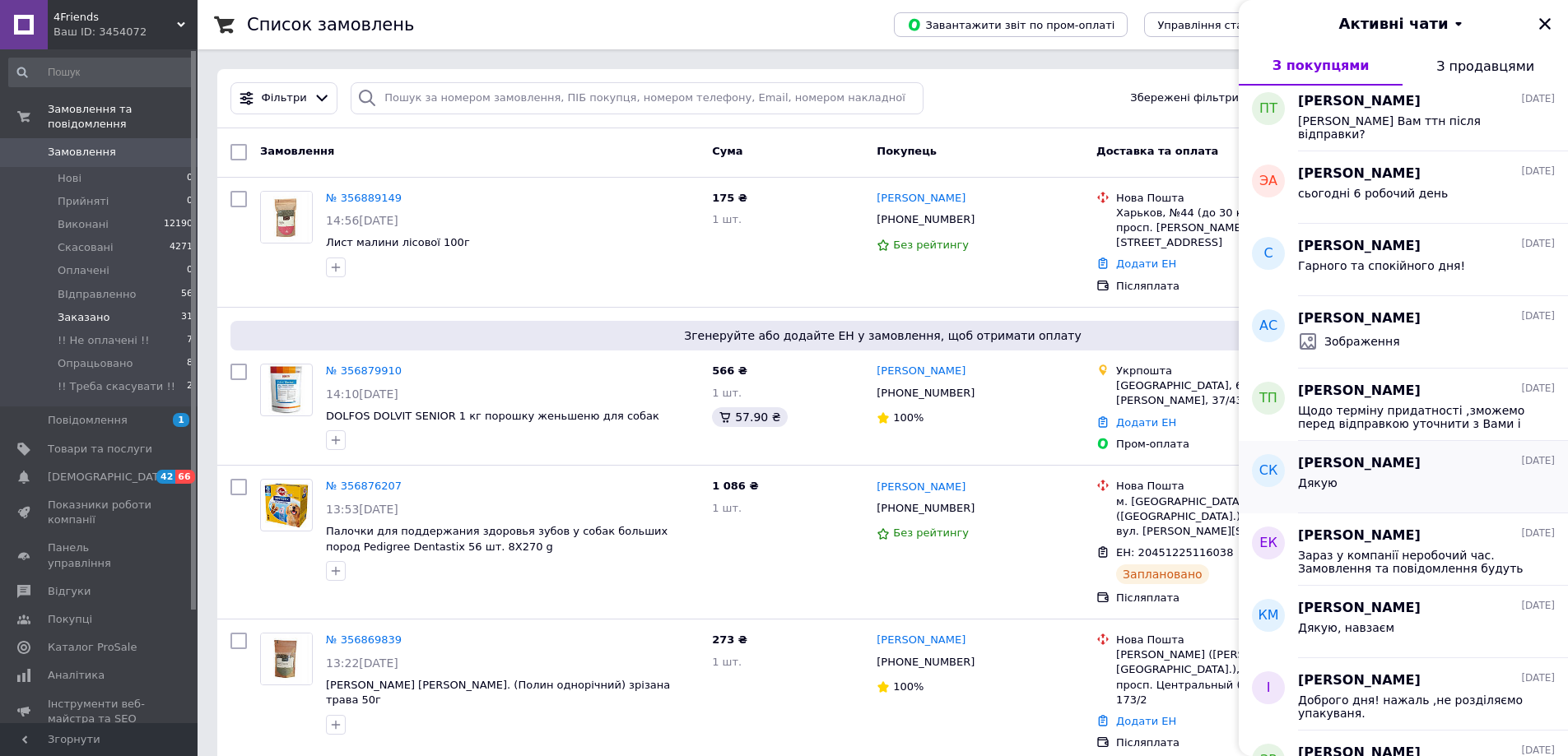
click at [1356, 474] on div "Дякую" at bounding box center [1426, 486] width 256 height 26
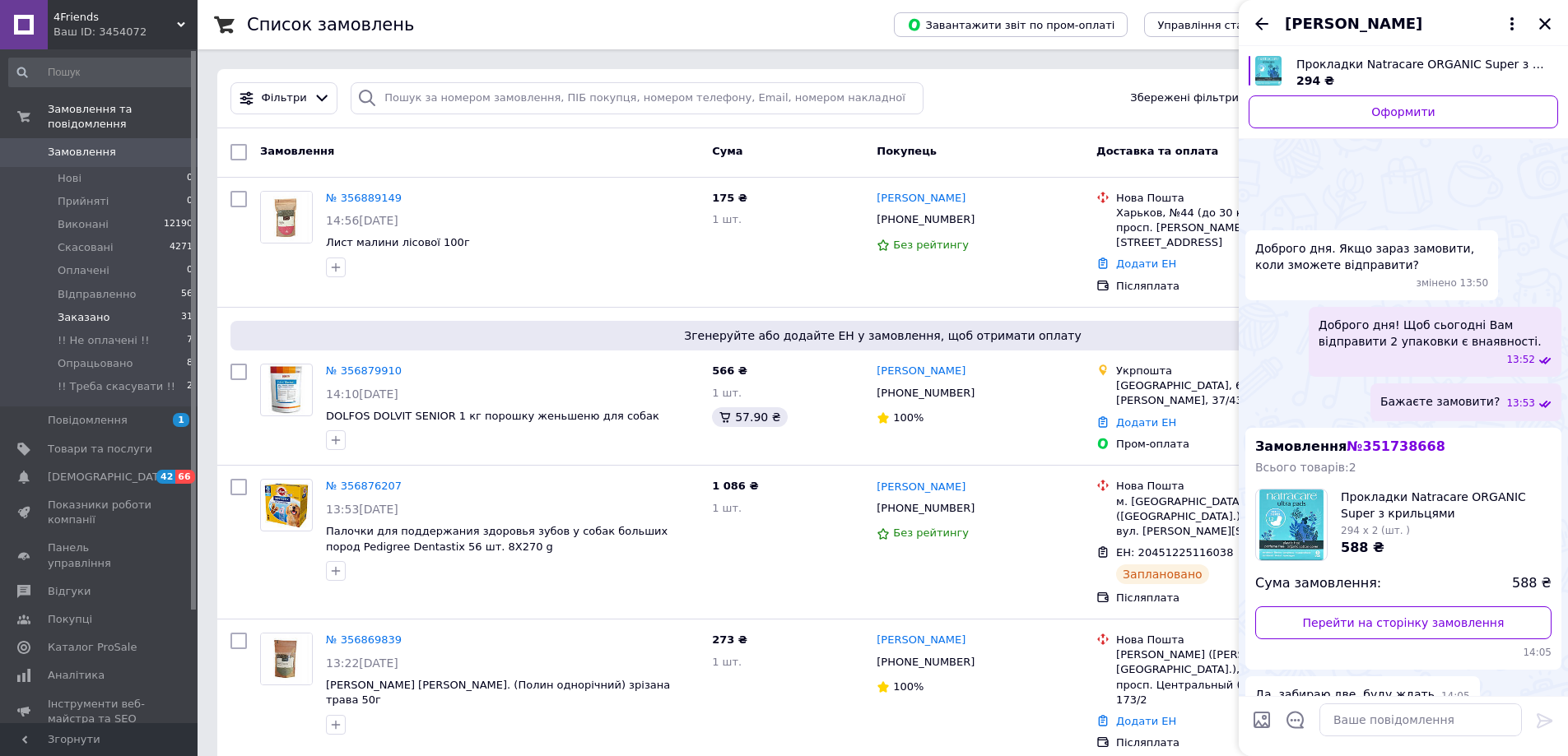
scroll to position [1074, 0]
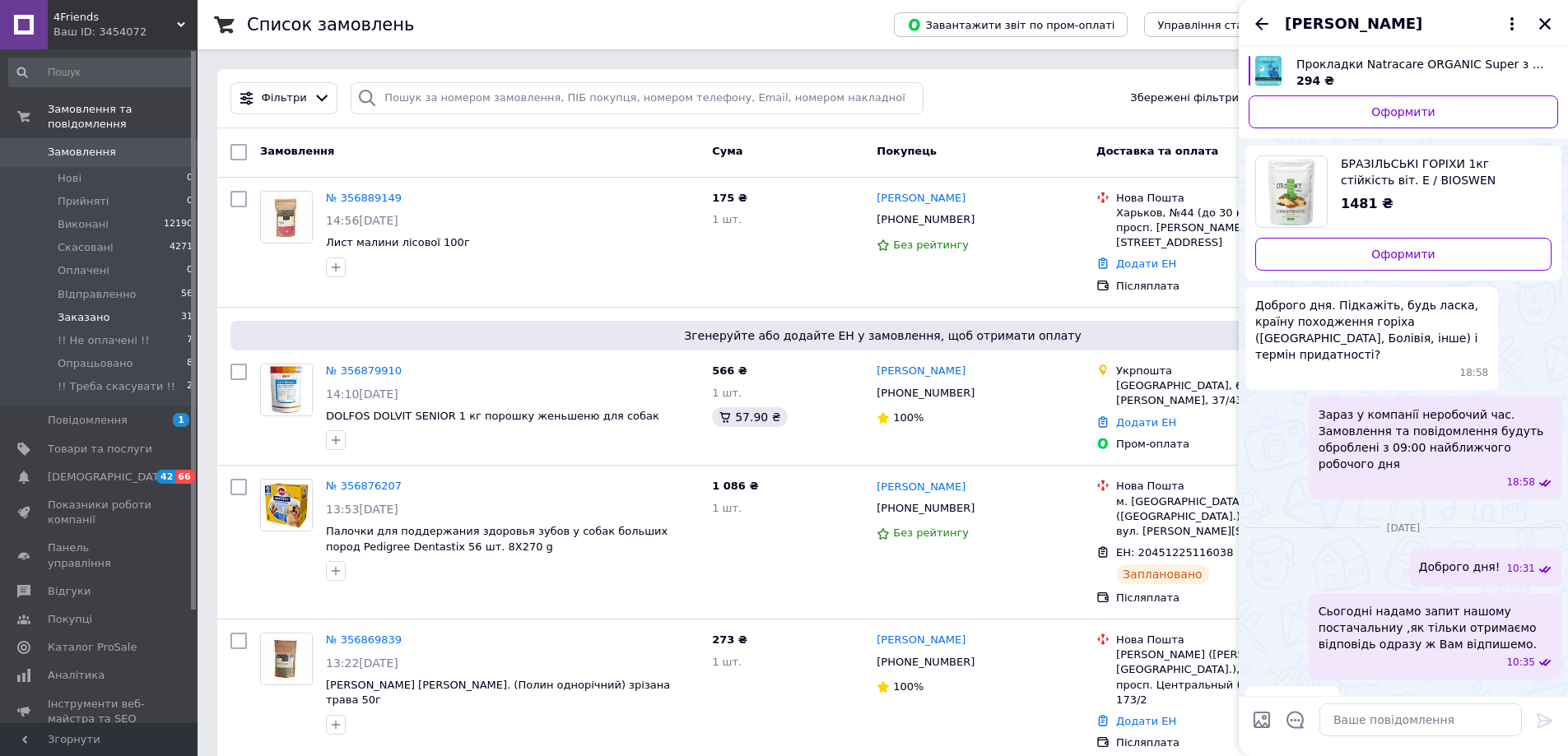
click at [1369, 155] on span "БРАЗІЛЬСЬКІ ГОРІХИ 1кг стійкість віт. E / BIOSWEN" at bounding box center [1439, 171] width 197 height 33
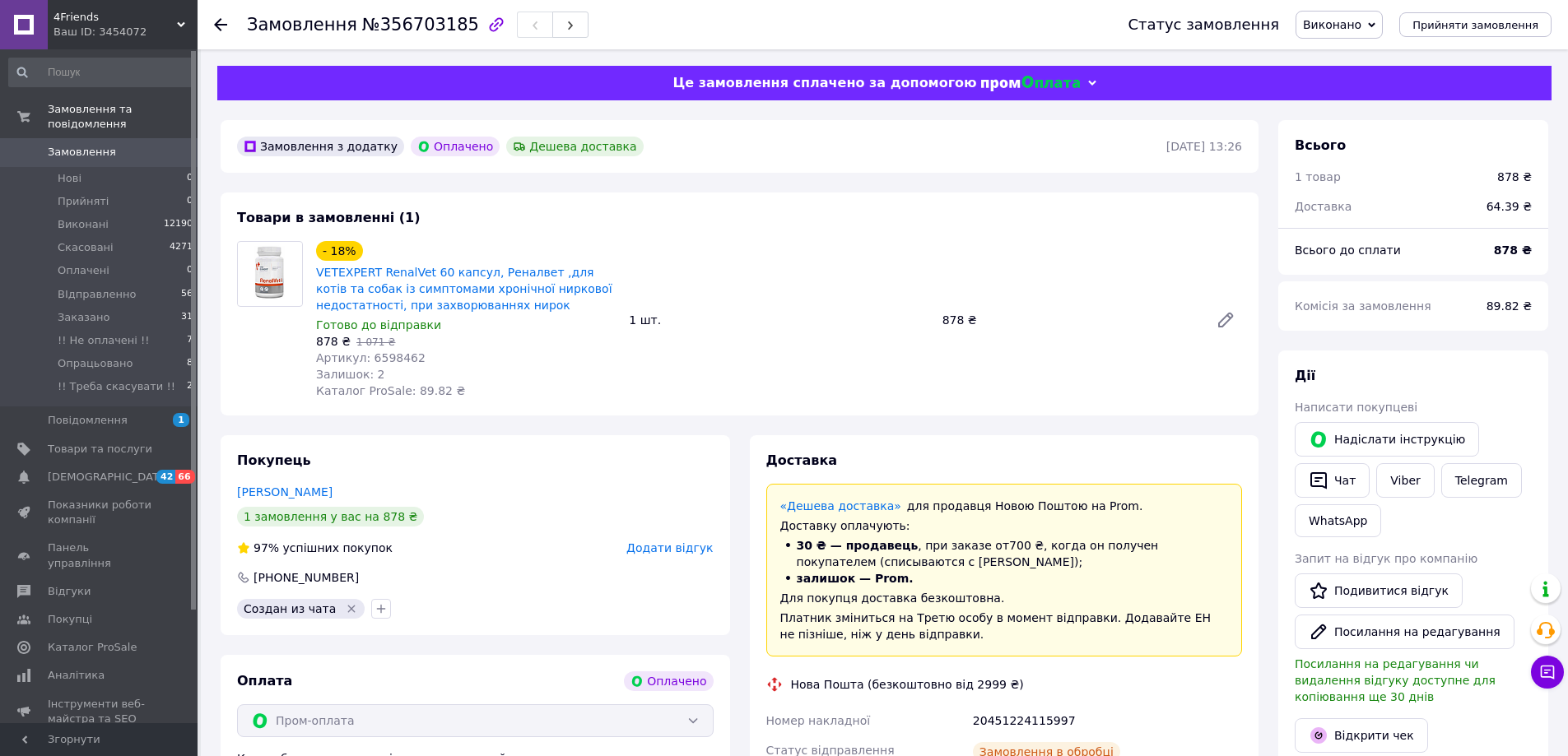
scroll to position [53, 0]
click at [215, 24] on use at bounding box center [220, 25] width 13 height 13
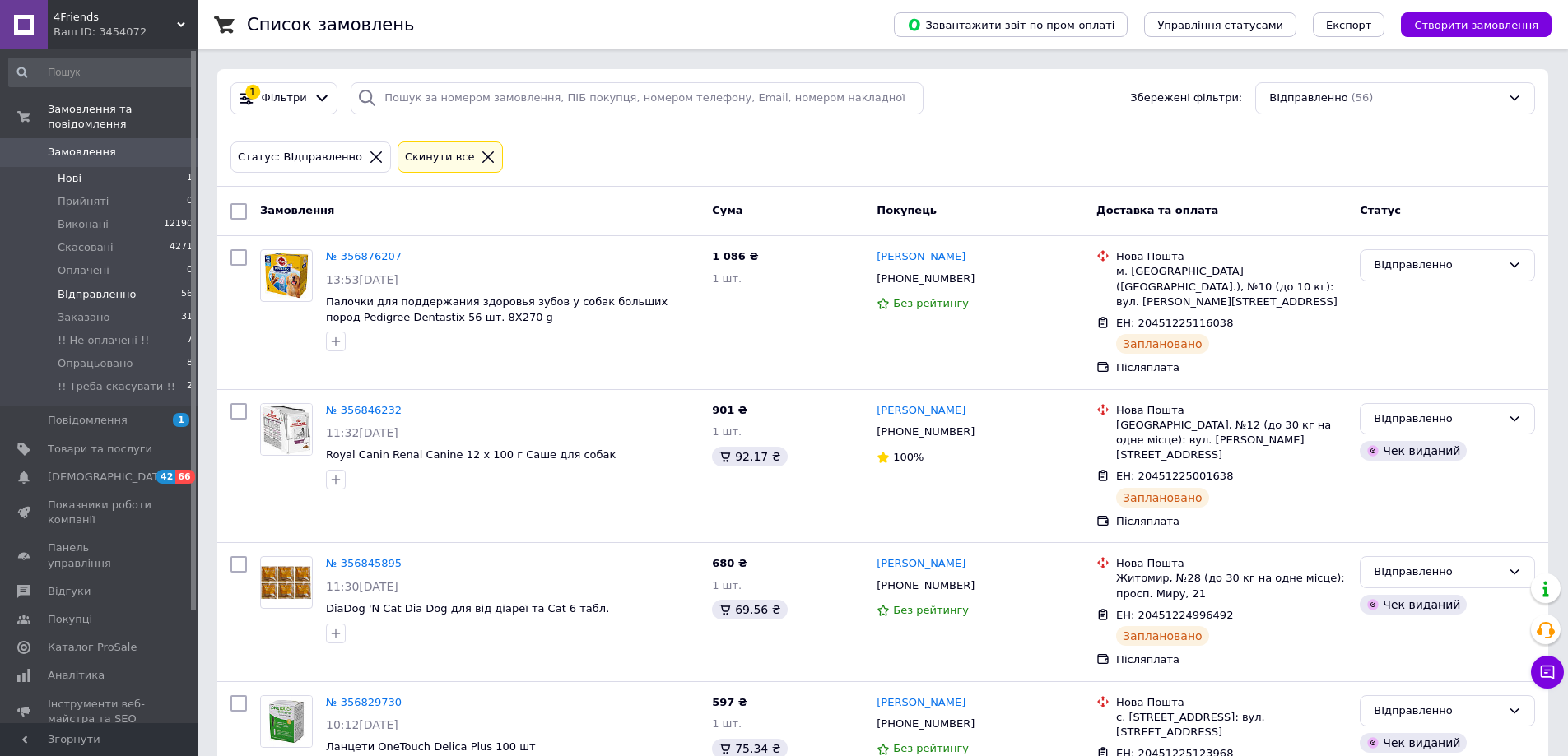
click at [94, 167] on li "Нові 1" at bounding box center [101, 179] width 203 height 23
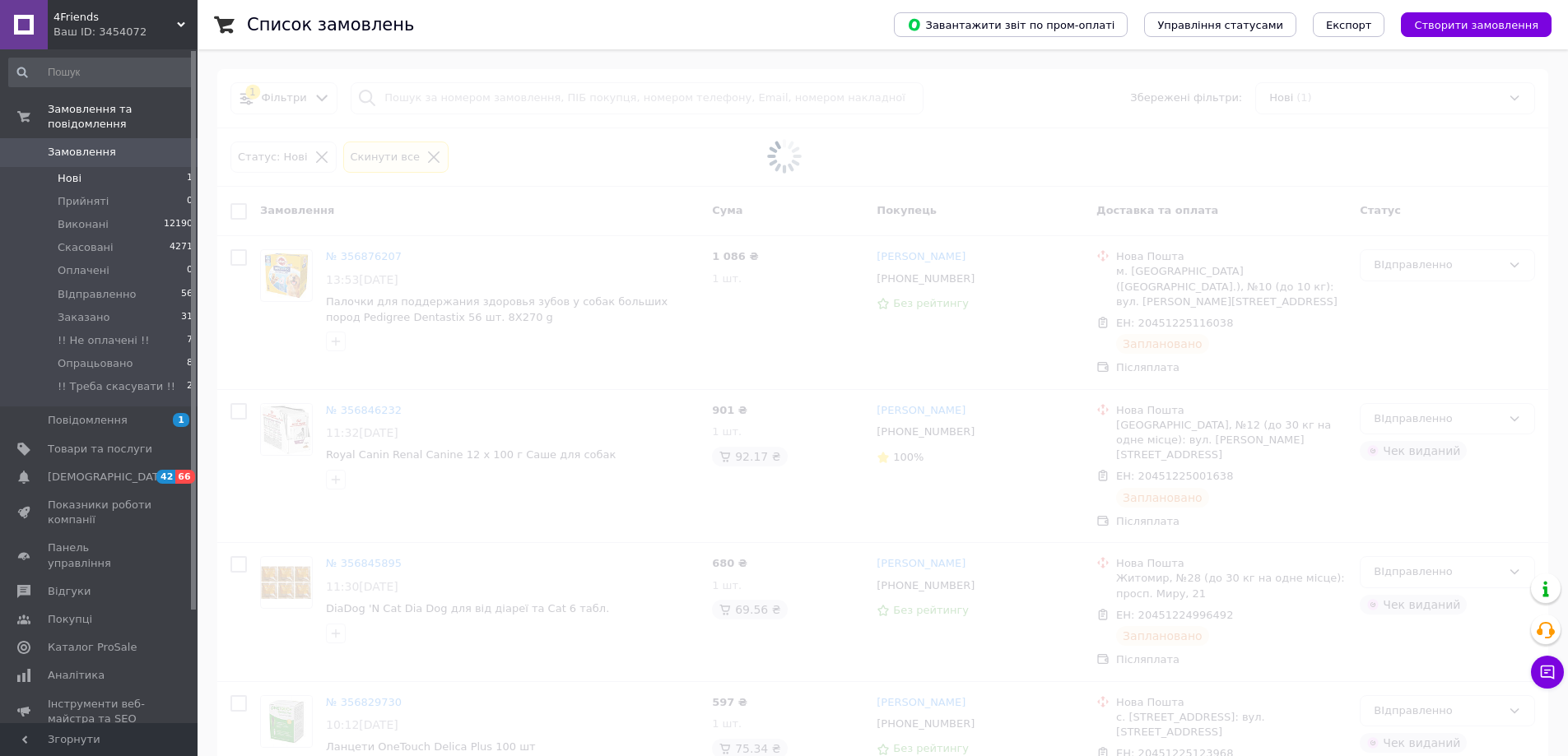
click at [102, 167] on li "Нові 1" at bounding box center [101, 179] width 203 height 23
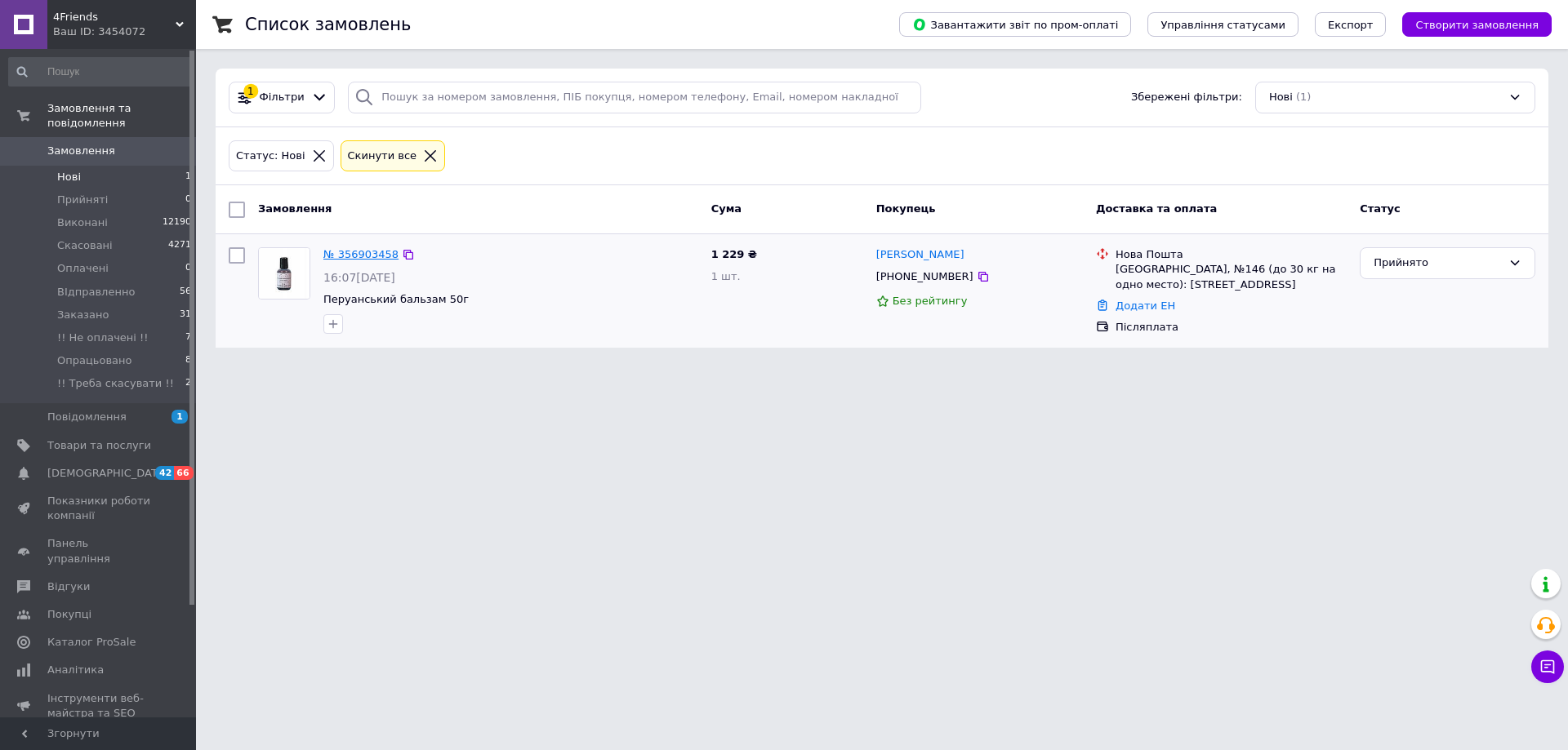
click at [337, 258] on link "№ 356903458" at bounding box center [361, 254] width 75 height 12
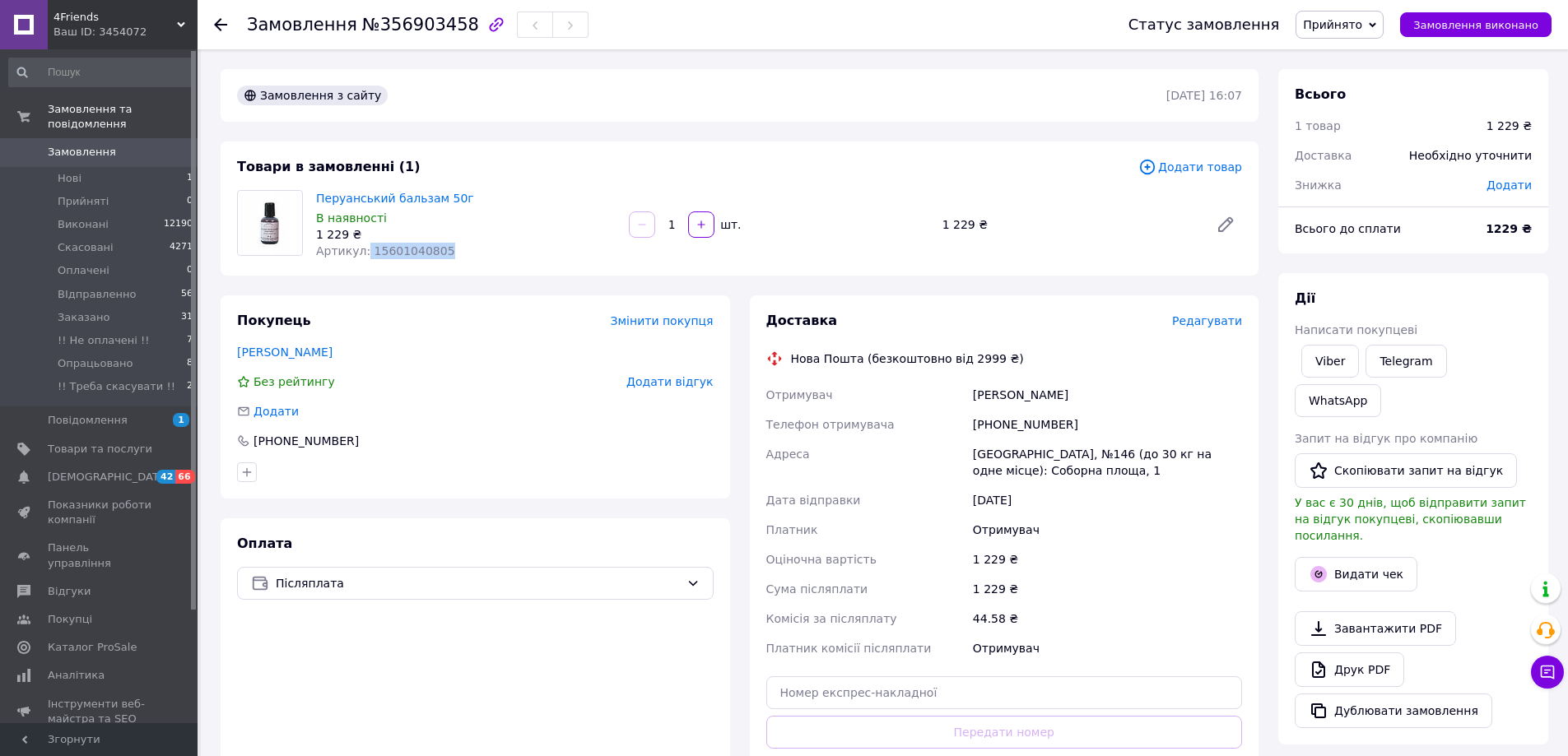
drag, startPoint x: 447, startPoint y: 245, endPoint x: 366, endPoint y: 255, distance: 81.6
click at [360, 253] on div "Артикул: 15601040805" at bounding box center [466, 250] width 300 height 17
copy span ": 15601040805"
drag, startPoint x: 457, startPoint y: 195, endPoint x: 317, endPoint y: 203, distance: 140.2
click at [317, 203] on span "Перуанський бальзам 50г" at bounding box center [466, 198] width 300 height 17
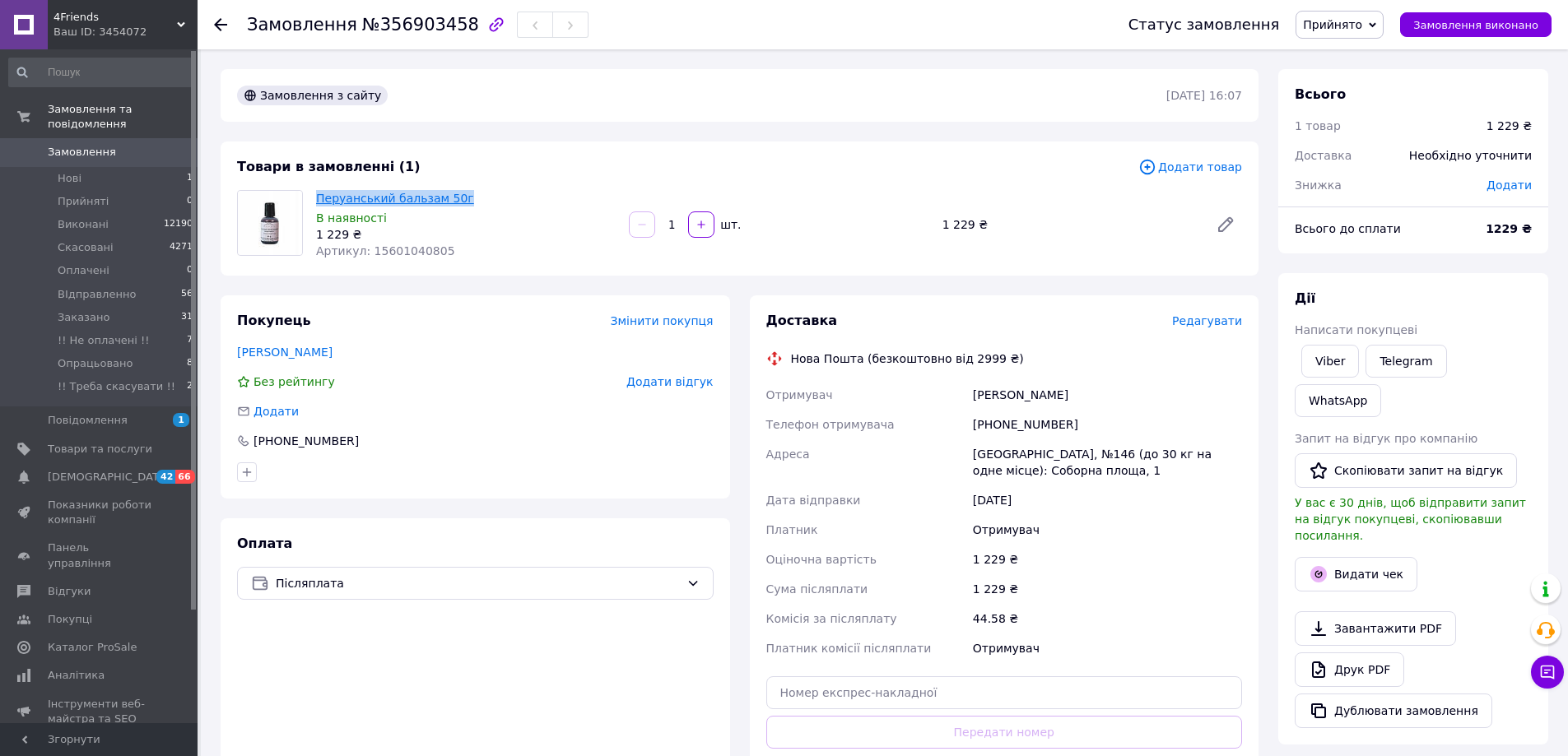
copy link "Перуанський бальзам 50г"
click at [1224, 222] on icon at bounding box center [1225, 224] width 13 height 13
click at [1376, 23] on icon at bounding box center [1372, 25] width 7 height 7
click at [1354, 160] on li "Опрацьовано" at bounding box center [1364, 163] width 134 height 25
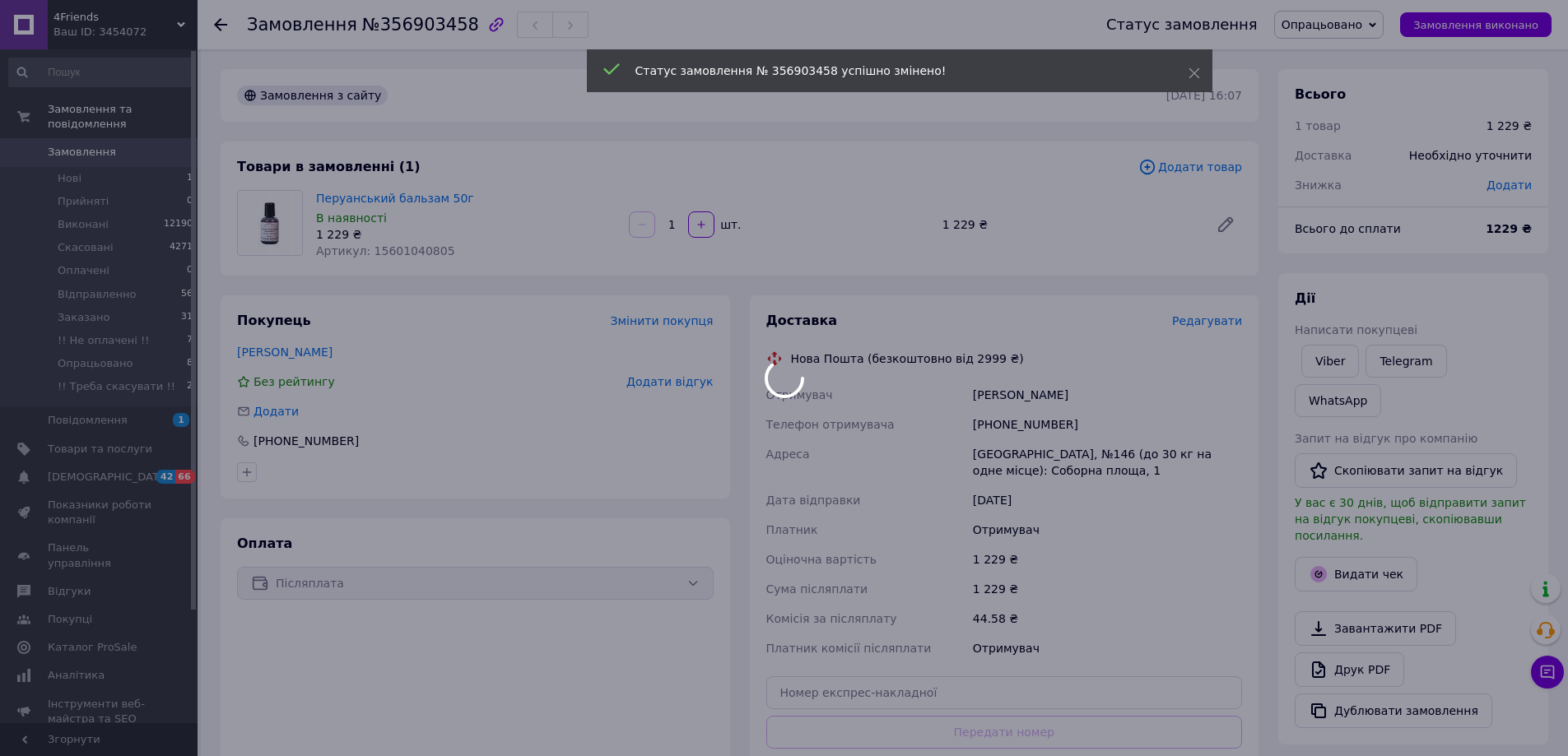
click at [1363, 30] on span "Опрацьовано" at bounding box center [1322, 25] width 81 height 13
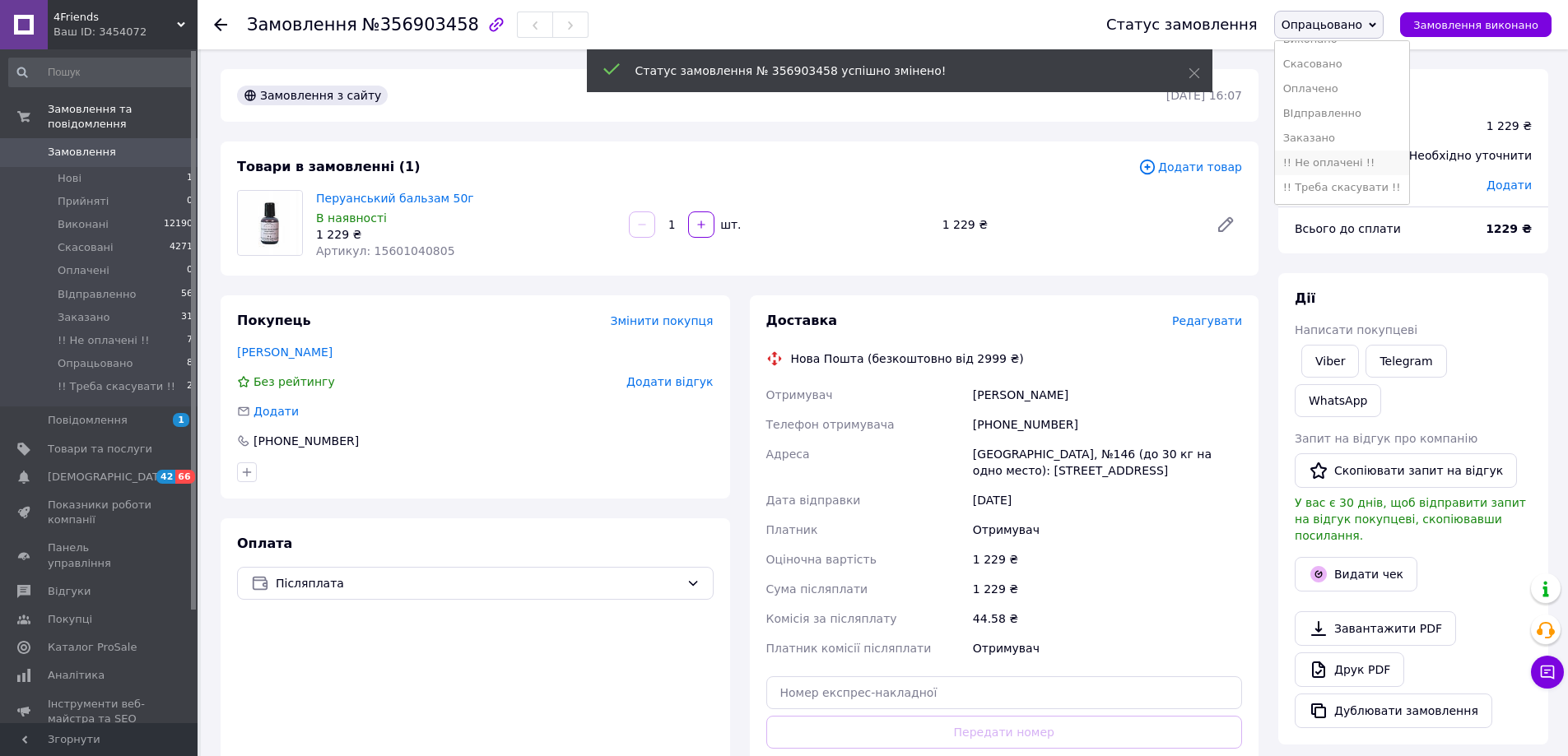
click at [1330, 165] on li "!! Не оплачені !!" at bounding box center [1341, 163] width 134 height 25
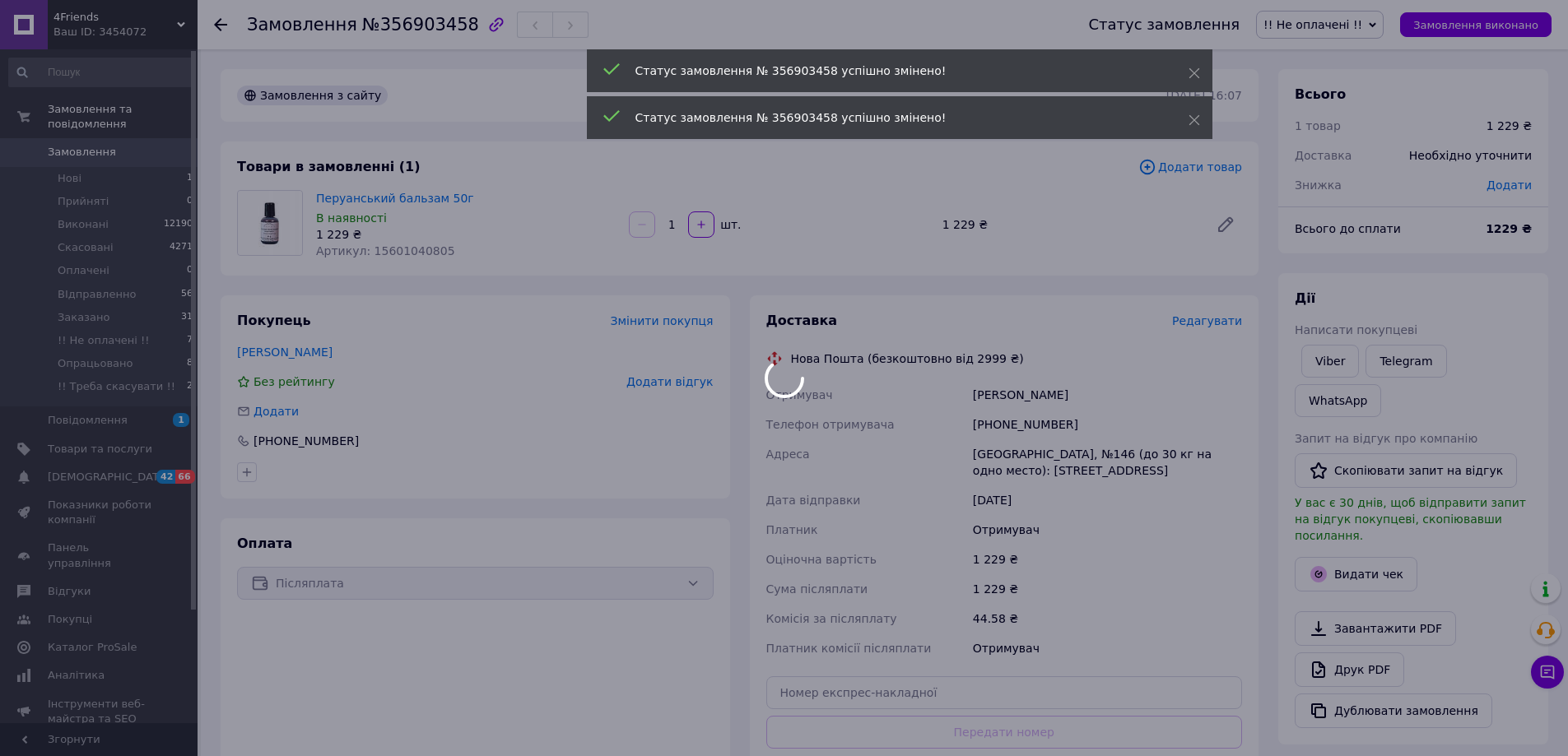
click at [1320, 356] on div "Дії Написати покупцеві Viber Telegram WhatsApp Запит на відгук про компанію   С…" at bounding box center [1413, 509] width 237 height 439
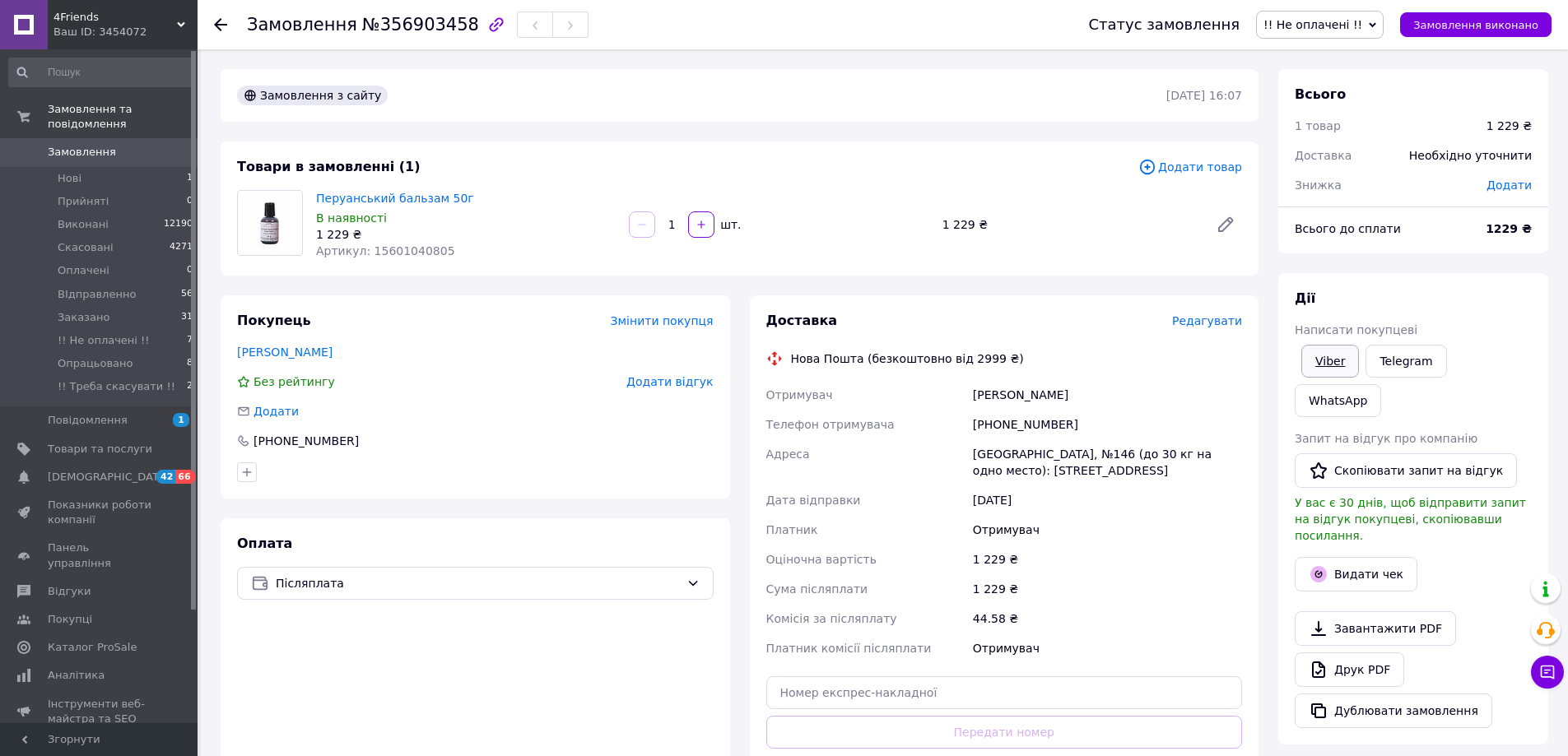
click at [1319, 359] on link "Viber" at bounding box center [1329, 360] width 57 height 33
drag, startPoint x: 466, startPoint y: 197, endPoint x: 312, endPoint y: 200, distance: 154.0
click at [312, 200] on div "Перуанський бальзам 50г В наявності 1 229 ₴ Артикул: 15601040805" at bounding box center [465, 225] width 313 height 76
copy link "Перуанський бальзам 50г"
click at [1326, 357] on link "Viber" at bounding box center [1329, 360] width 57 height 33
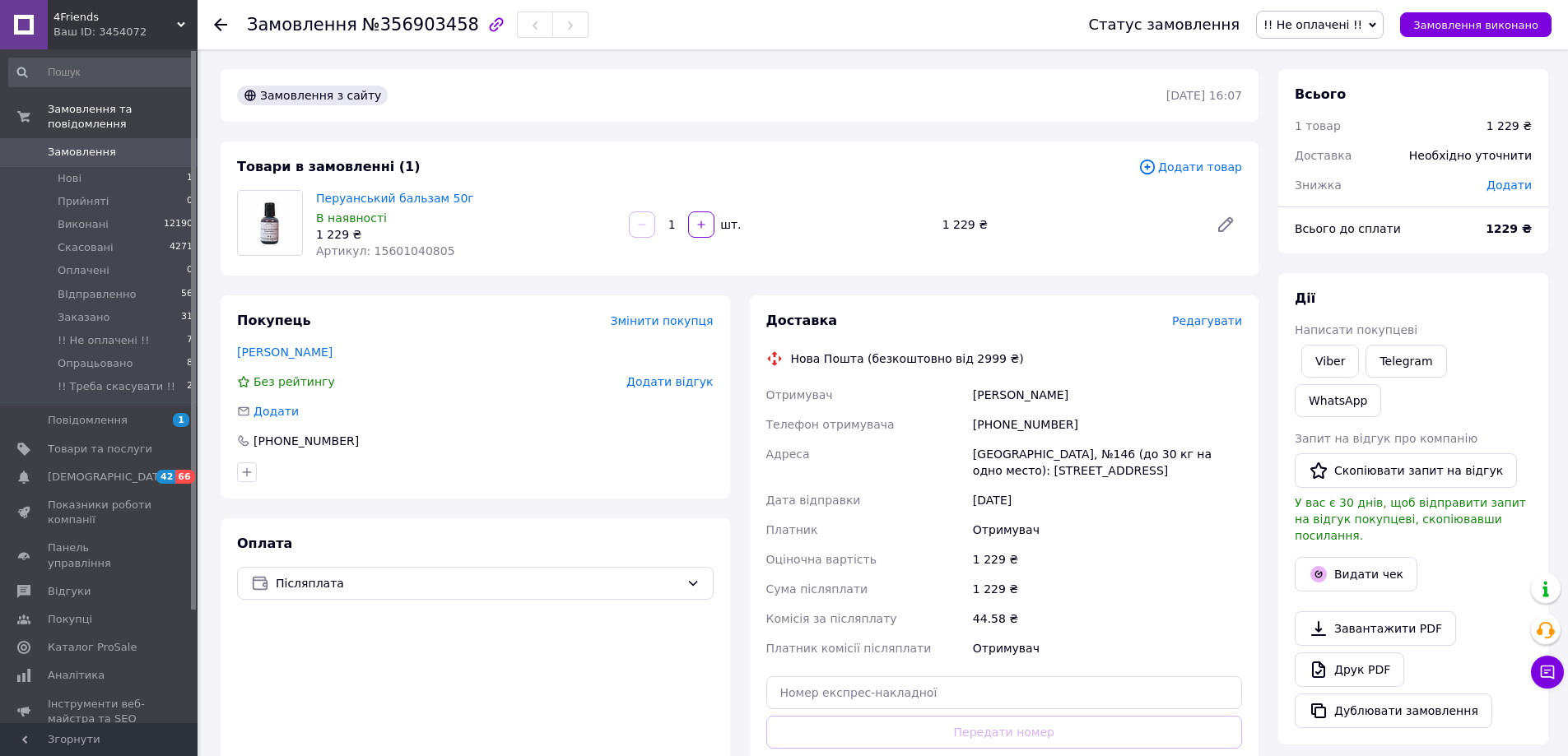
drag, startPoint x: 721, startPoint y: 144, endPoint x: 1208, endPoint y: 88, distance: 490.2
click at [722, 143] on div "Товари в замовленні (1) Додати товар Перуанський бальзам 50г В наявності 1 229 …" at bounding box center [739, 209] width 1037 height 134
drag, startPoint x: 1089, startPoint y: 400, endPoint x: 987, endPoint y: 397, distance: 102.0
click at [970, 403] on div "Багдасарян Любовь" at bounding box center [1107, 395] width 276 height 30
copy div "Багдасарян Любовь"
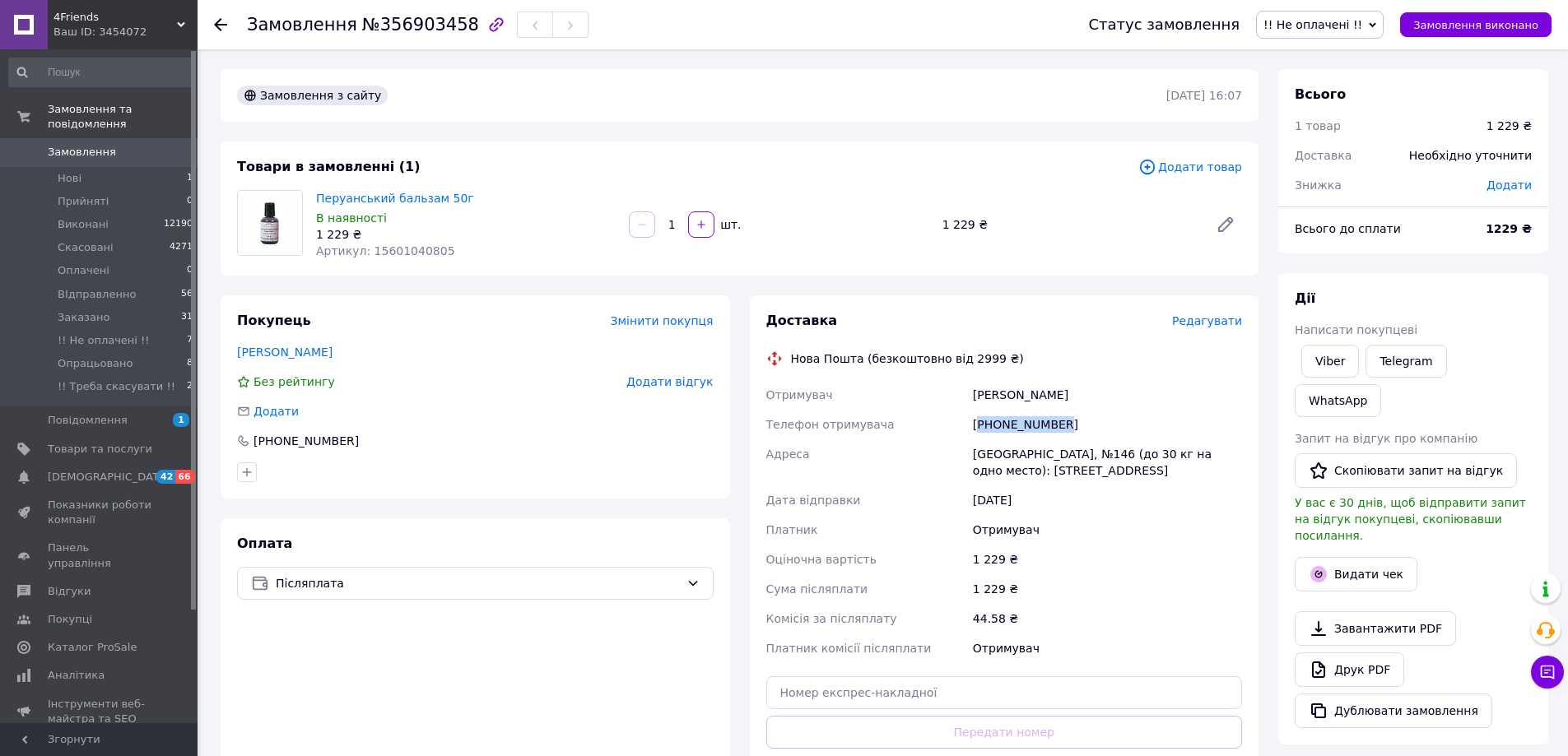
drag, startPoint x: 1053, startPoint y: 426, endPoint x: 979, endPoint y: 421, distance: 74.2
click at [979, 421] on div "[PHONE_NUMBER]" at bounding box center [1107, 425] width 276 height 30
copy div "380965337238"
drag, startPoint x: 394, startPoint y: 202, endPoint x: 316, endPoint y: 199, distance: 78.1
click at [316, 200] on span "Перуанський бальзам 50г" at bounding box center [466, 198] width 300 height 17
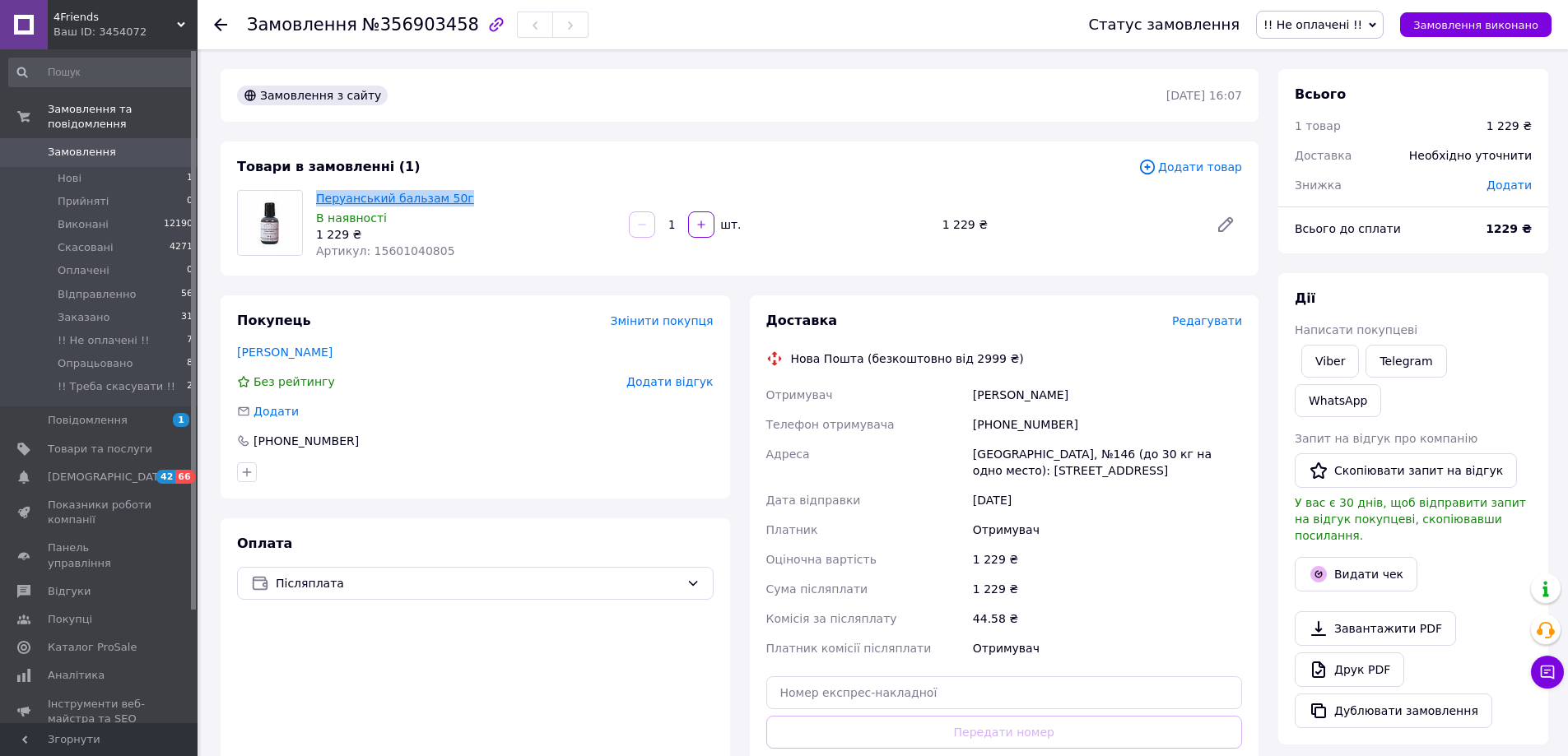
copy link "Перуанський бальзам 50г"
drag, startPoint x: 398, startPoint y: 31, endPoint x: 388, endPoint y: 28, distance: 10.4
click at [423, 35] on div "Замовлення №356903458" at bounding box center [418, 25] width 342 height 28
drag, startPoint x: 367, startPoint y: 22, endPoint x: 450, endPoint y: 31, distance: 83.5
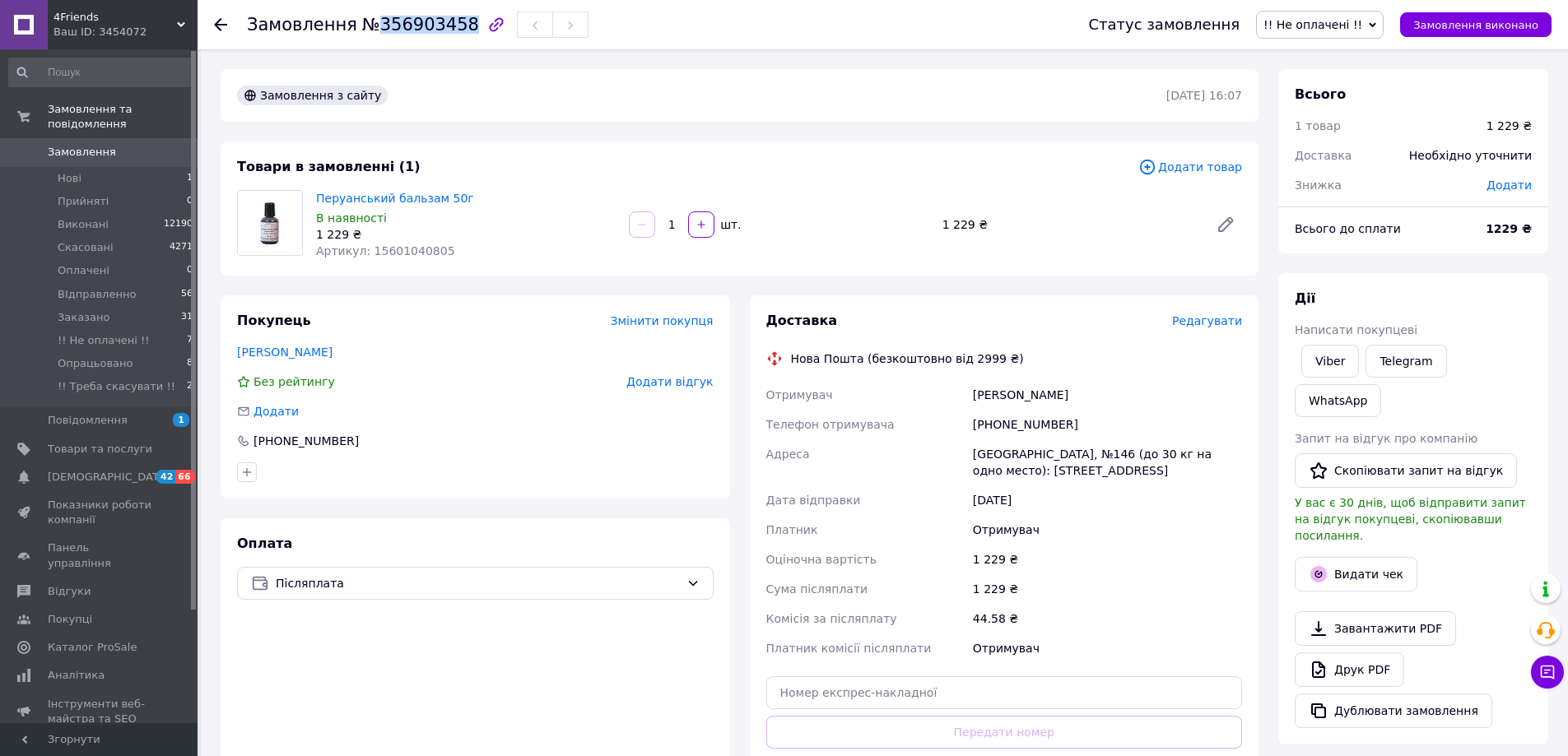
click at [450, 31] on span "№356903458" at bounding box center [420, 25] width 117 height 19
copy span "356903458"
click at [1326, 357] on link "Viber" at bounding box center [1329, 360] width 57 height 33
click at [226, 22] on icon at bounding box center [220, 25] width 13 height 13
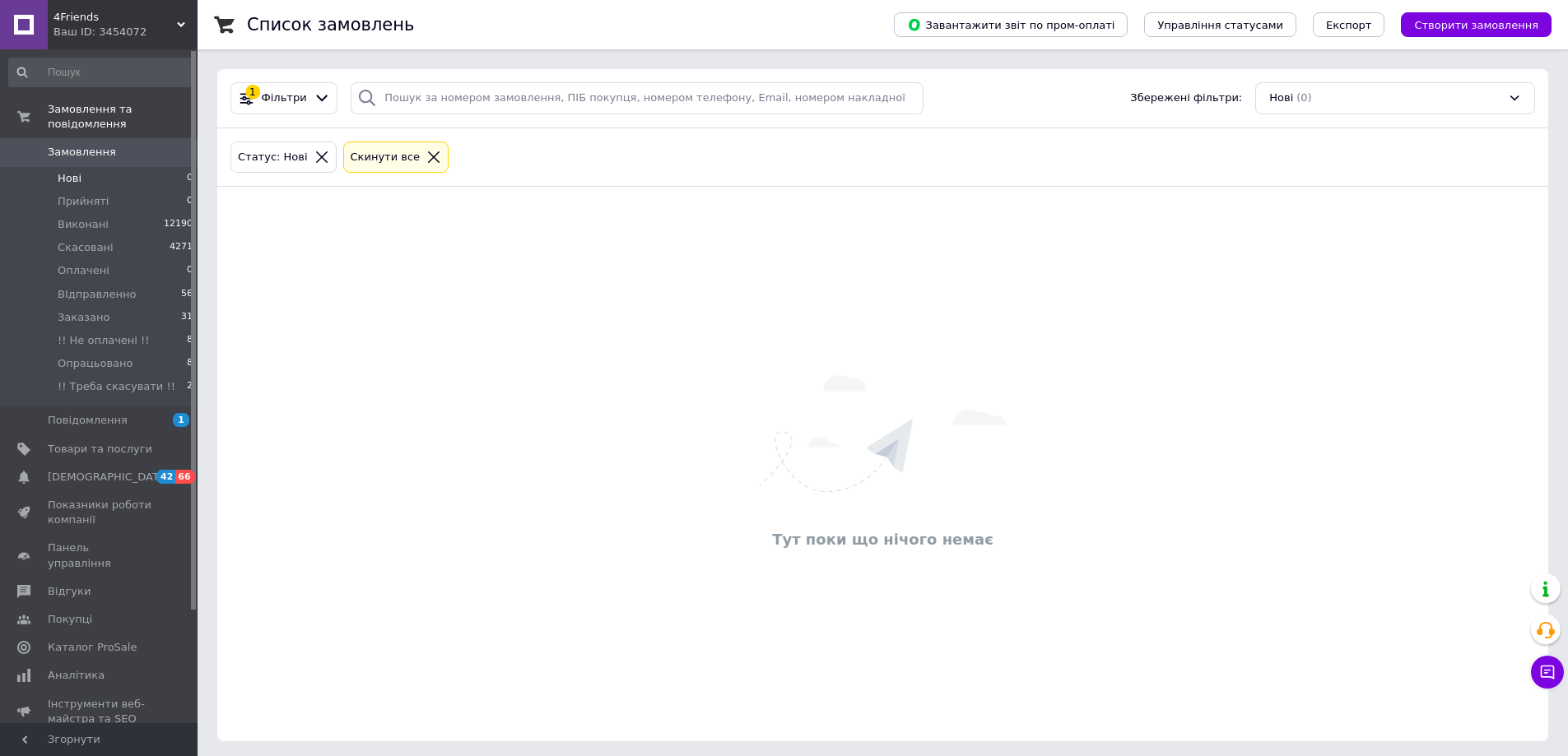
click at [419, 166] on div "Cкинути все" at bounding box center [396, 158] width 98 height 18
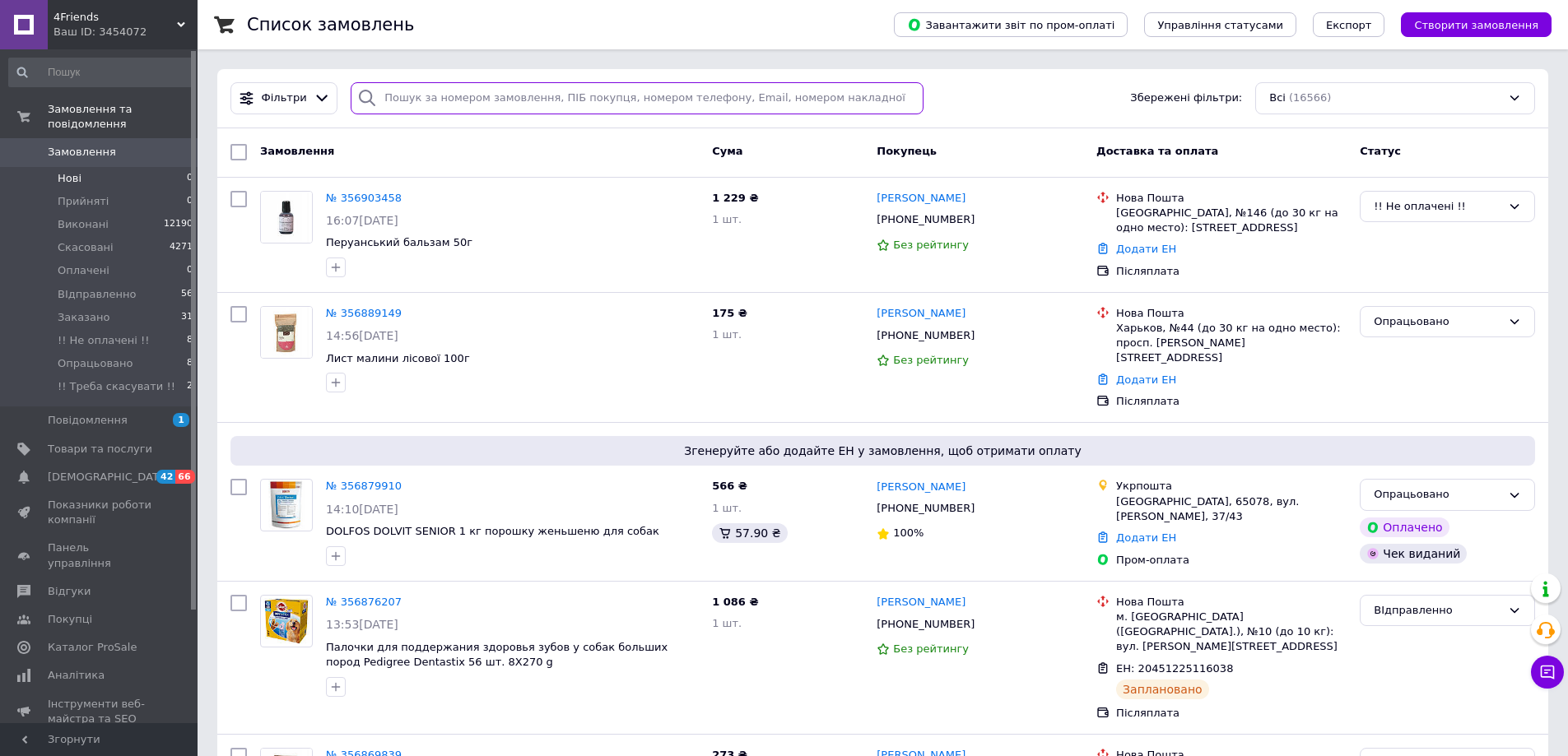
click at [395, 94] on input "search" at bounding box center [637, 98] width 573 height 32
paste input "[PHONE_NUMBER]"
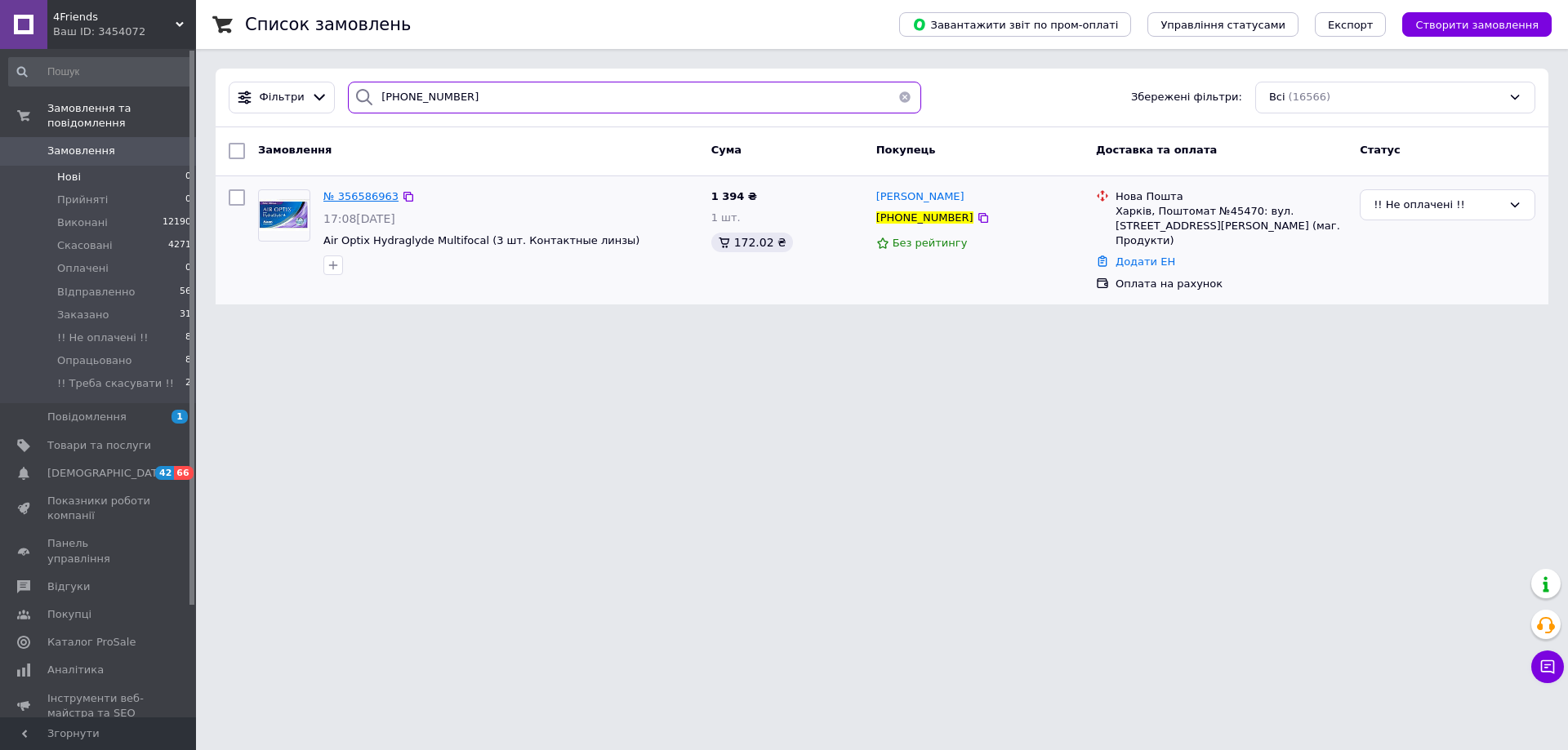
type input "[PHONE_NUMBER]"
click at [354, 192] on span "№ 356586963" at bounding box center [361, 197] width 75 height 12
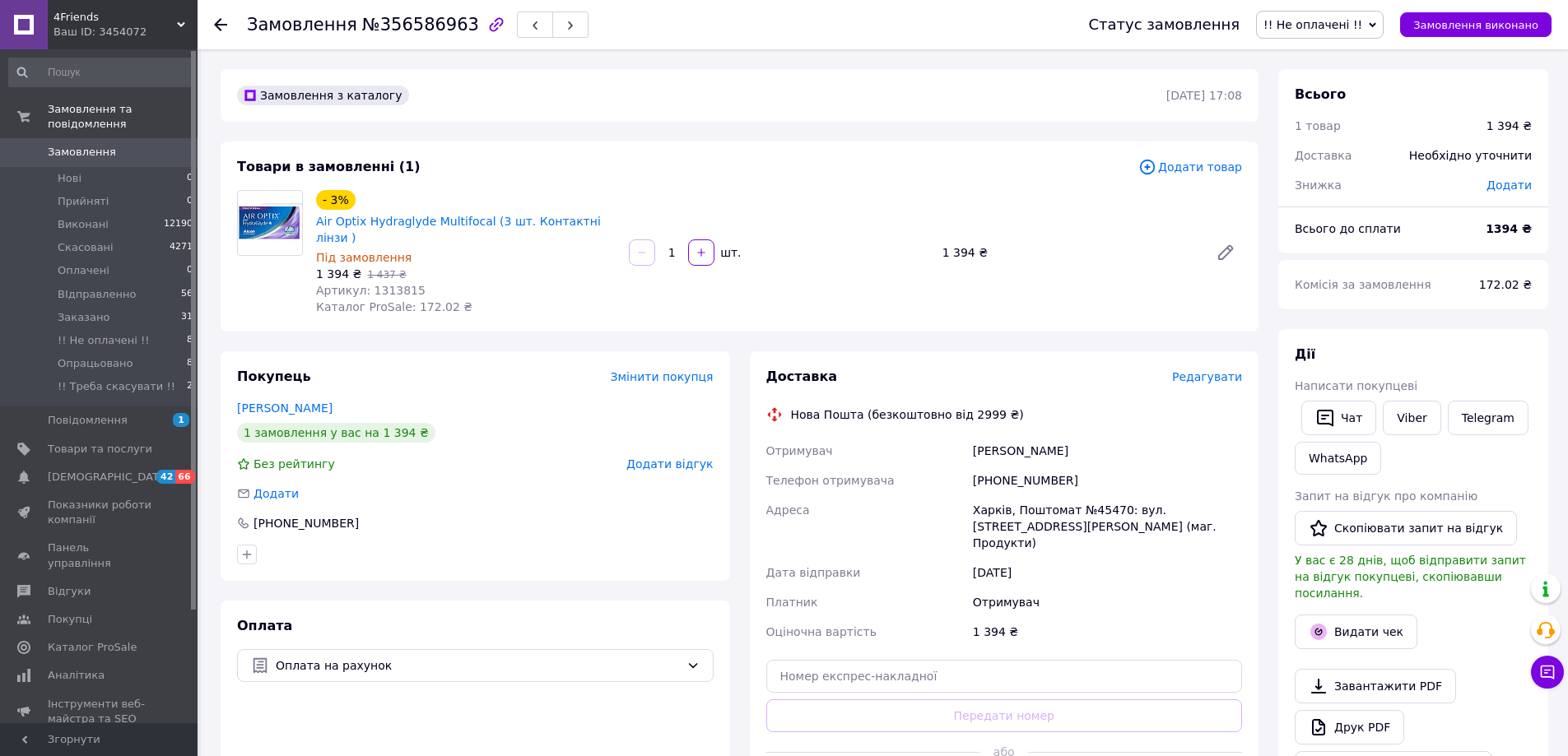
click at [1383, 32] on span "!! Не оплачені !!" at bounding box center [1319, 25] width 128 height 28
click at [1338, 163] on li "Опрацьовано" at bounding box center [1324, 163] width 134 height 25
click at [1341, 615] on button "Видати чек" at bounding box center [1356, 632] width 123 height 34
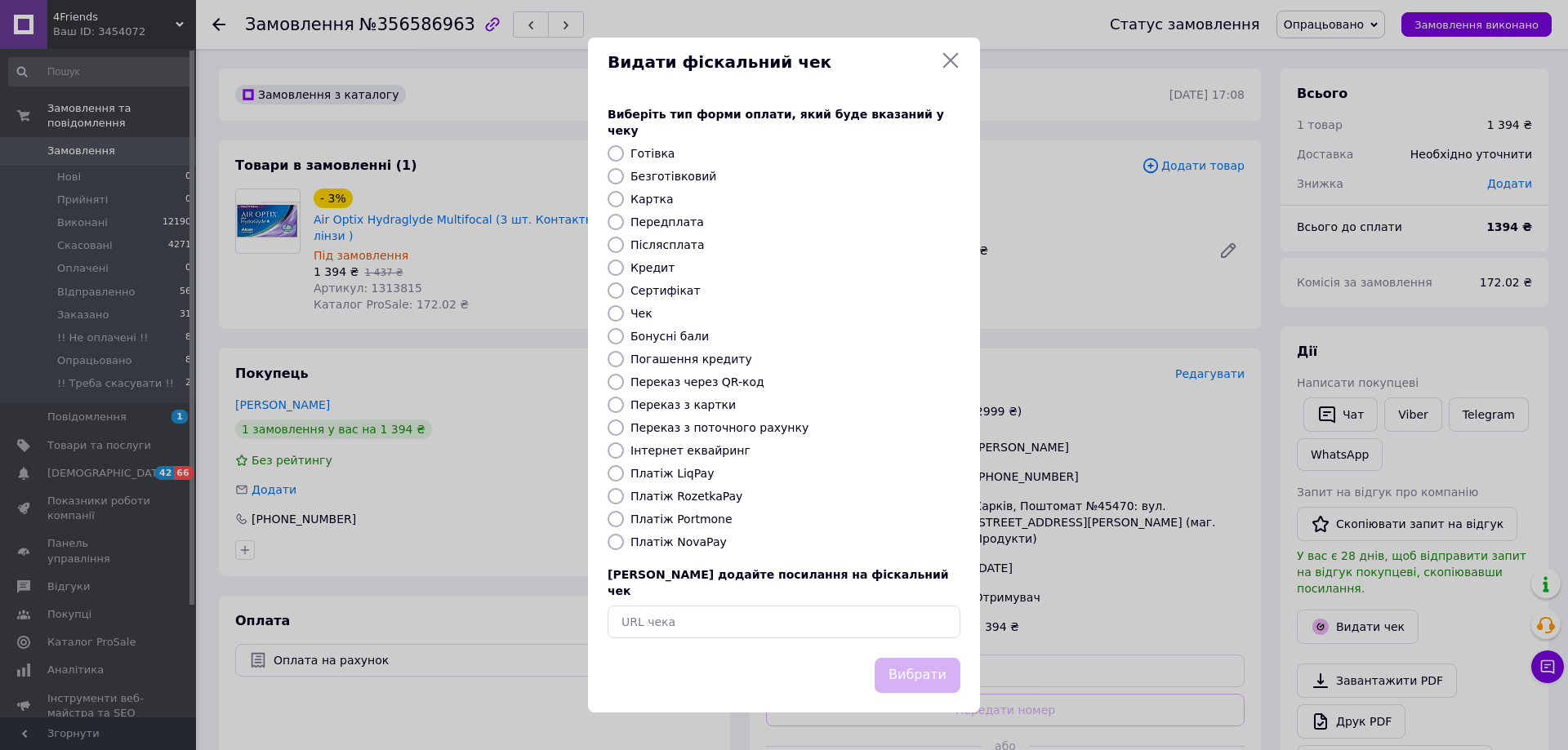
click at [655, 404] on label "Переказ з картки" at bounding box center [683, 405] width 105 height 13
click at [624, 404] on input "Переказ з картки" at bounding box center [616, 405] width 17 height 17
radio input "true"
click at [915, 658] on button "Вибрати" at bounding box center [917, 676] width 86 height 35
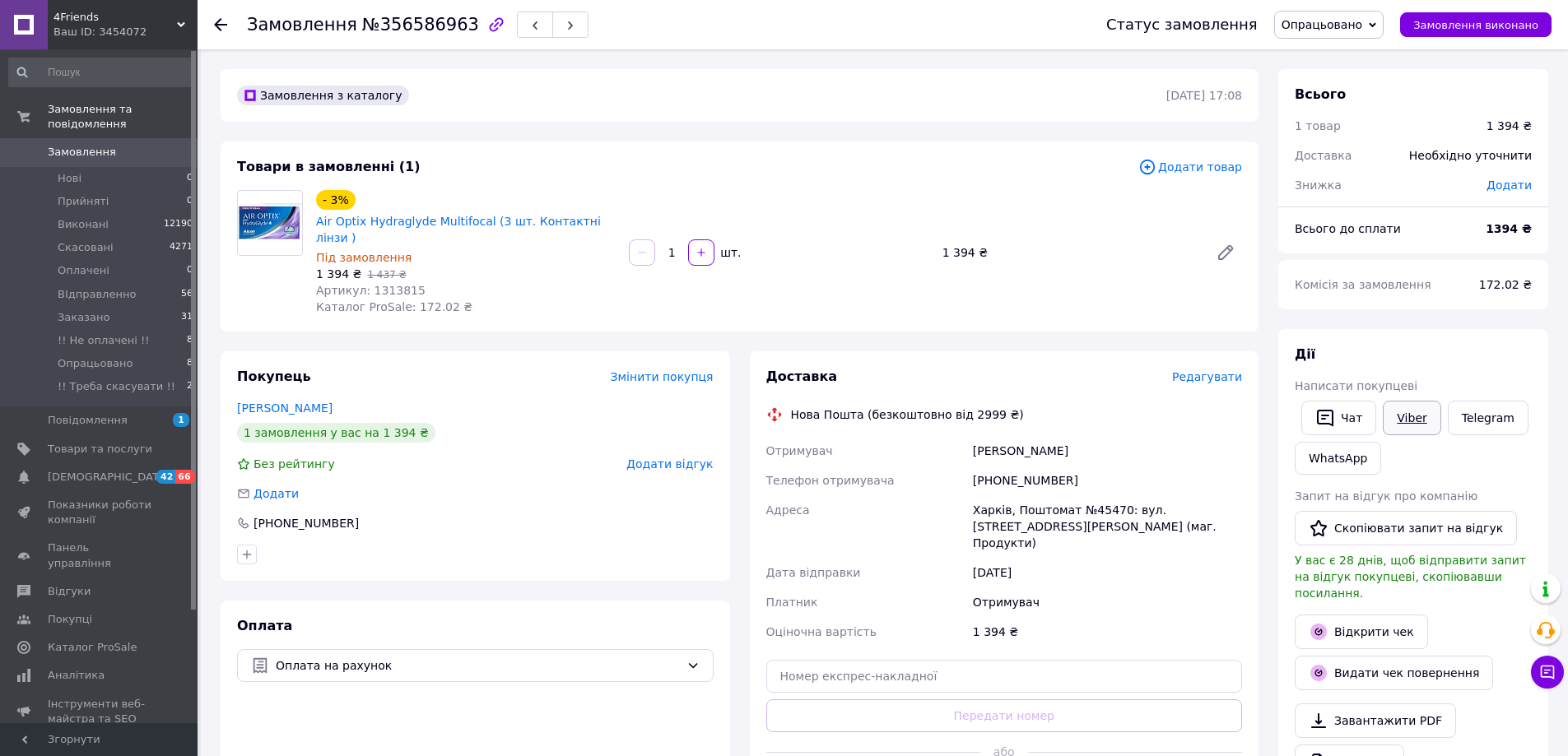
click at [1394, 417] on link "Viber" at bounding box center [1411, 418] width 57 height 34
click at [220, 21] on icon at bounding box center [220, 25] width 13 height 13
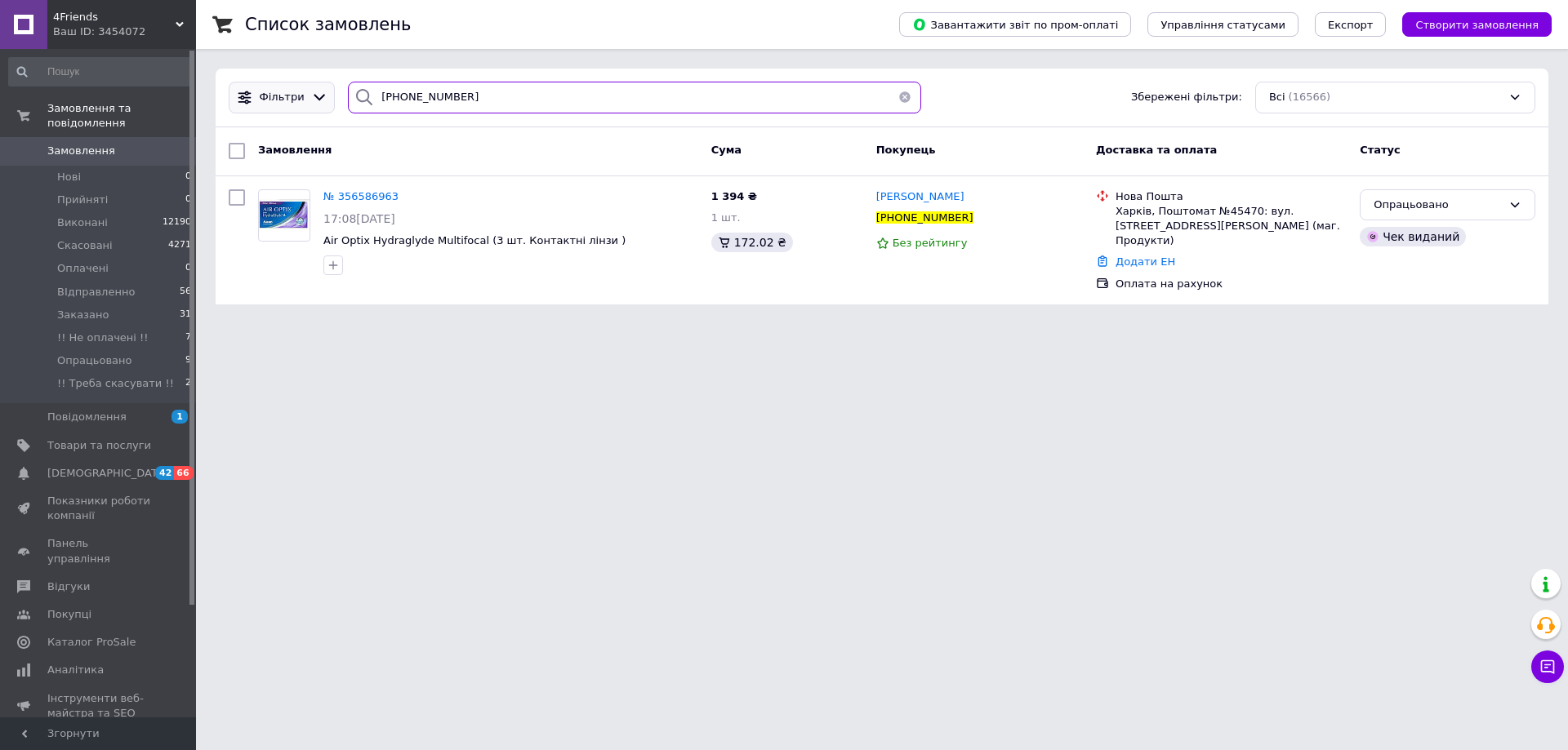
drag, startPoint x: 485, startPoint y: 107, endPoint x: 311, endPoint y: 105, distance: 174.0
click at [314, 105] on div "Фільтри +380673553842 Збережені фільтри: Всі (16566)" at bounding box center [882, 97] width 1320 height 31
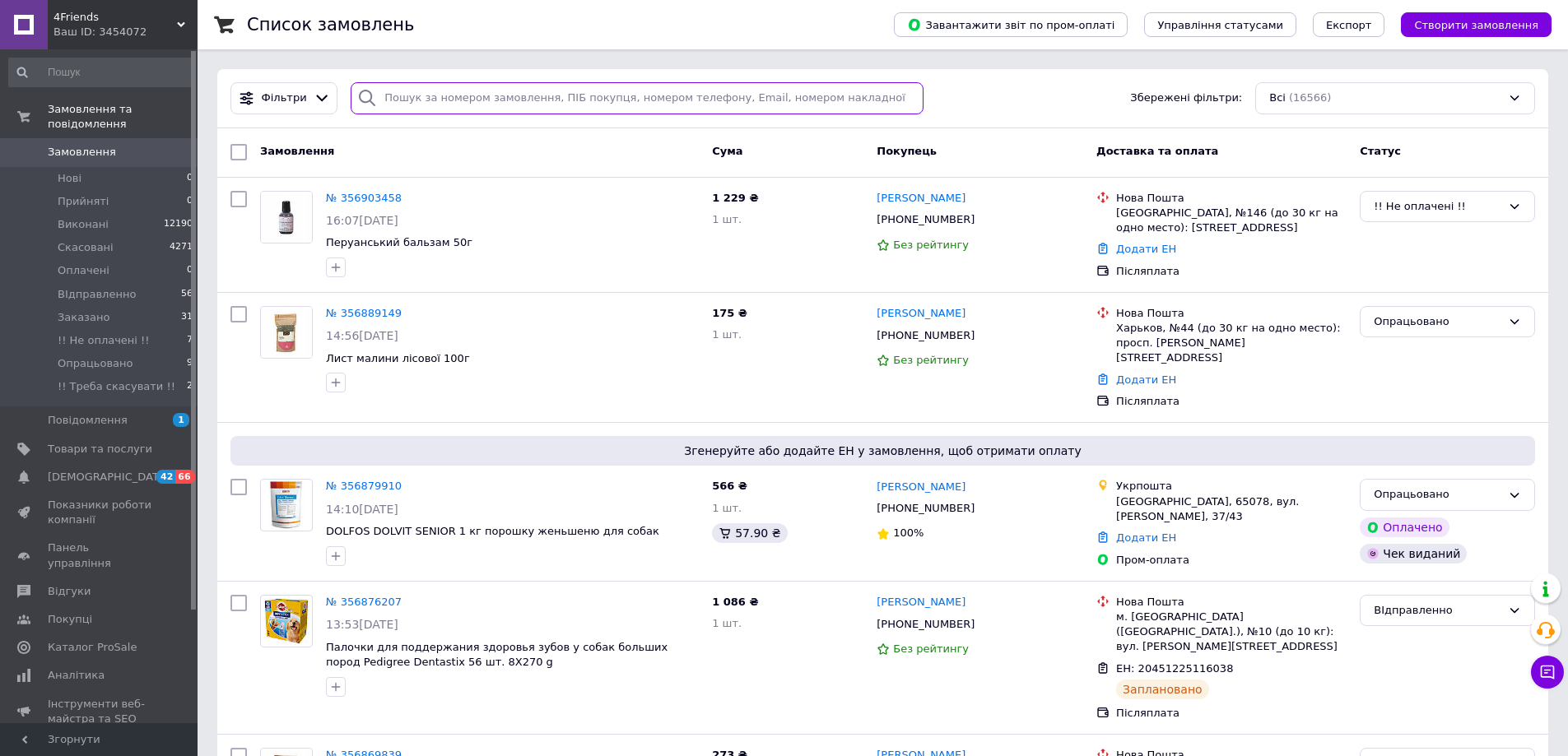
click at [420, 98] on input "search" at bounding box center [637, 98] width 573 height 32
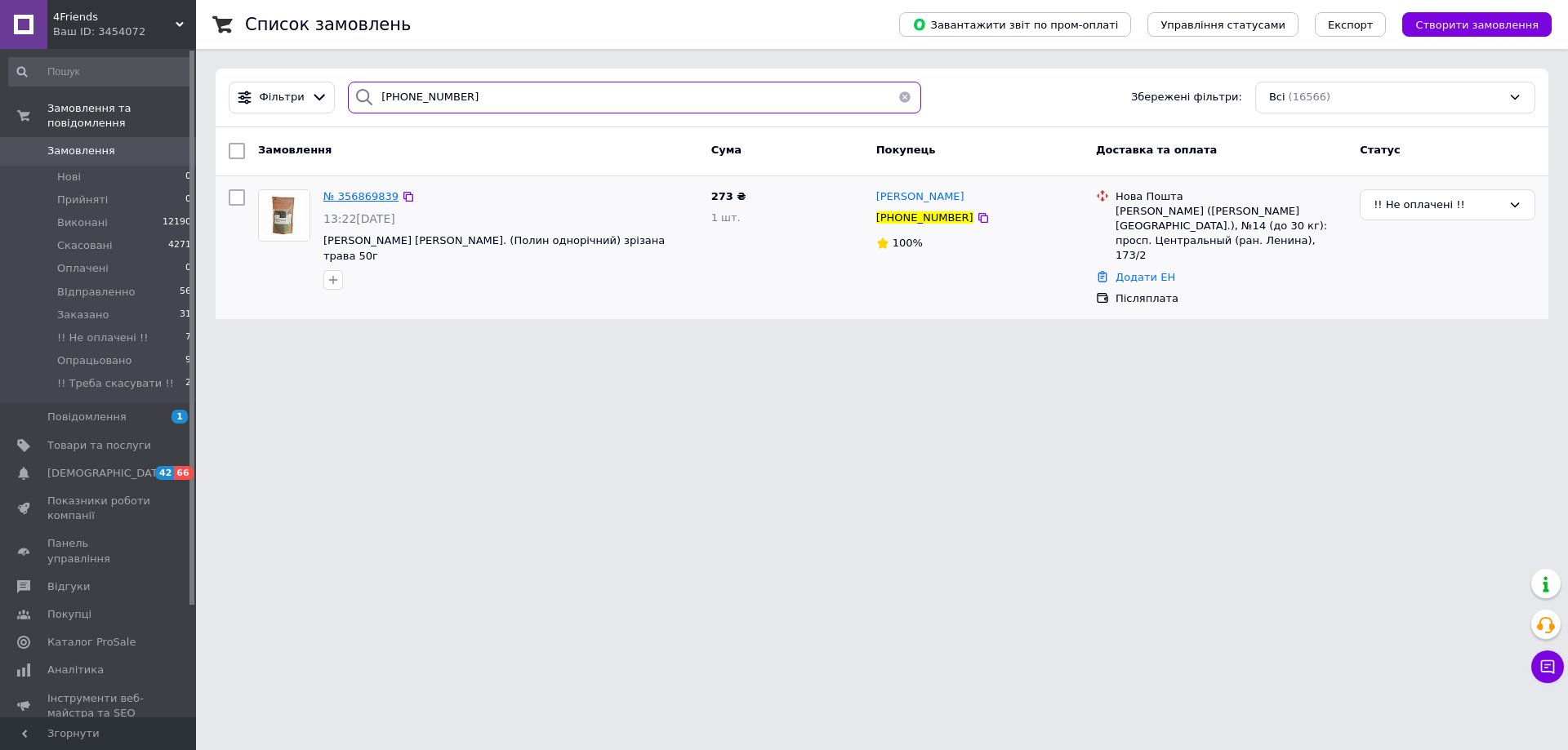
type input "[PHONE_NUMBER]"
click at [359, 199] on span "№ 356869839" at bounding box center [361, 197] width 75 height 12
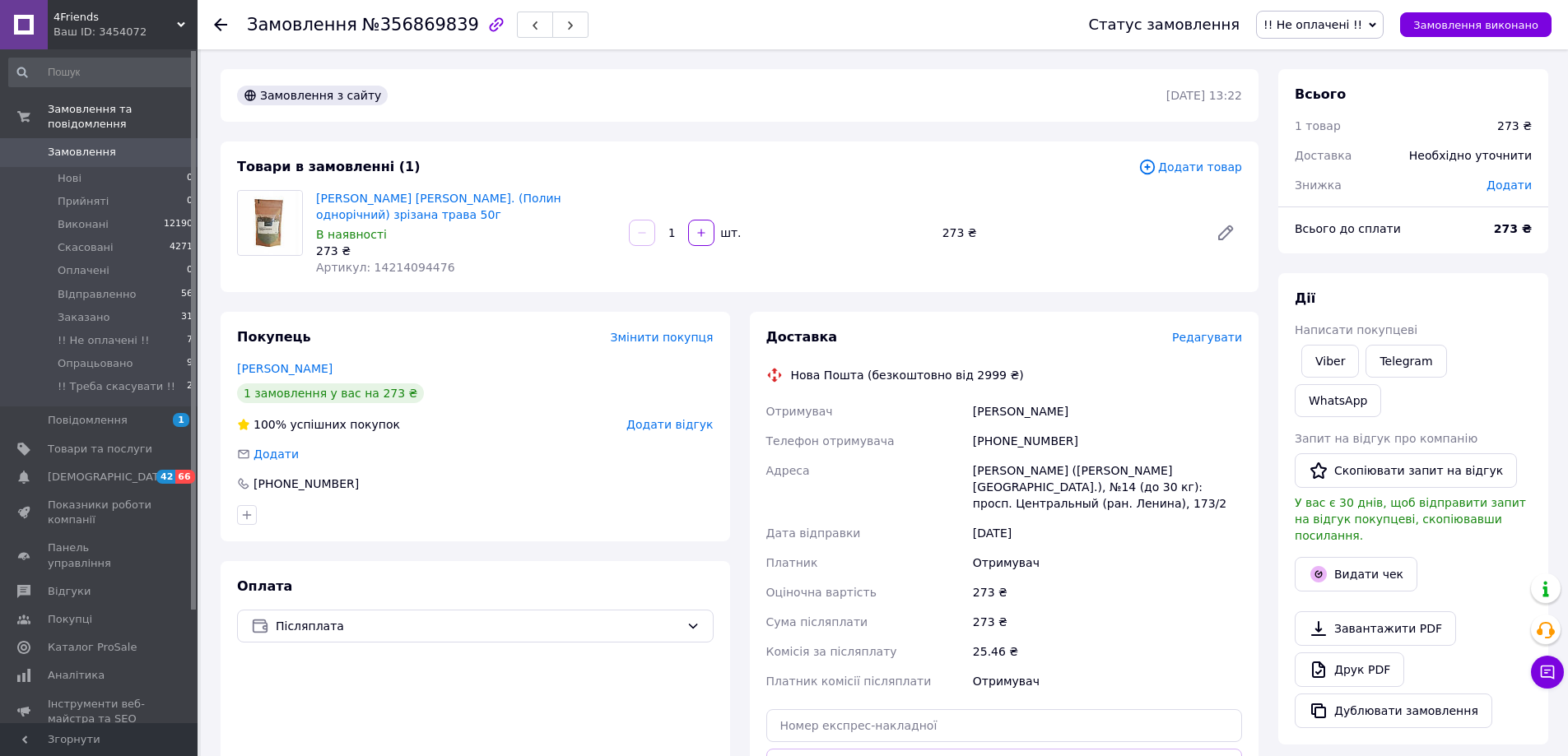
drag, startPoint x: 1385, startPoint y: 23, endPoint x: 1401, endPoint y: 131, distance: 109.2
click at [1376, 28] on icon at bounding box center [1372, 25] width 7 height 7
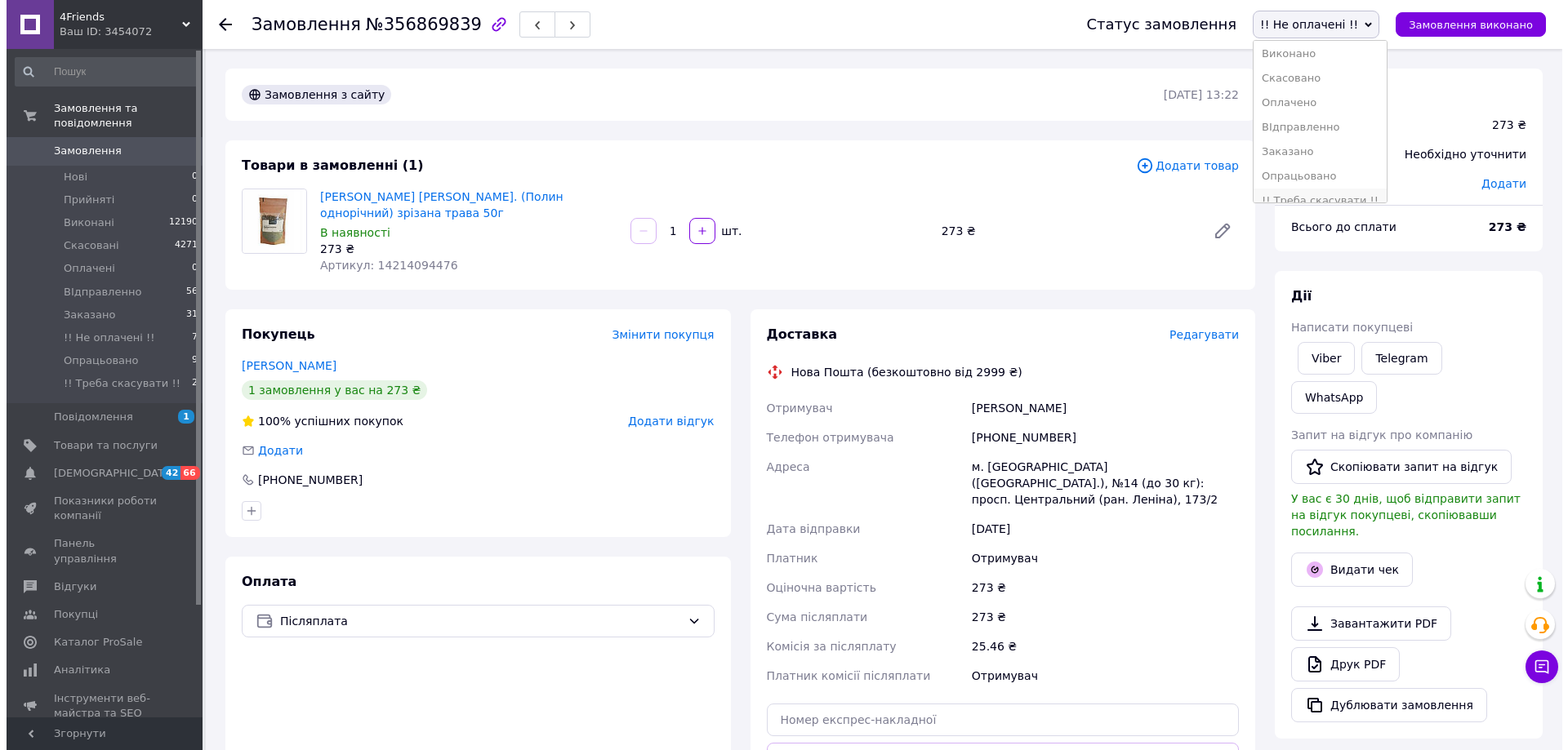
scroll to position [43, 0]
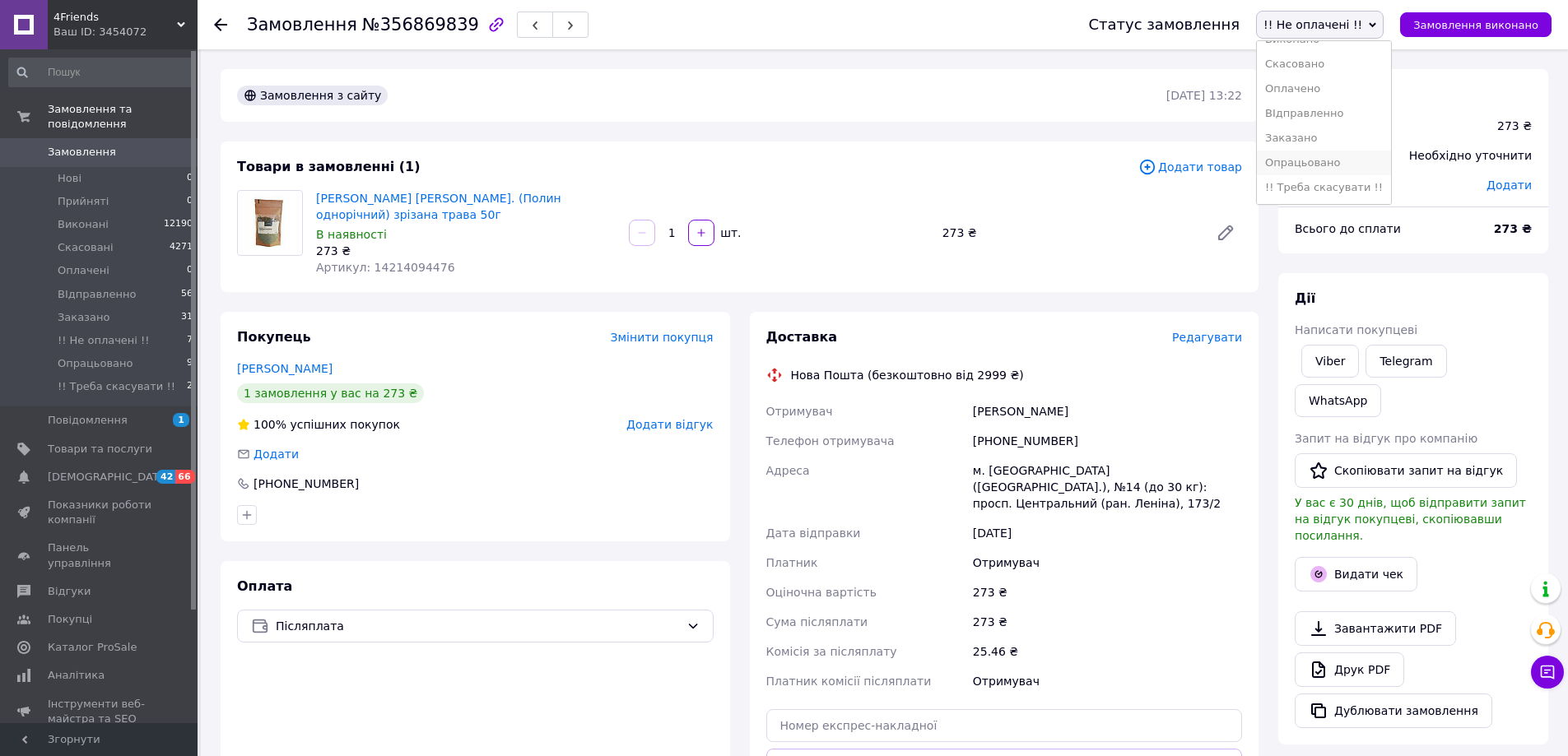
click at [1330, 165] on li "Опрацьовано" at bounding box center [1324, 163] width 134 height 25
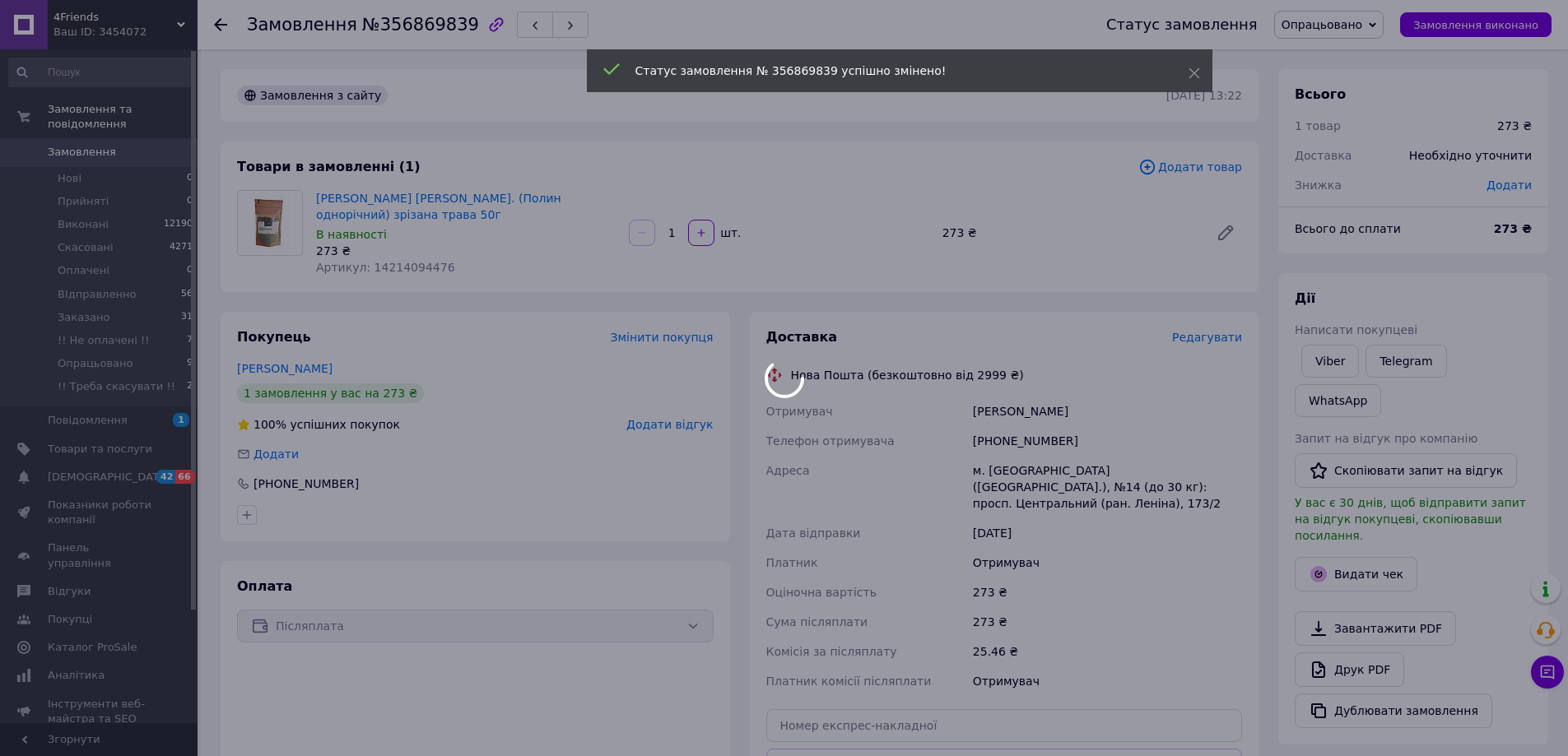
click at [1204, 323] on div at bounding box center [784, 378] width 1568 height 756
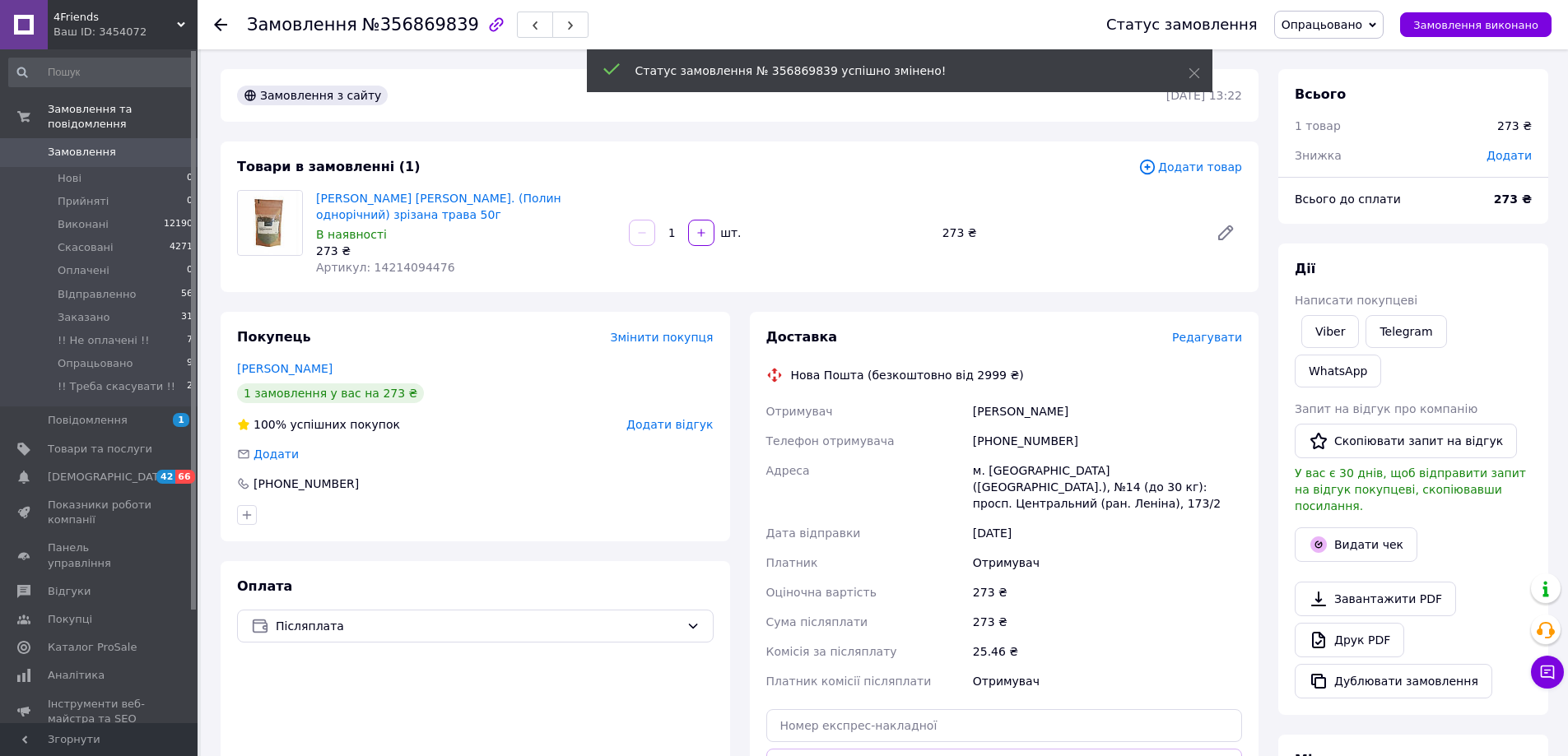
click at [1202, 330] on span "Редагувати" at bounding box center [1207, 337] width 70 height 13
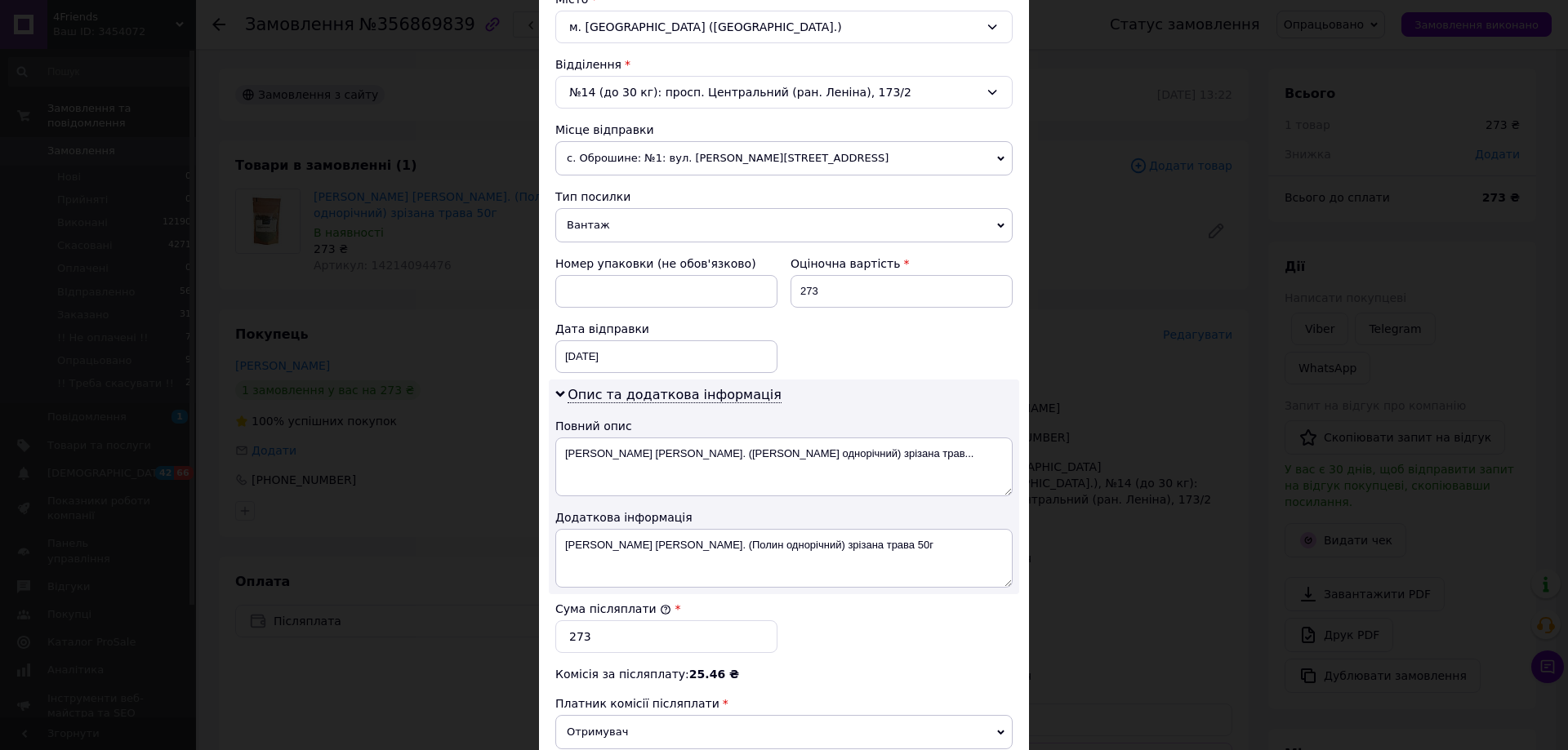
scroll to position [490, 0]
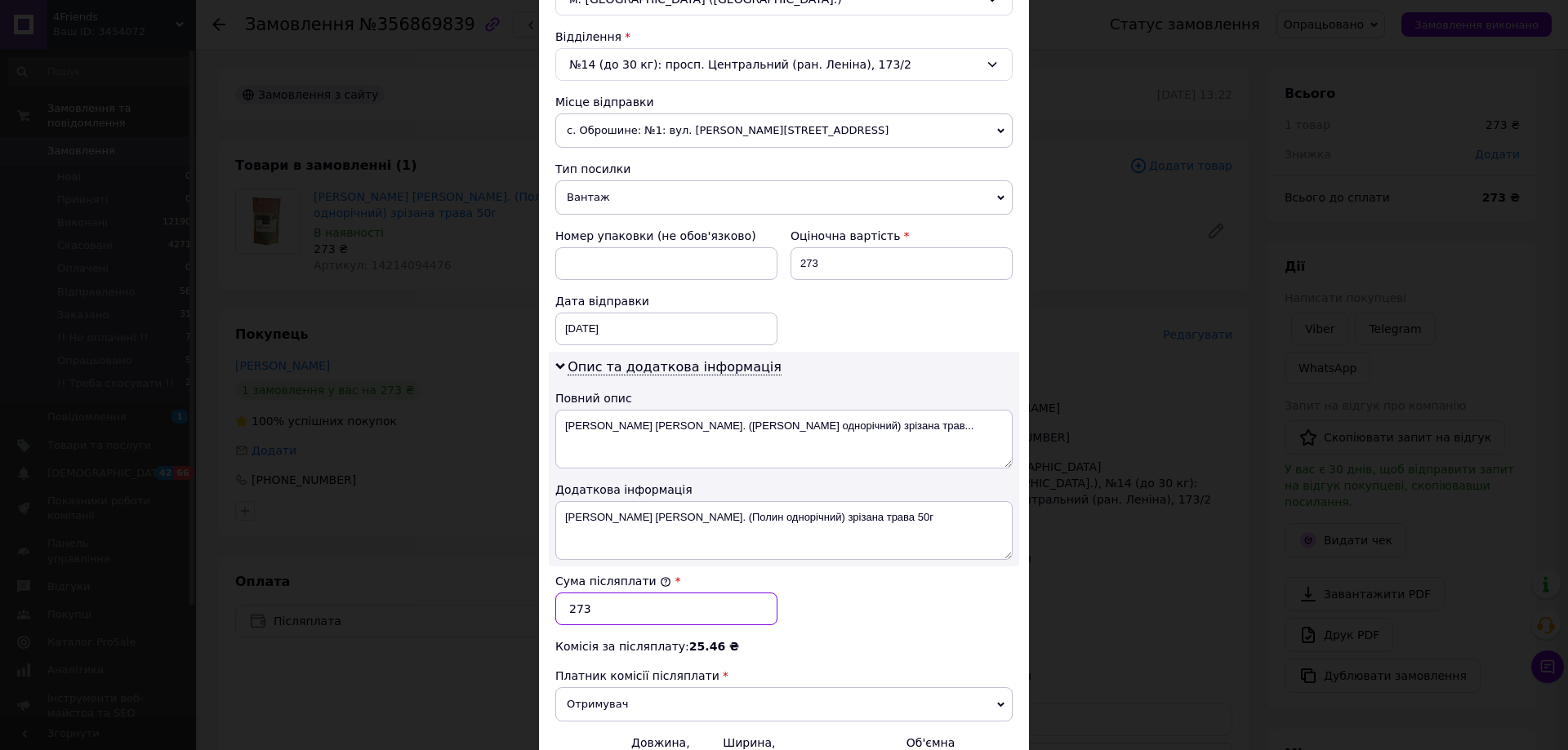
click at [602, 612] on input "273" at bounding box center [666, 608] width 222 height 32
type input "2"
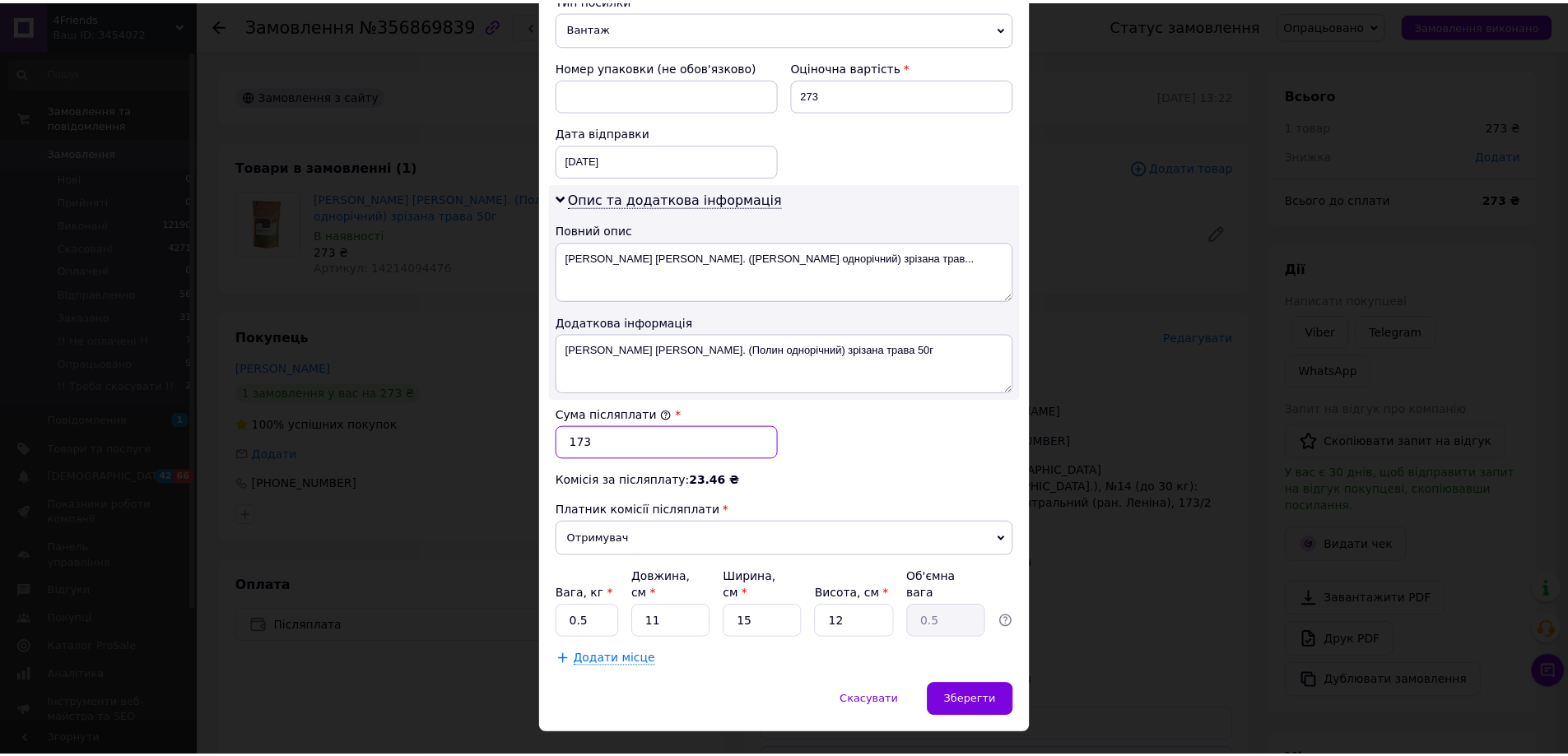
scroll to position [684, 0]
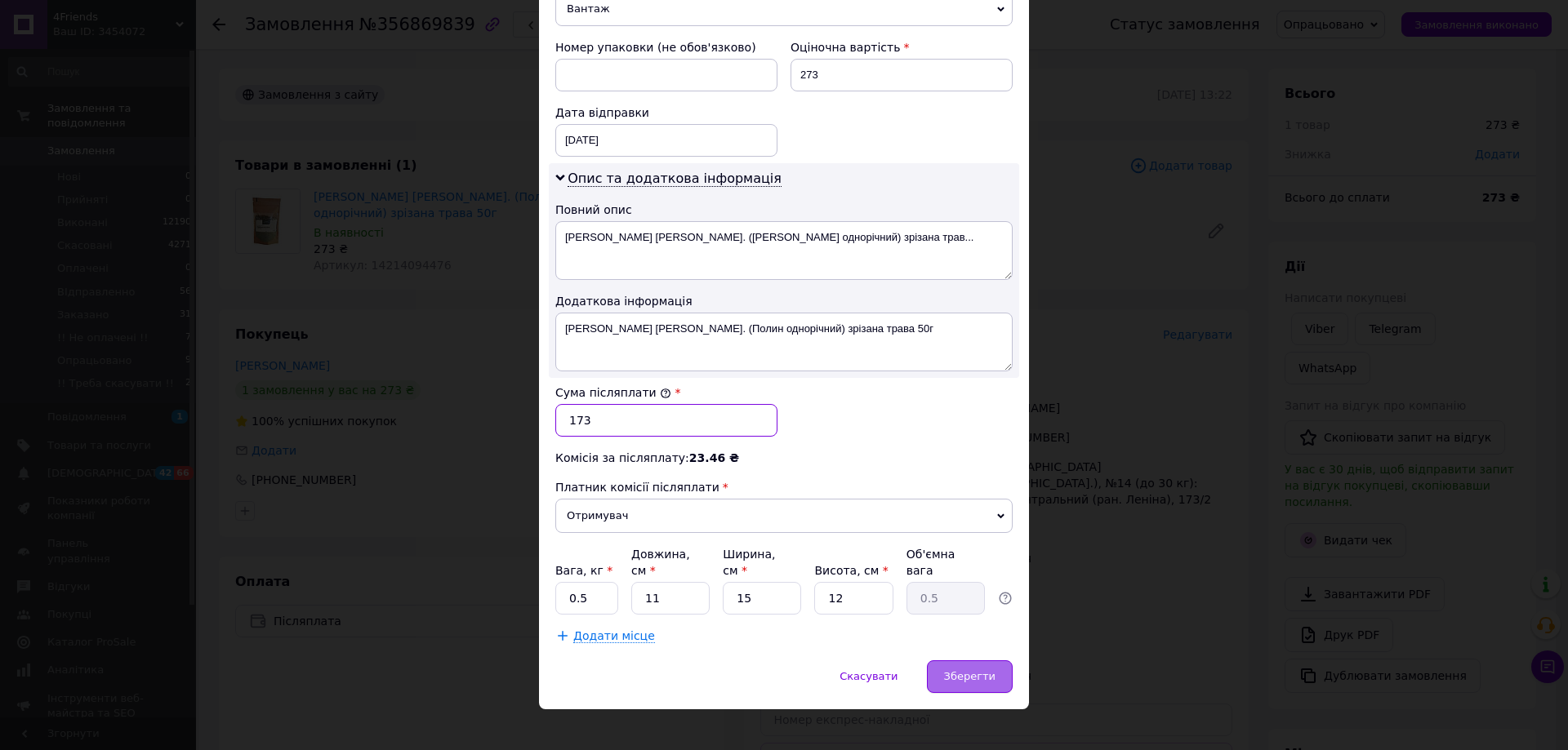
type input "173"
click at [938, 660] on div "Зберегти" at bounding box center [970, 676] width 86 height 32
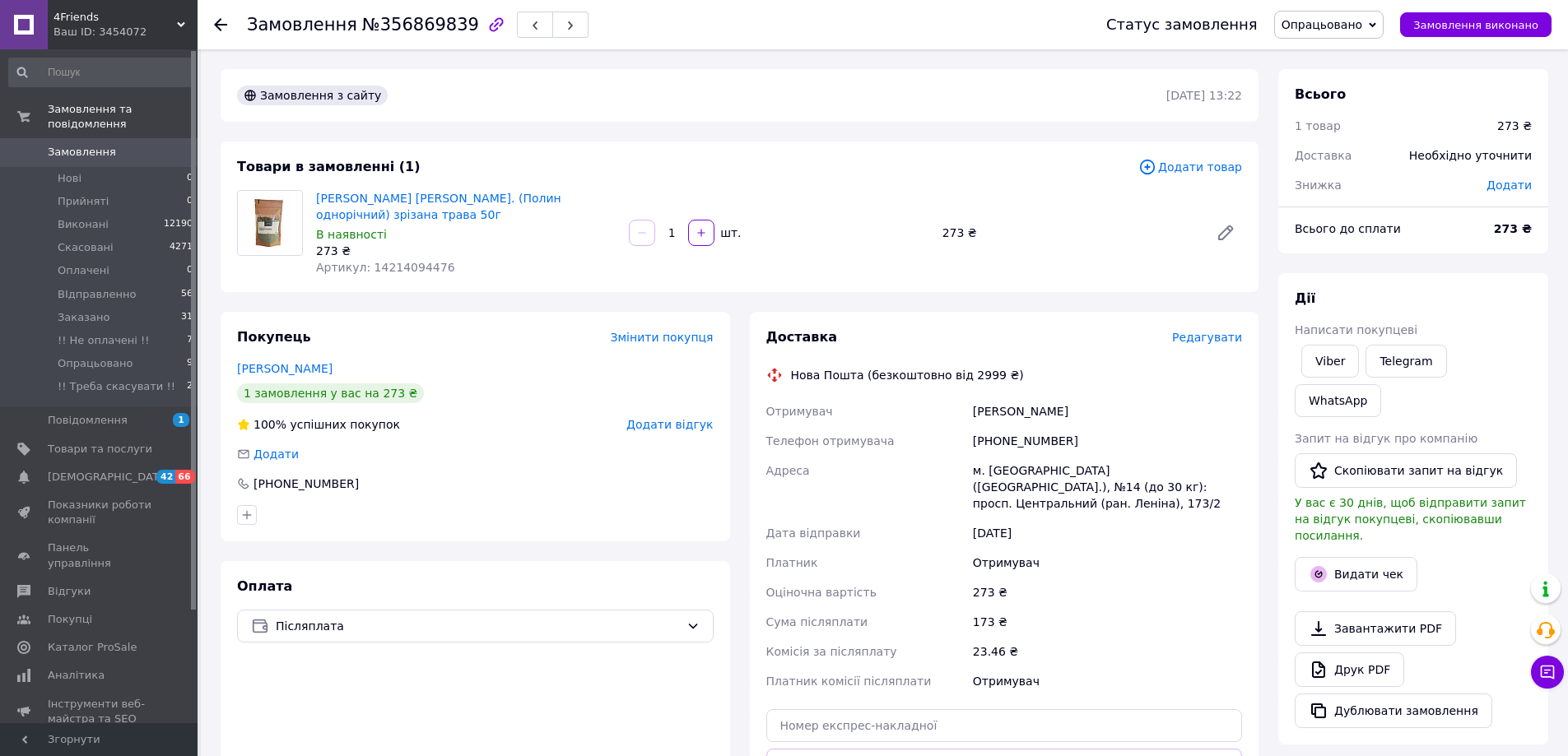
click at [218, 23] on use at bounding box center [220, 25] width 13 height 13
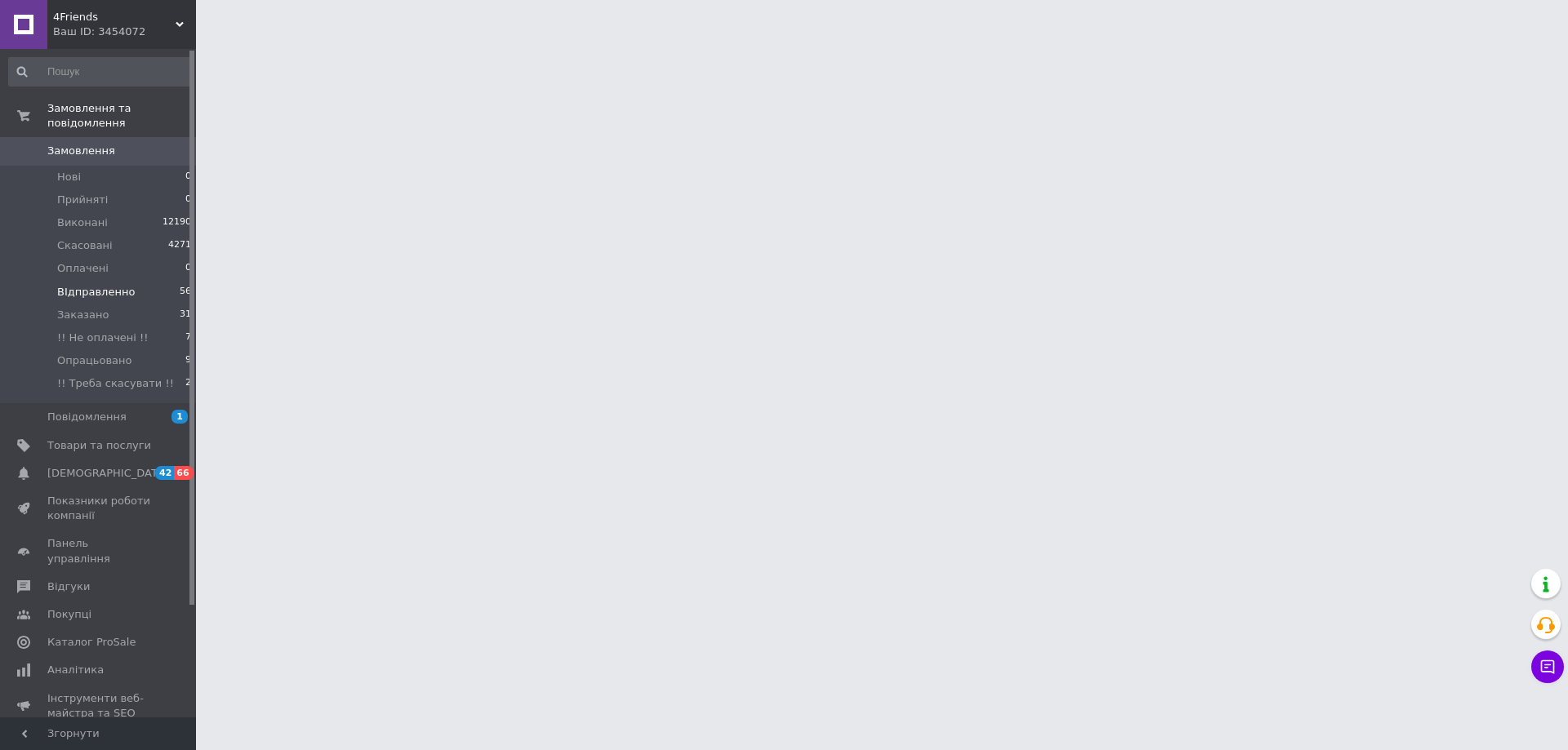
click at [72, 285] on span "ВІдправленно" at bounding box center [95, 292] width 78 height 15
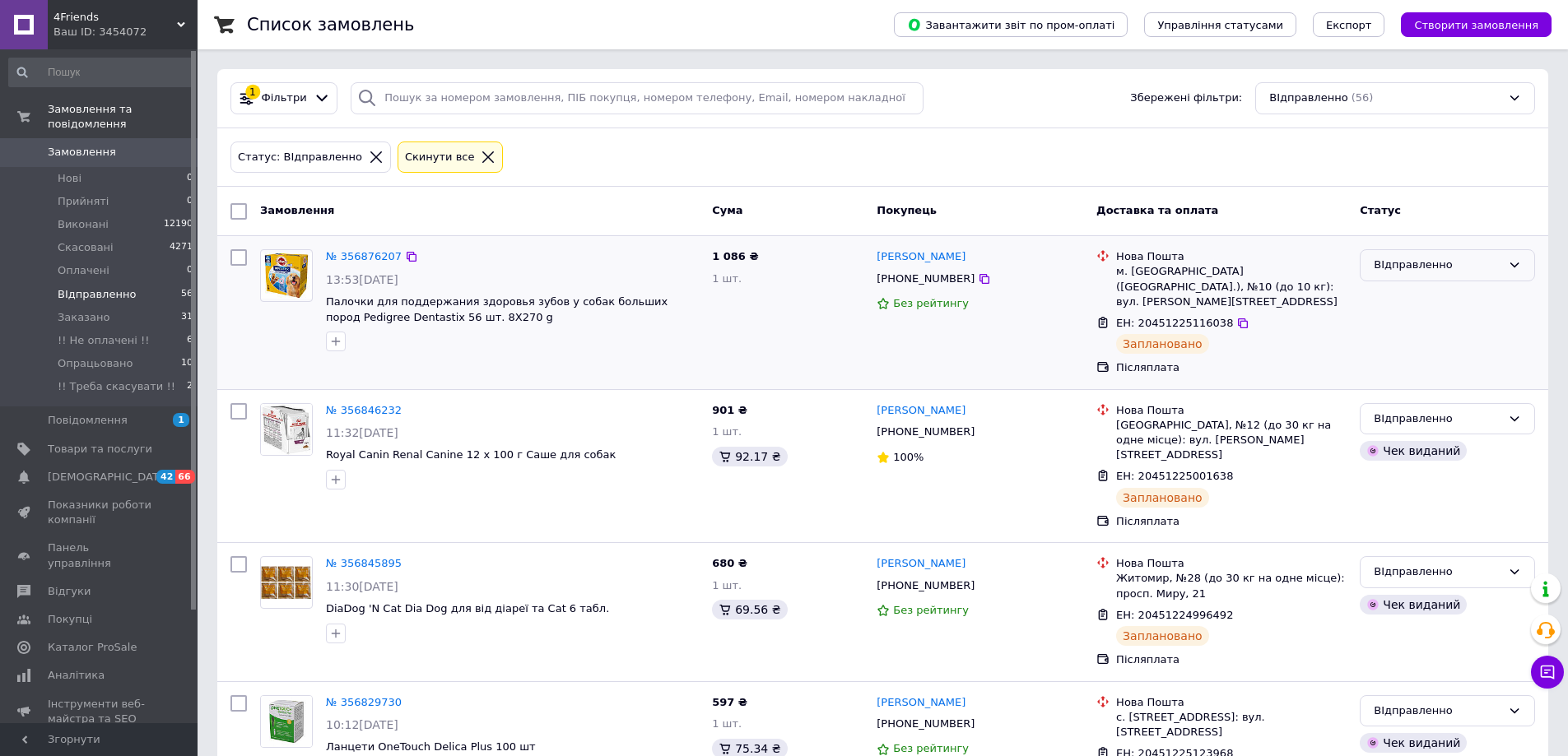
click at [1509, 263] on icon at bounding box center [1514, 264] width 13 height 13
click at [352, 261] on link "№ 356876207" at bounding box center [364, 256] width 76 height 12
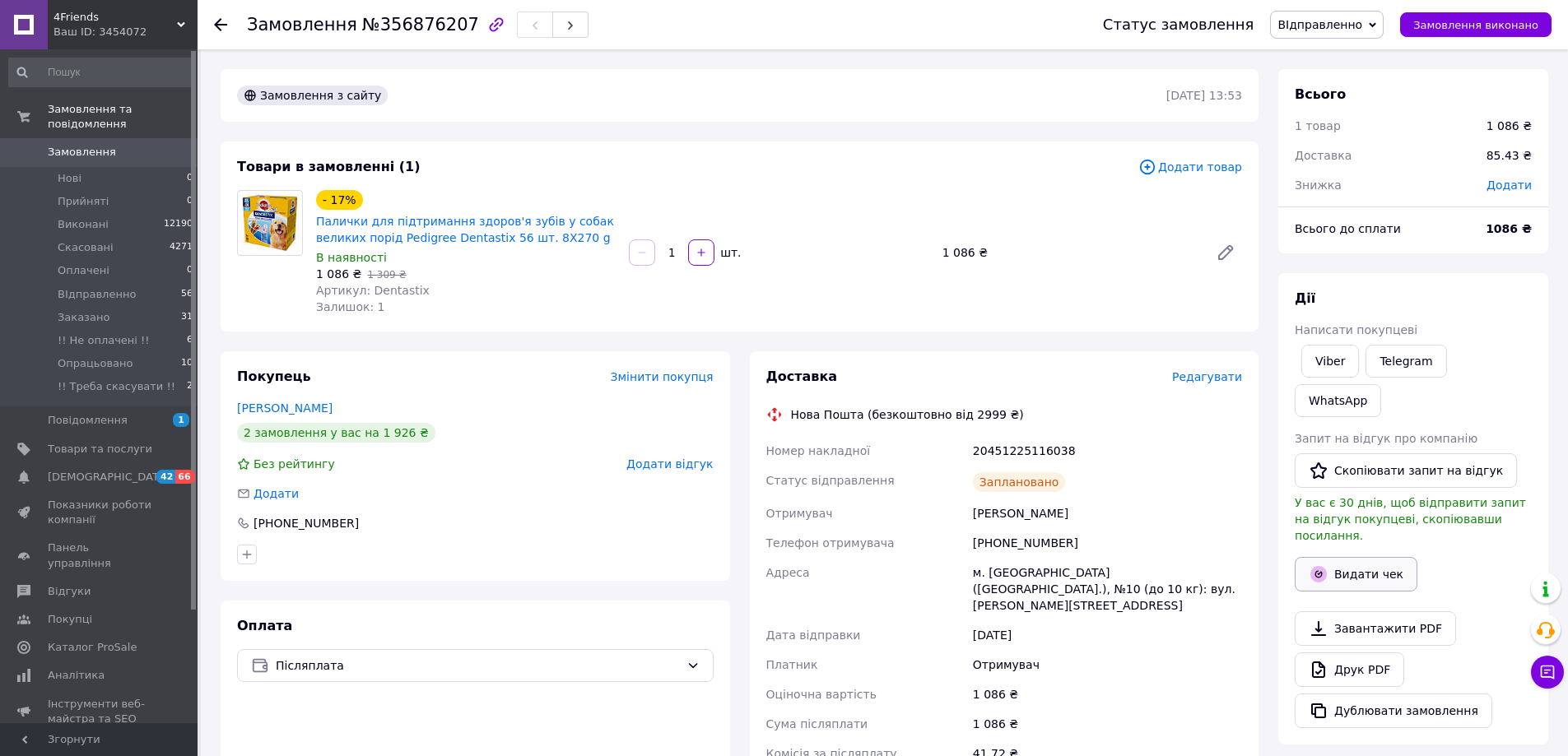
click at [1374, 557] on button "Видати чек" at bounding box center [1356, 574] width 123 height 34
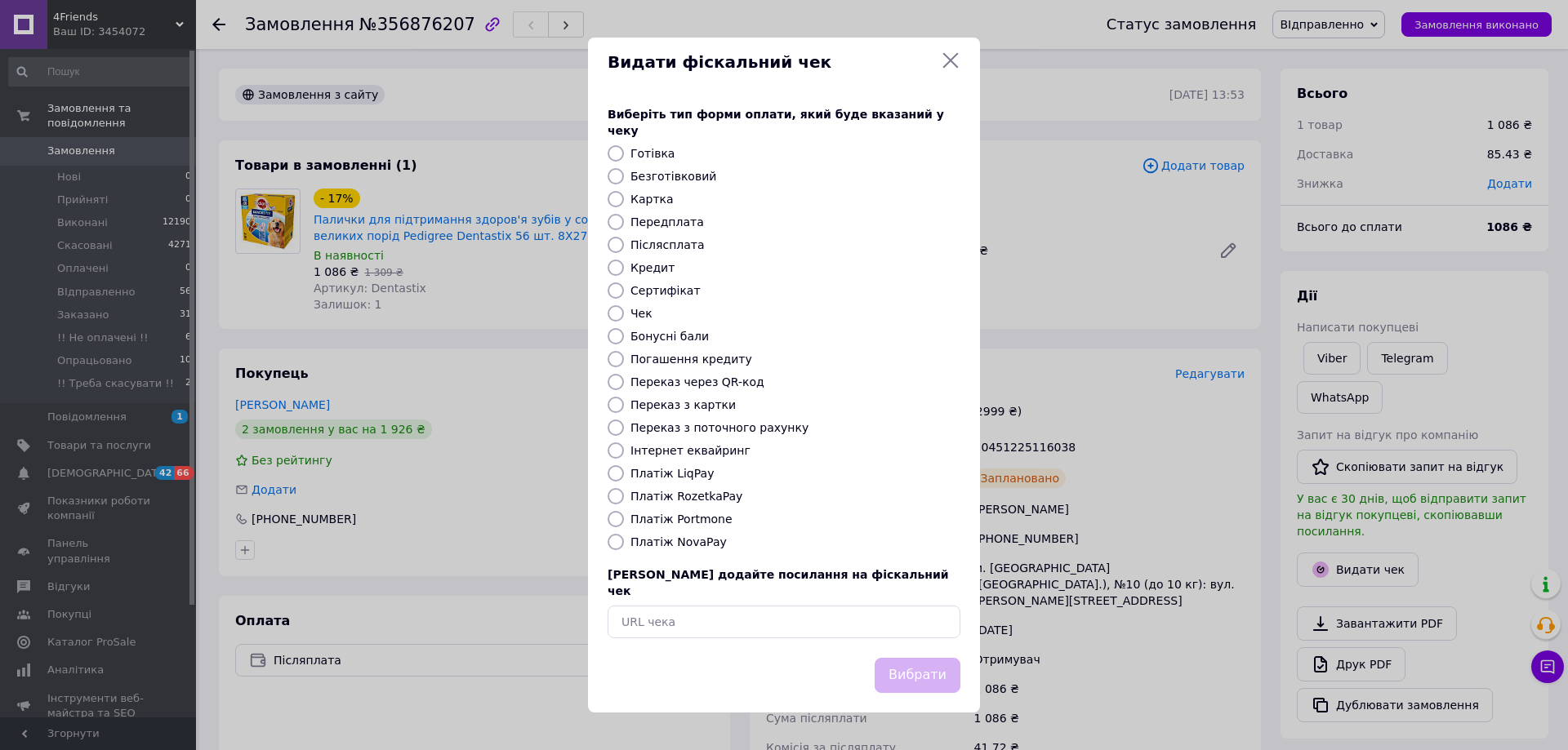
click at [672, 540] on label "Платіж NovaPay" at bounding box center [679, 542] width 96 height 13
click at [624, 540] on input "Платіж NovaPay" at bounding box center [616, 542] width 17 height 17
radio input "true"
click at [903, 660] on button "Вибрати" at bounding box center [917, 676] width 86 height 35
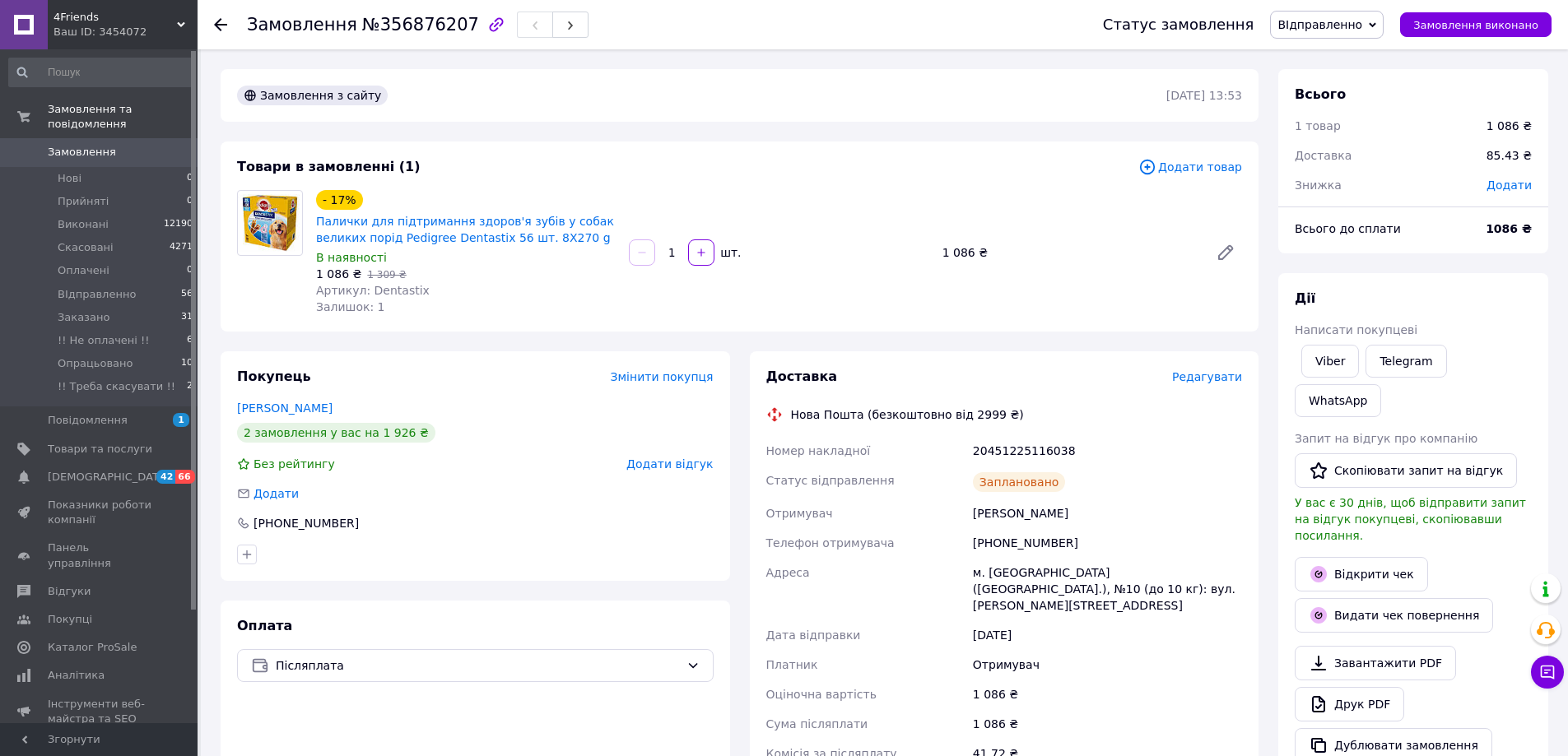
click at [212, 19] on div "Замовлення №356876207 Статус замовлення ВІдправленно Прийнято Виконано Скасован…" at bounding box center [882, 25] width 1371 height 49
click at [217, 21] on icon at bounding box center [220, 25] width 13 height 13
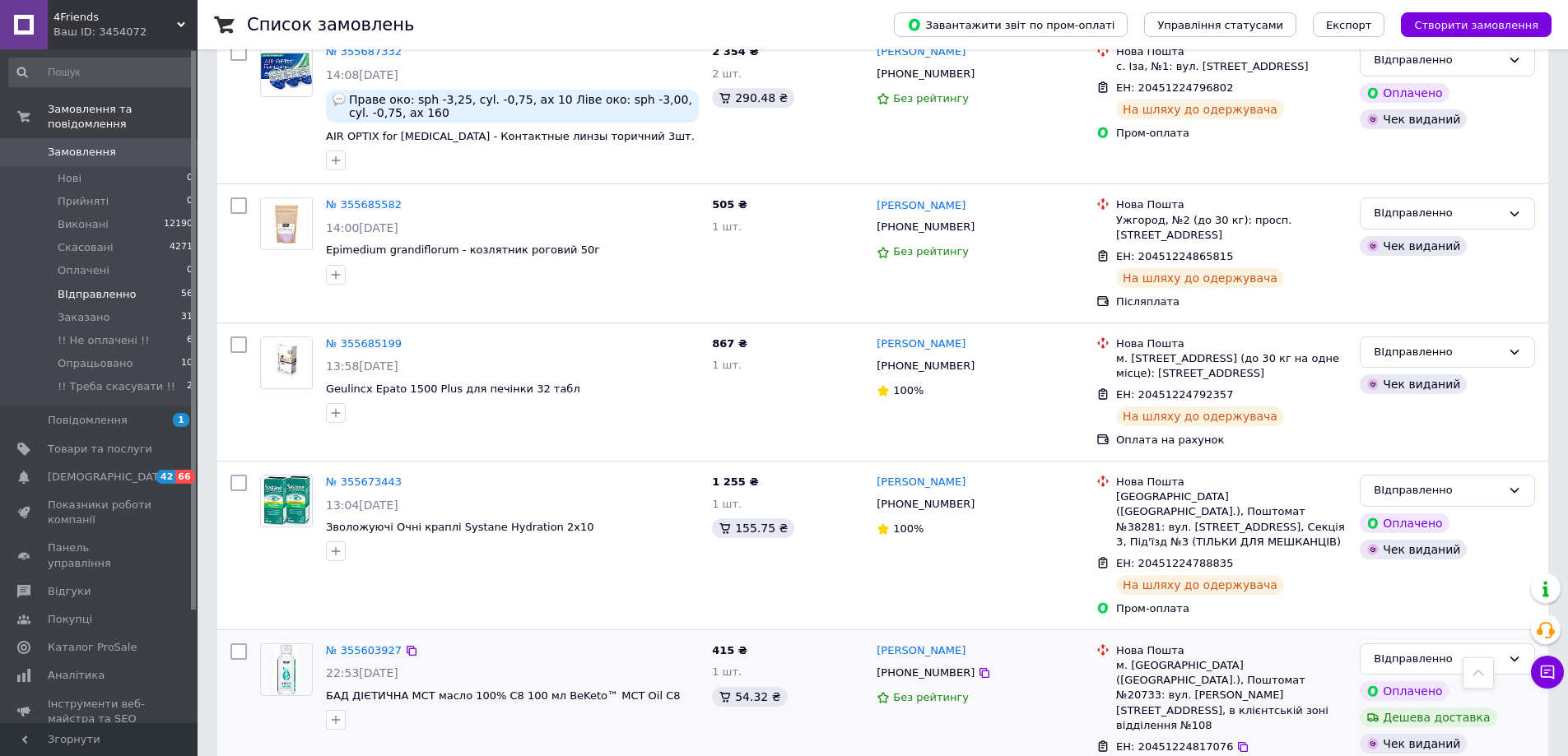
scroll to position [5184, 0]
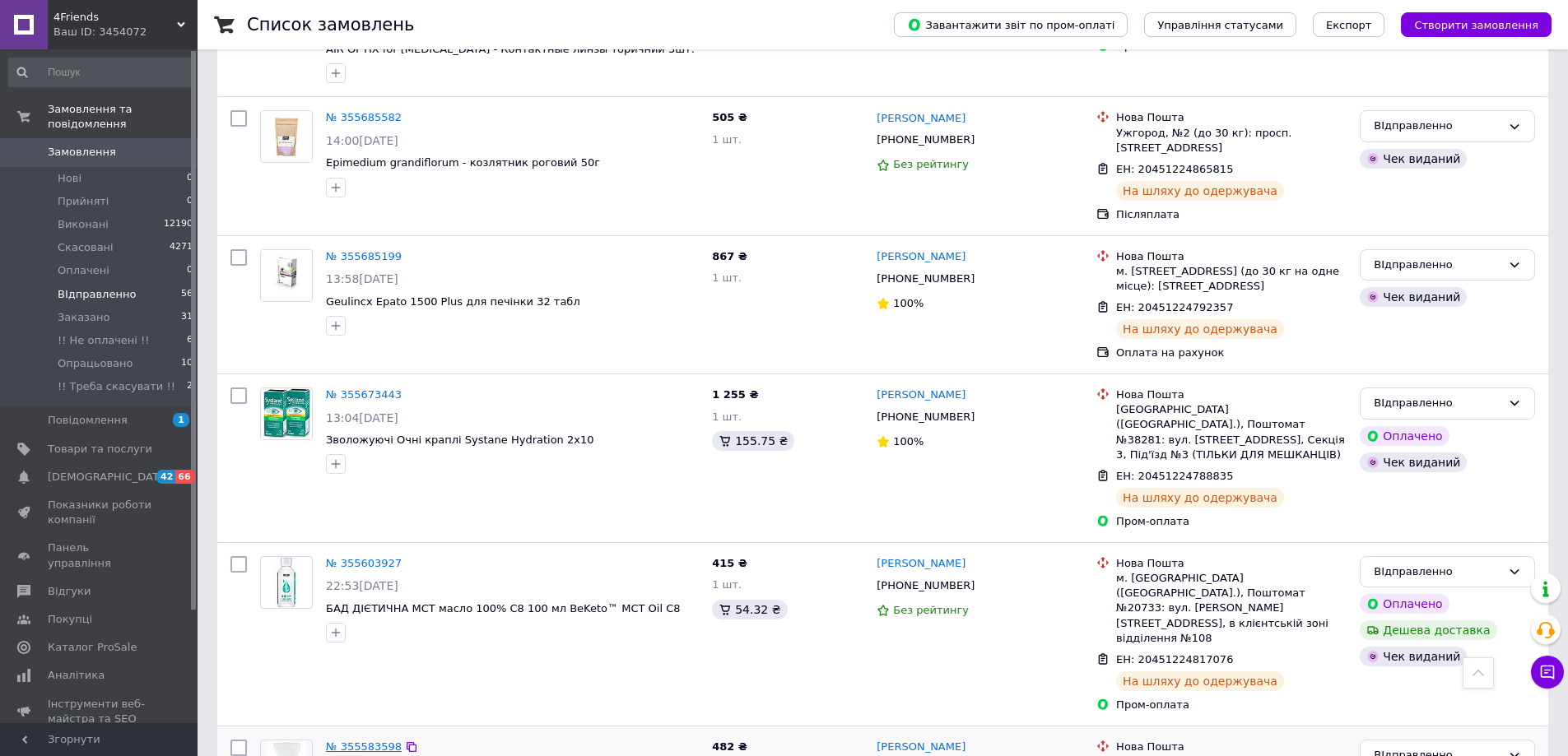
click at [357, 740] on link "№ 355583598" at bounding box center [364, 746] width 76 height 12
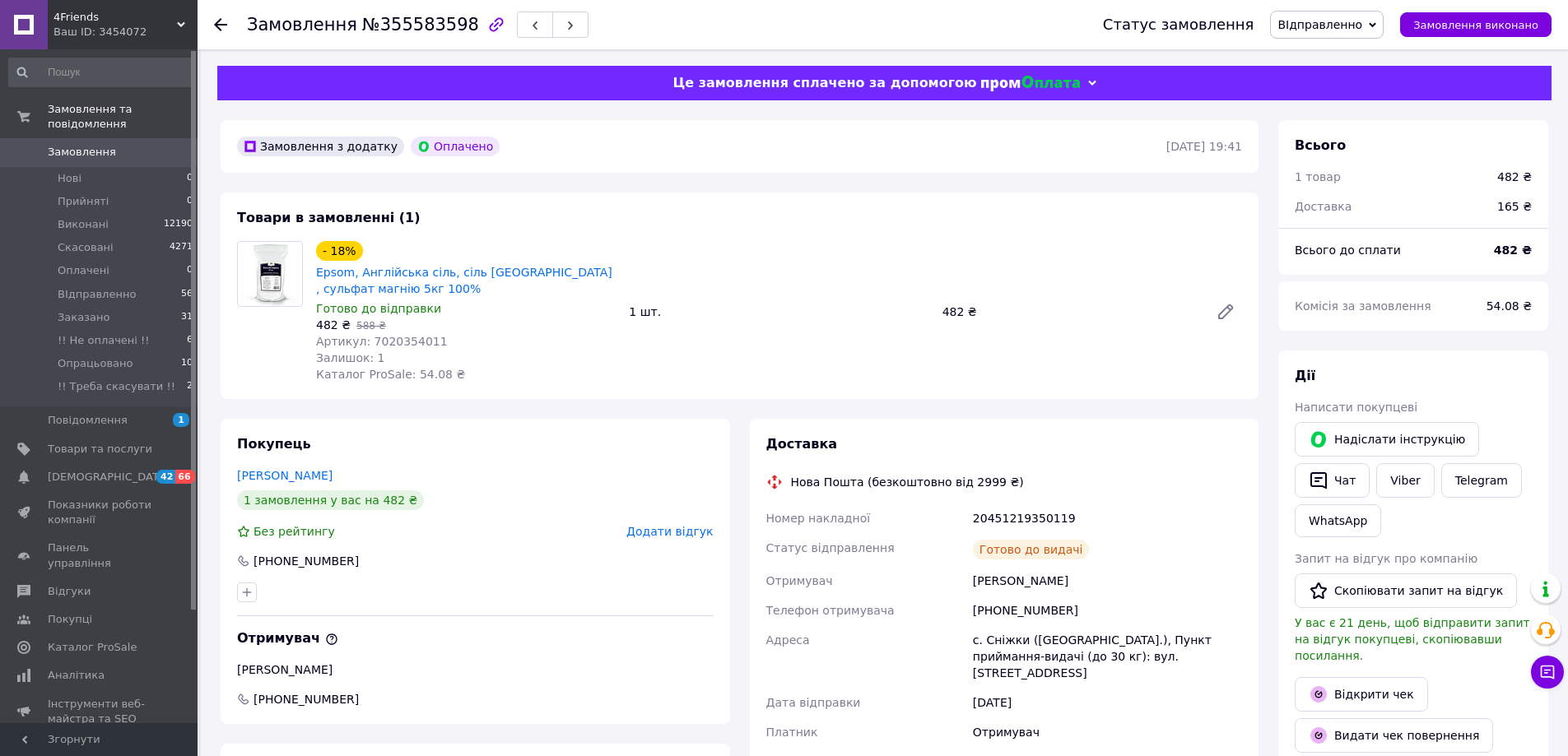
click at [224, 15] on div at bounding box center [230, 25] width 33 height 49
click at [214, 19] on icon at bounding box center [220, 25] width 13 height 13
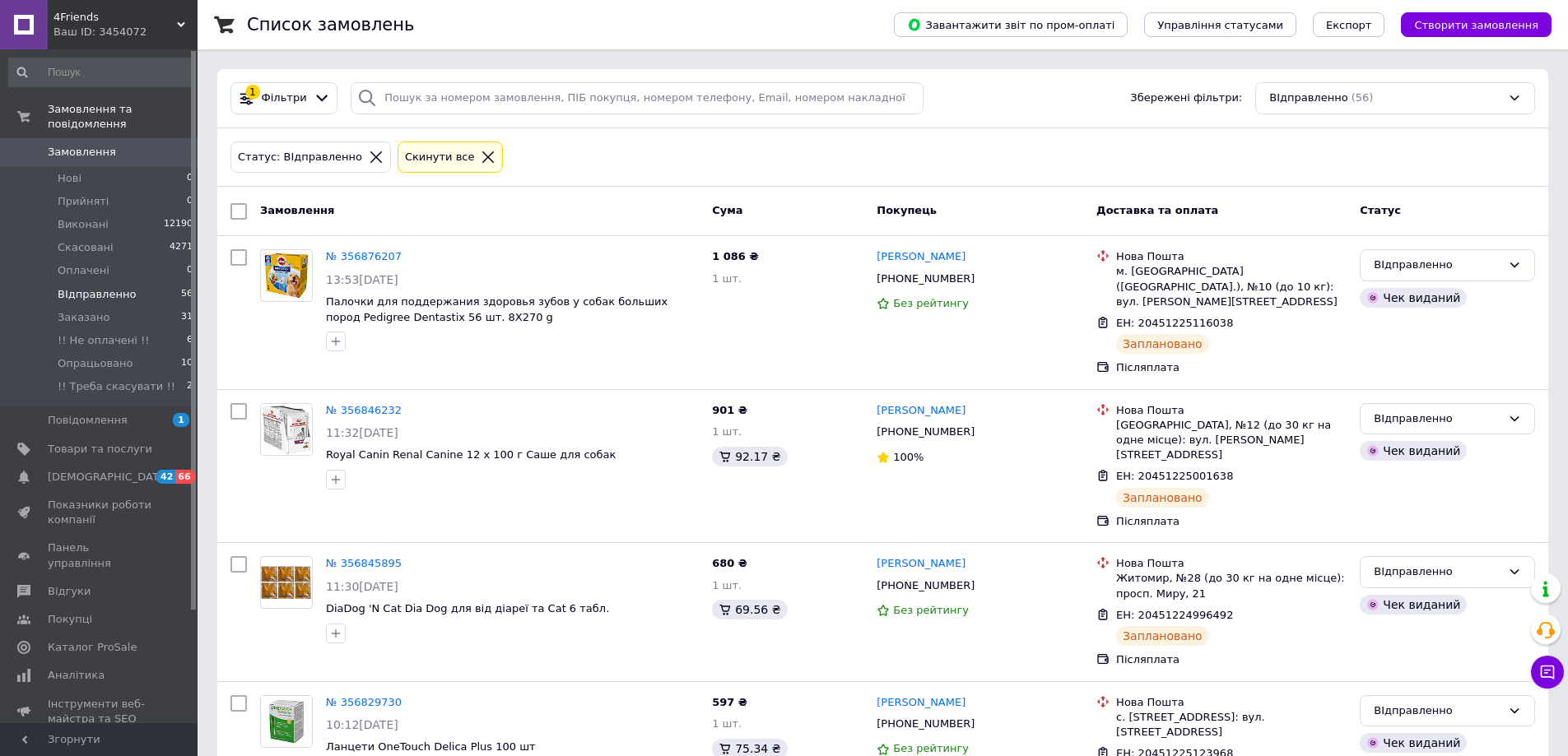
click at [482, 159] on icon at bounding box center [487, 157] width 11 height 11
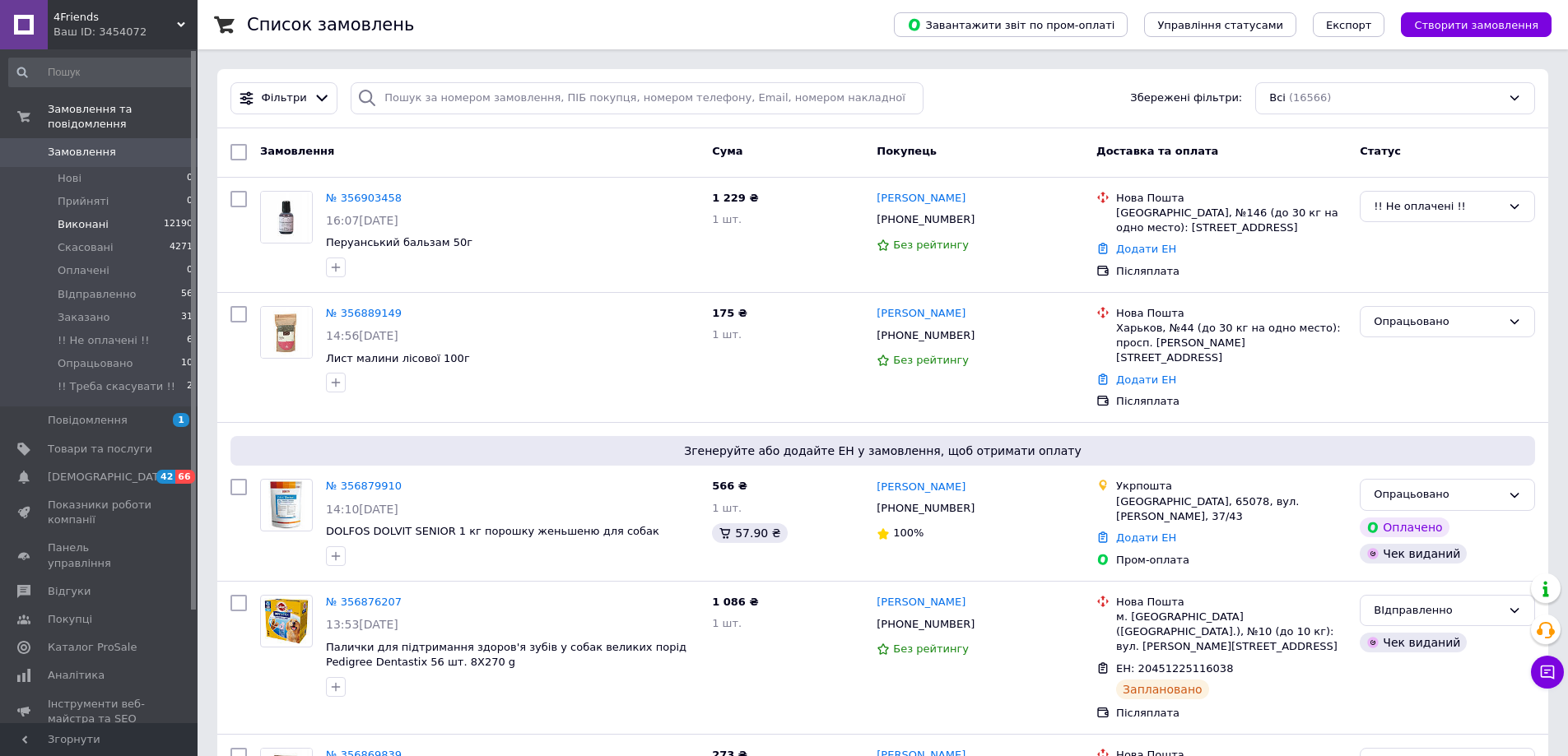
click at [85, 218] on span "Виконані" at bounding box center [83, 225] width 51 height 15
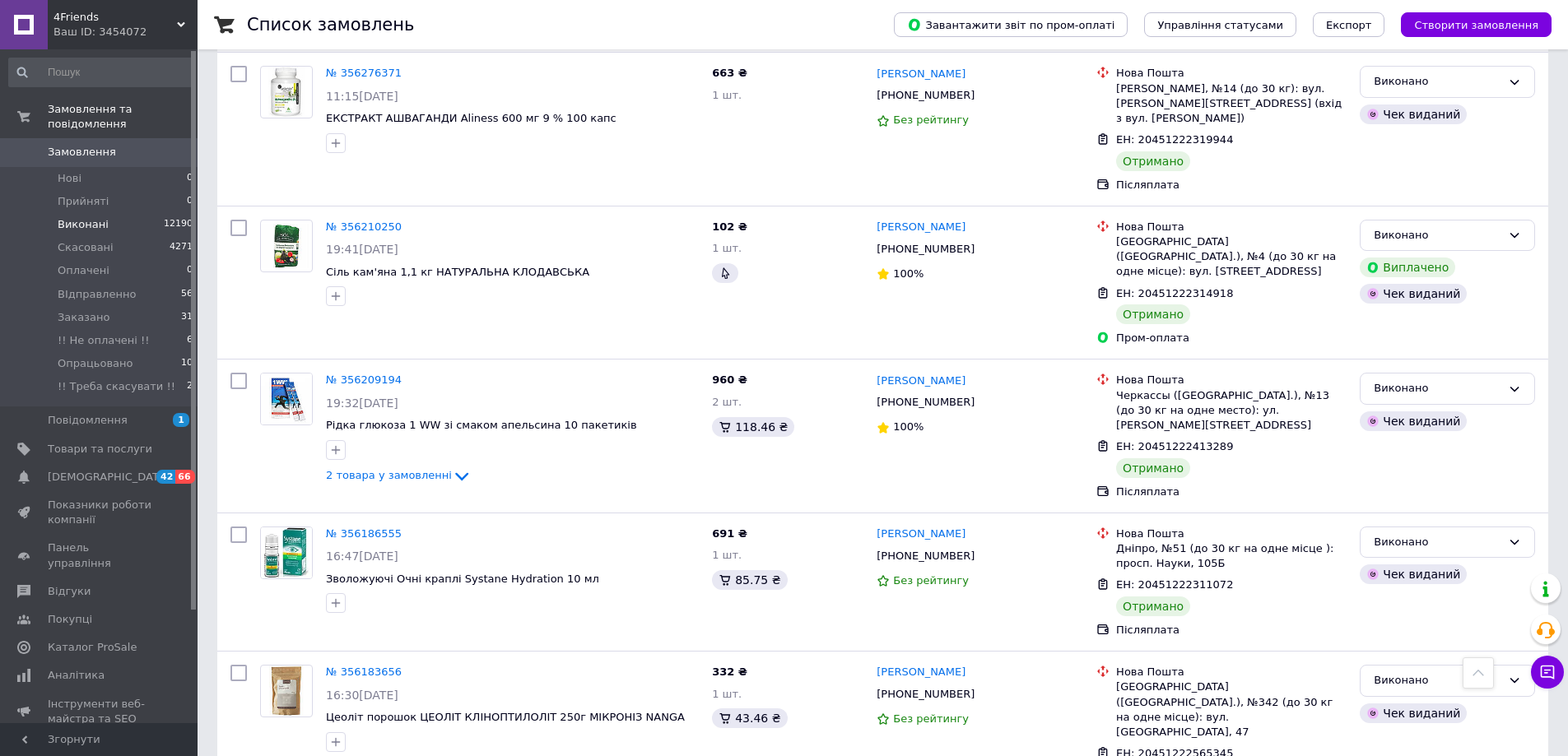
scroll to position [658, 0]
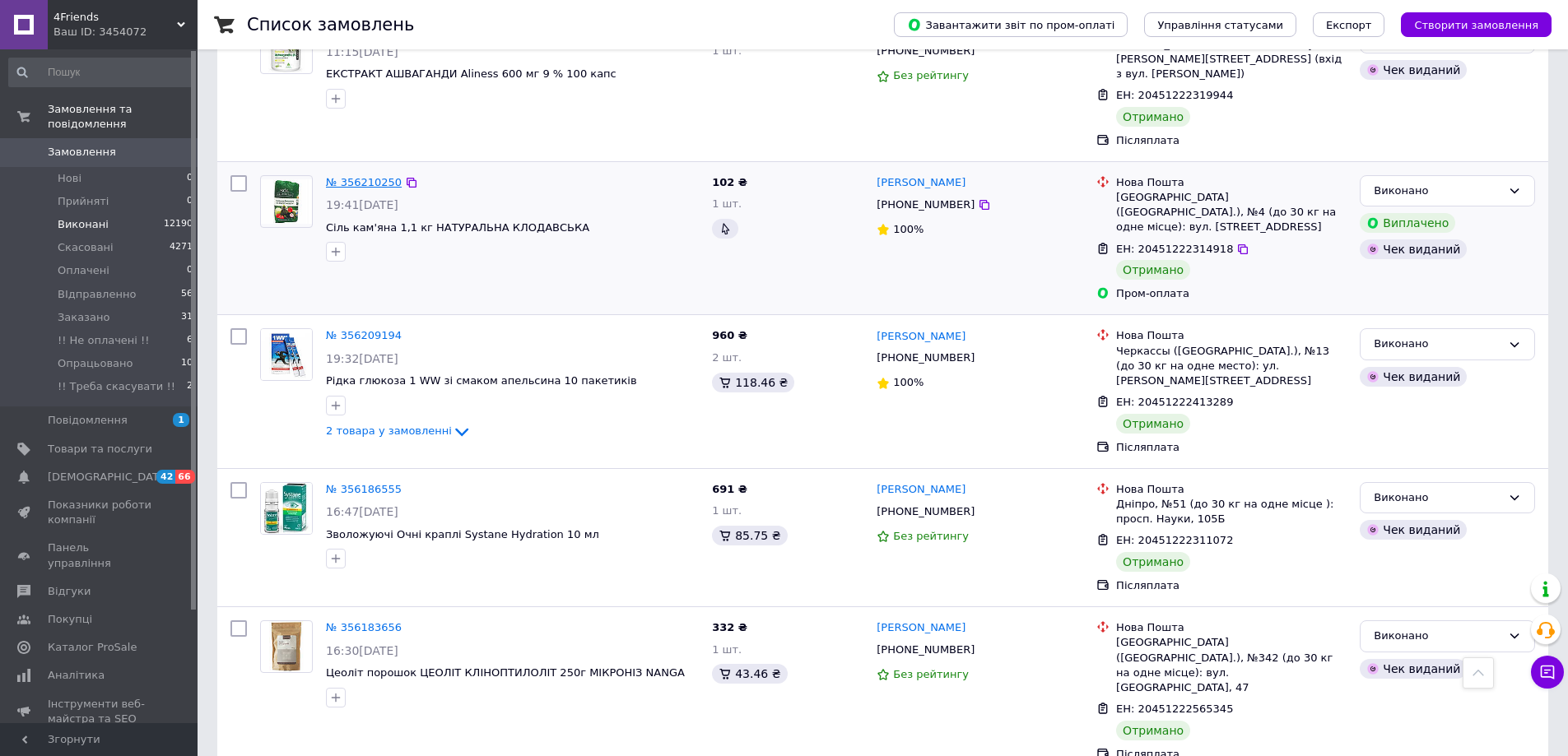
click at [372, 176] on link "№ 356210250" at bounding box center [364, 182] width 76 height 12
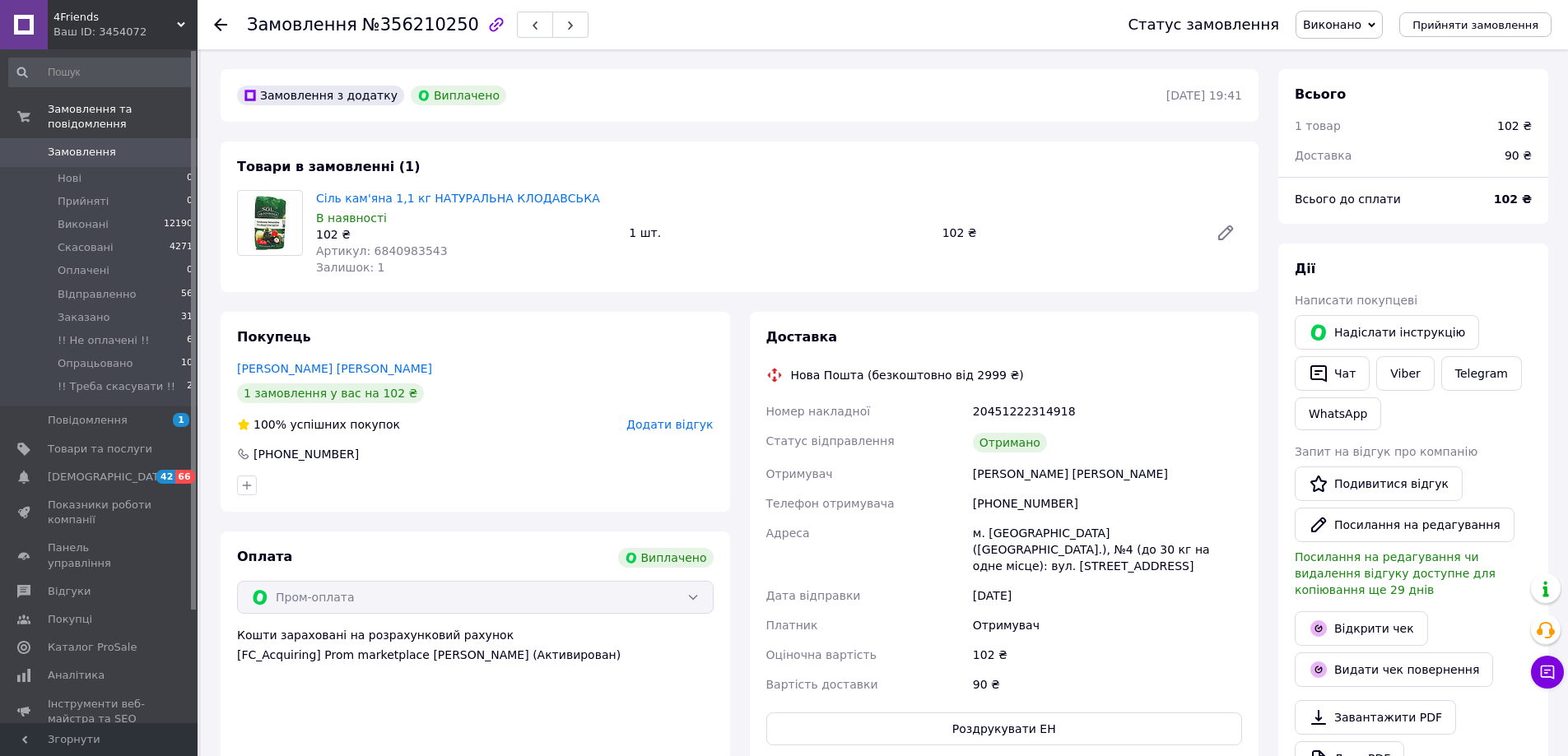
scroll to position [171, 0]
click at [1217, 232] on icon at bounding box center [1225, 233] width 19 height 19
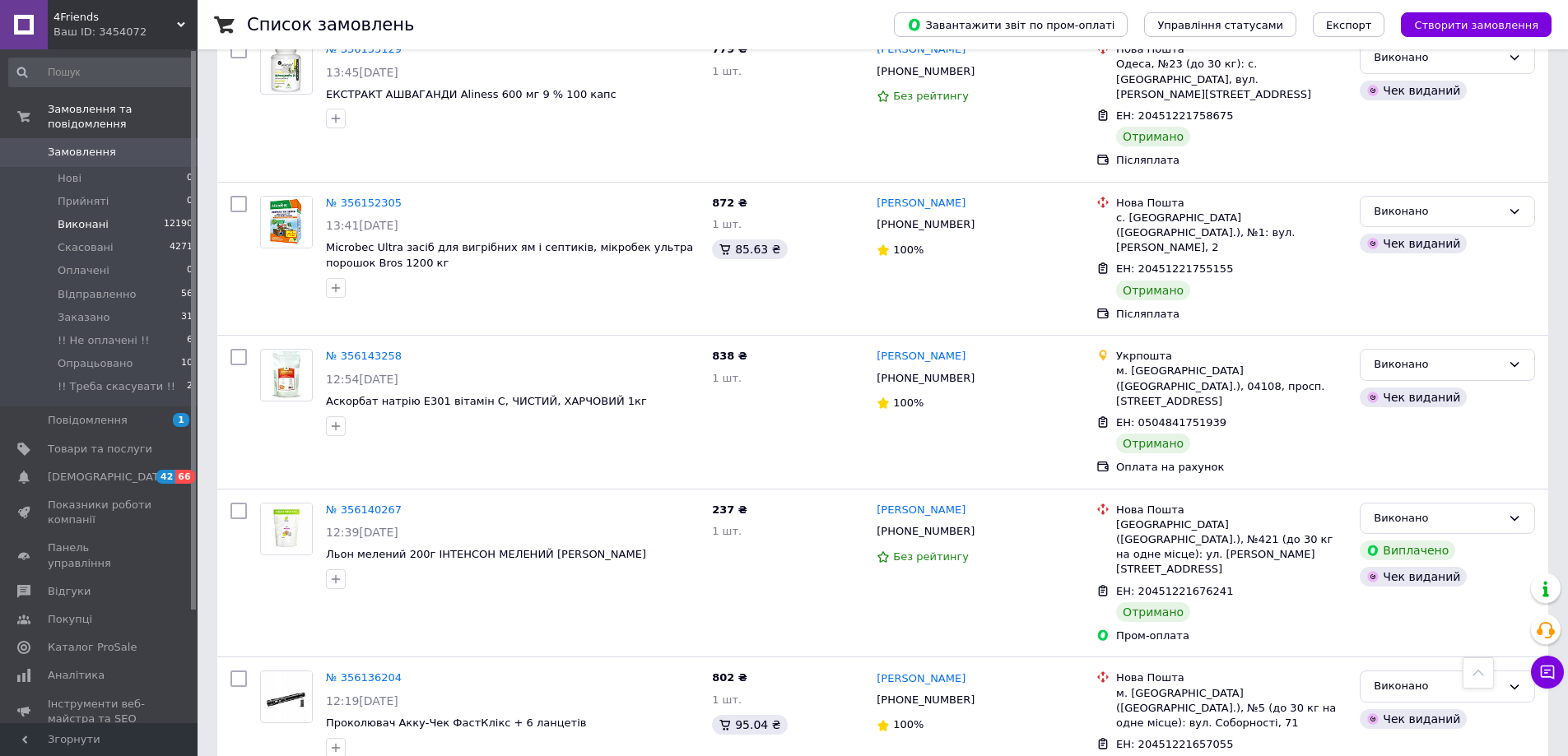
scroll to position [1728, 0]
click at [444, 547] on span "Льон мелений 200г ІНТЕНСОН МЕЛЕНИЙ [PERSON_NAME]" at bounding box center [486, 553] width 320 height 12
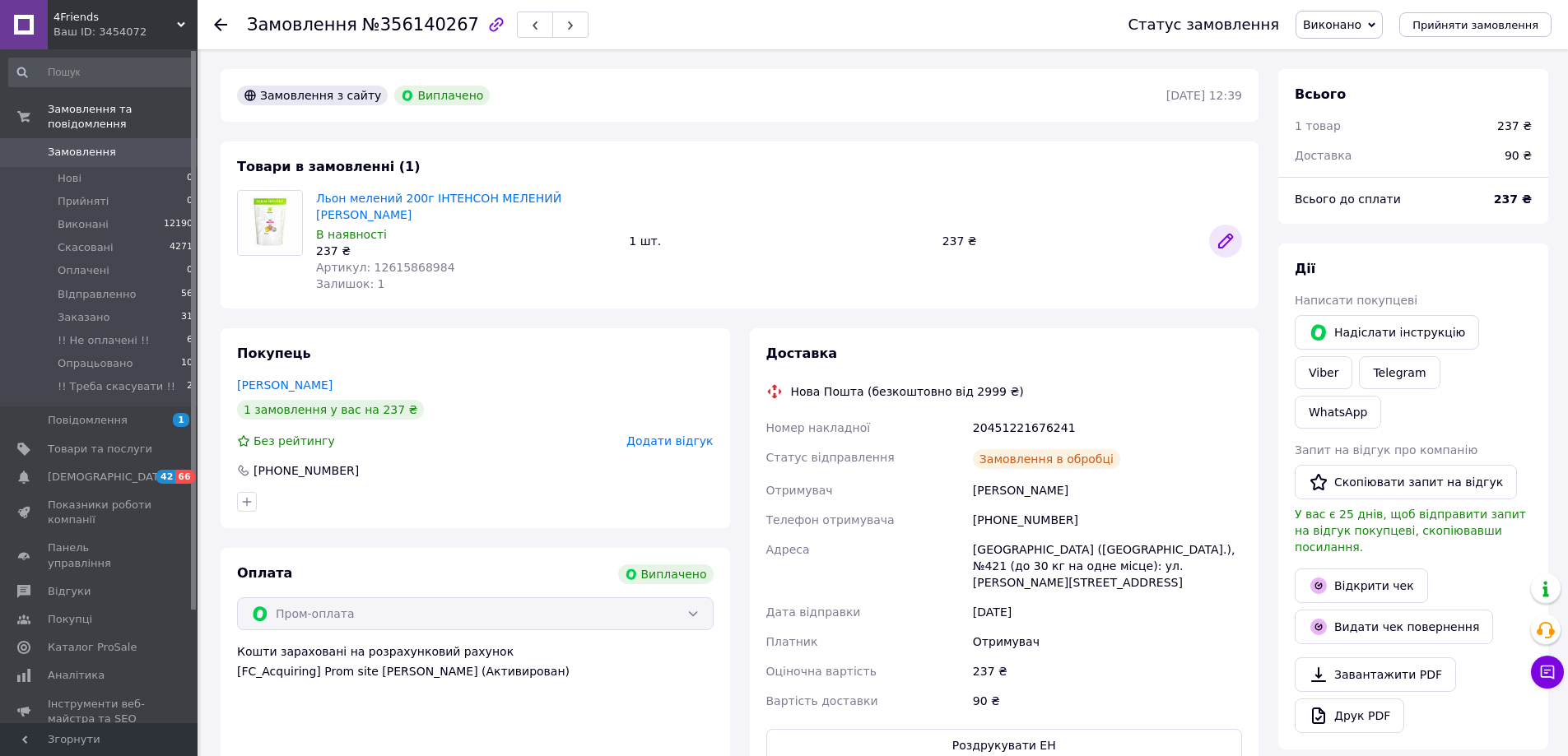
click at [1227, 243] on icon at bounding box center [1225, 241] width 13 height 13
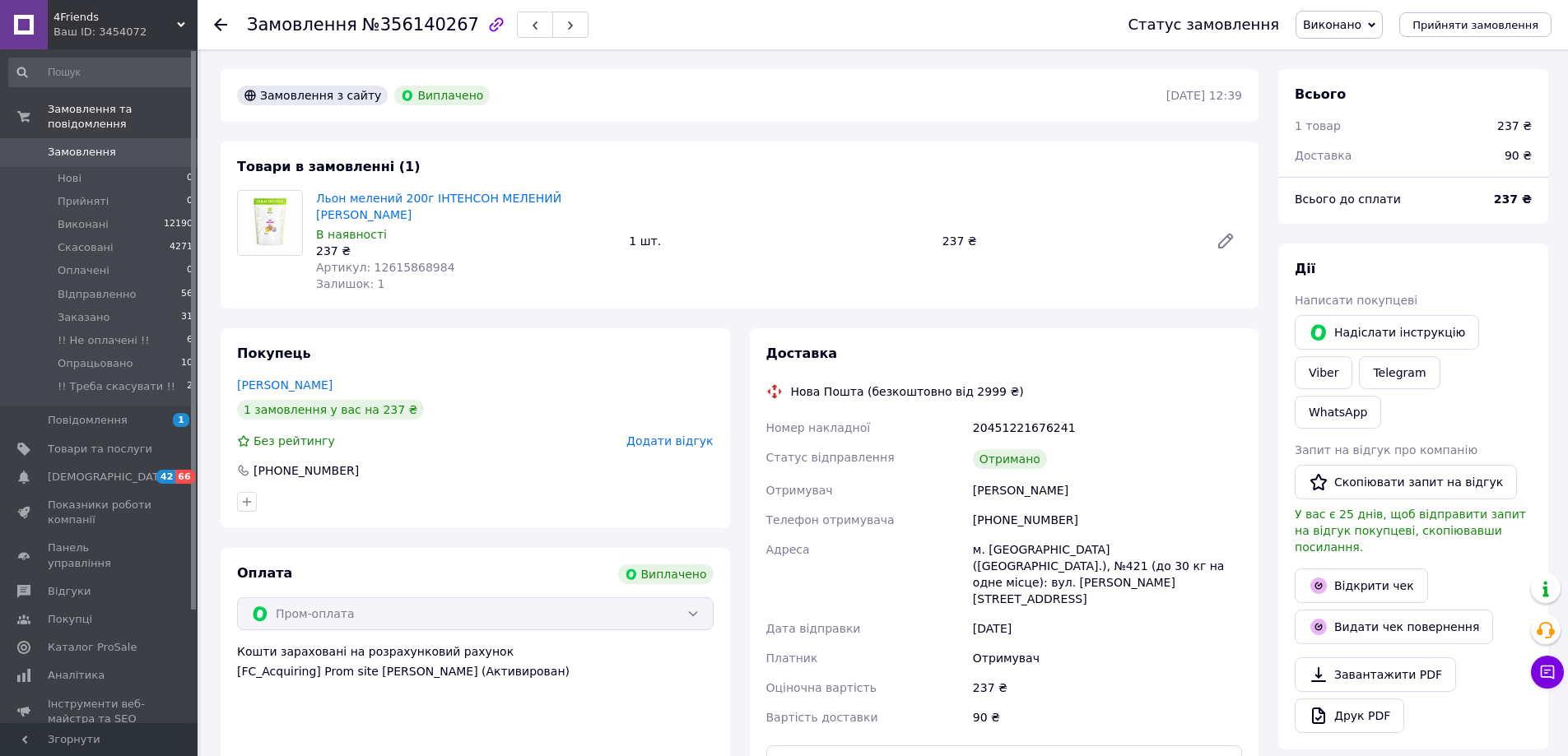
click at [215, 26] on use at bounding box center [220, 25] width 13 height 13
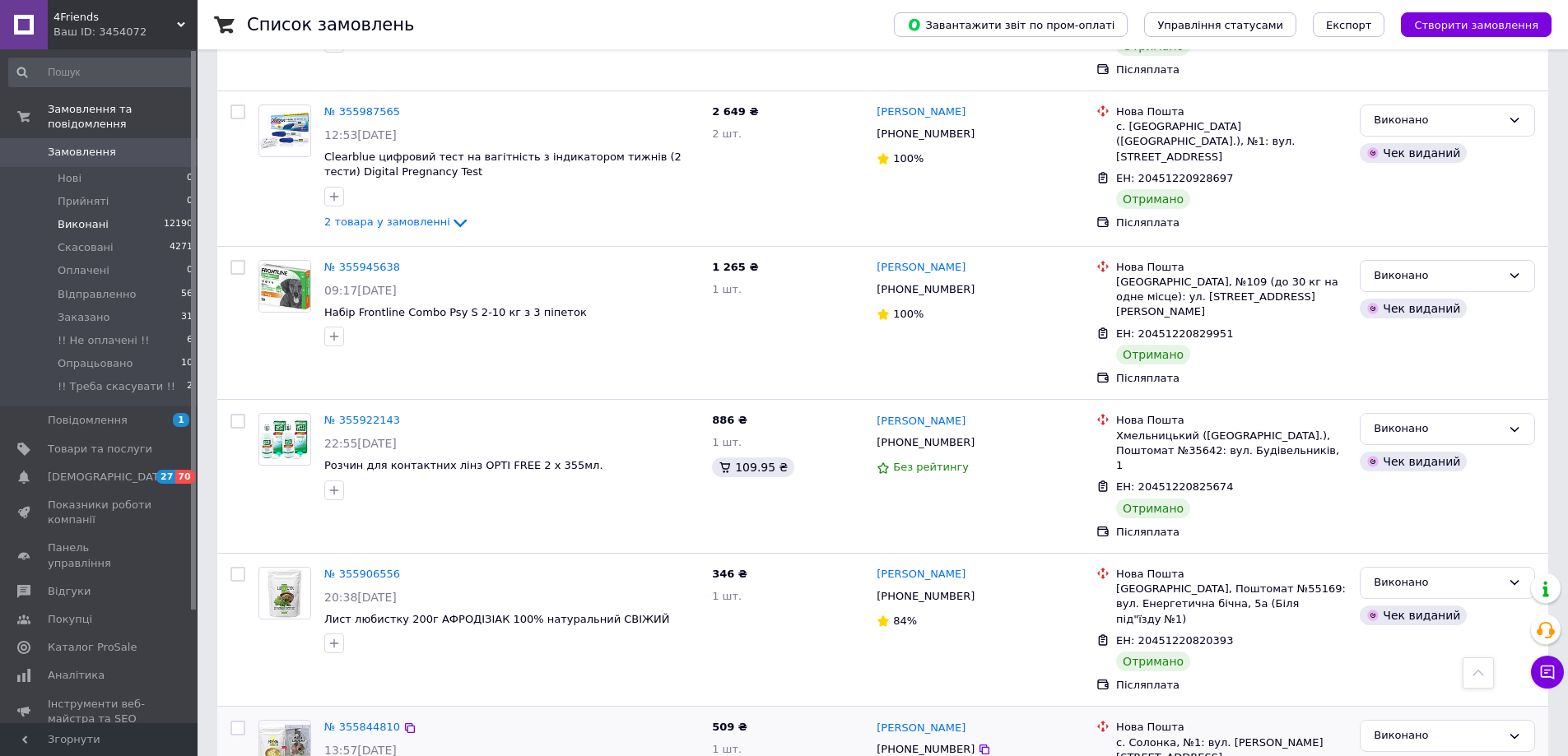
scroll to position [3702, 0]
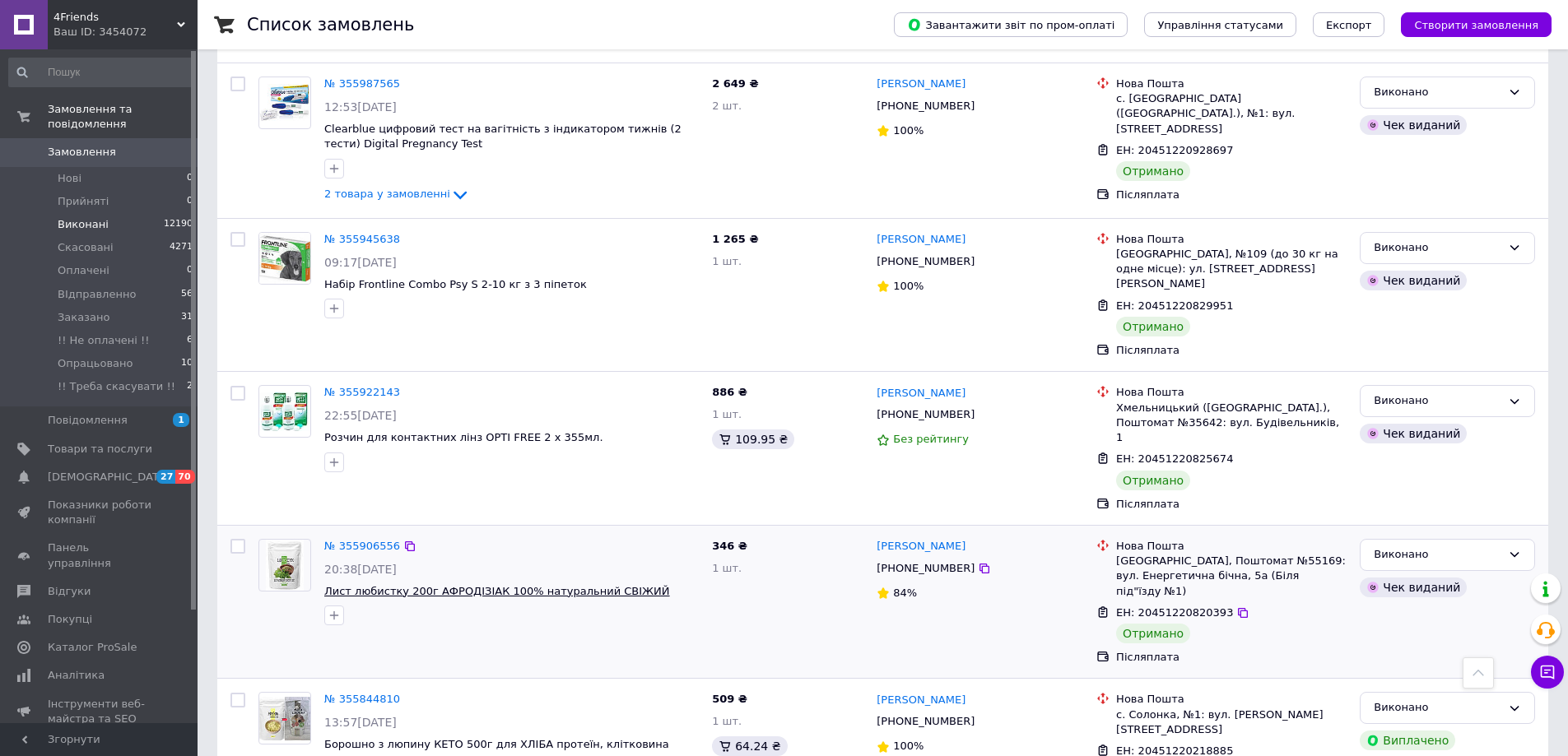
click at [484, 585] on span "Лист любистку 200г АФРОДІЗІАК 100% натуральний СВІЖИЙ" at bounding box center [497, 591] width 346 height 12
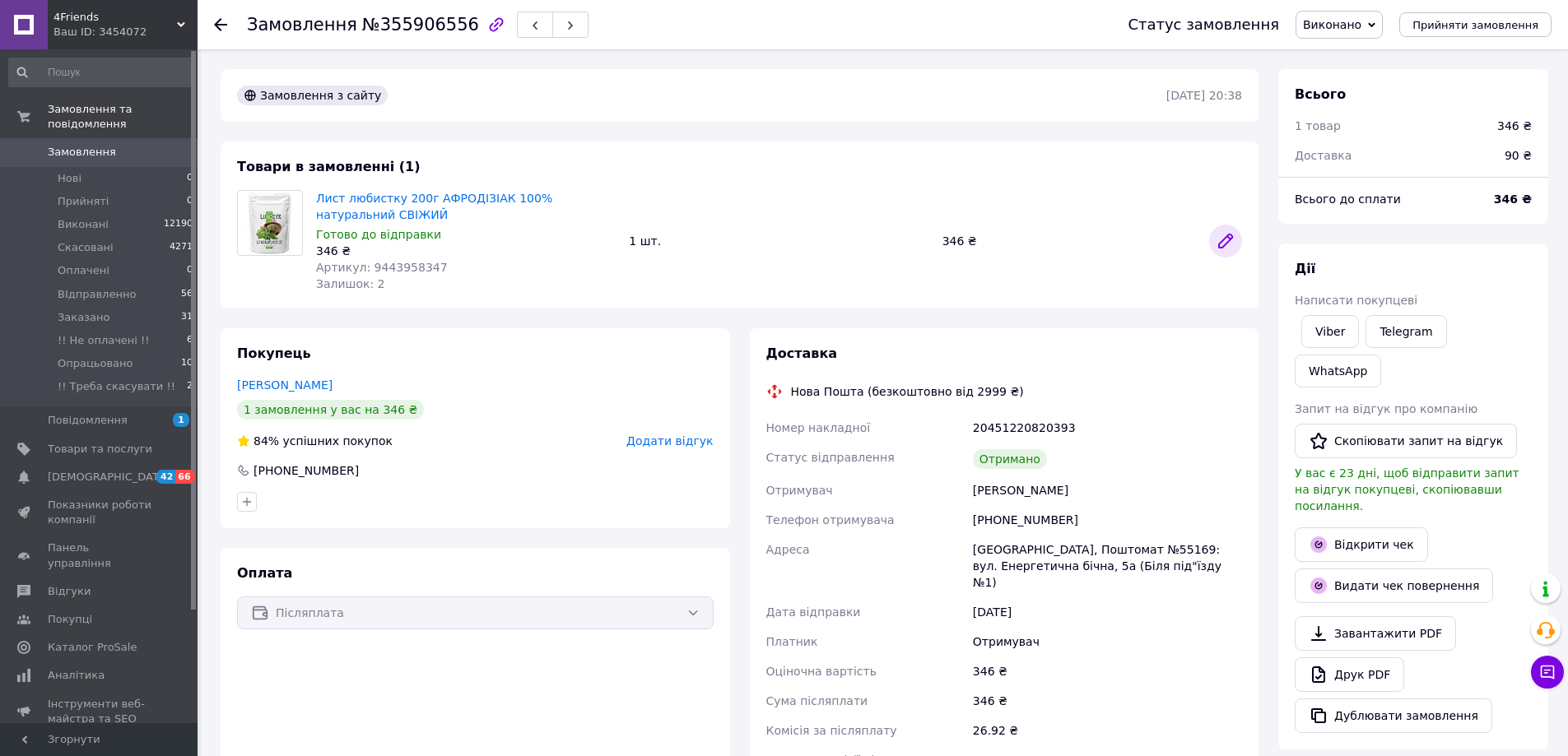
click at [1225, 244] on icon at bounding box center [1225, 241] width 13 height 13
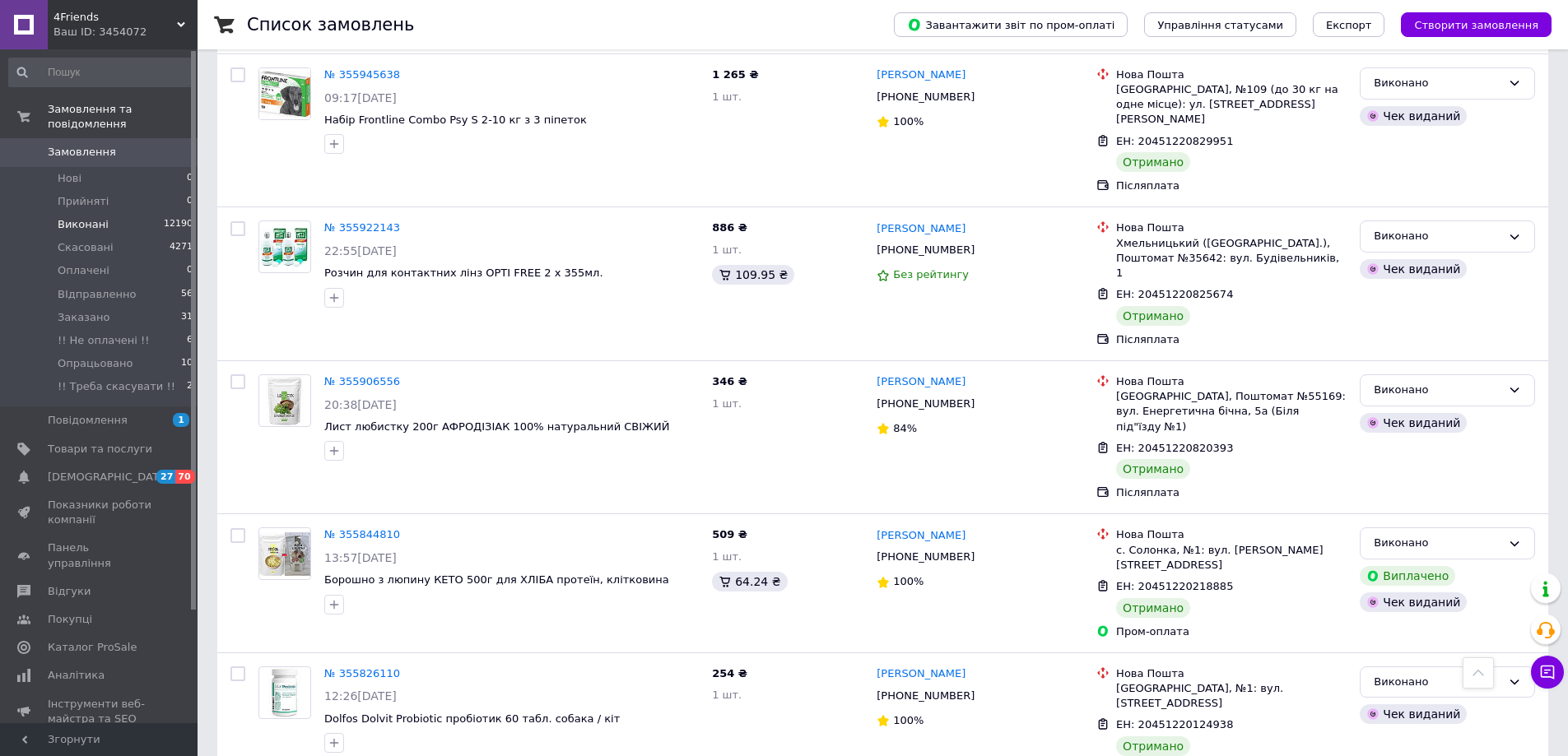
scroll to position [4031, 0]
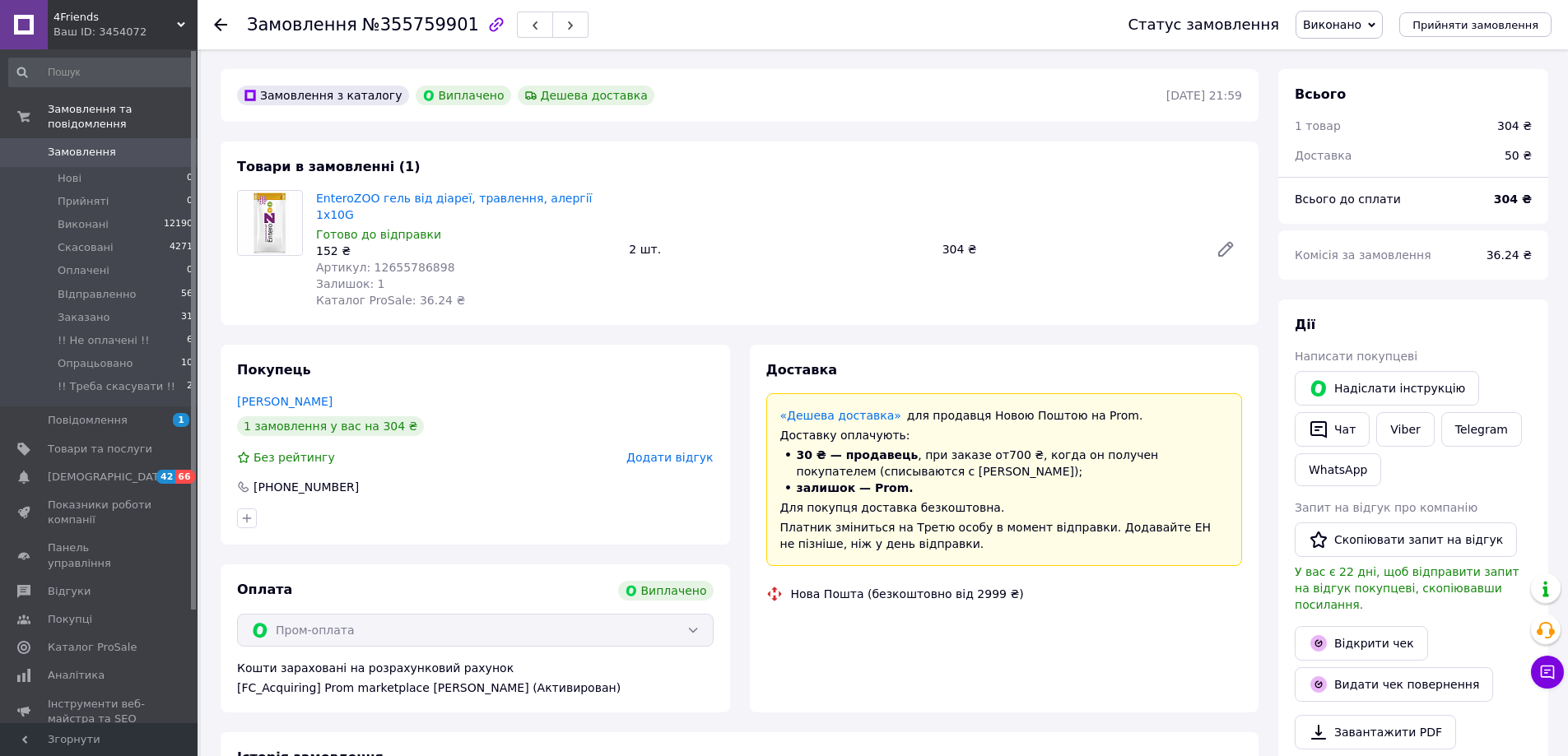
scroll to position [53, 0]
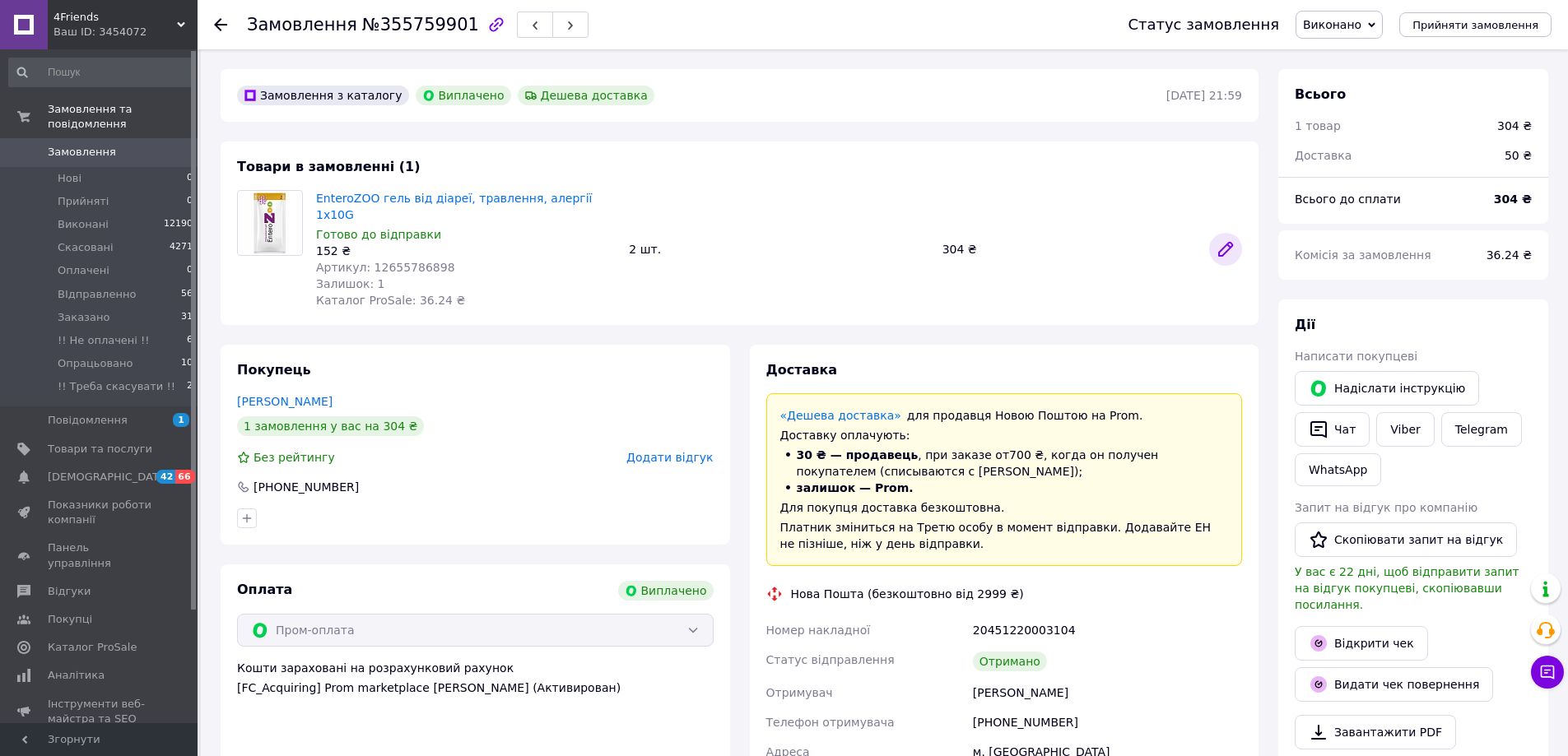
click at [1227, 242] on icon at bounding box center [1225, 248] width 13 height 13
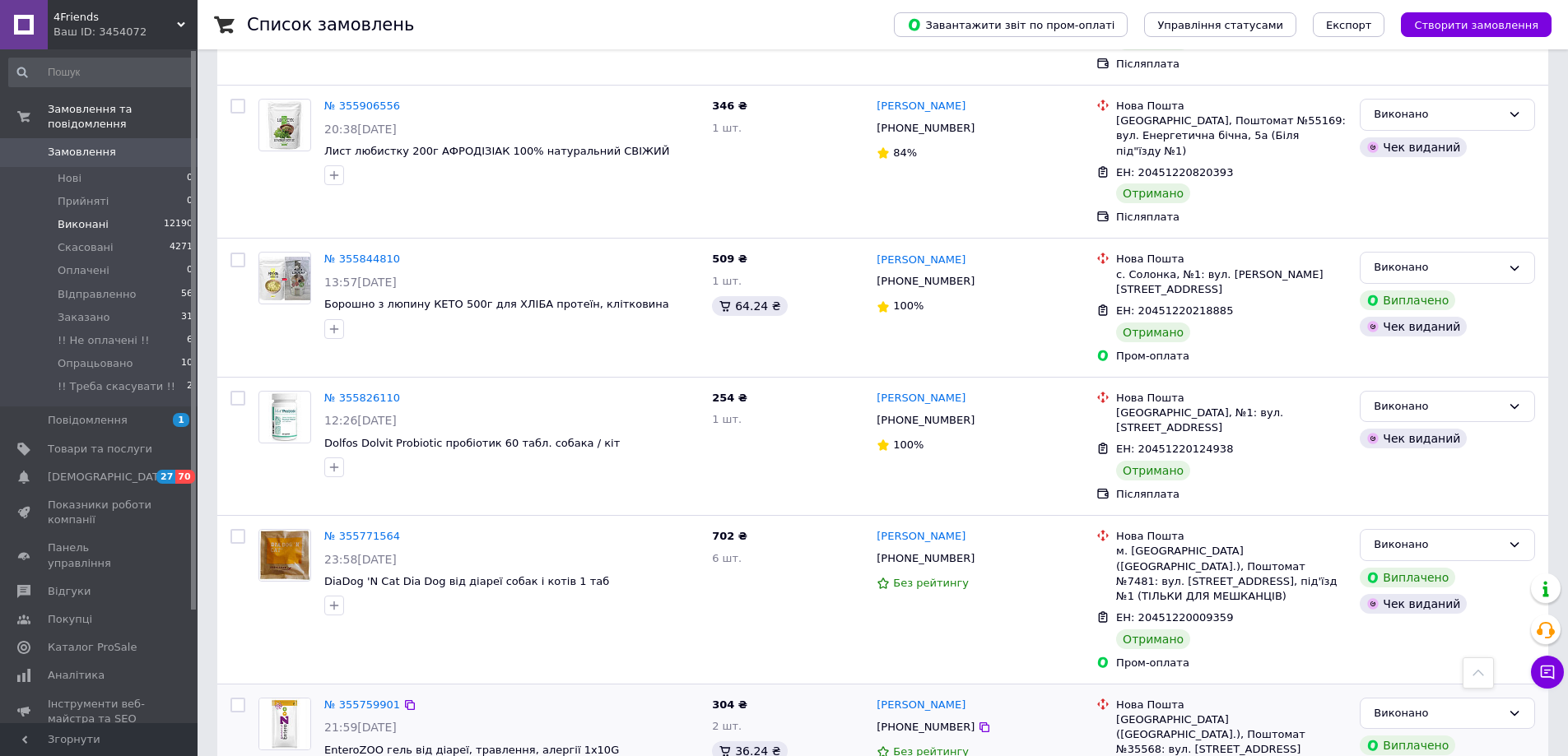
scroll to position [4279, 0]
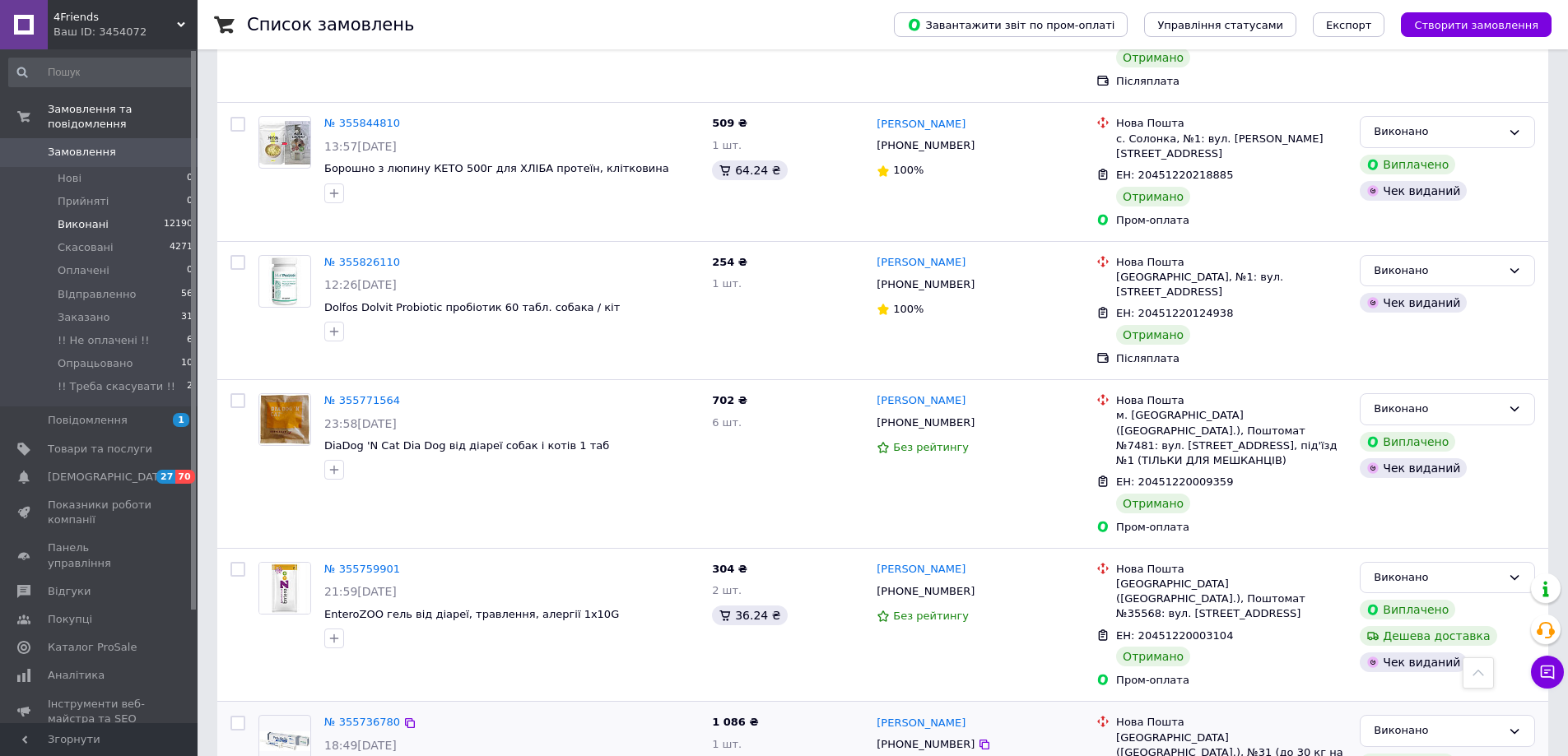
click at [484, 755] on span "Protexin Pro-Kolin Advance 30 мл пробіотик для собак" at bounding box center [473, 767] width 298 height 12
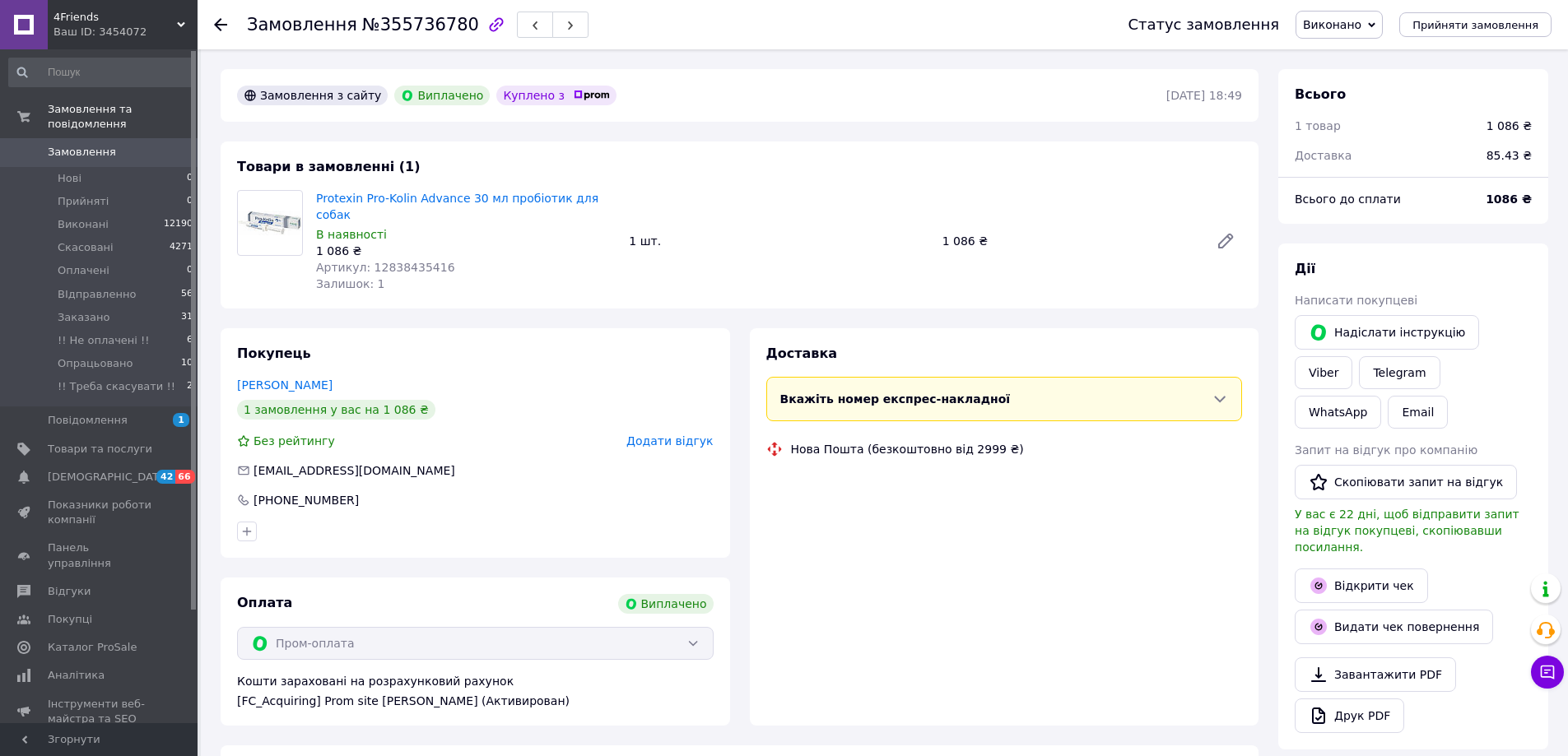
scroll to position [13, 0]
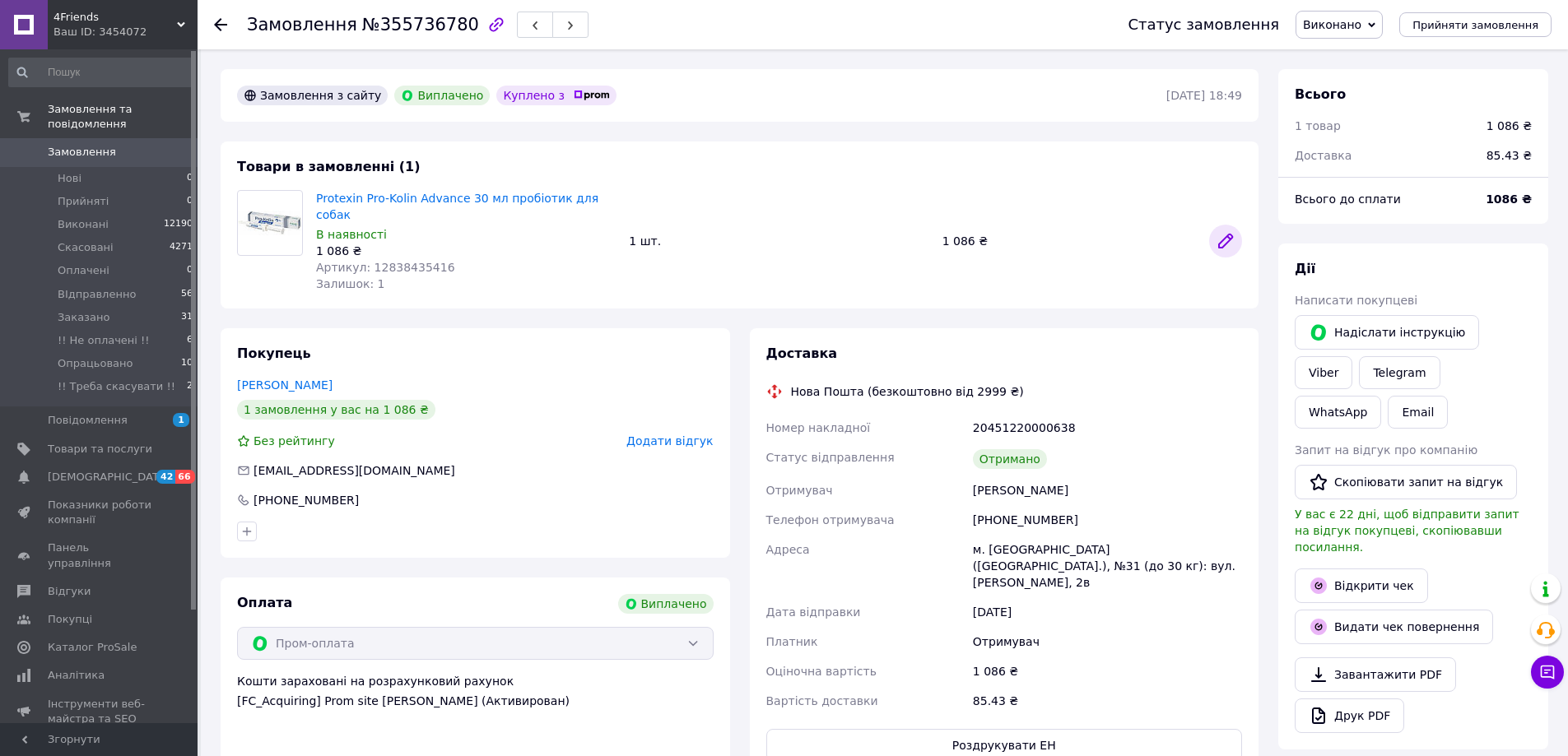
click at [1218, 232] on icon at bounding box center [1225, 241] width 19 height 19
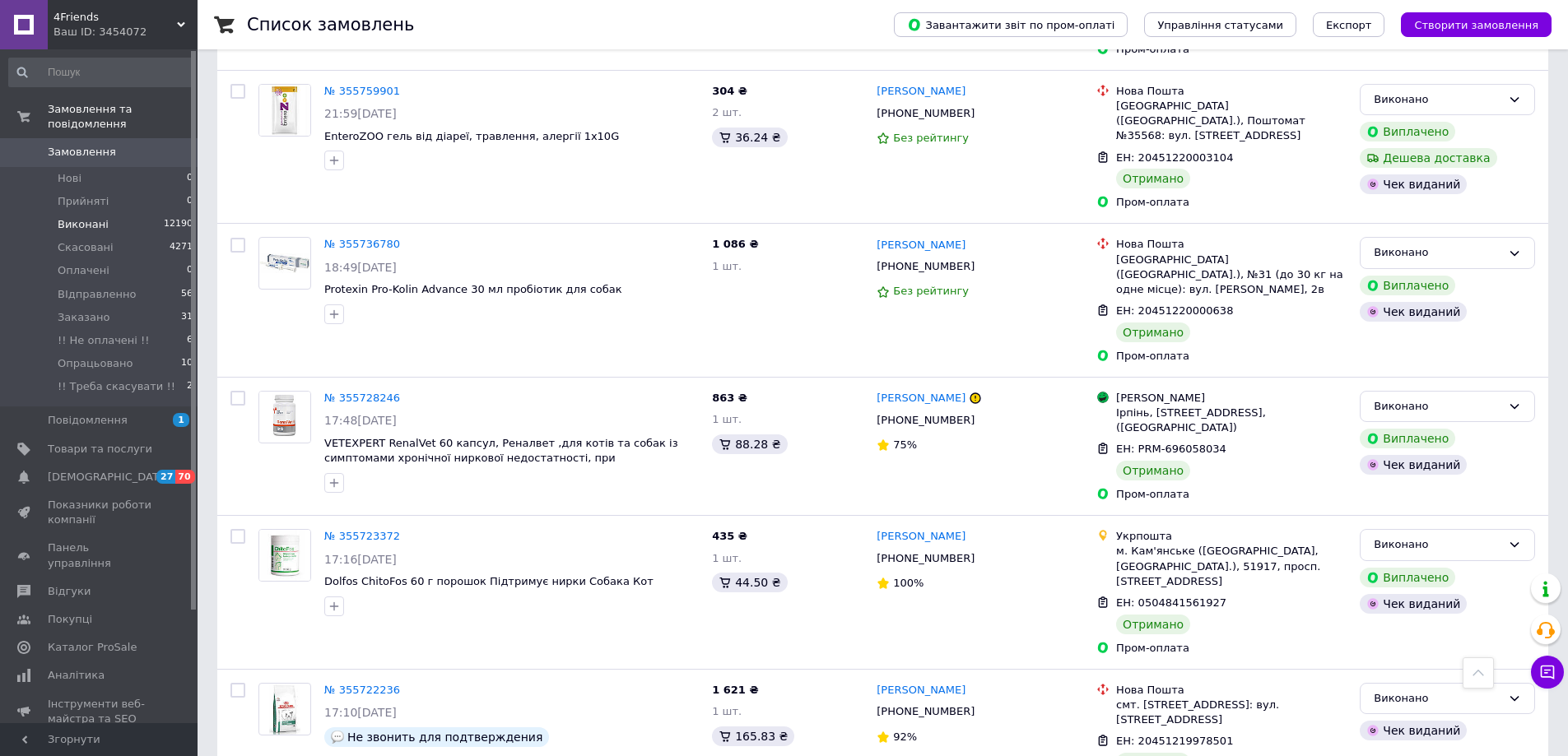
scroll to position [4854, 0]
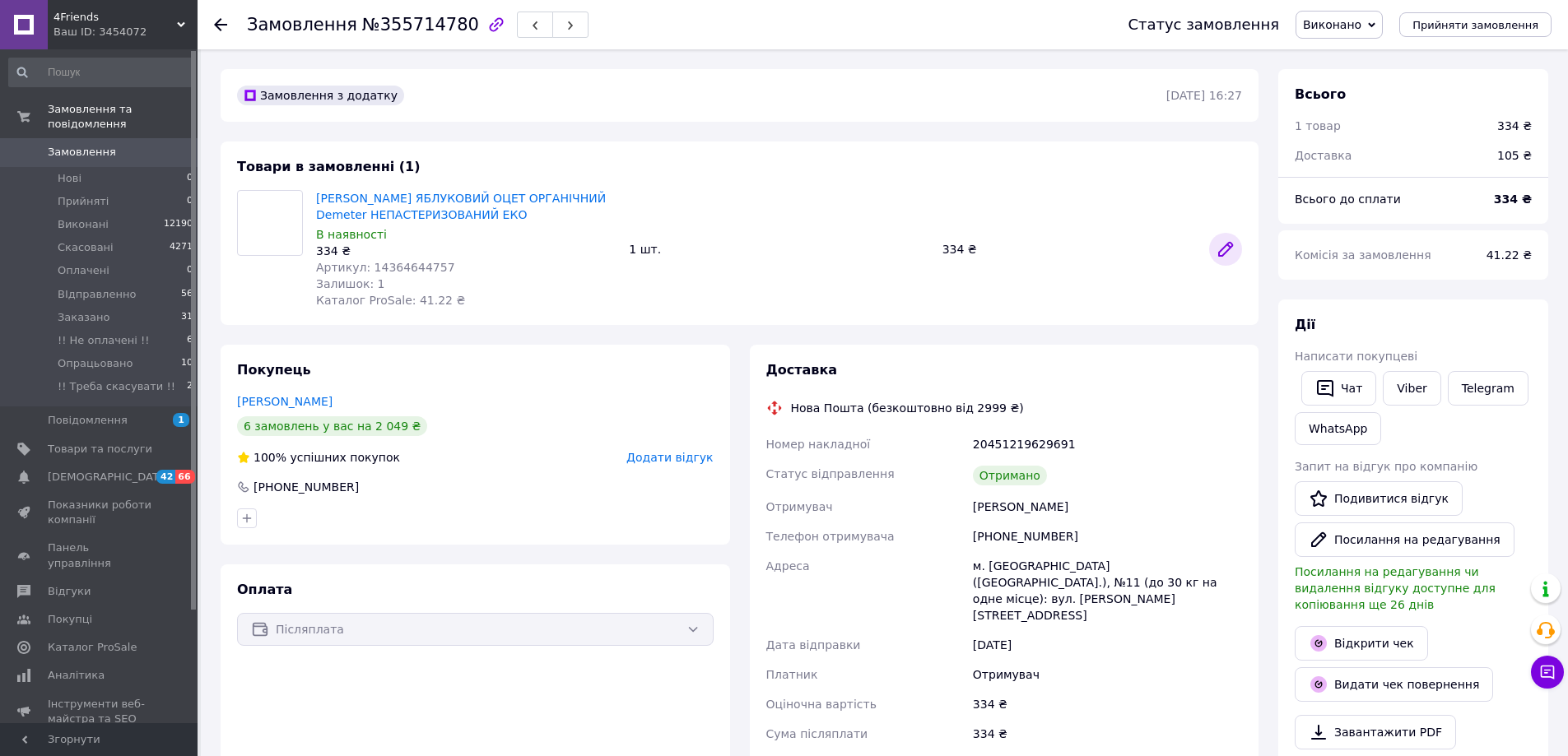
click at [1224, 255] on icon at bounding box center [1225, 248] width 13 height 13
click at [213, 27] on div "Замовлення №355714780 Статус замовлення Виконано Прийнято Скасовано Оплачено ВІ…" at bounding box center [882, 25] width 1371 height 49
click at [223, 19] on icon at bounding box center [220, 25] width 13 height 13
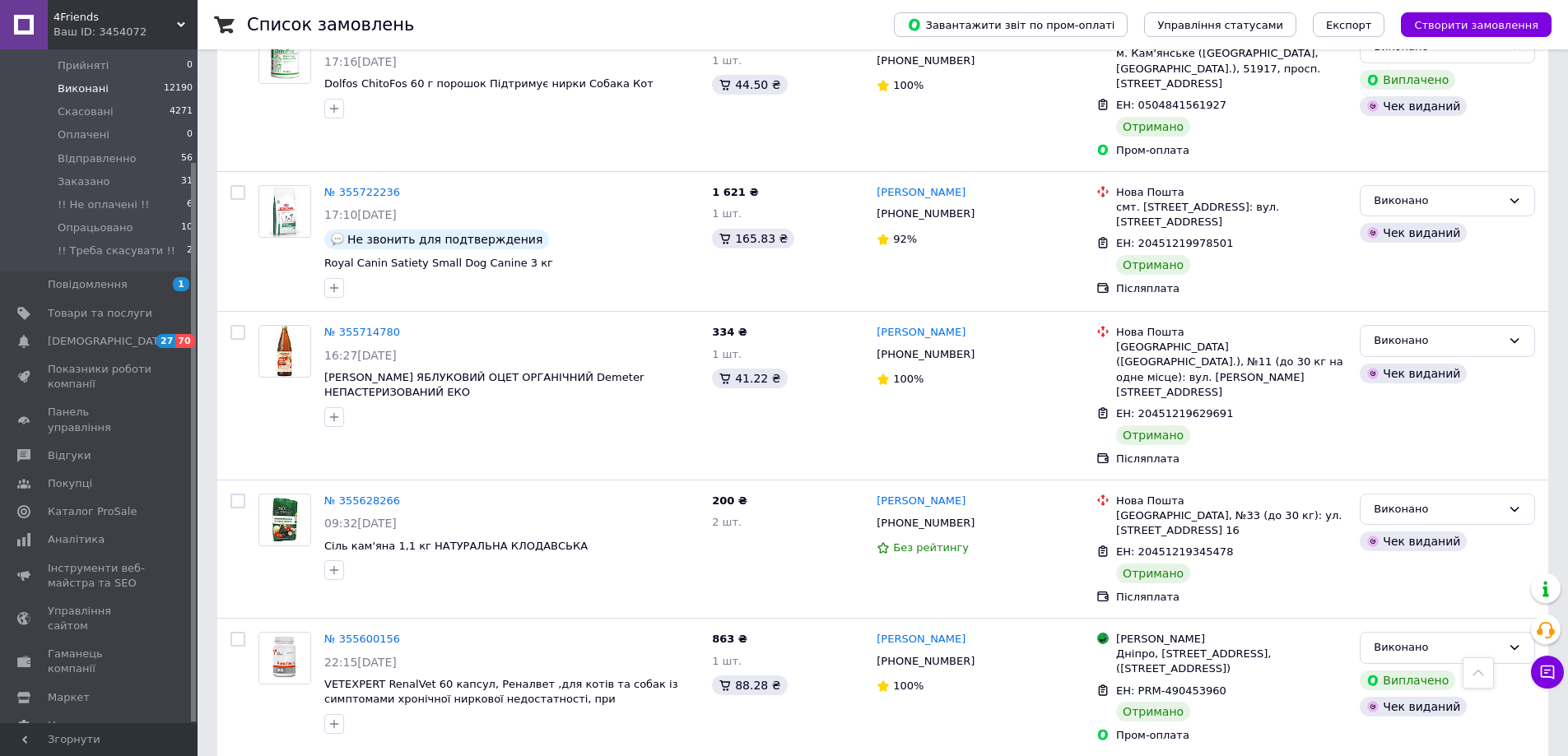
scroll to position [5348, 0]
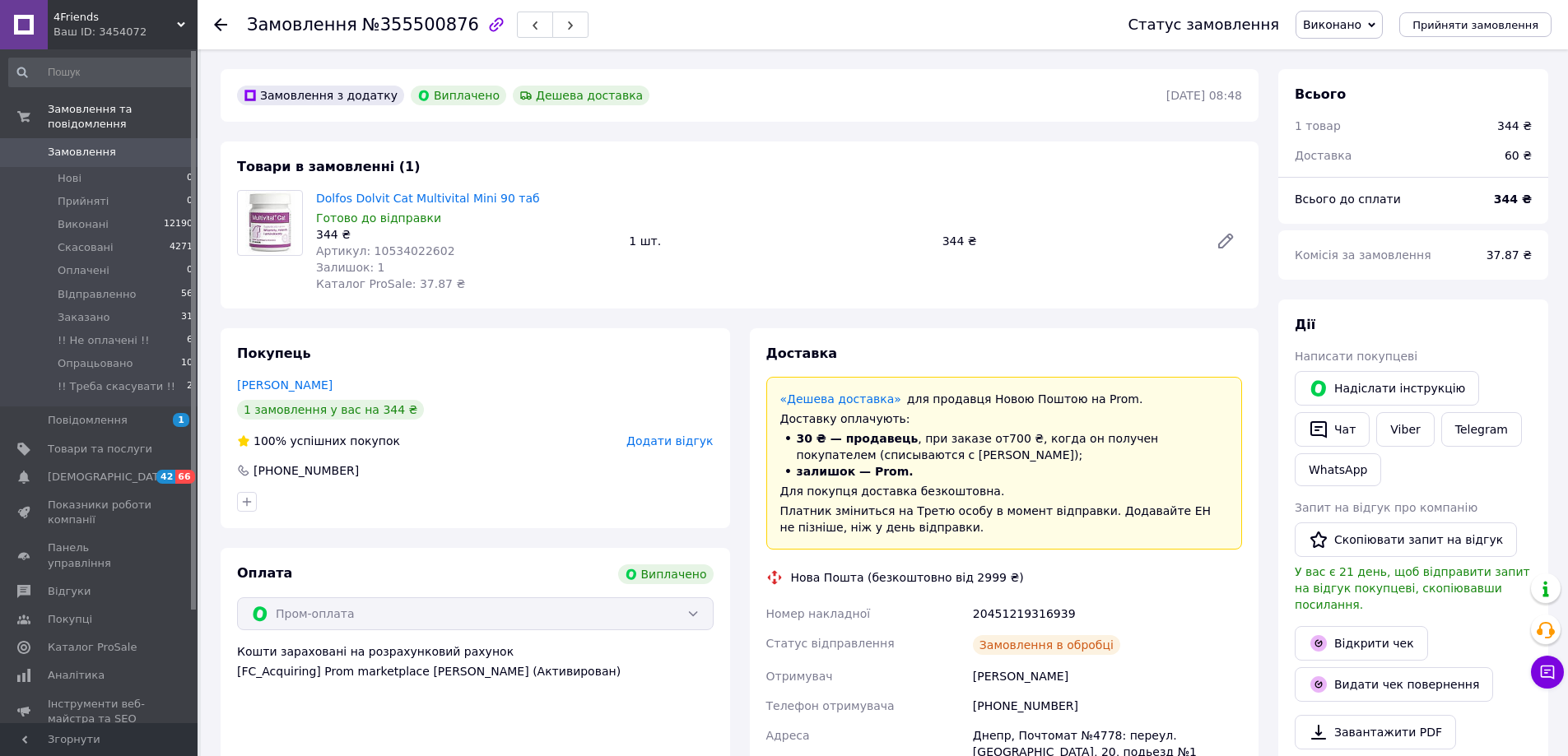
scroll to position [93, 0]
click at [1230, 240] on icon at bounding box center [1225, 241] width 13 height 13
click at [224, 25] on use at bounding box center [220, 25] width 13 height 13
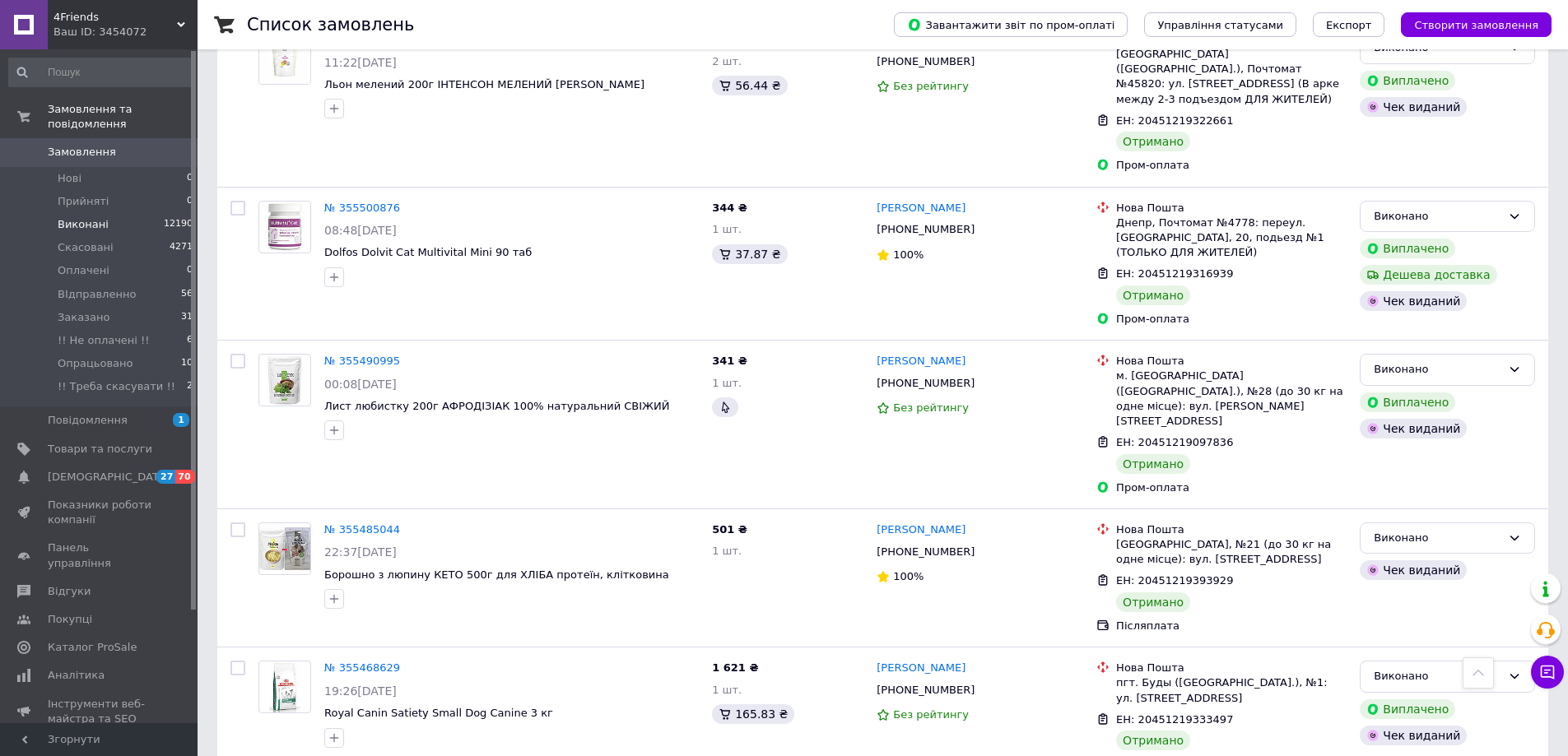
scroll to position [6253, 0]
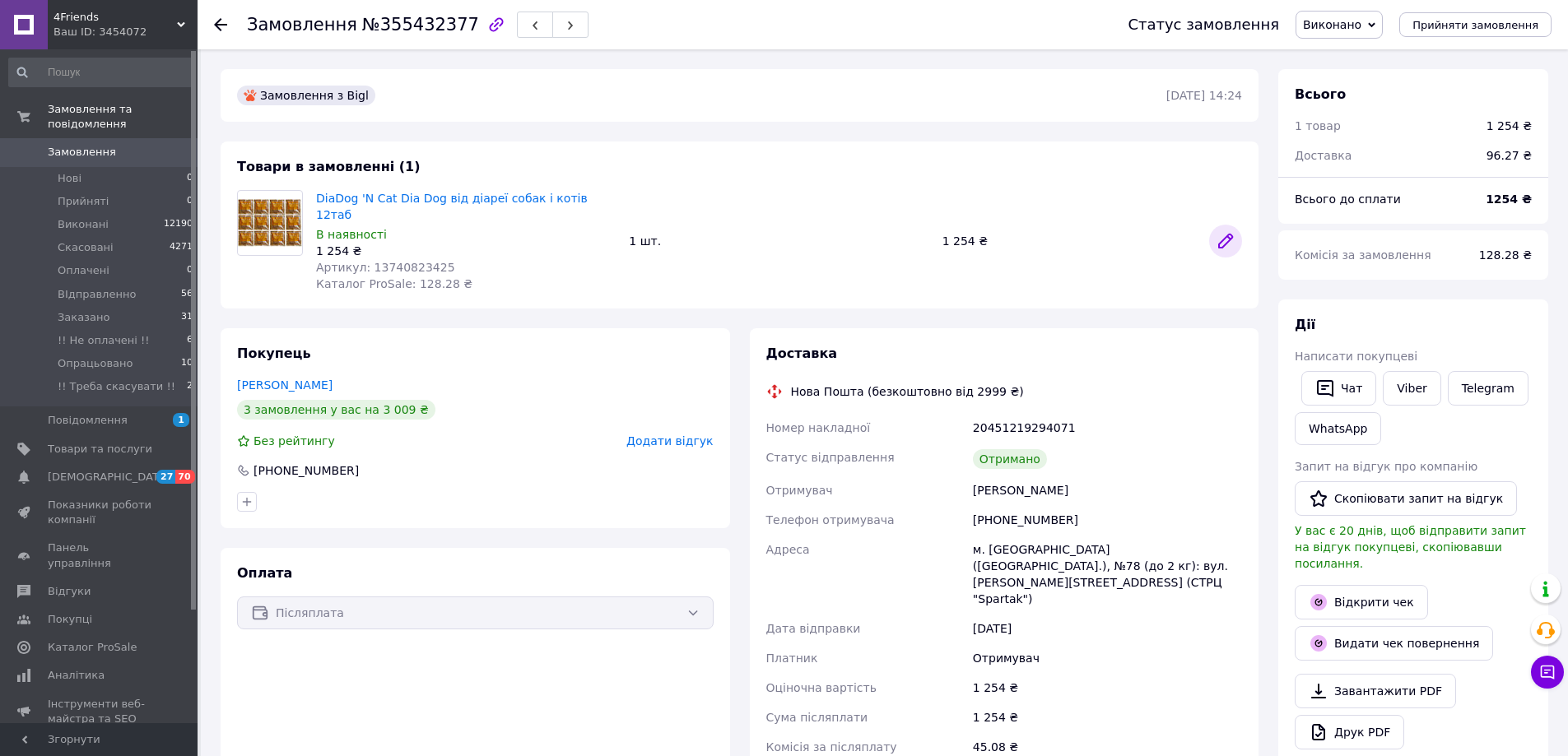
click at [1231, 234] on icon at bounding box center [1225, 241] width 13 height 13
click at [227, 20] on icon at bounding box center [220, 25] width 13 height 13
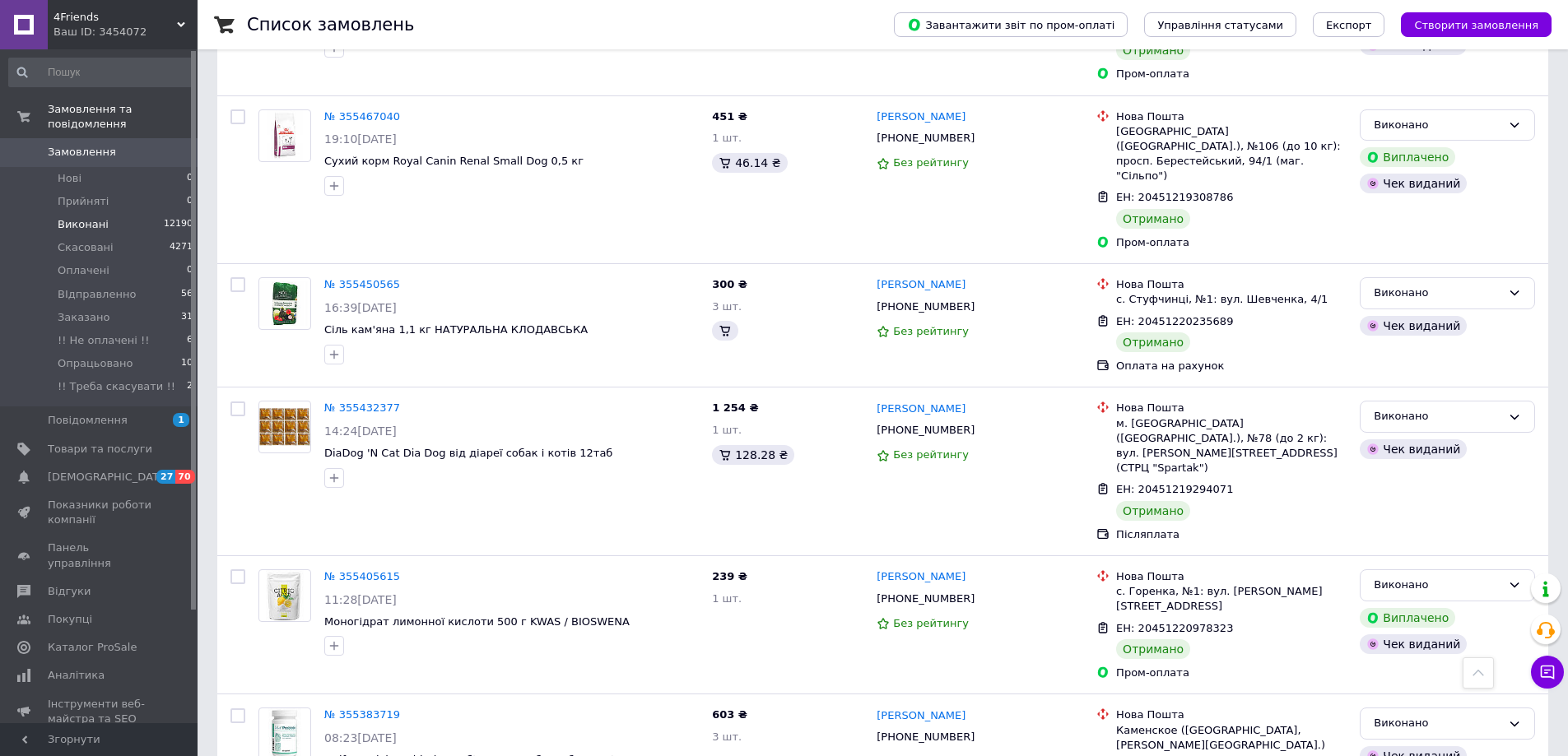
scroll to position [6911, 0]
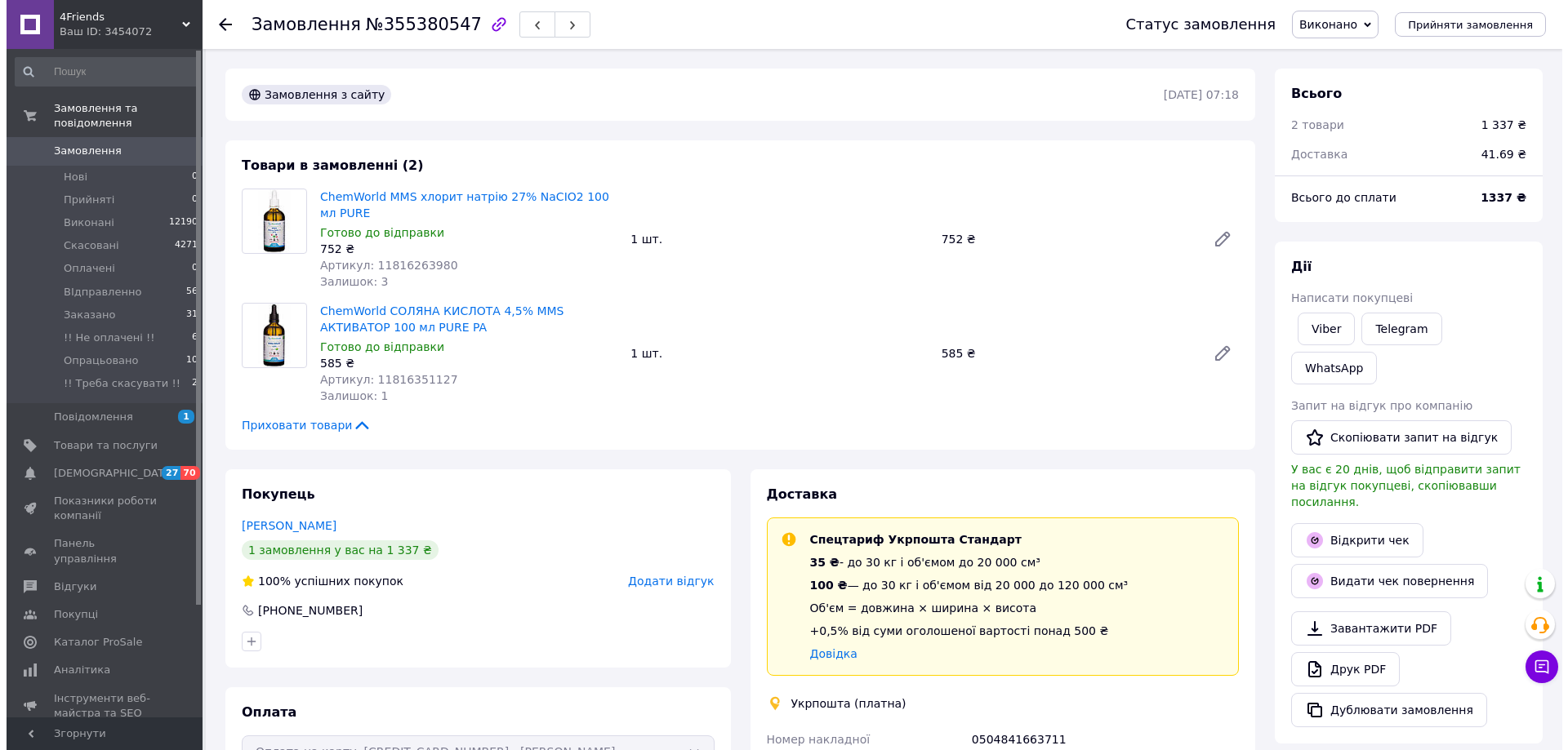
scroll to position [68, 0]
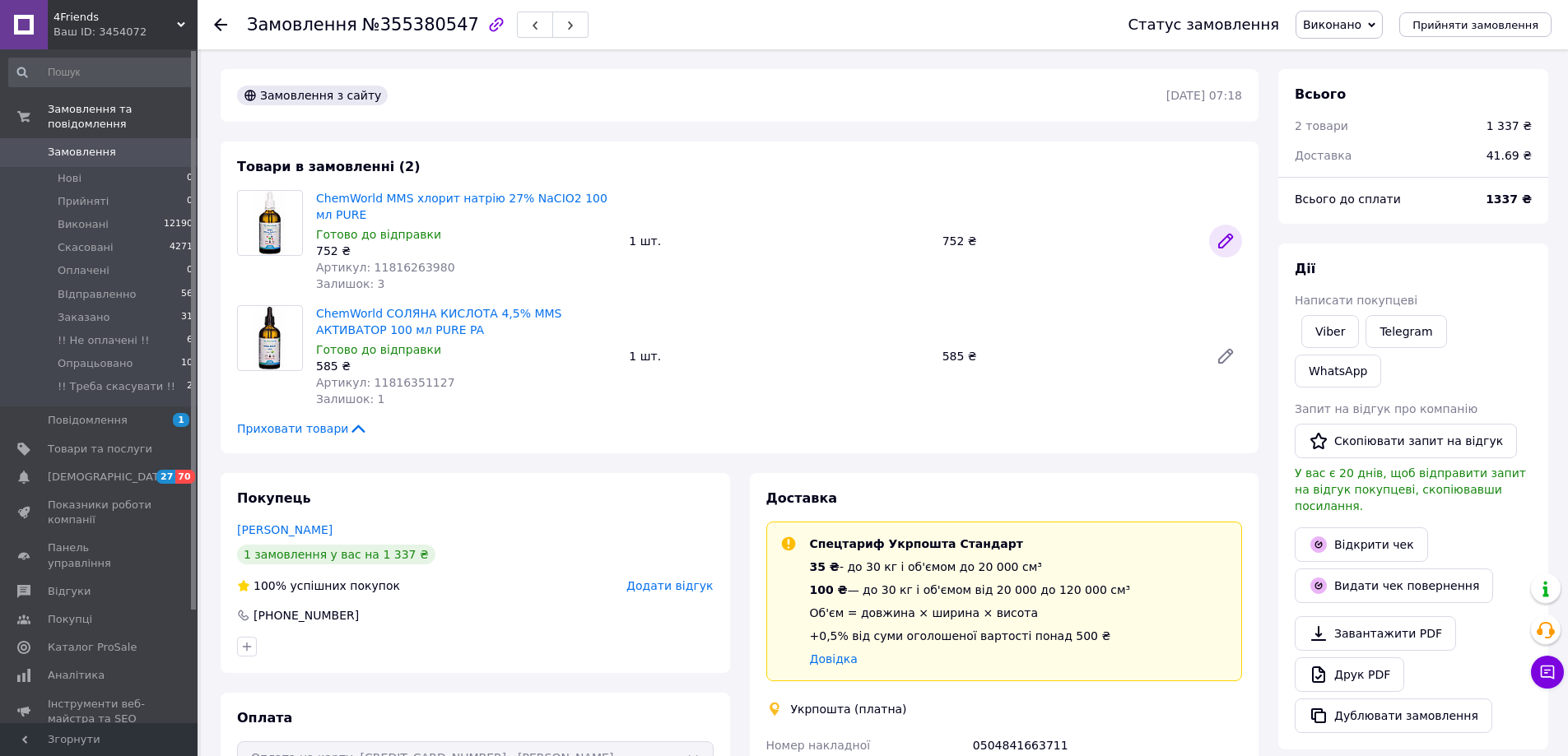
click at [1220, 249] on icon at bounding box center [1225, 241] width 19 height 19
click at [1221, 358] on icon at bounding box center [1225, 356] width 13 height 13
click at [222, 18] on div at bounding box center [220, 25] width 13 height 17
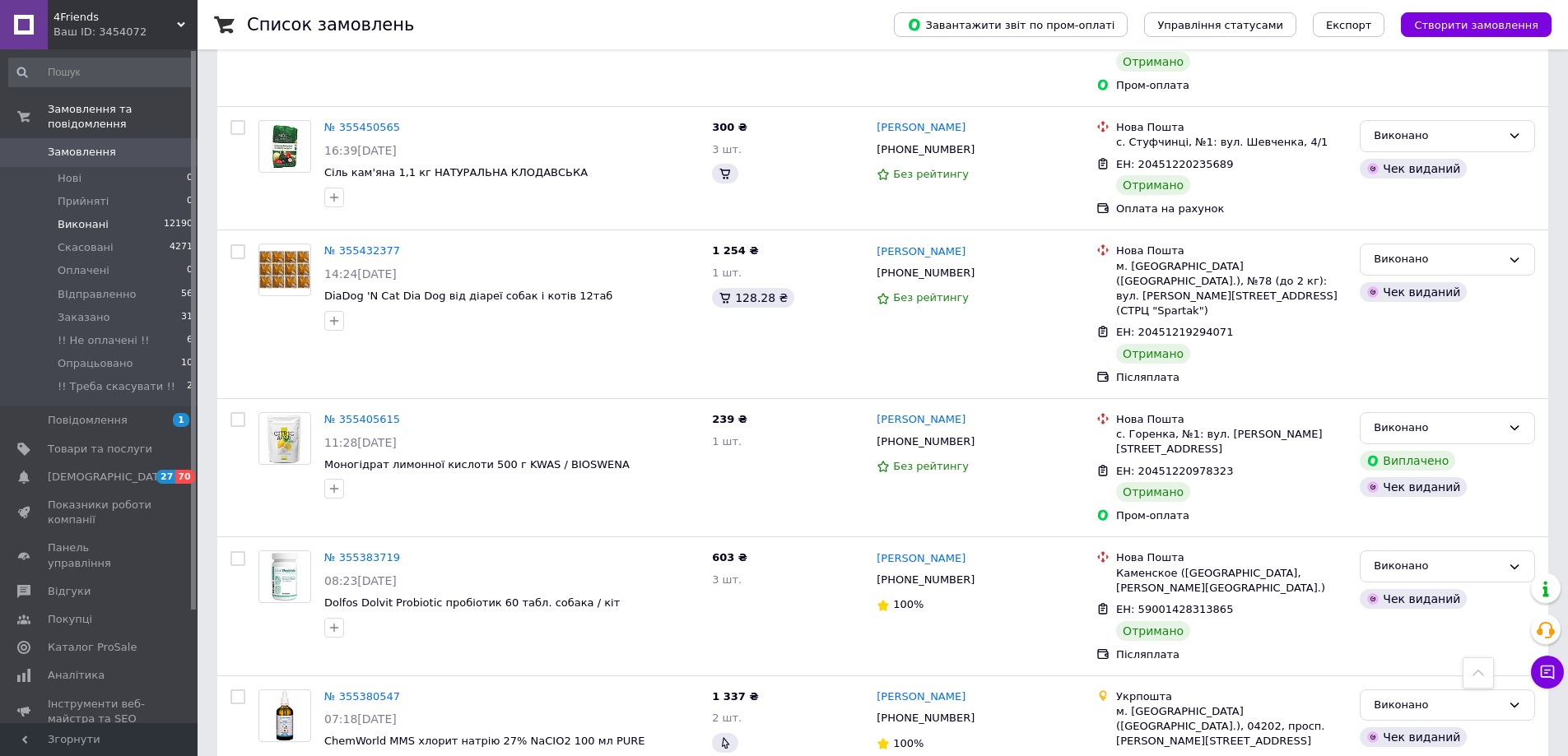
scroll to position [7158, 0]
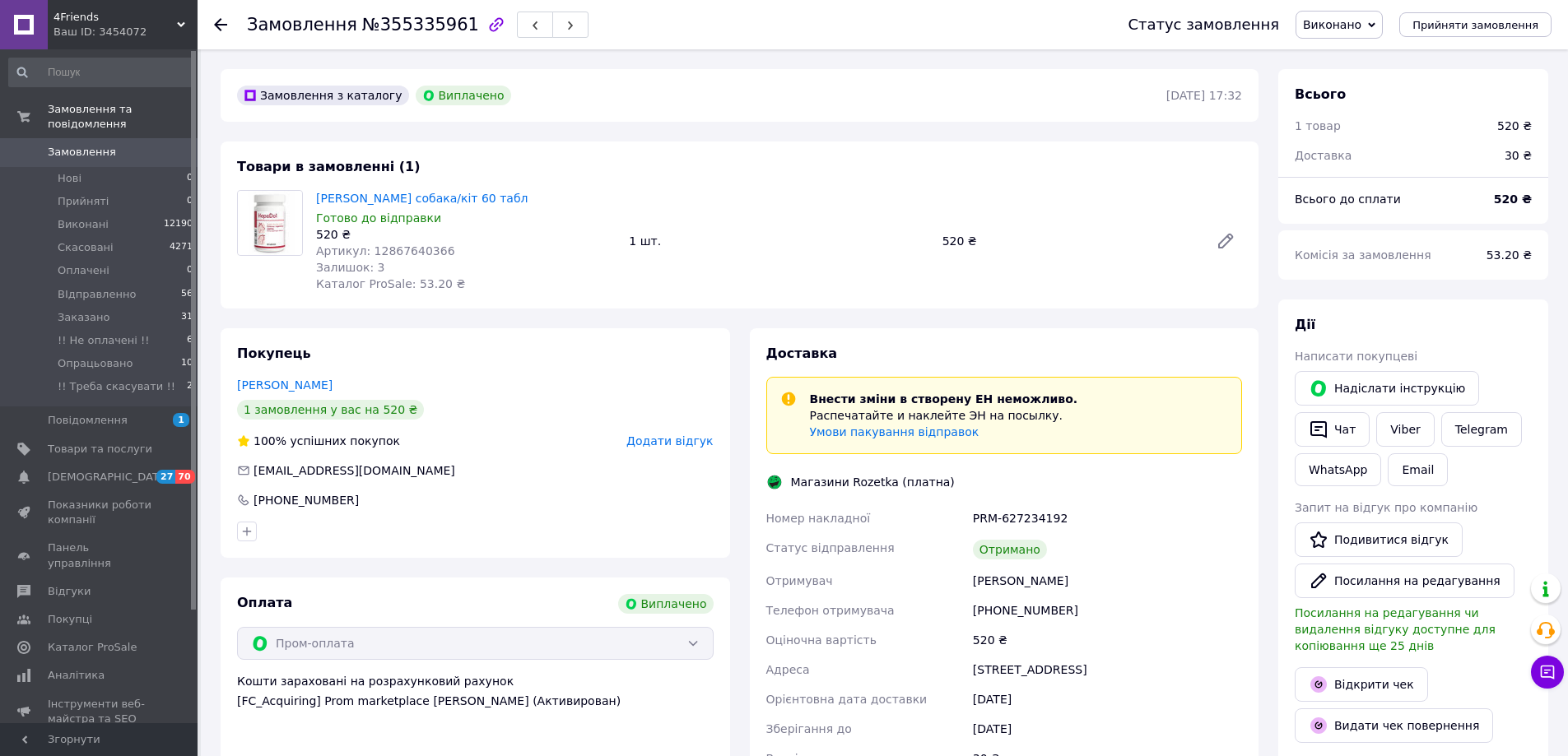
scroll to position [53, 0]
click at [1216, 242] on icon at bounding box center [1225, 241] width 19 height 19
click at [219, 22] on icon at bounding box center [220, 25] width 13 height 13
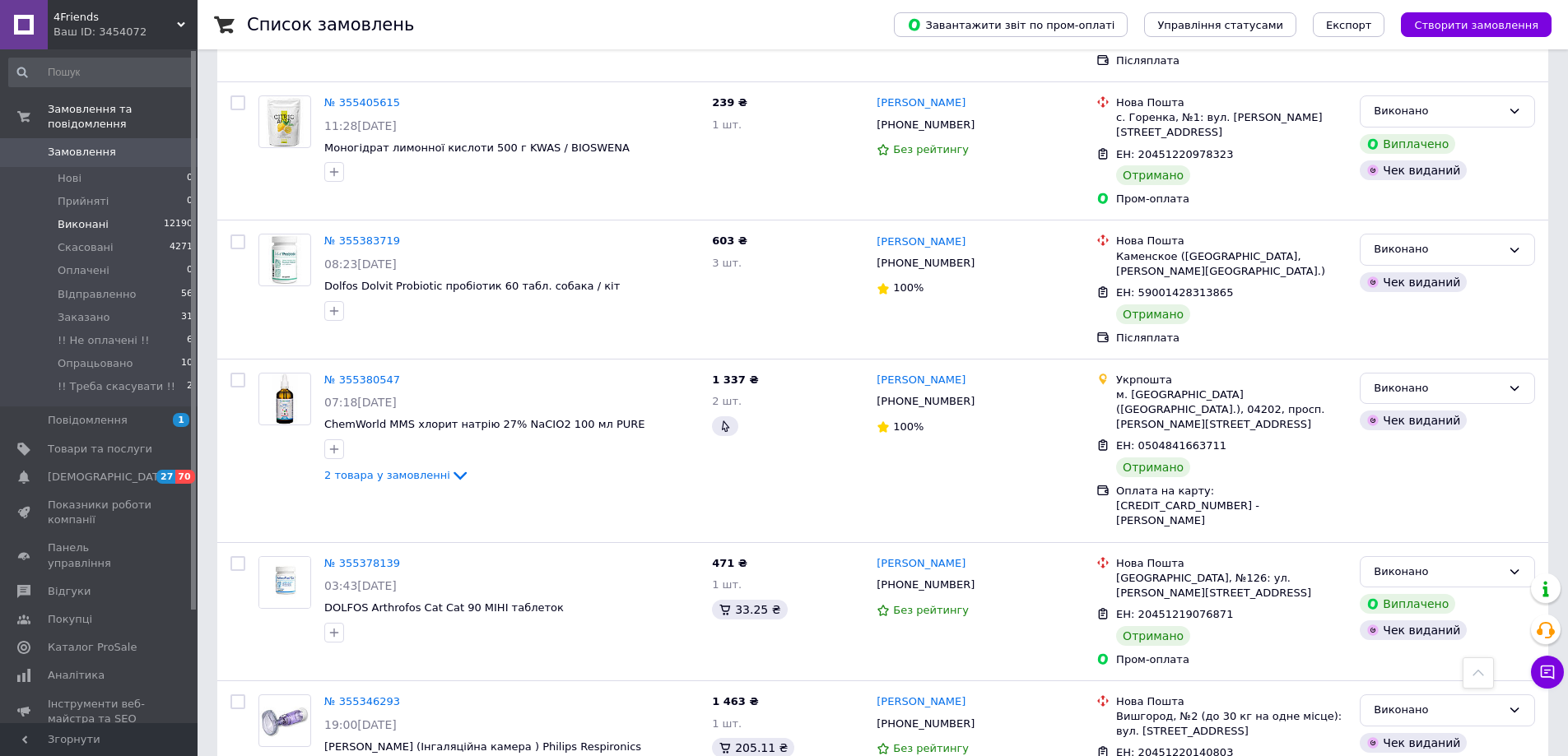
scroll to position [7405, 0]
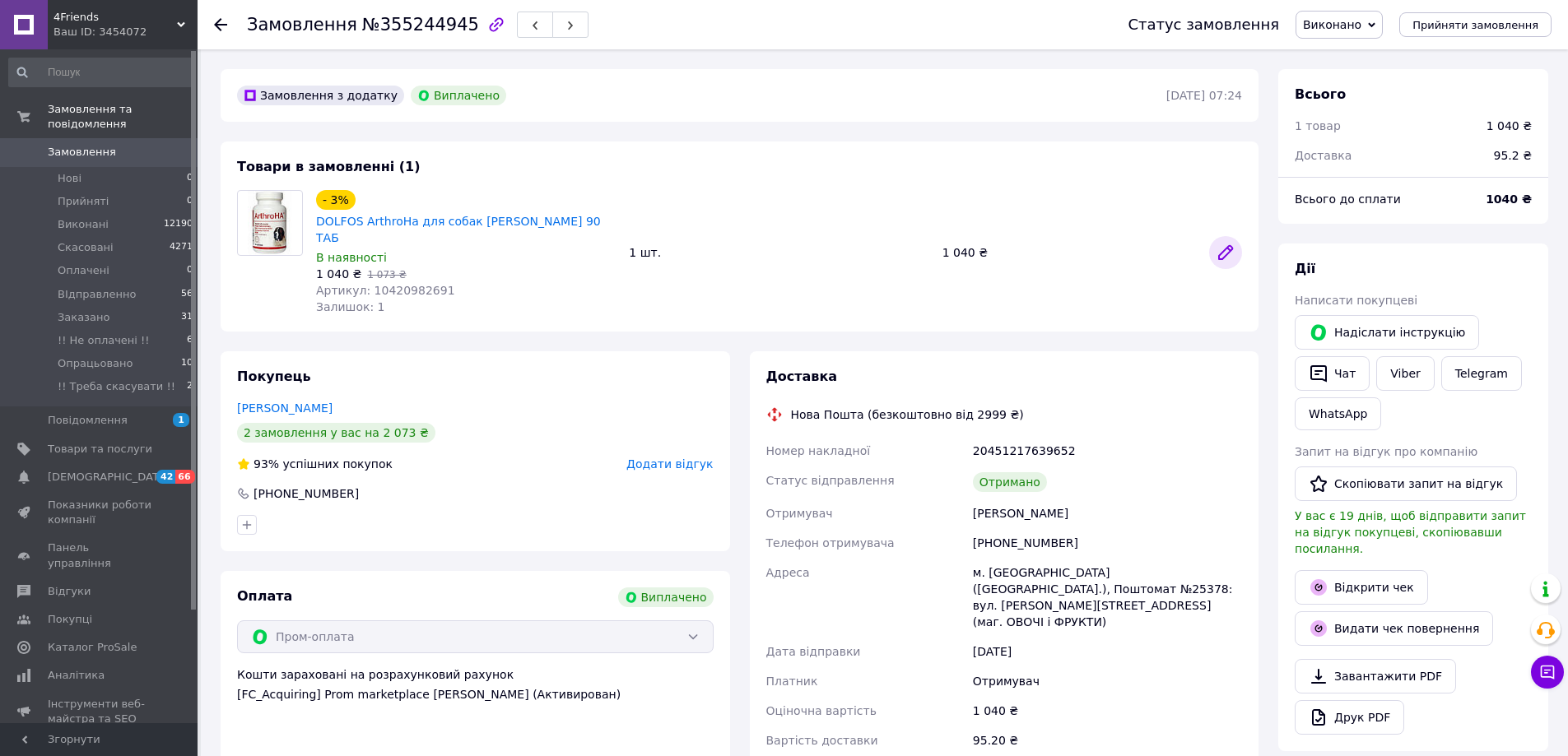
scroll to position [93, 0]
click at [1224, 242] on icon at bounding box center [1225, 252] width 19 height 19
click at [214, 19] on icon at bounding box center [220, 25] width 13 height 13
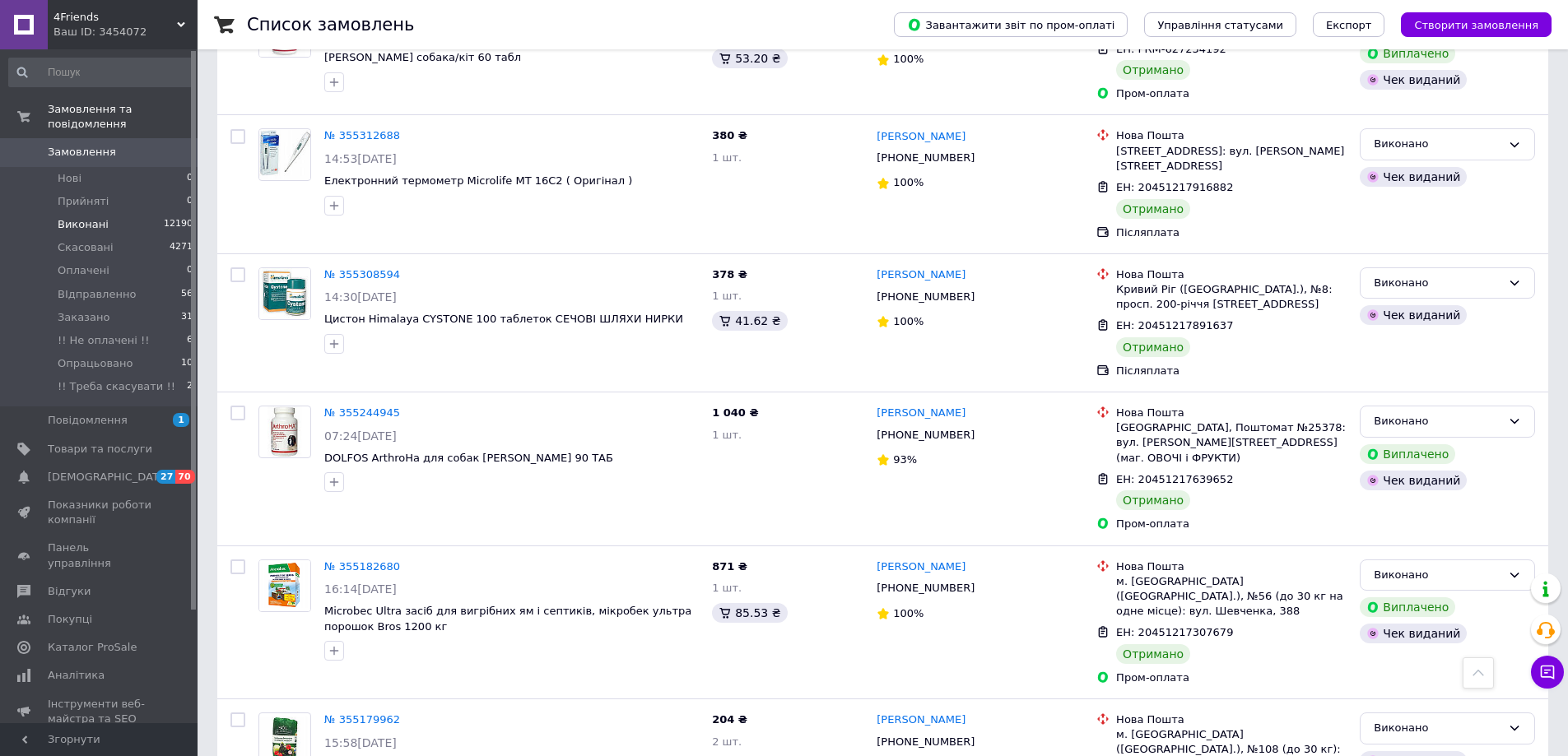
scroll to position [8145, 0]
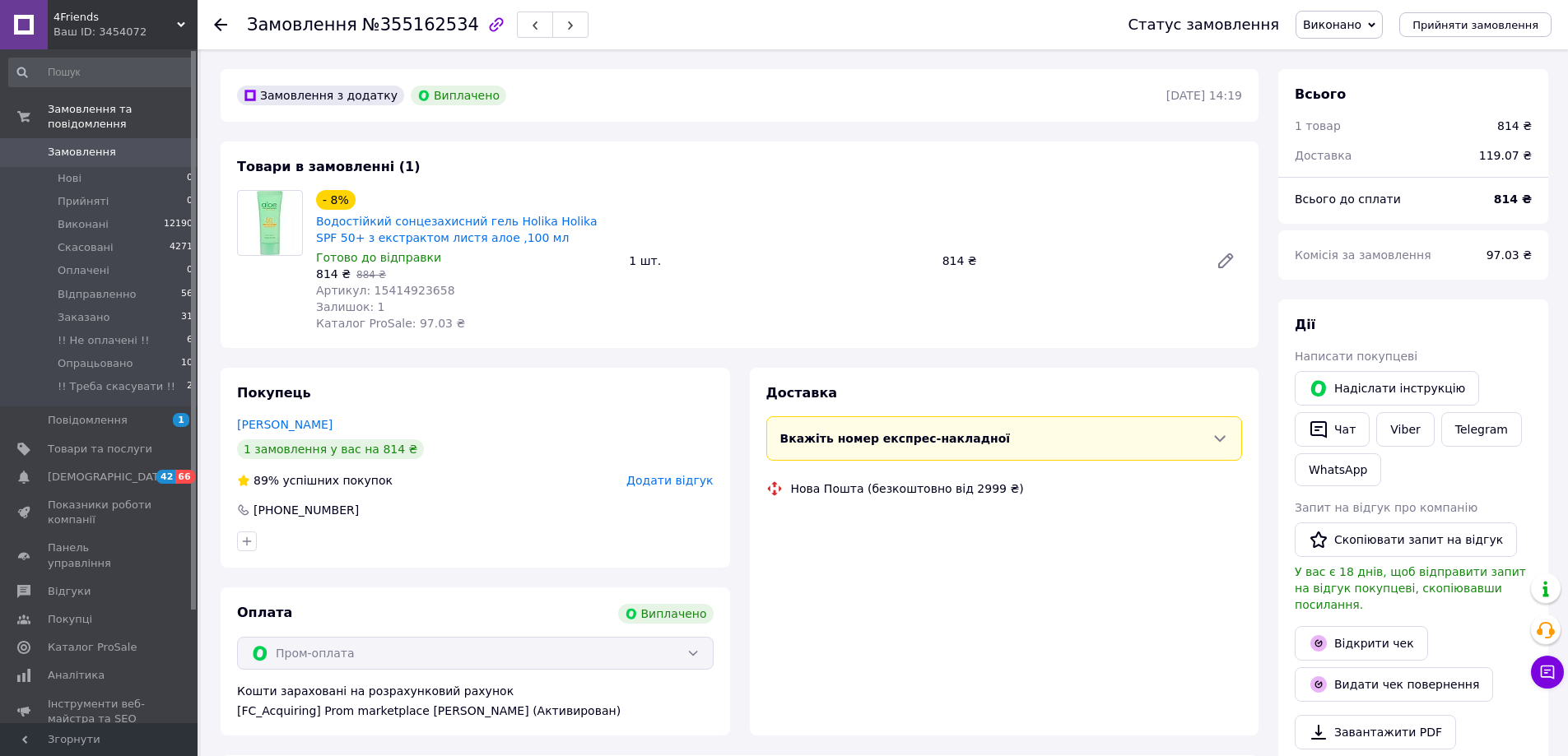
scroll to position [13, 0]
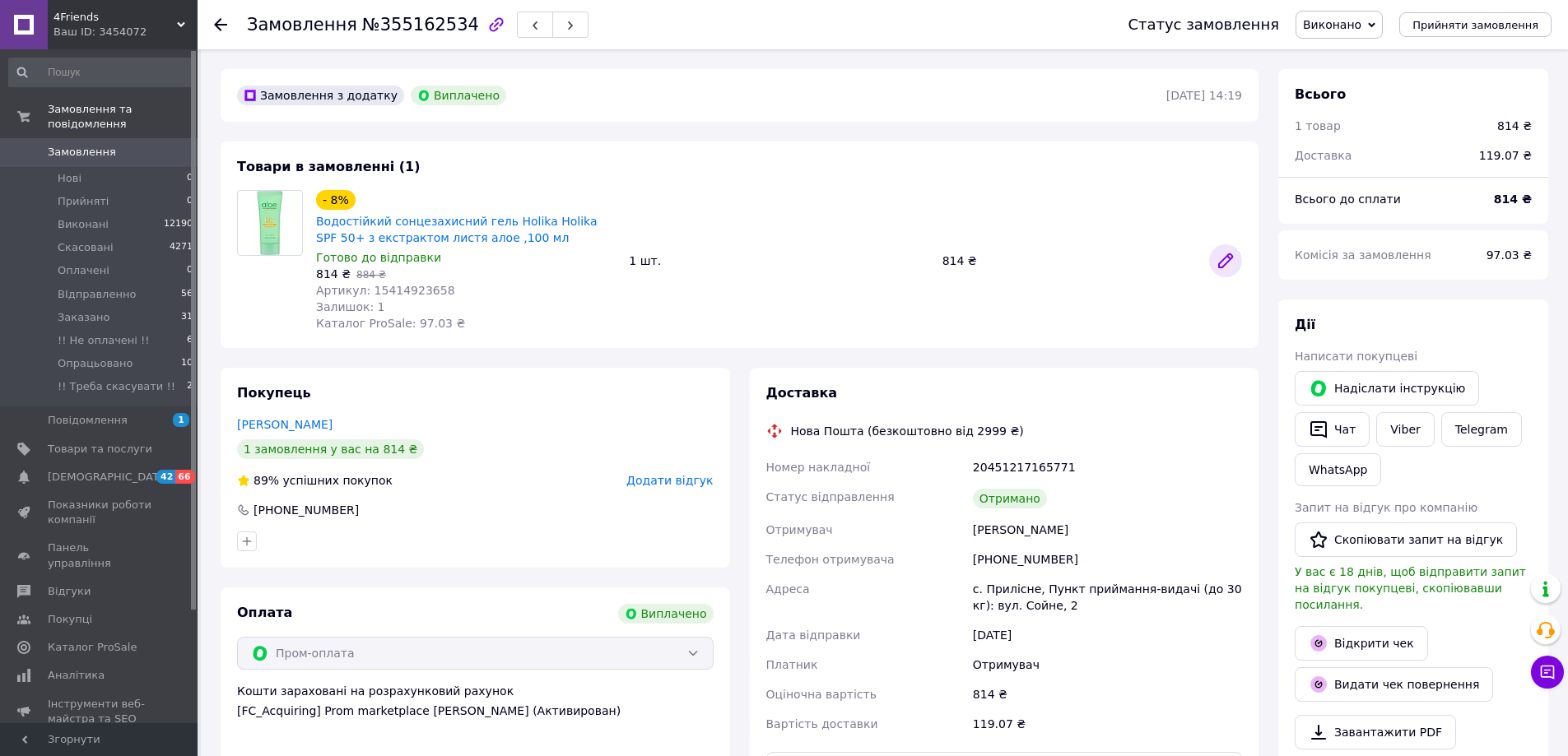
click at [1226, 255] on icon at bounding box center [1225, 261] width 19 height 19
click at [223, 19] on icon at bounding box center [220, 25] width 13 height 13
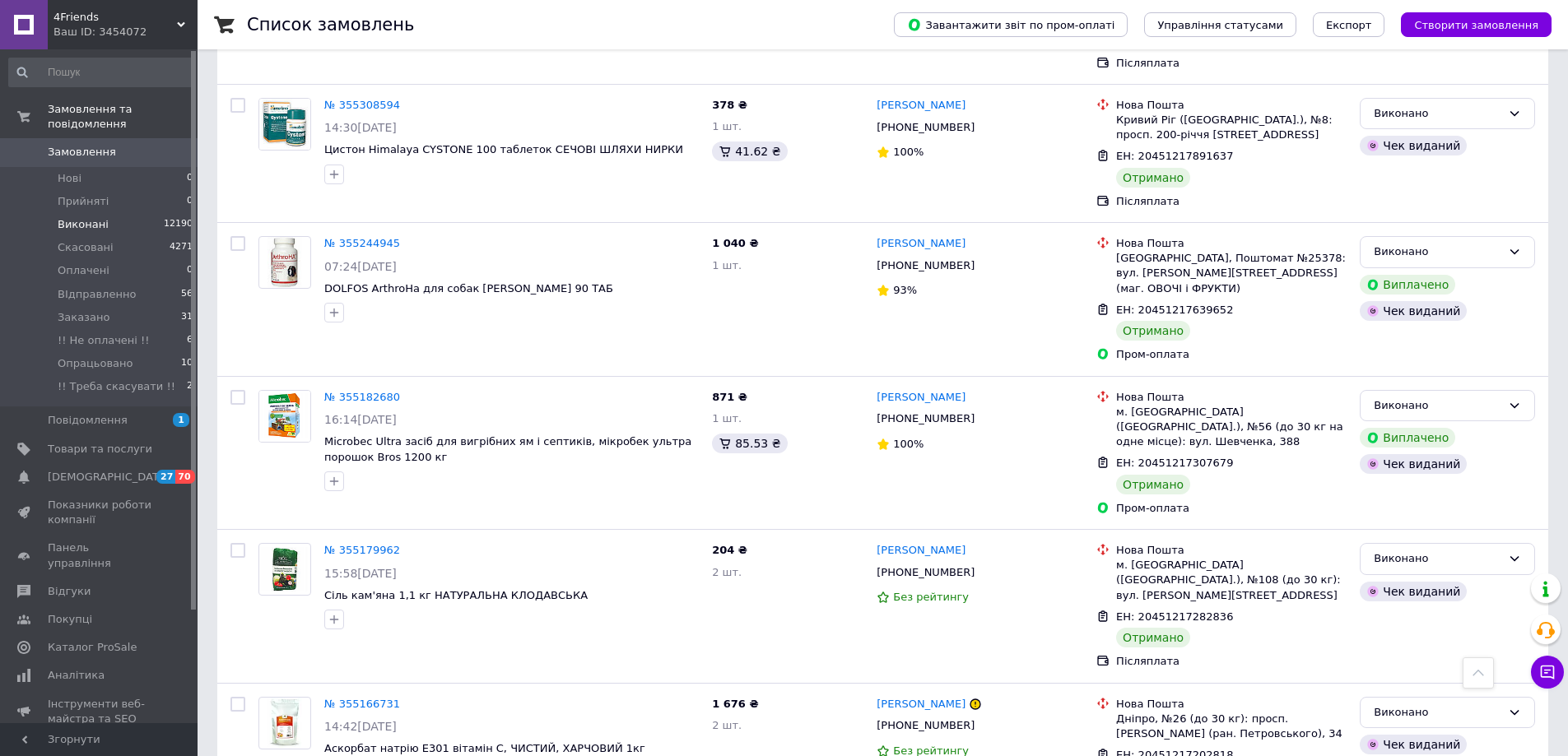
scroll to position [8310, 0]
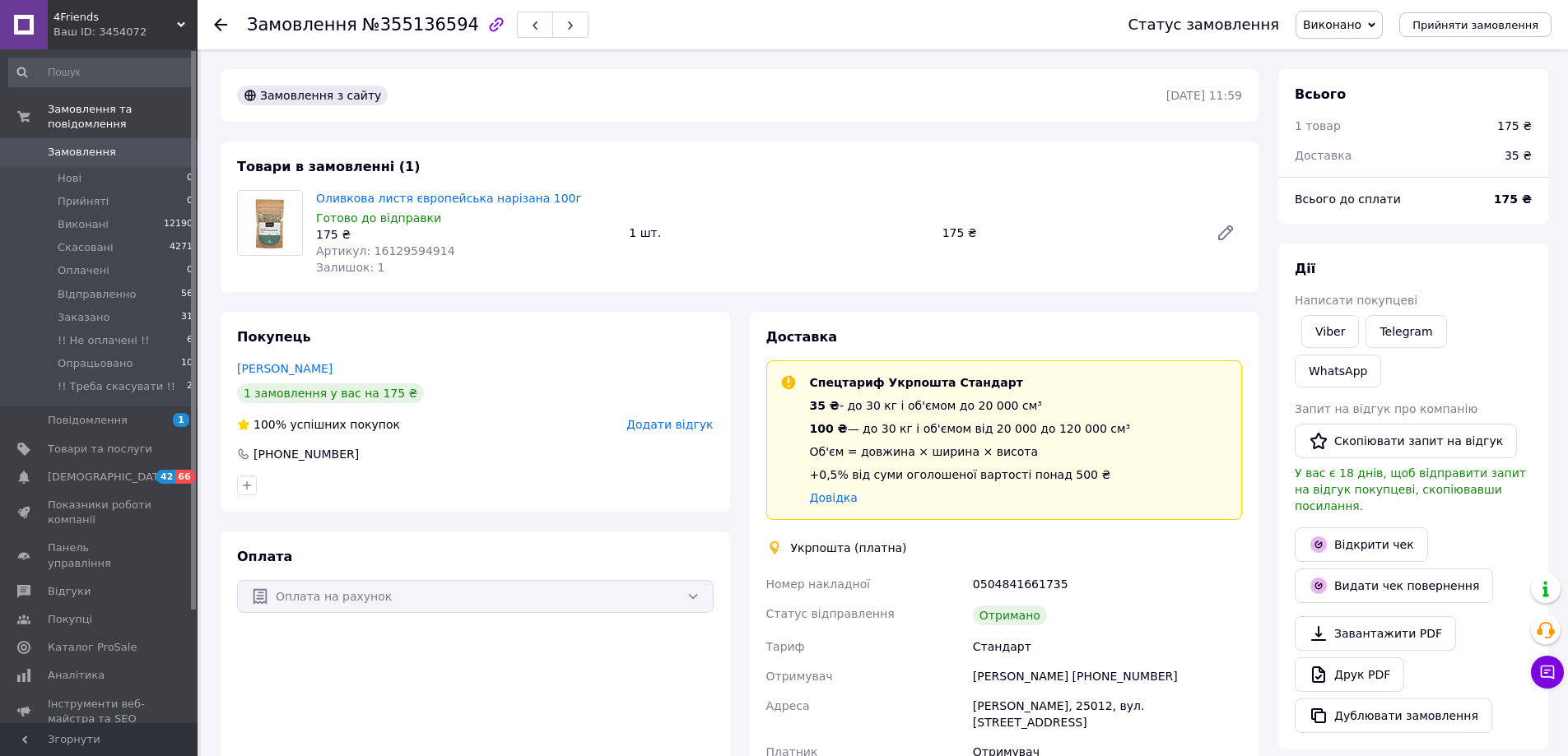
scroll to position [53, 0]
click at [1230, 229] on icon at bounding box center [1225, 233] width 13 height 13
click at [217, 26] on use at bounding box center [220, 25] width 13 height 13
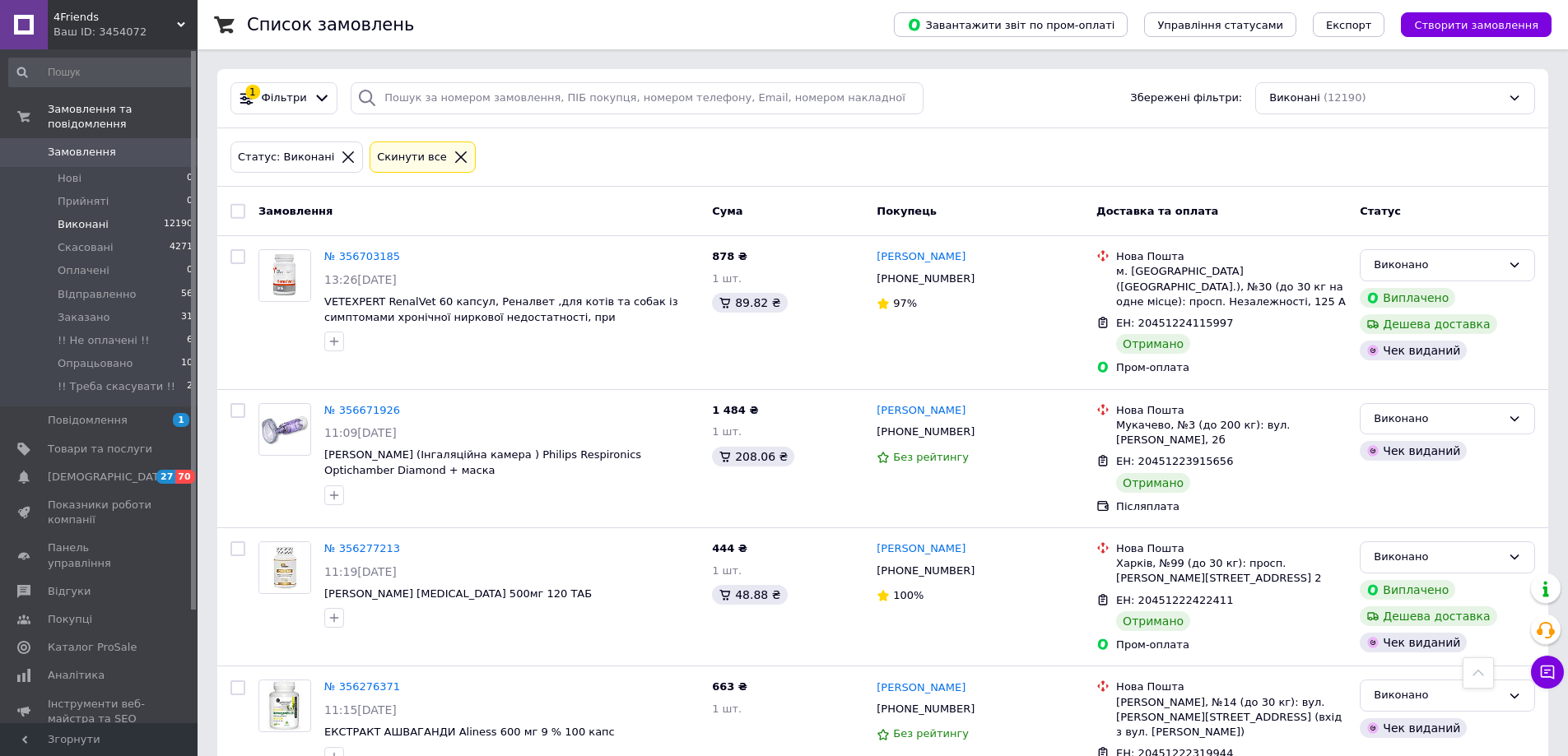
scroll to position [8310, 0]
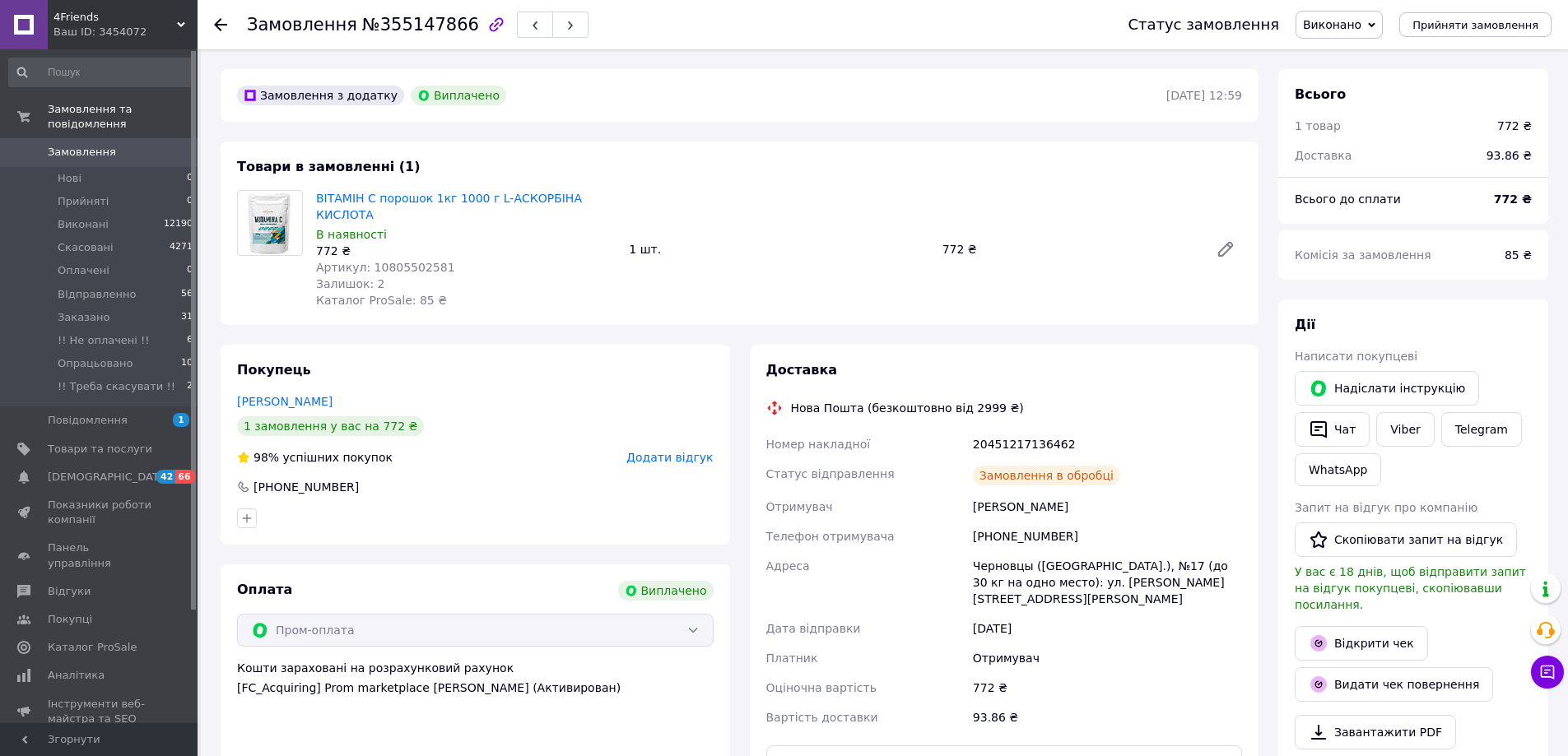
scroll to position [13, 0]
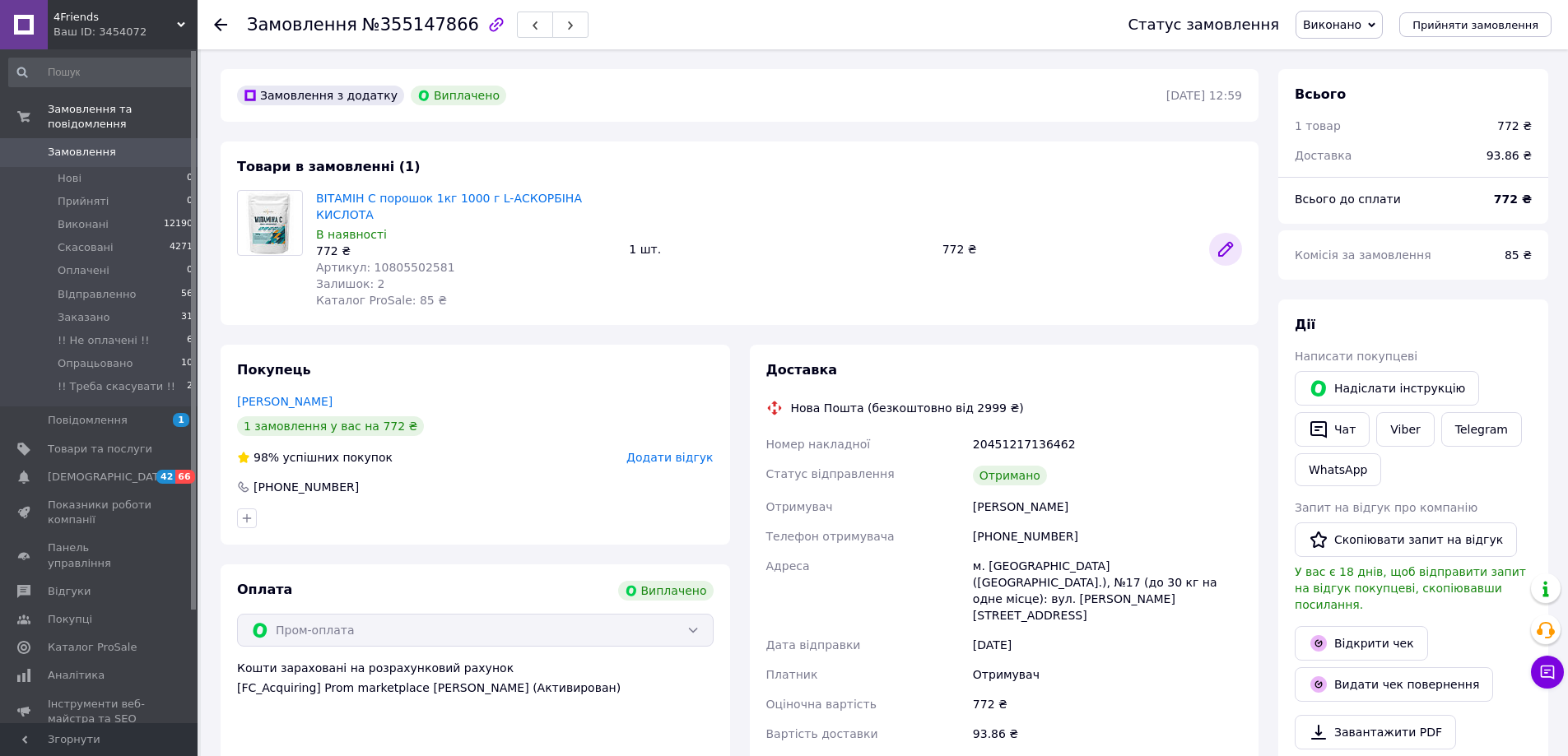
click at [1214, 239] on link at bounding box center [1225, 248] width 33 height 33
click at [217, 22] on use at bounding box center [220, 25] width 13 height 13
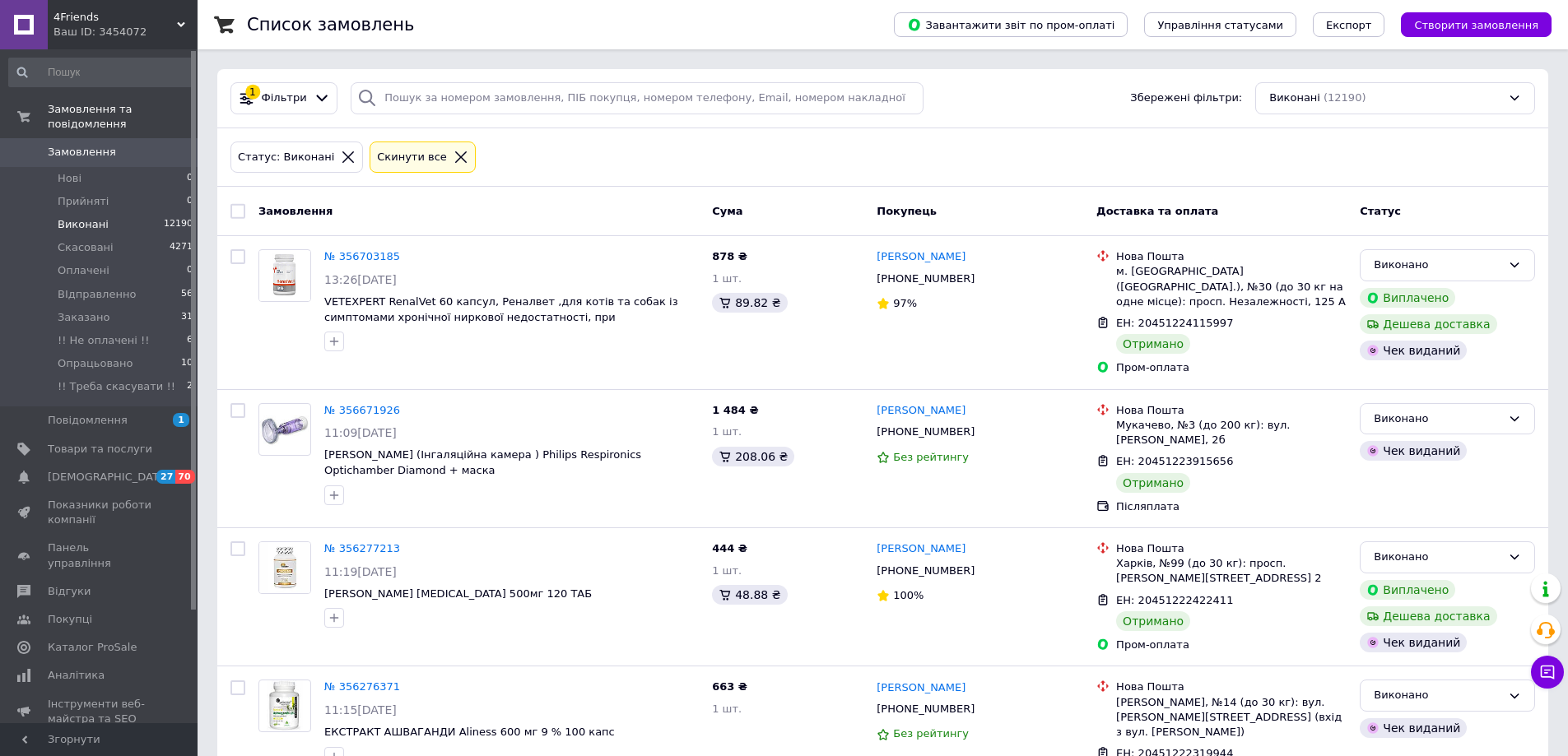
click at [454, 150] on icon at bounding box center [461, 157] width 15 height 15
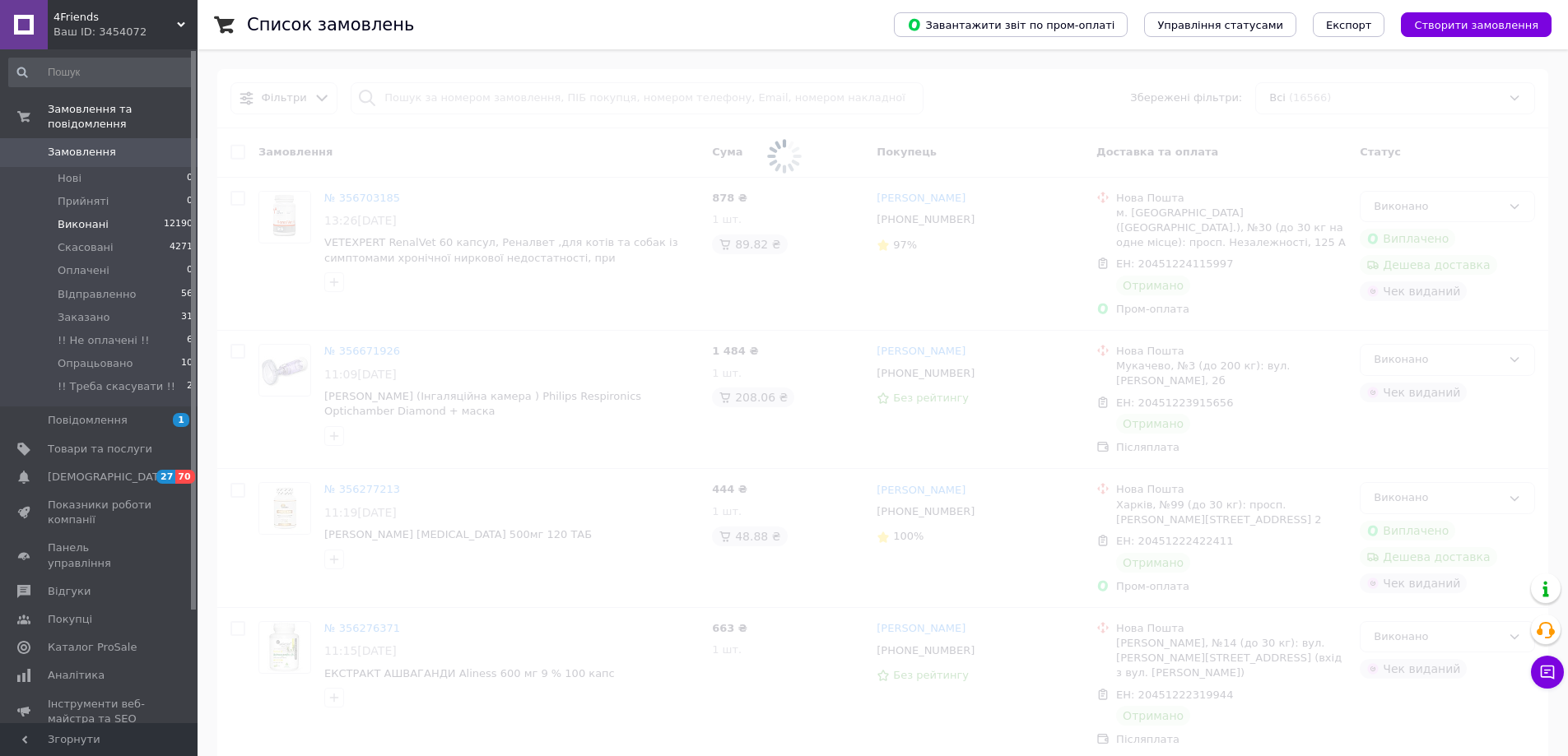
click at [410, 101] on span at bounding box center [784, 156] width 1568 height 313
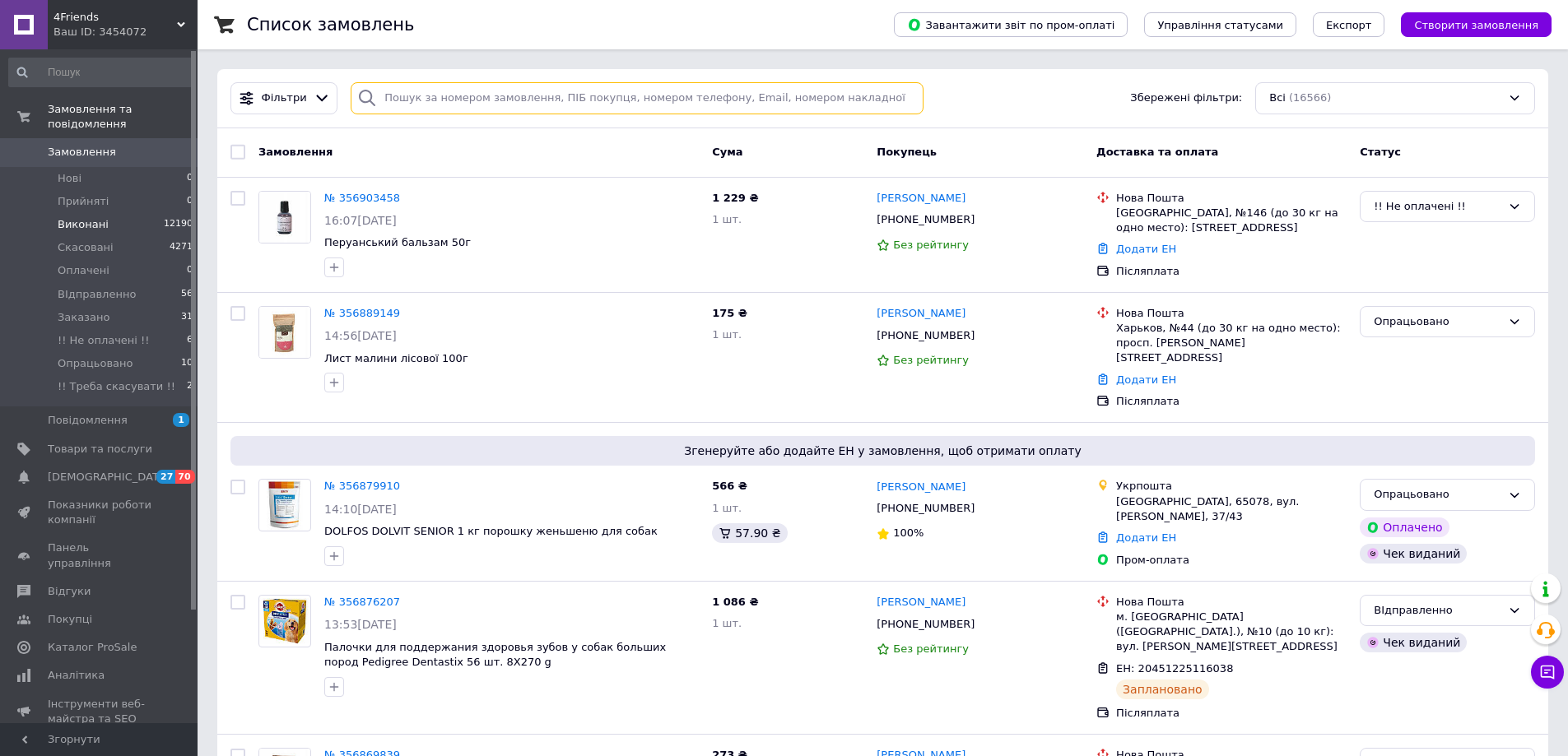
click at [411, 102] on input "search" at bounding box center [637, 98] width 573 height 32
click at [412, 97] on input "search" at bounding box center [637, 98] width 573 height 32
paste input "[PHONE_NUMBER]"
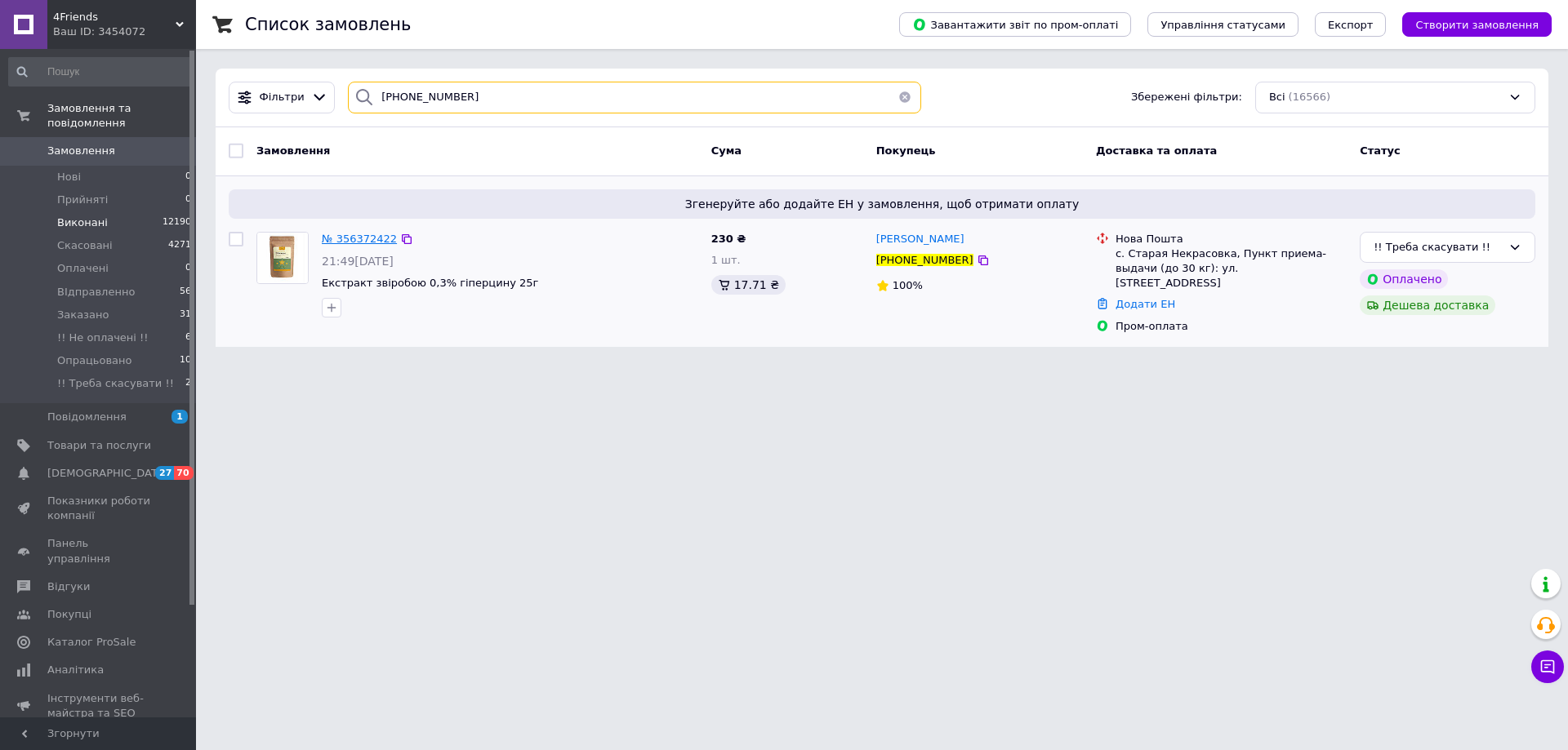
type input "[PHONE_NUMBER]"
click at [351, 235] on span "№ 356372422" at bounding box center [359, 239] width 75 height 12
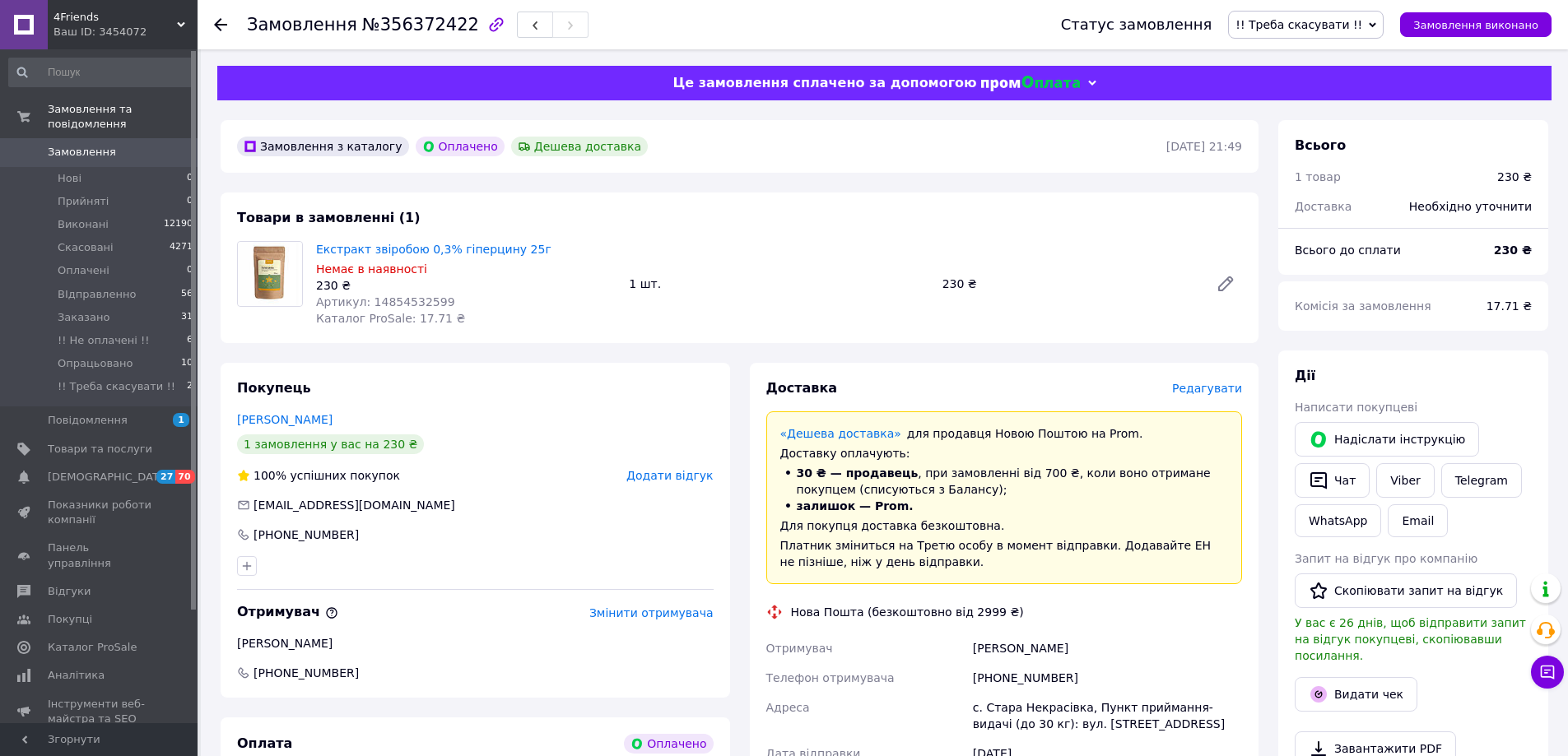
drag, startPoint x: 1376, startPoint y: 27, endPoint x: 1376, endPoint y: 41, distance: 14.0
click at [1362, 28] on span "!! Треба скасувати !!" at bounding box center [1299, 25] width 127 height 13
click at [1293, 112] on li "Скасовано" at bounding box center [1305, 107] width 154 height 25
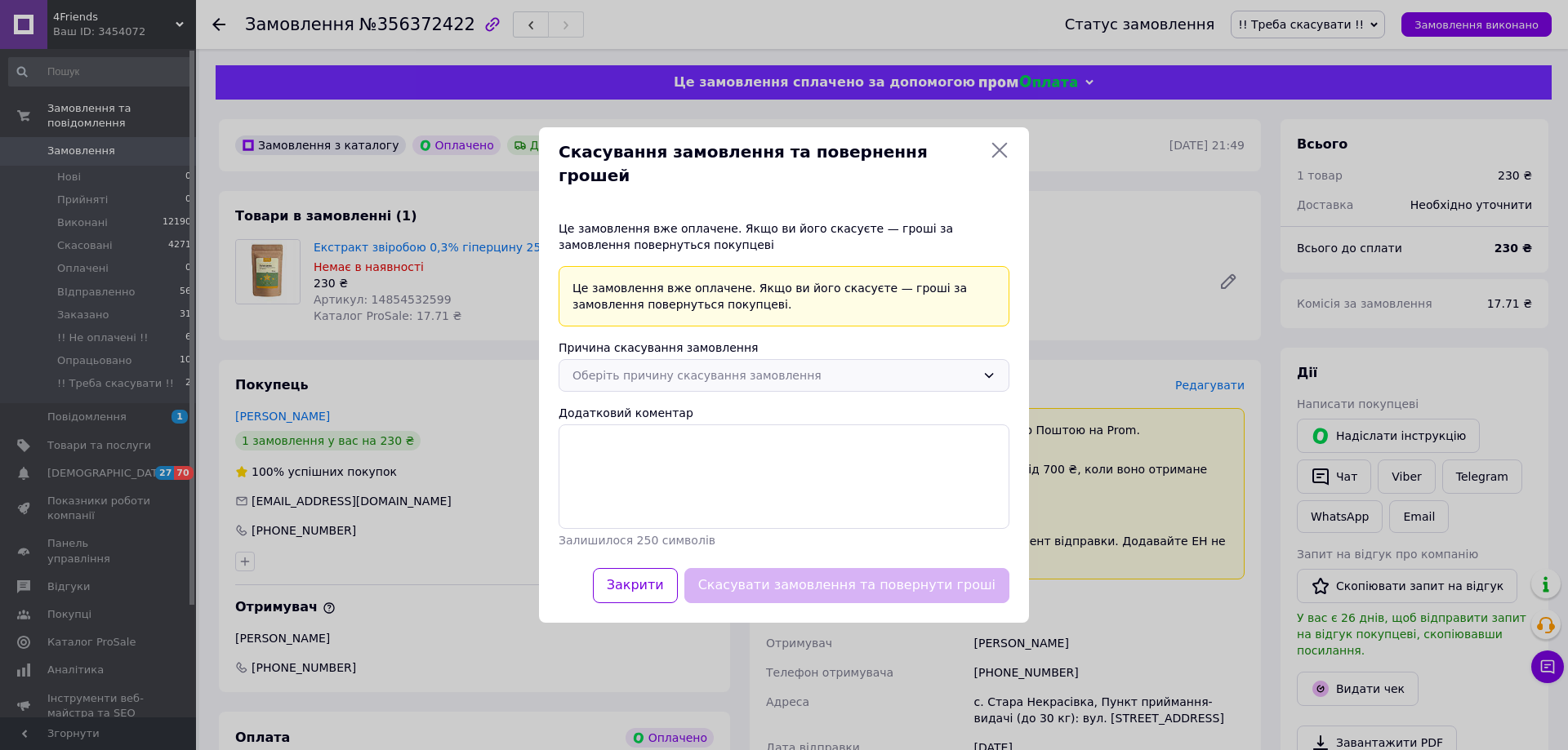
click at [983, 369] on icon at bounding box center [988, 375] width 13 height 13
click at [634, 461] on li "На прохання покупця" at bounding box center [784, 472] width 449 height 31
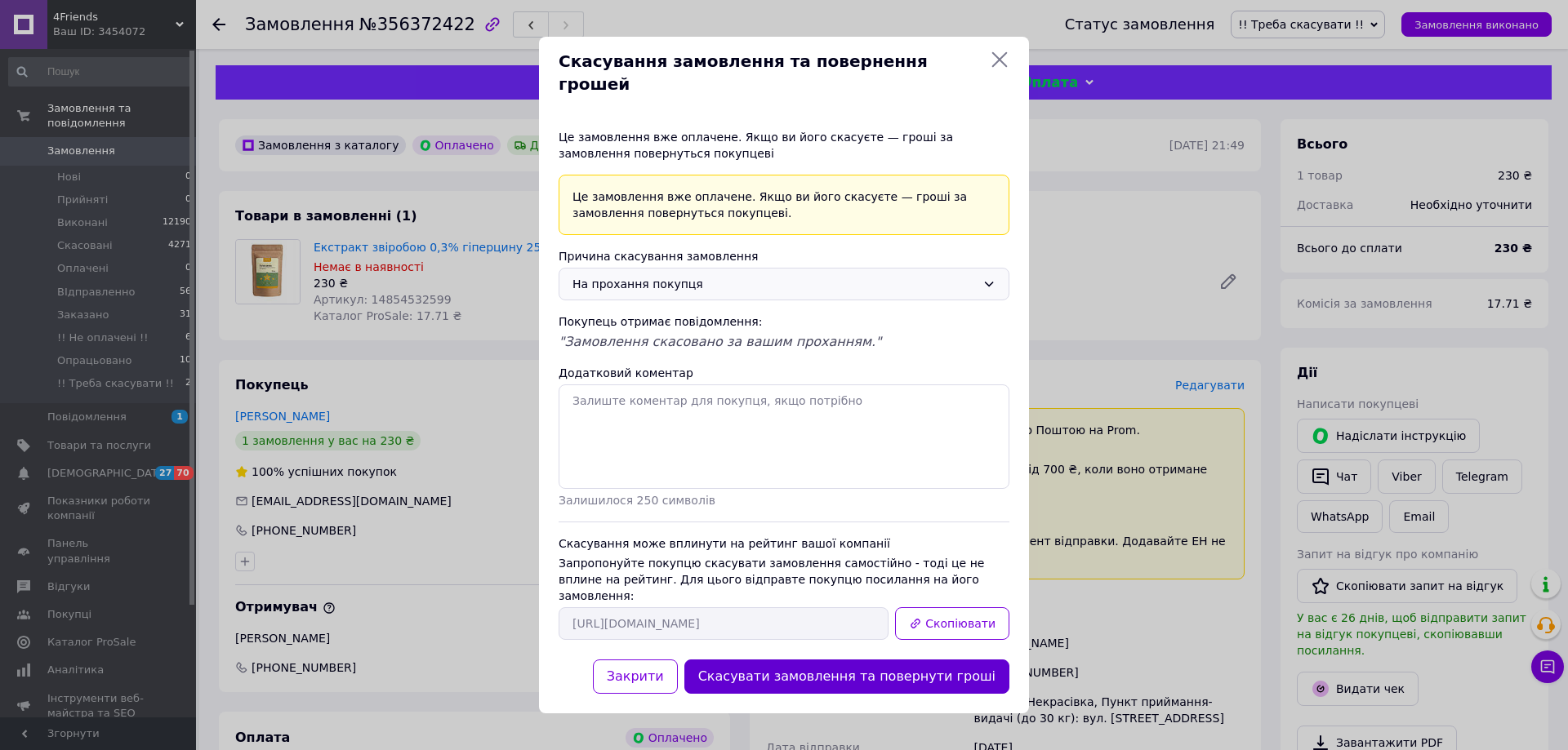
click at [847, 659] on button "Скасувати замовлення та повернути гроші" at bounding box center [847, 677] width 325 height 35
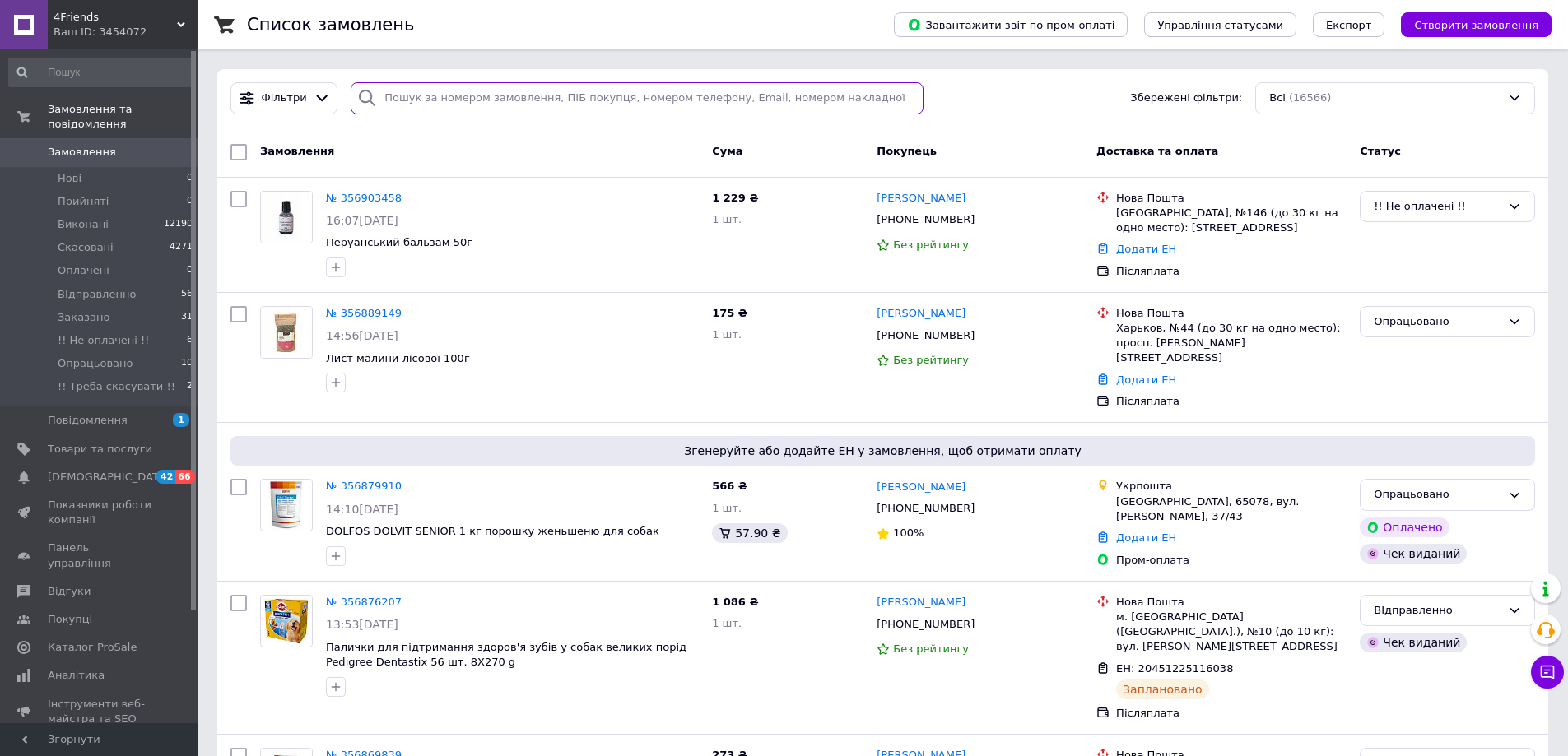
drag, startPoint x: 485, startPoint y: 93, endPoint x: 491, endPoint y: 85, distance: 10.0
click at [485, 91] on input "search" at bounding box center [637, 98] width 573 height 32
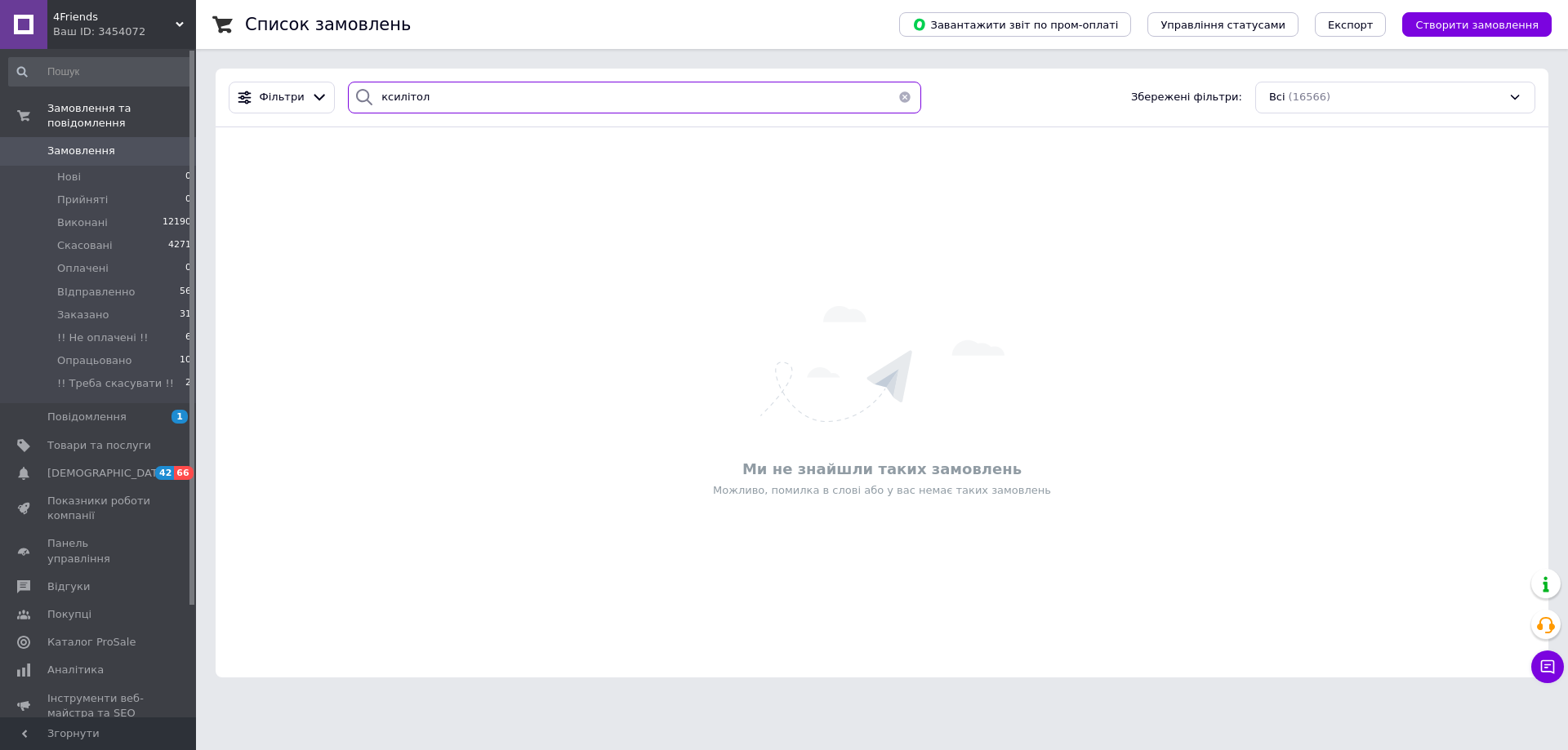
drag, startPoint x: 446, startPoint y: 105, endPoint x: 549, endPoint y: 93, distance: 103.7
click at [392, 100] on input "ксилітол" at bounding box center [635, 97] width 574 height 31
type input "ксилітол"
drag, startPoint x: 838, startPoint y: 134, endPoint x: 856, endPoint y: 134, distance: 18.0
click at [839, 135] on div "Ми не знайшли таких замовлень Можливо, помилка в слові або у вас немає таких за…" at bounding box center [882, 402] width 1333 height 550
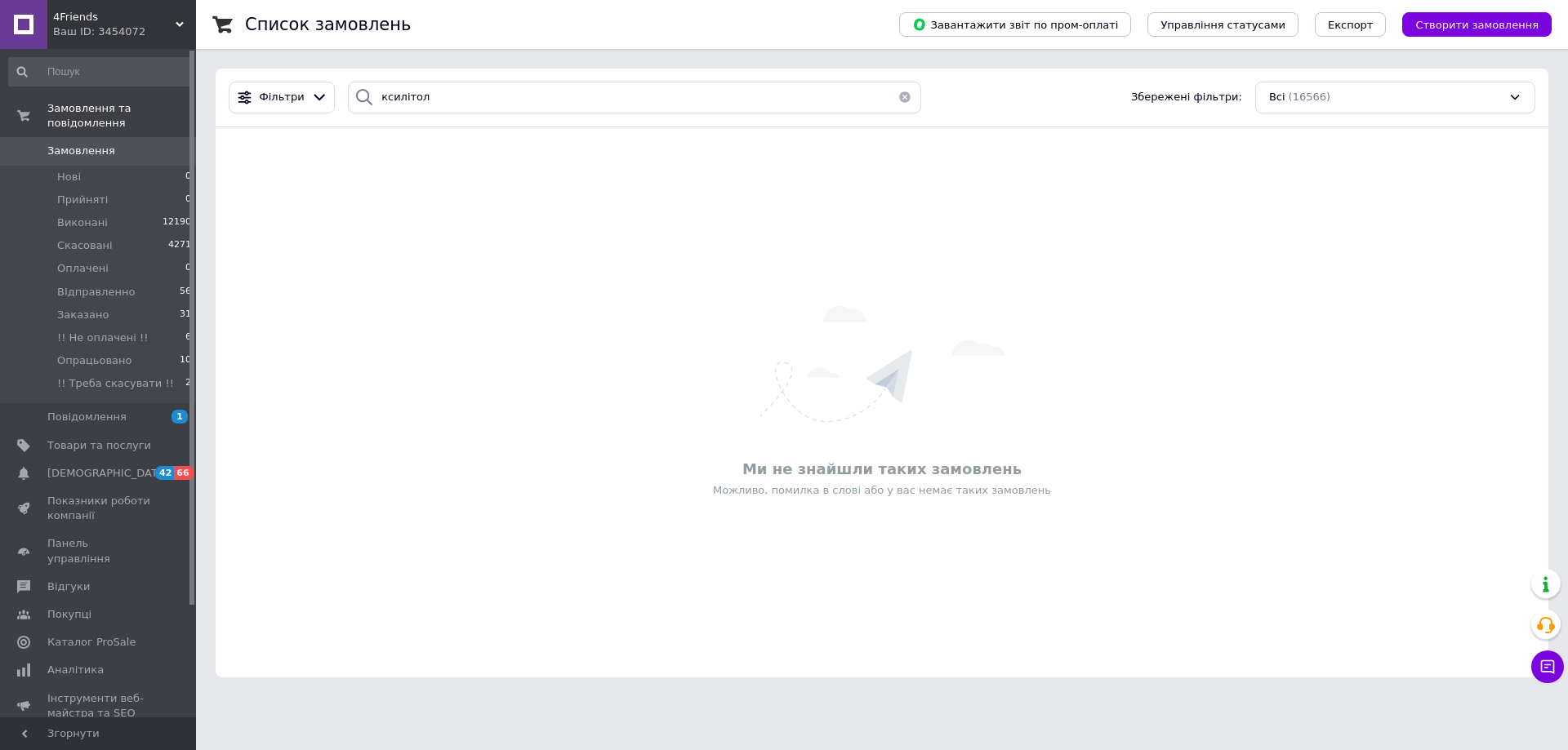
click at [898, 92] on button "button" at bounding box center [904, 97] width 32 height 31
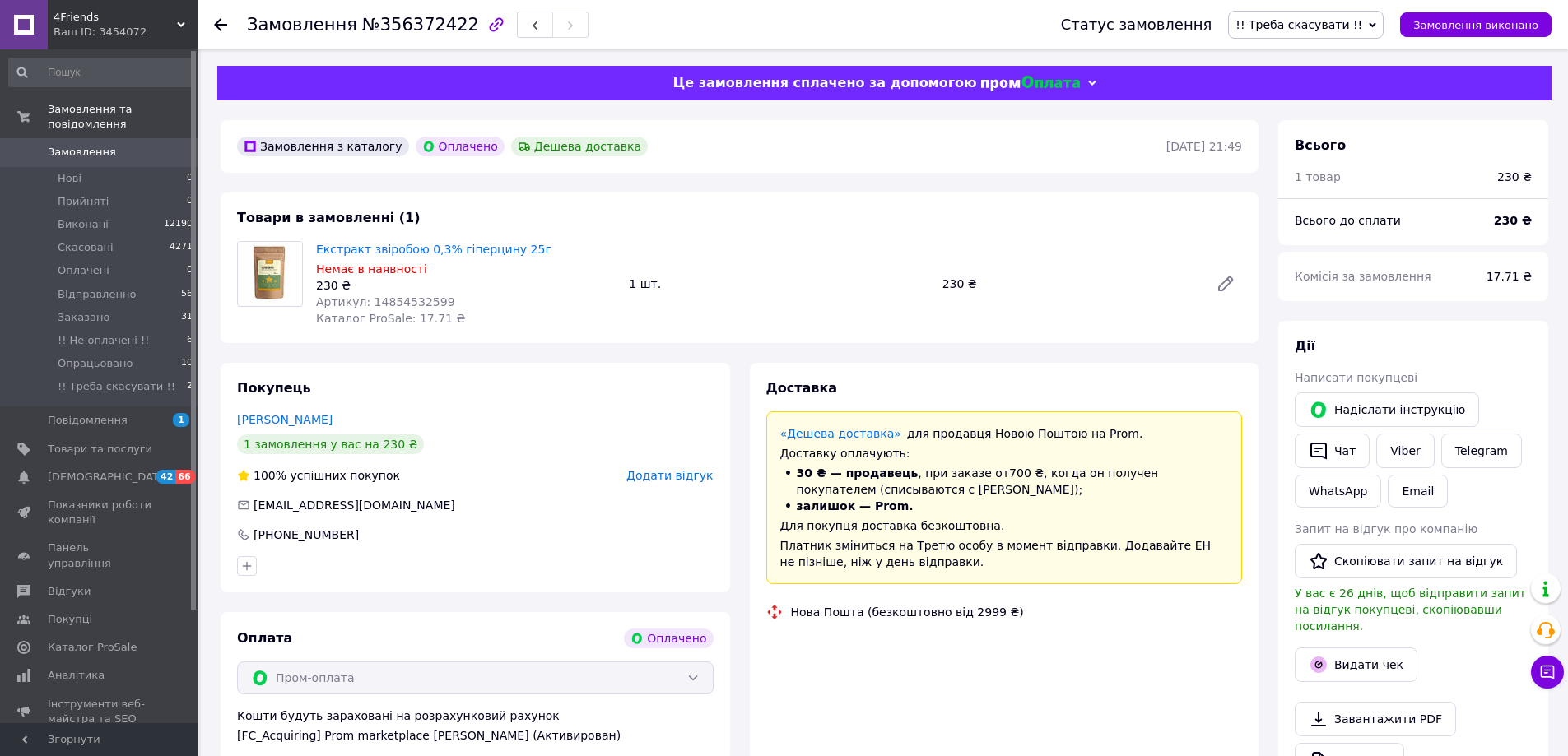
click at [1378, 26] on span "!! Треба скасувати !!" at bounding box center [1305, 25] width 155 height 28
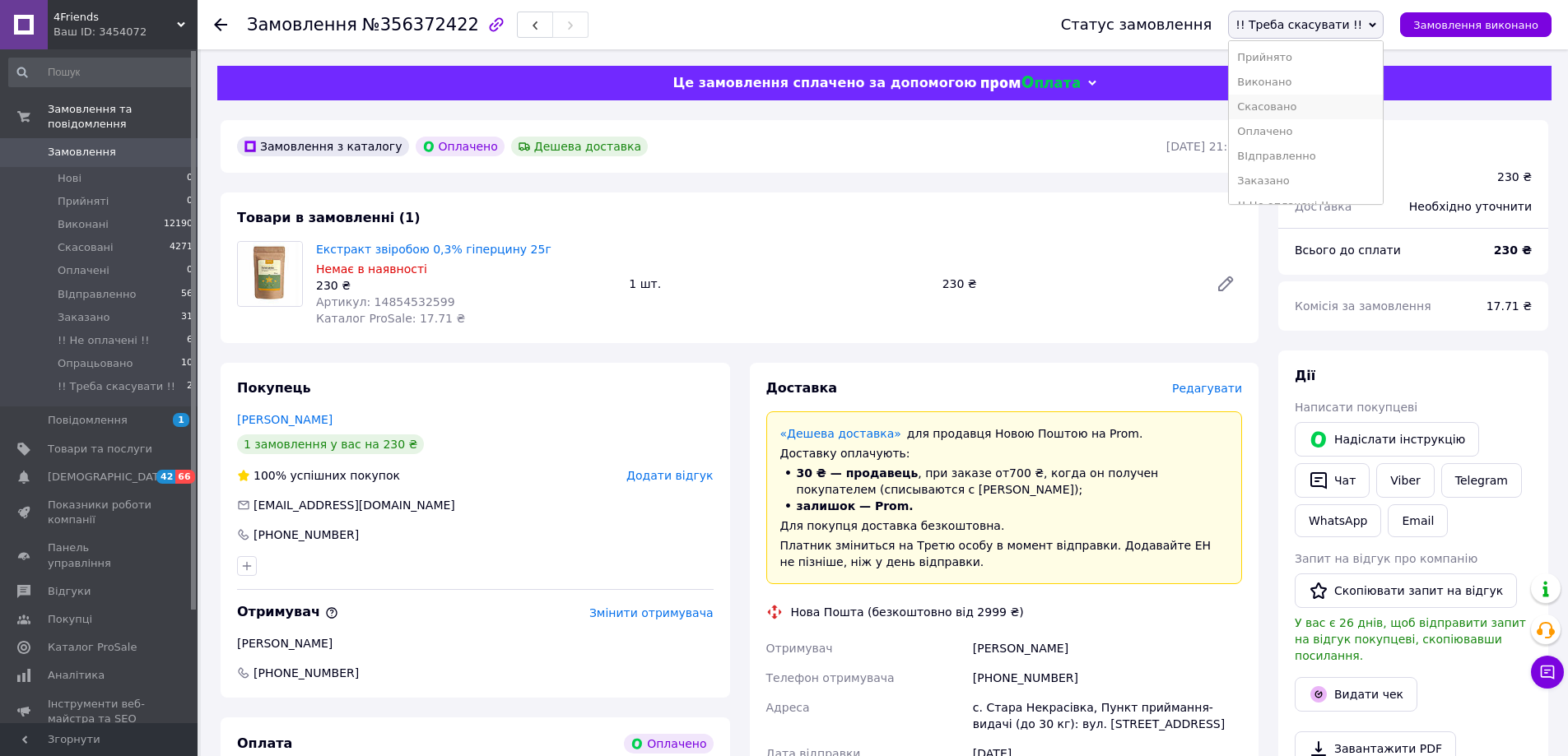
click at [1311, 109] on li "Скасовано" at bounding box center [1305, 107] width 154 height 25
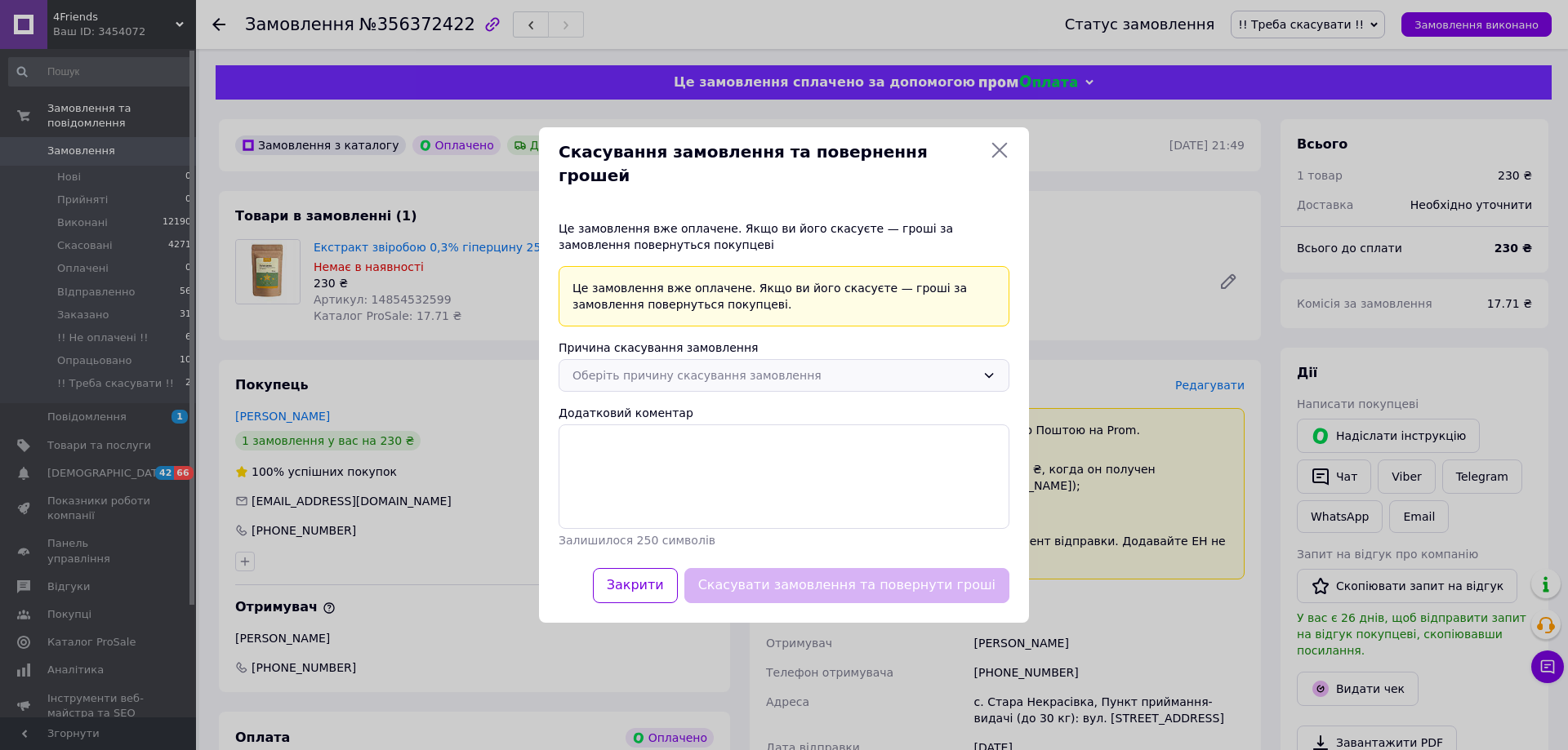
click at [937, 366] on div "Оберіть причину скасування замовлення" at bounding box center [774, 375] width 403 height 18
click at [626, 462] on li "На прохання покупця" at bounding box center [784, 472] width 449 height 31
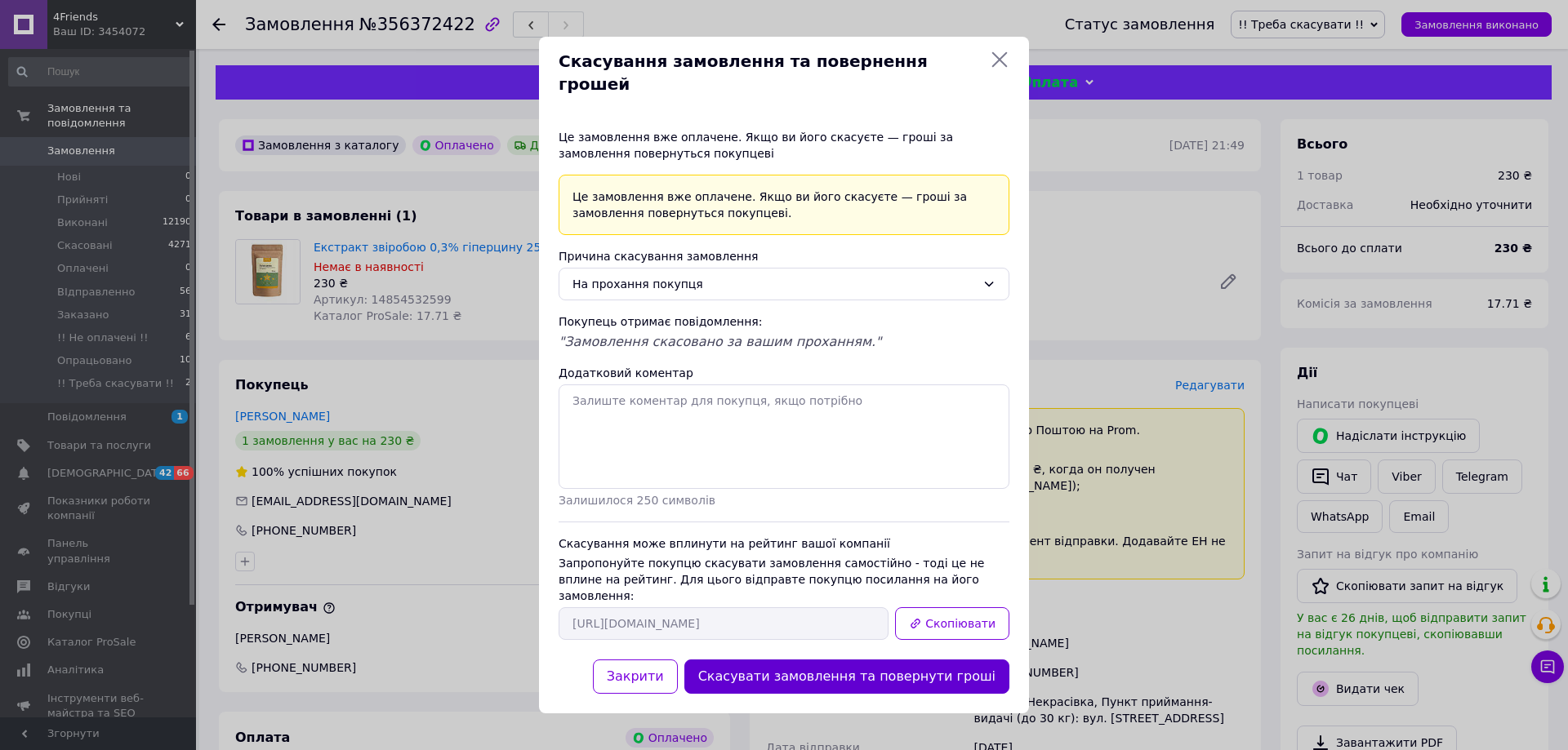
click at [834, 659] on button "Скасувати замовлення та повернути гроші" at bounding box center [847, 677] width 325 height 35
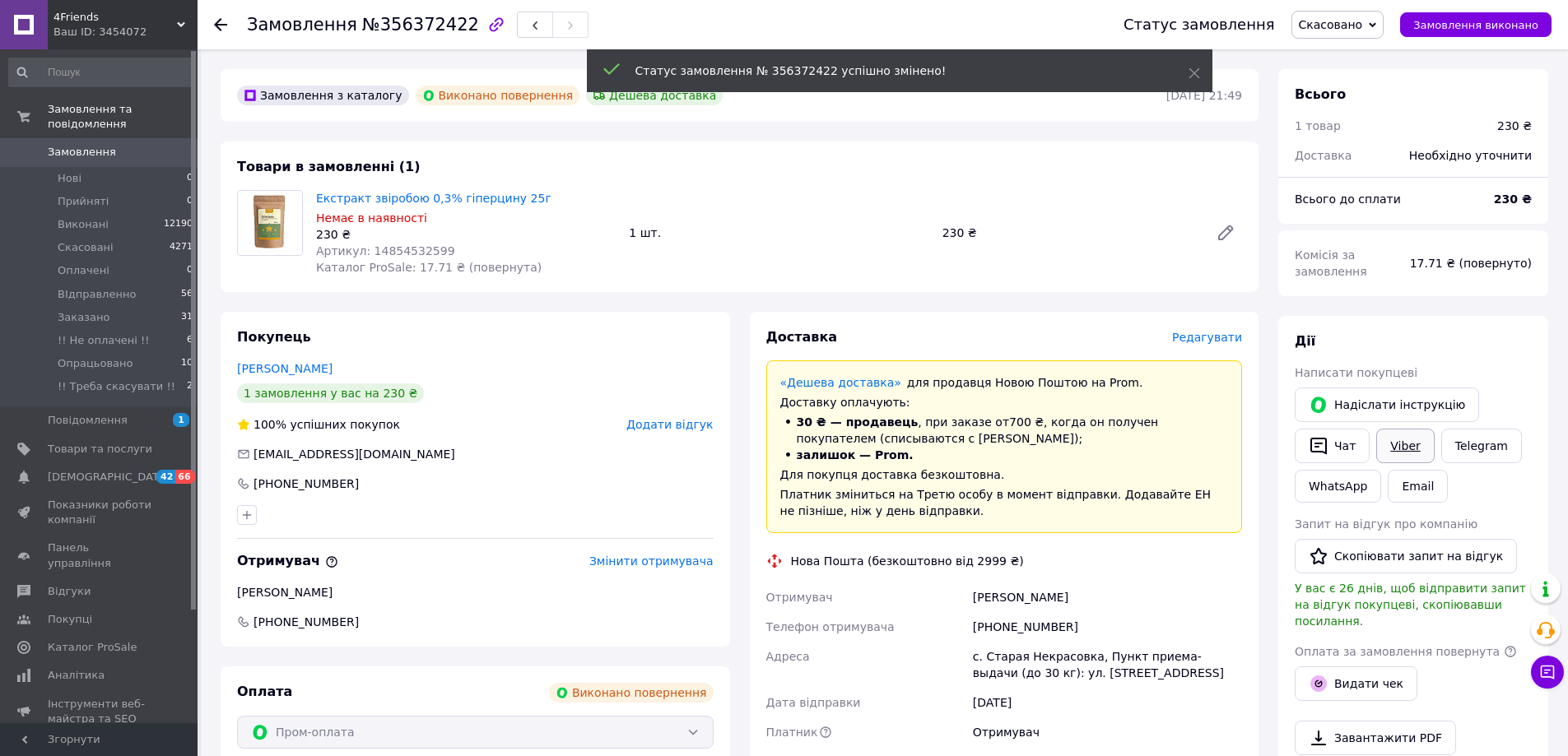
click at [1395, 445] on link "Viber" at bounding box center [1404, 445] width 57 height 34
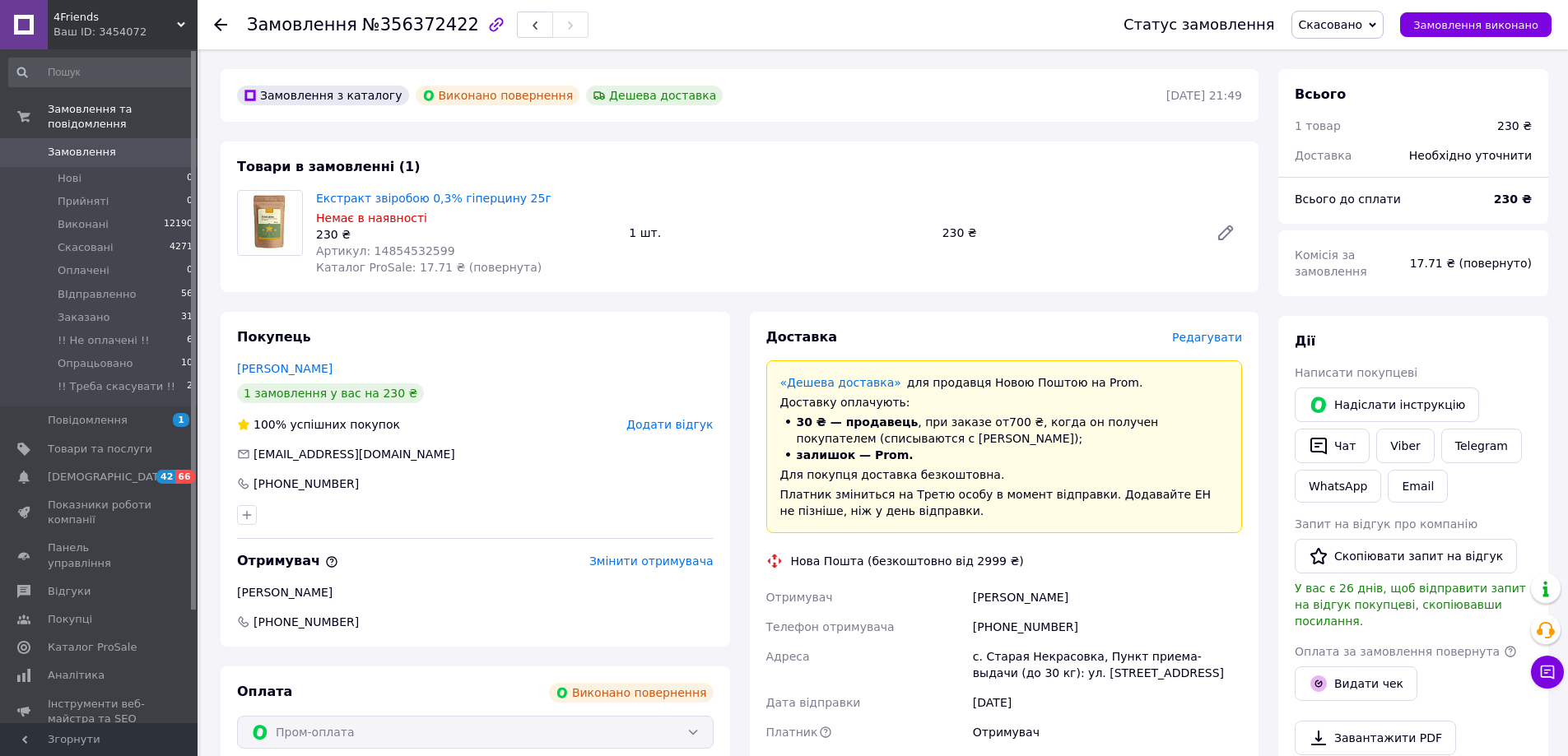
click at [224, 22] on icon at bounding box center [220, 25] width 13 height 13
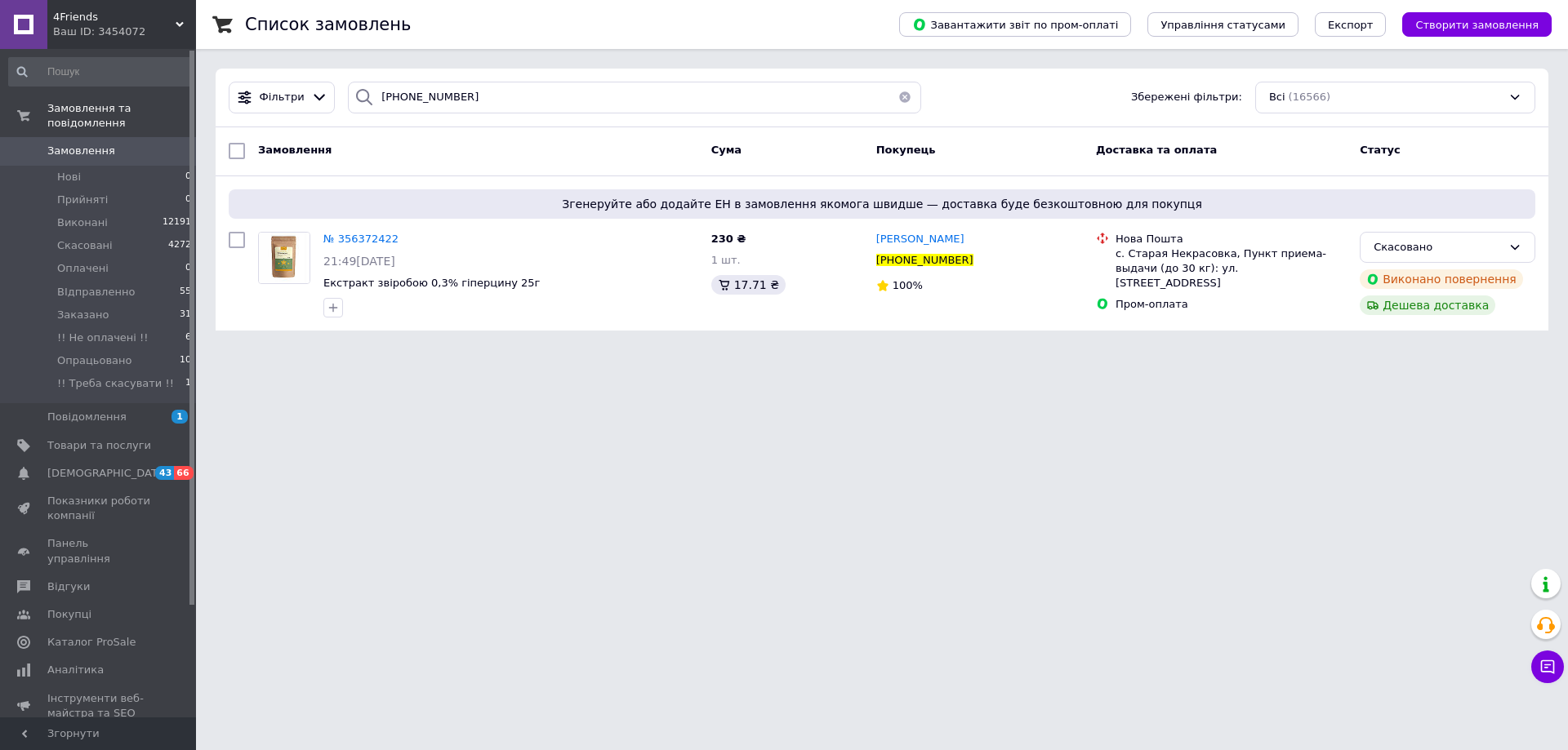
click at [898, 94] on button "button" at bounding box center [904, 97] width 32 height 31
